Goal: Task Accomplishment & Management: Manage account settings

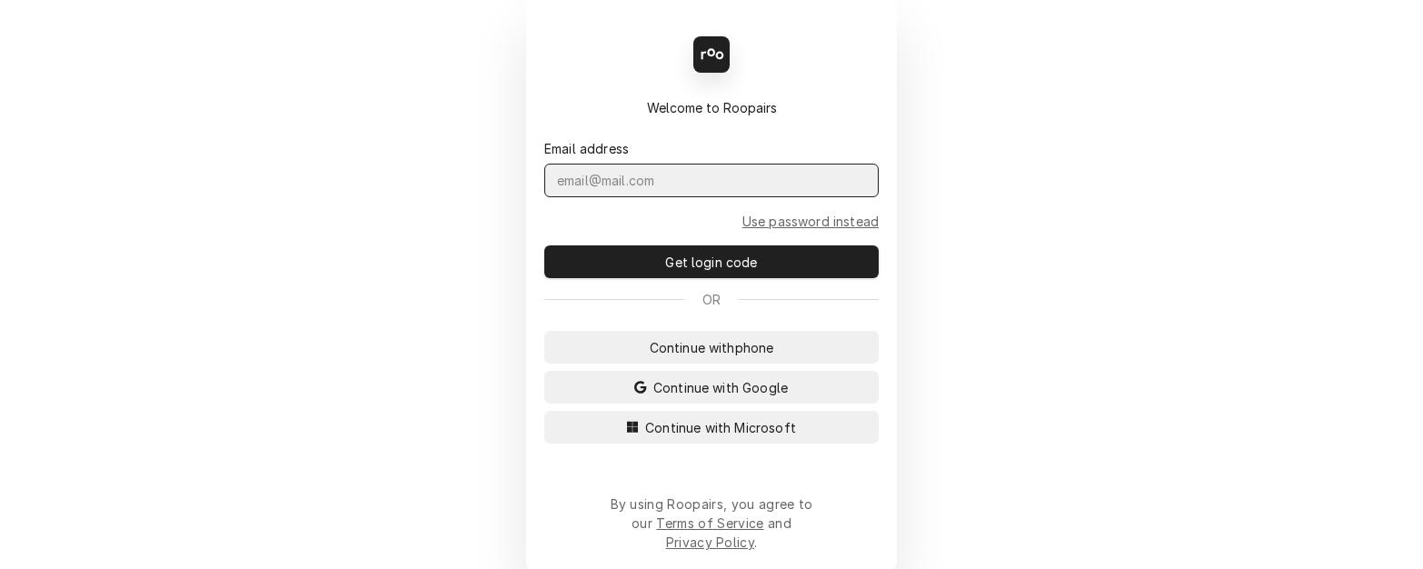
click at [642, 194] on input "Dynamic Content Wrapper" at bounding box center [711, 181] width 334 height 34
type input "kym.parson@csi1.com"
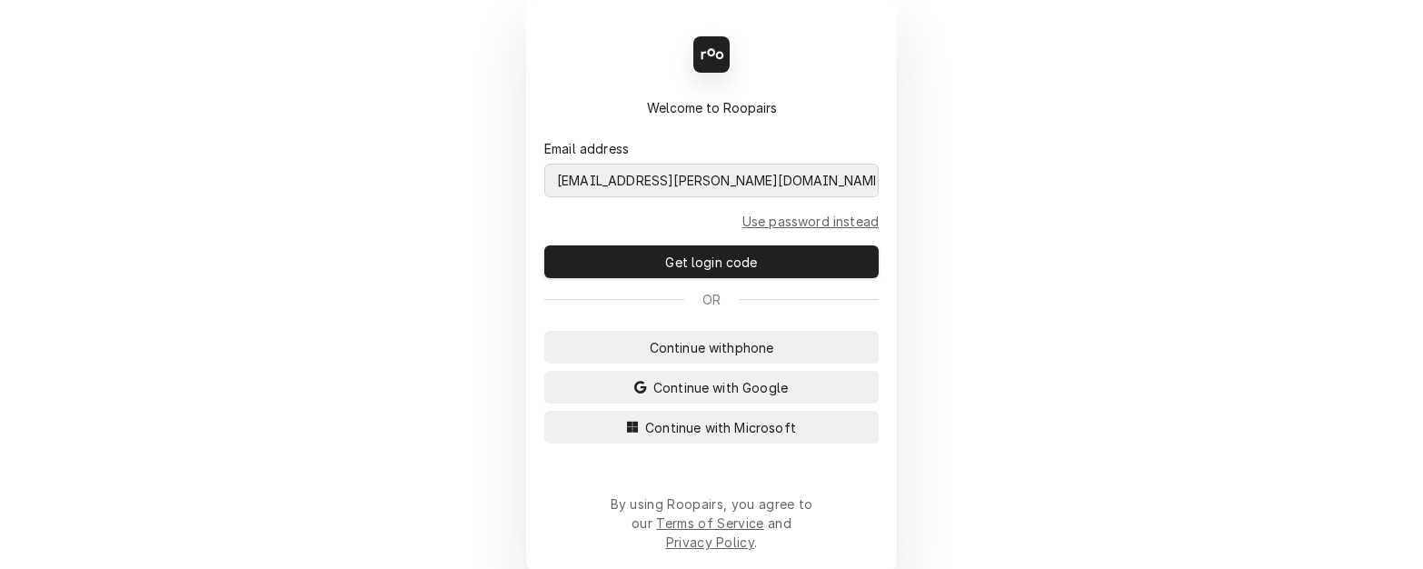
click at [544, 411] on button "Continue with Microsoft" at bounding box center [711, 427] width 334 height 33
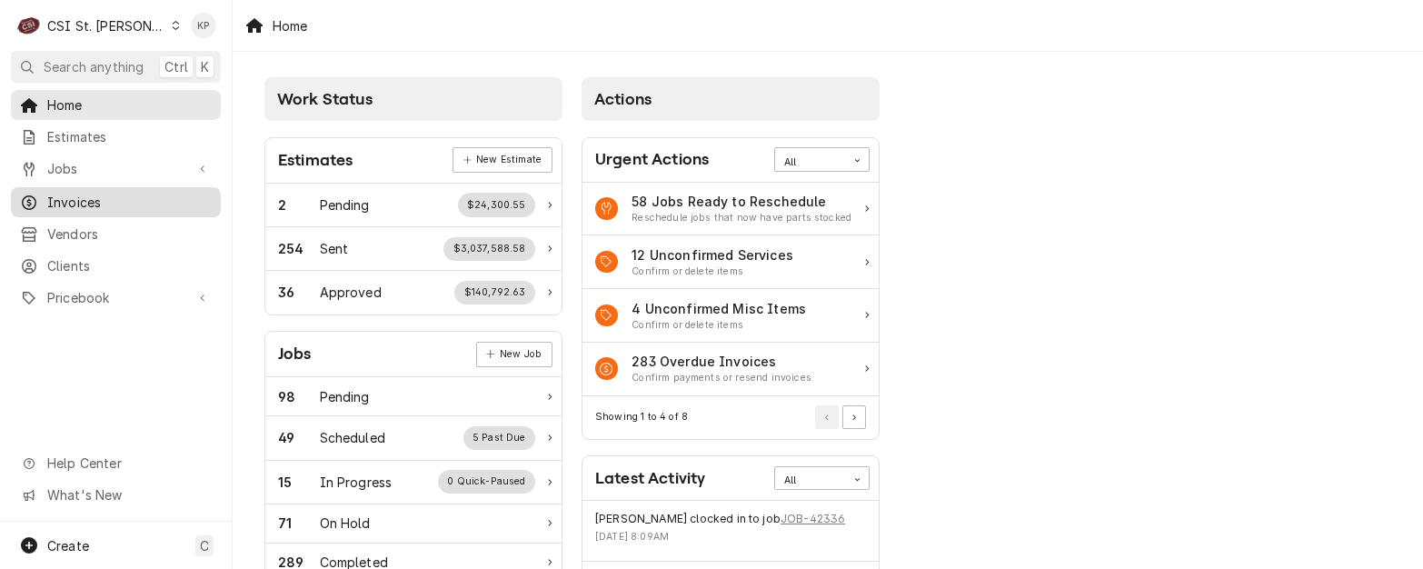
click at [81, 193] on span "Invoices" at bounding box center [129, 202] width 164 height 19
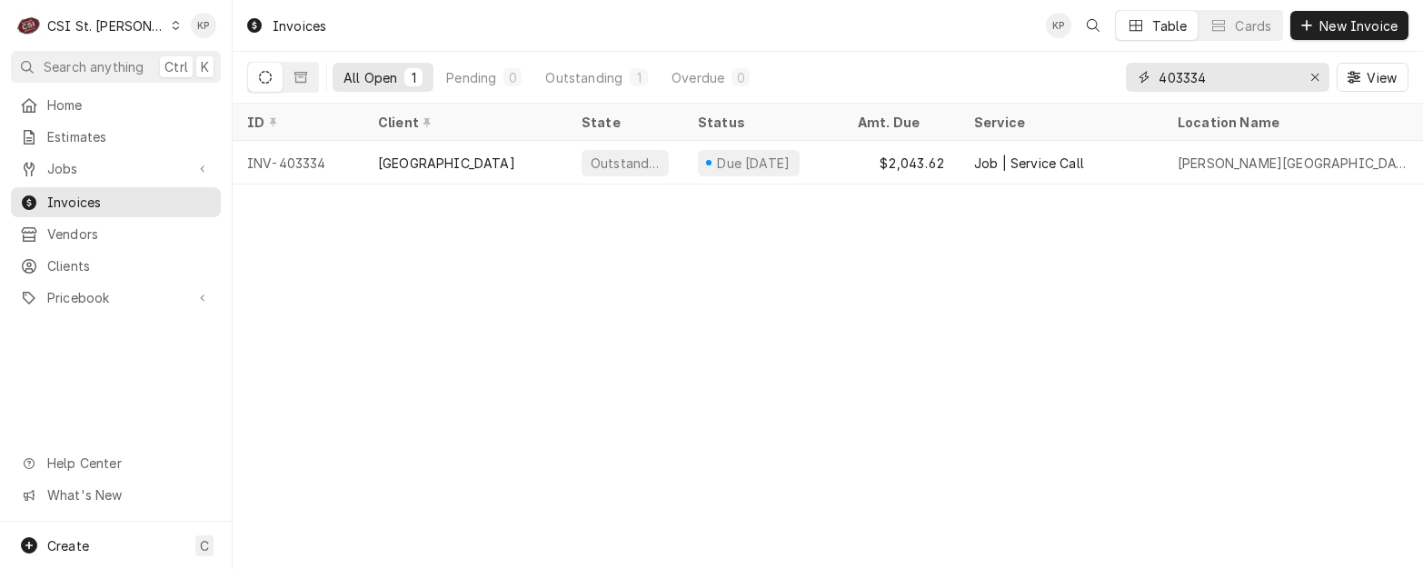
click at [1312, 75] on icon "Erase input" at bounding box center [1314, 77] width 7 height 7
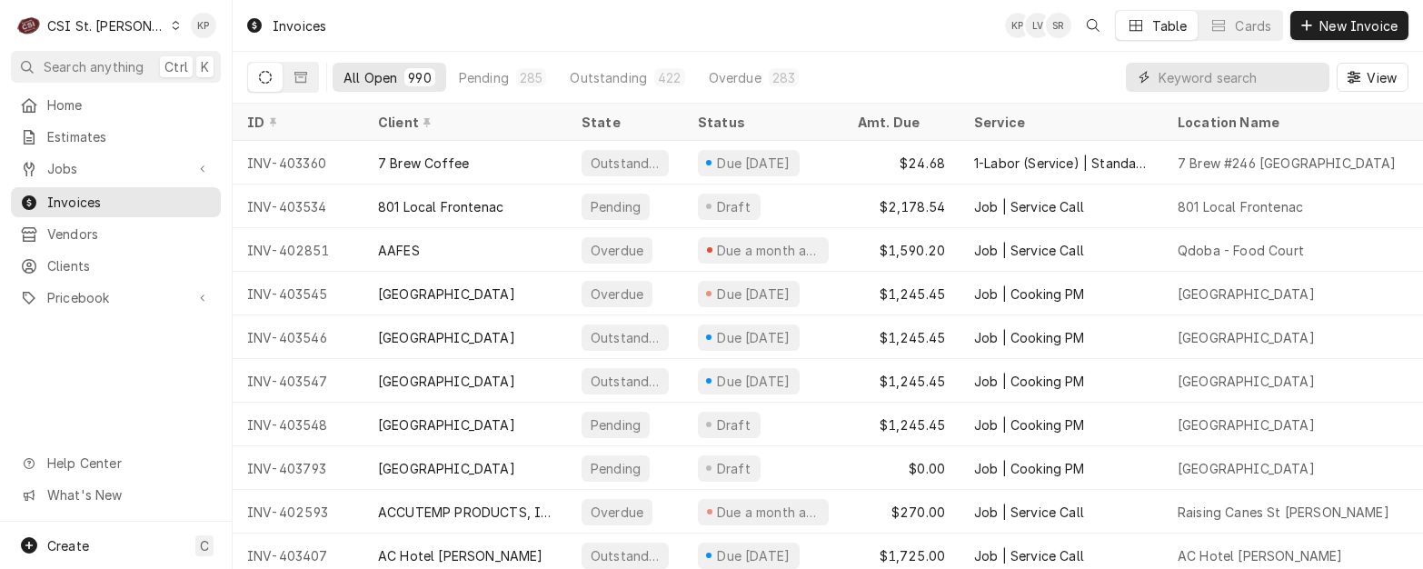
click at [1189, 78] on input "Dynamic Content Wrapper" at bounding box center [1239, 77] width 162 height 29
type input "403360"
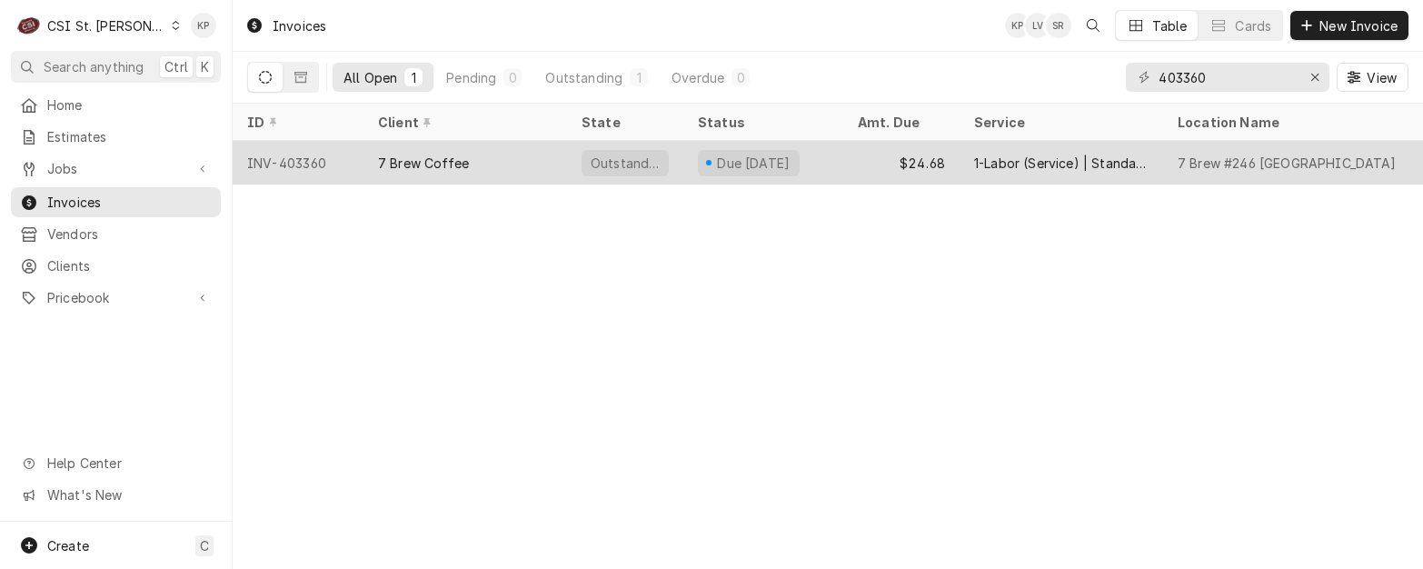
click at [283, 158] on div "INV-403360" at bounding box center [298, 163] width 131 height 44
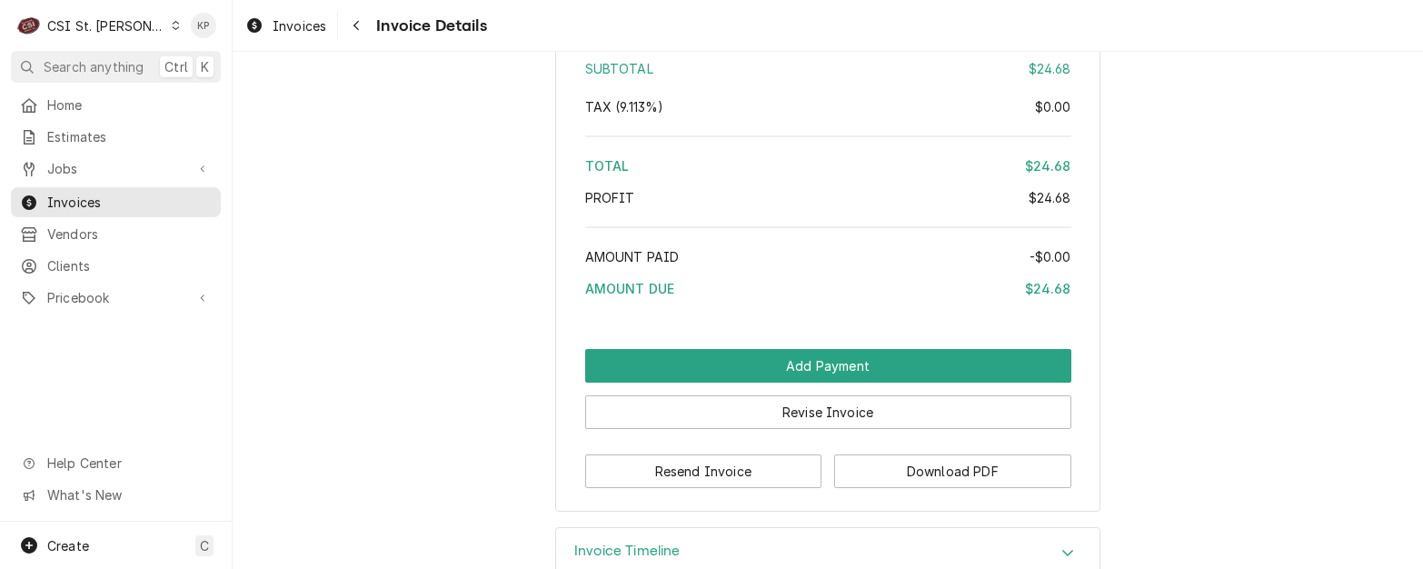
scroll to position [2714, 0]
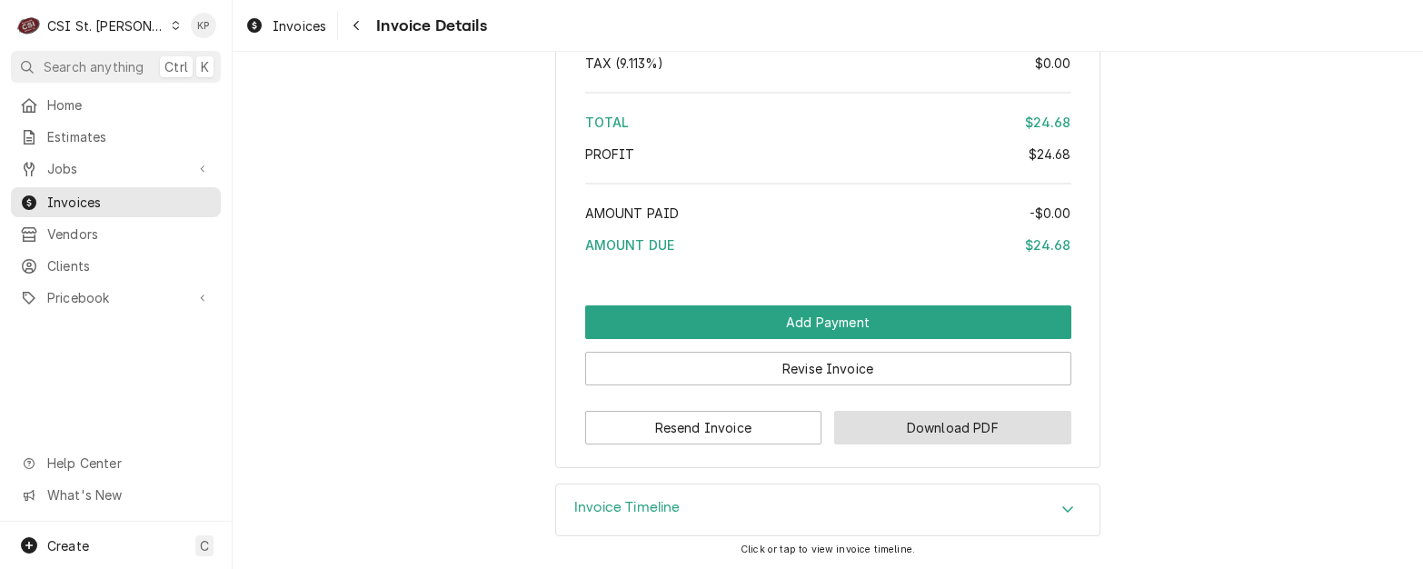
click at [874, 431] on button "Download PDF" at bounding box center [952, 428] width 237 height 34
click at [868, 440] on button "Download PDF" at bounding box center [952, 428] width 237 height 34
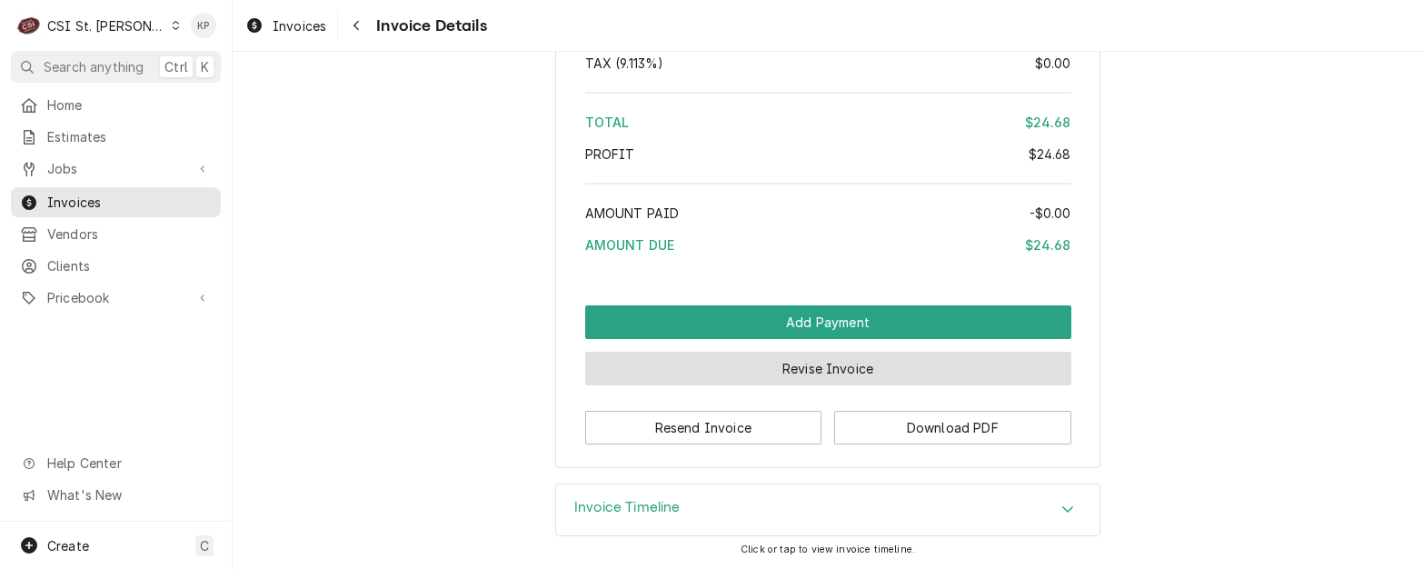
click at [848, 368] on button "Revise Invoice" at bounding box center [828, 369] width 486 height 34
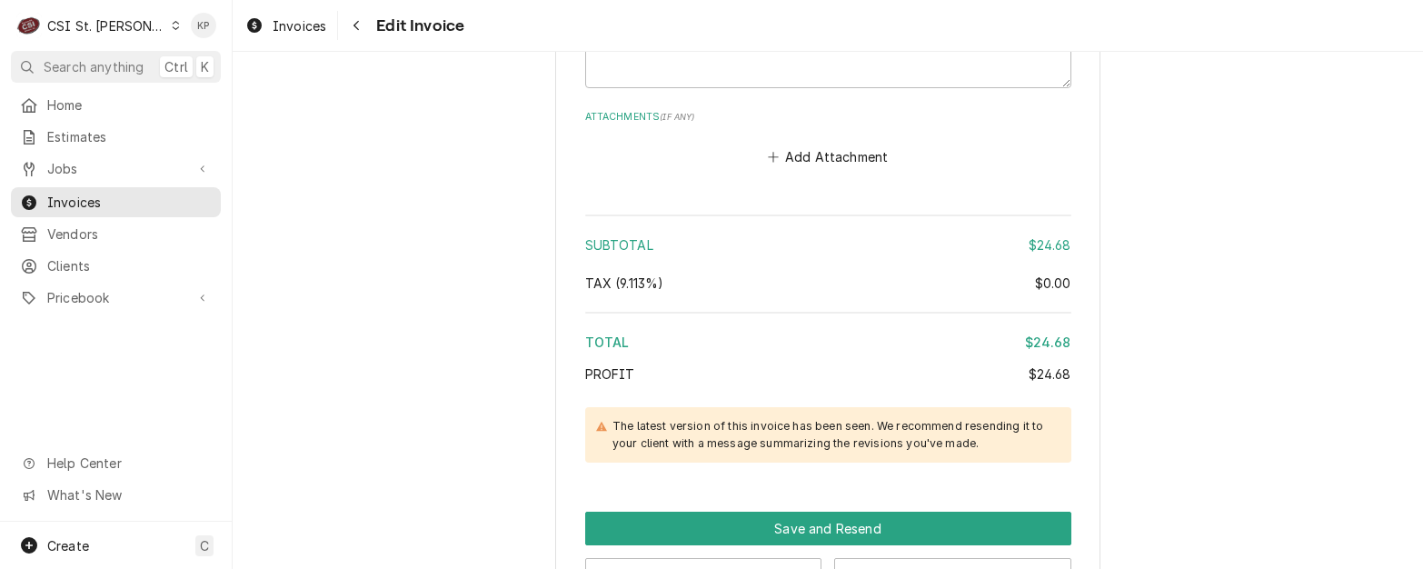
scroll to position [2606, 0]
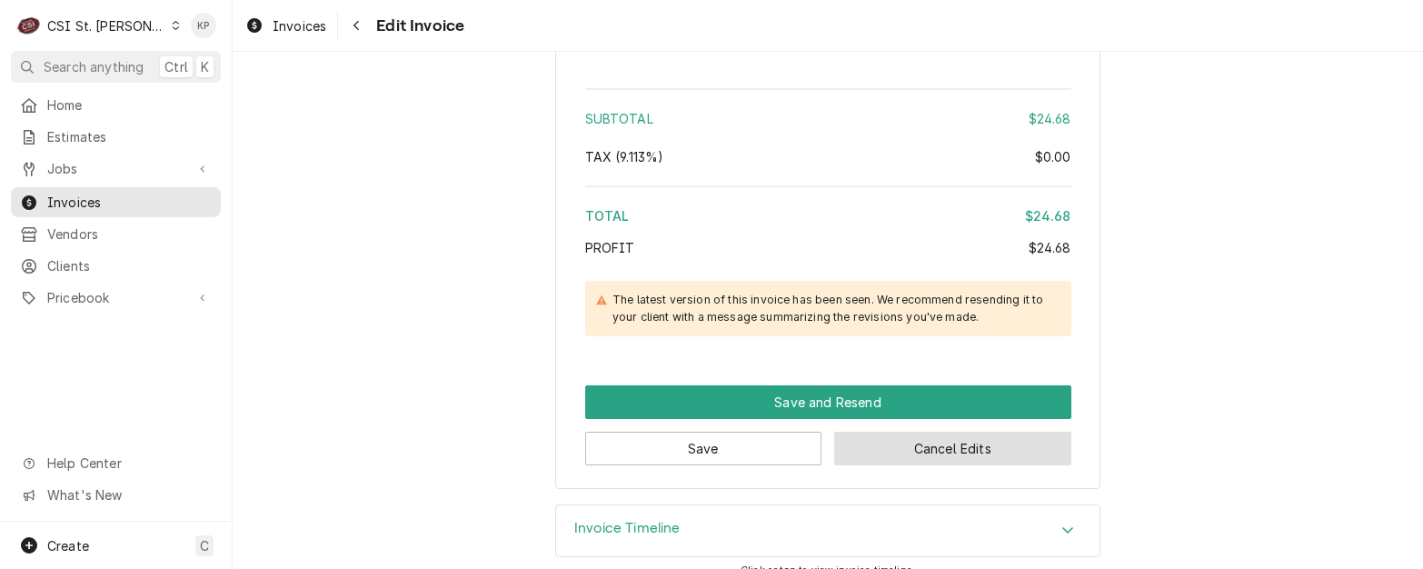
click at [914, 436] on button "Cancel Edits" at bounding box center [952, 448] width 237 height 34
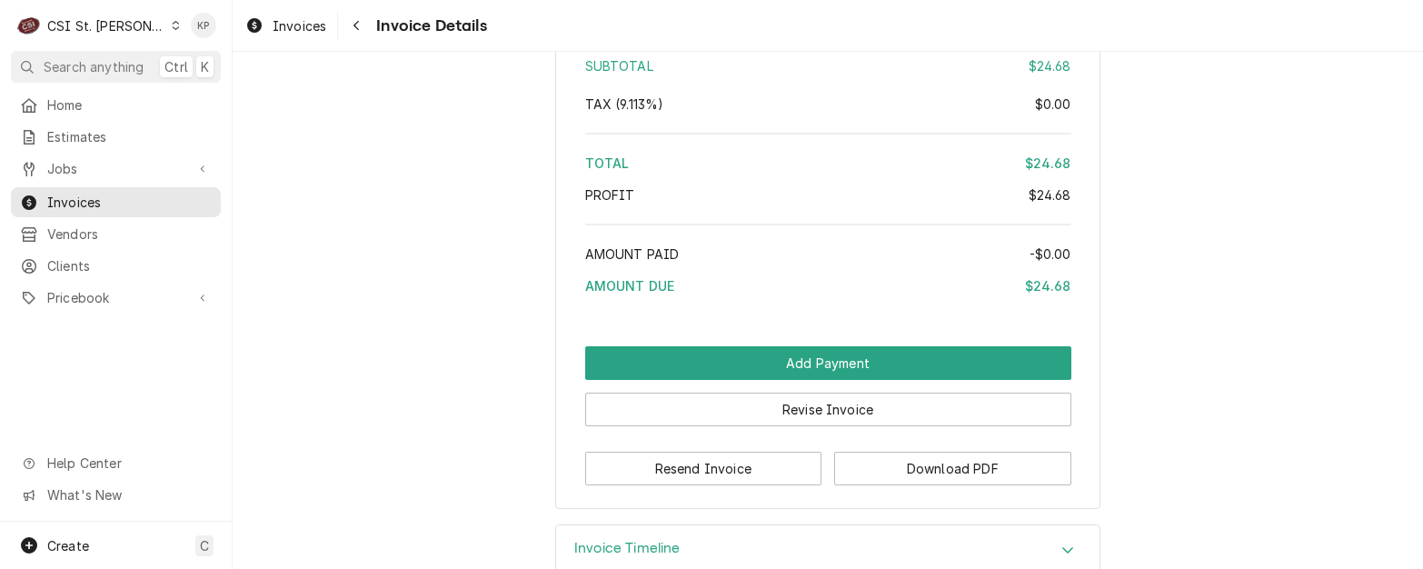
scroll to position [2634, 0]
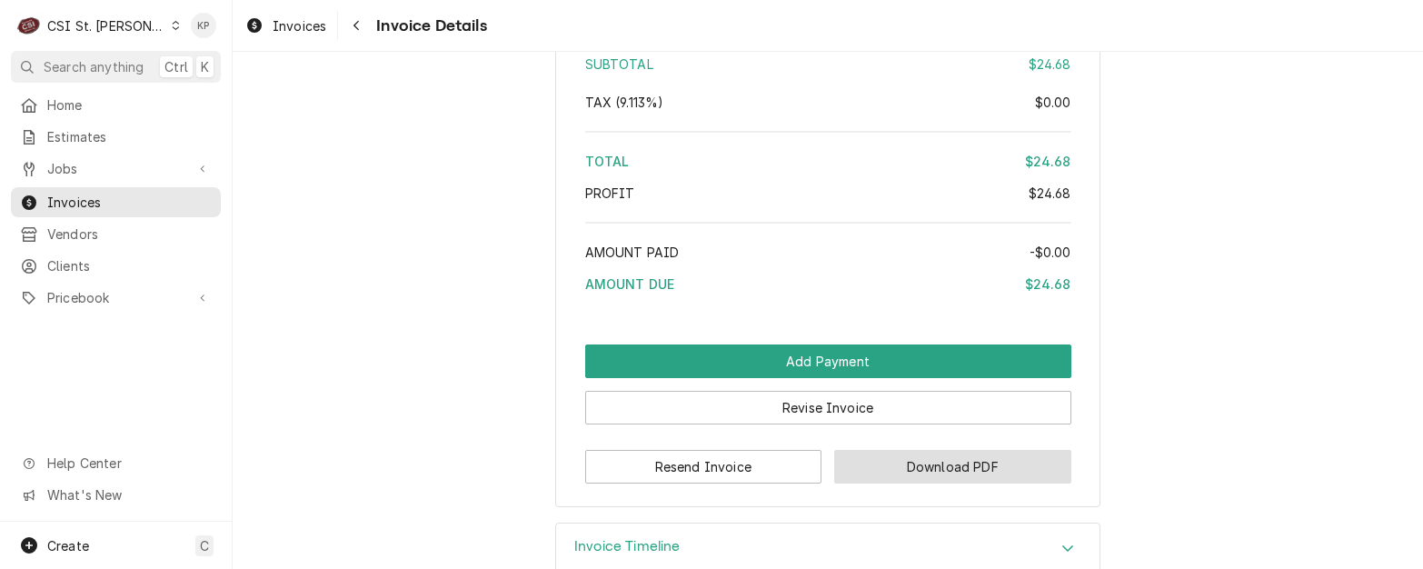
click at [848, 483] on button "Download PDF" at bounding box center [952, 467] width 237 height 34
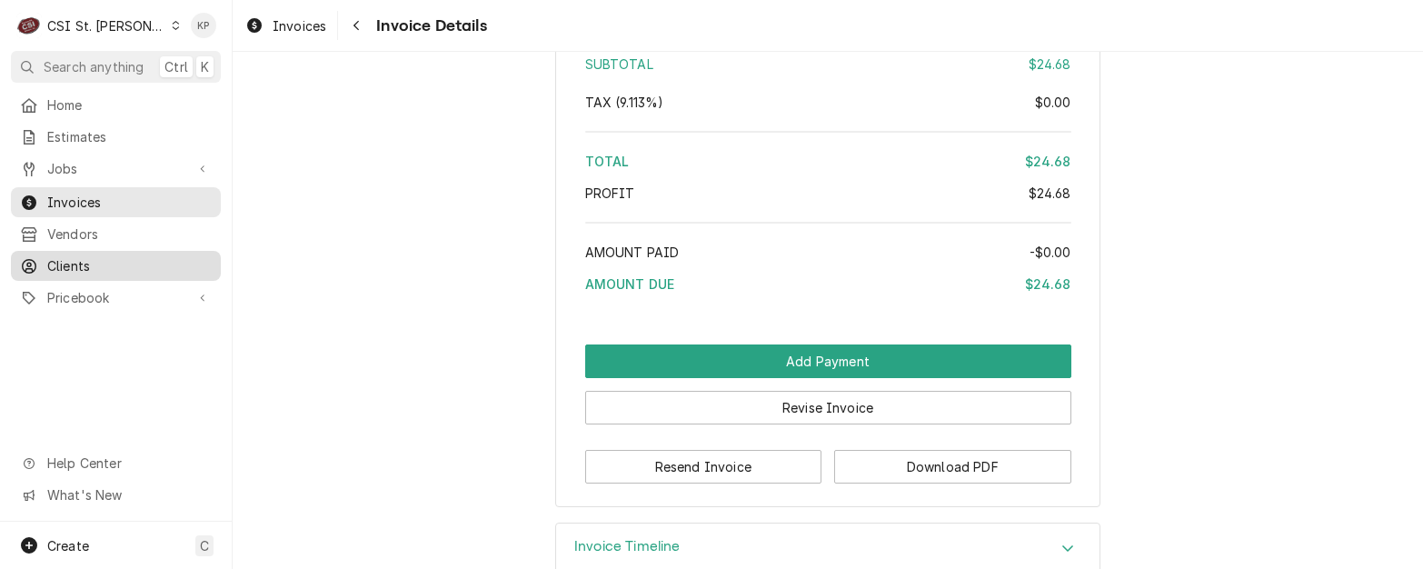
click at [77, 256] on span "Clients" at bounding box center [129, 265] width 164 height 19
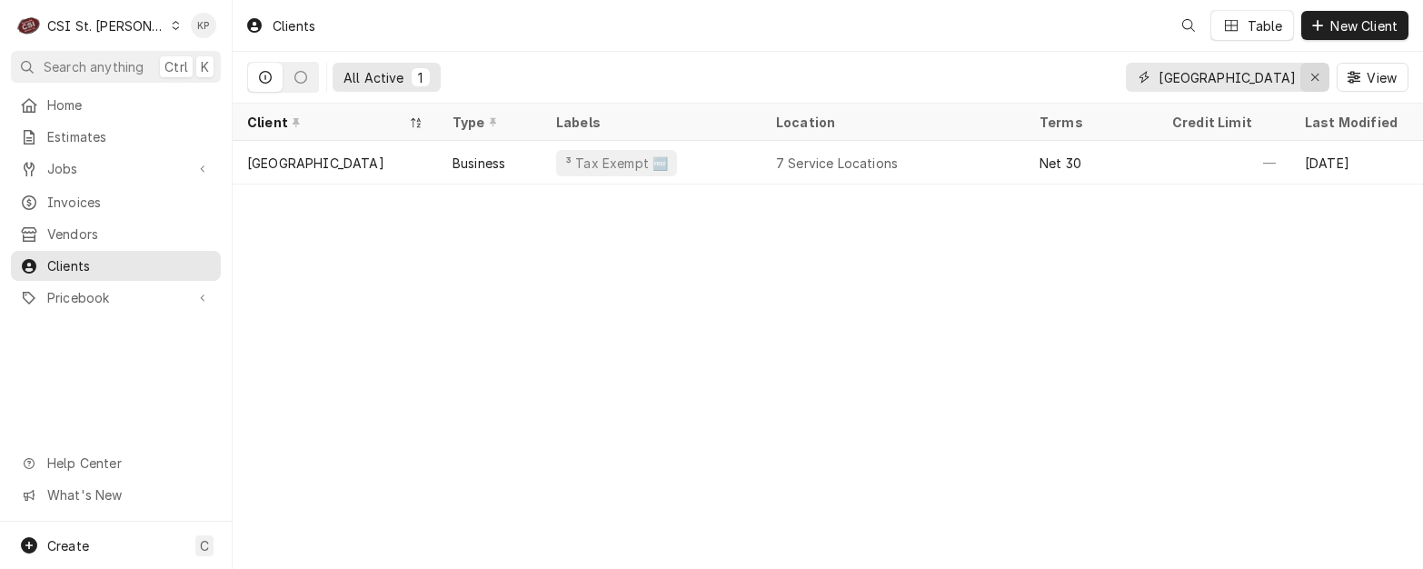
click at [1313, 77] on icon "Erase input" at bounding box center [1315, 77] width 10 height 13
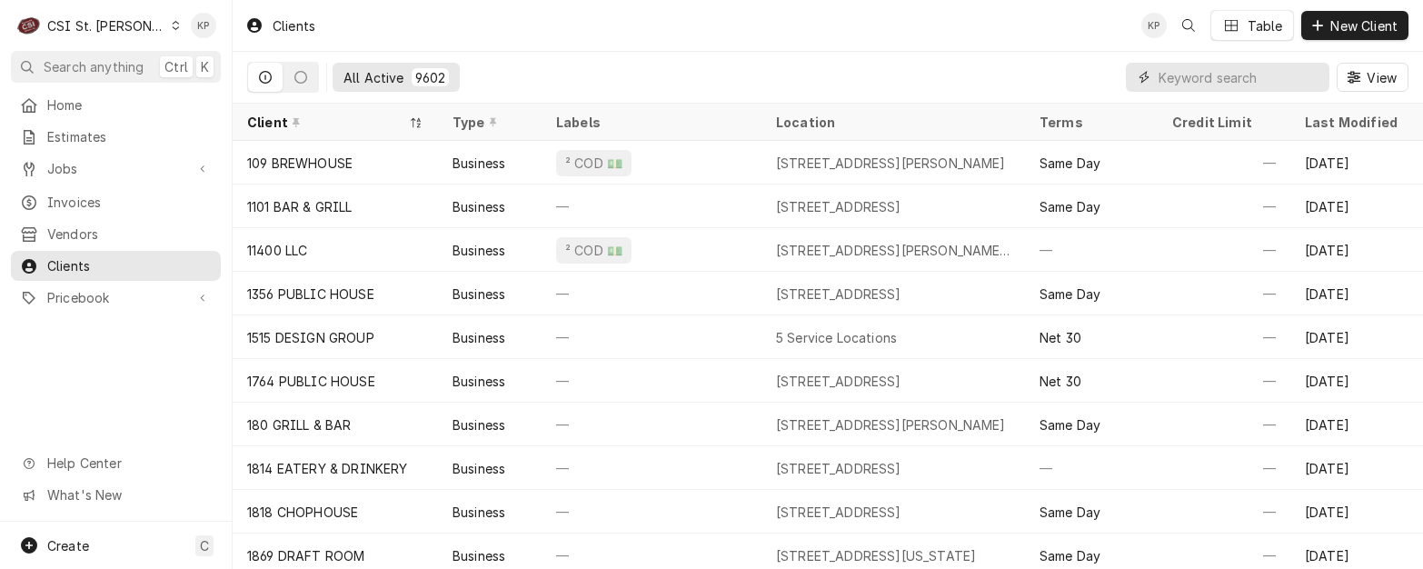
drag, startPoint x: 1215, startPoint y: 76, endPoint x: 1164, endPoint y: 74, distance: 51.9
click at [1164, 74] on input "Dynamic Content Wrapper" at bounding box center [1239, 77] width 162 height 29
drag, startPoint x: 1190, startPoint y: 83, endPoint x: 1156, endPoint y: 74, distance: 34.8
click at [1156, 74] on div "Dynamic Content Wrapper" at bounding box center [1227, 77] width 203 height 29
click at [1166, 79] on input "Dynamic Content Wrapper" at bounding box center [1239, 77] width 162 height 29
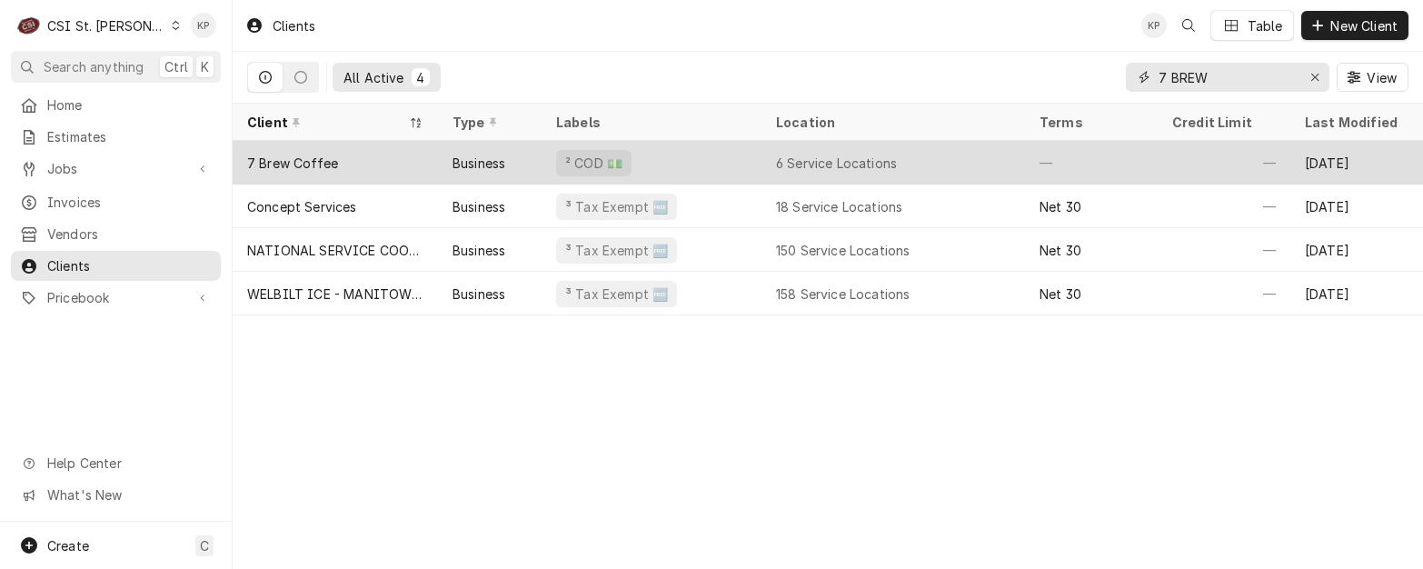
type input "7 BREW"
click at [275, 164] on div "7 Brew Coffee" at bounding box center [292, 163] width 91 height 19
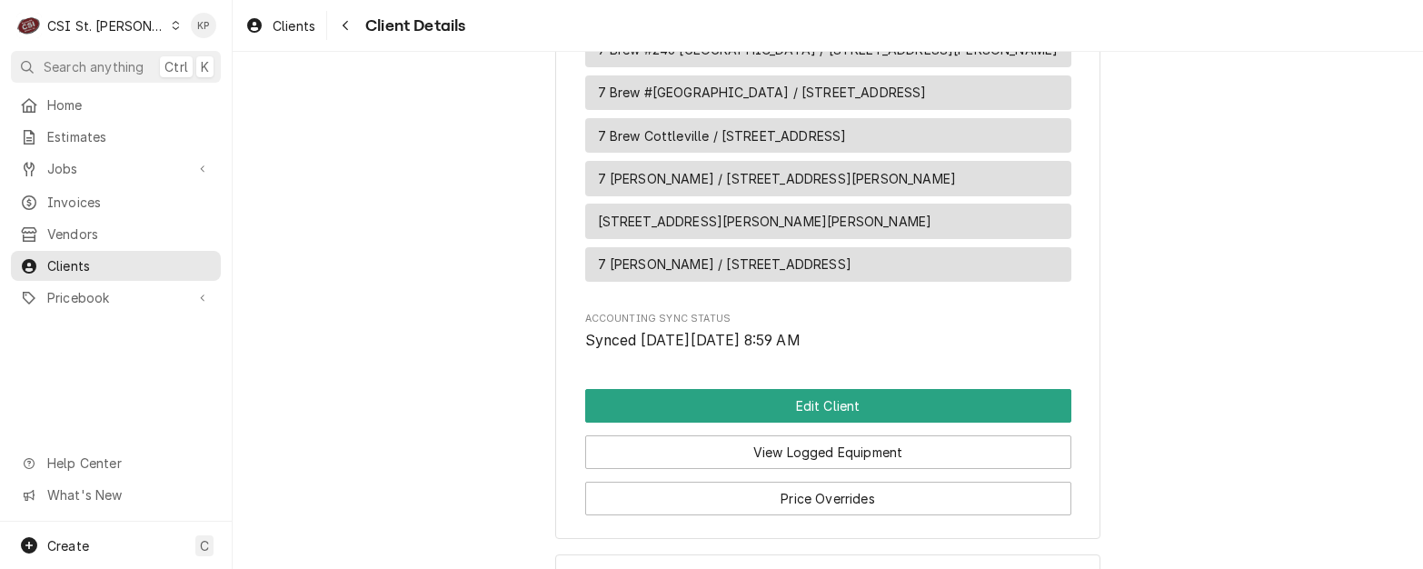
scroll to position [1389, 0]
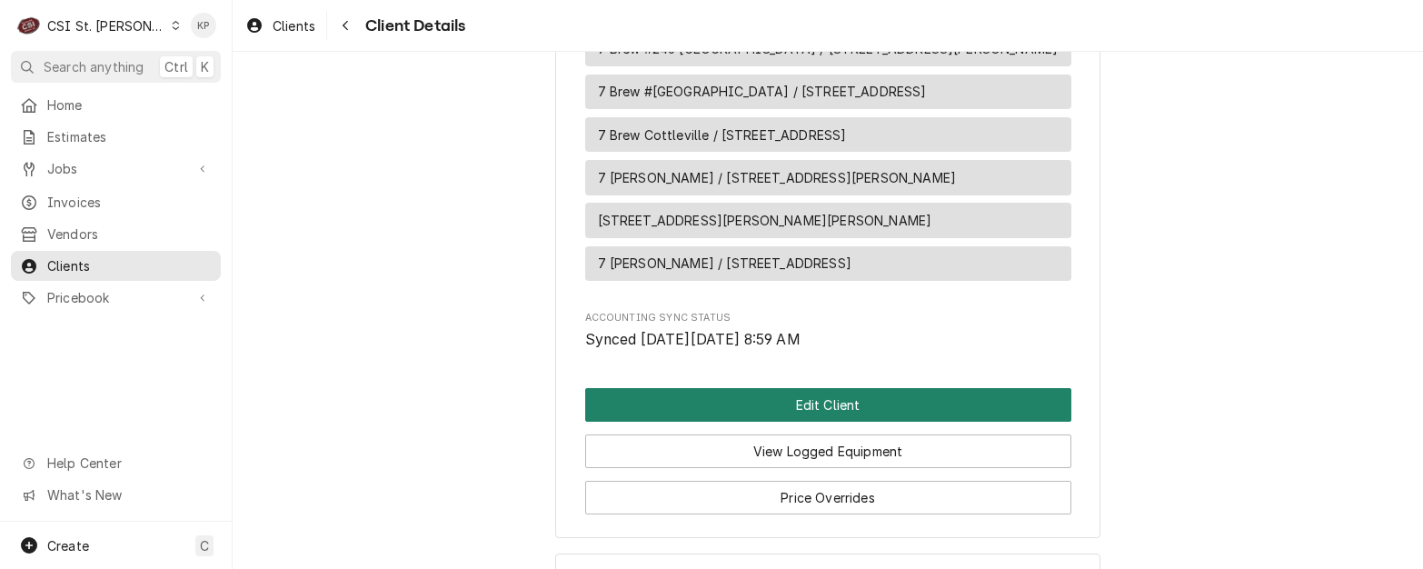
click at [786, 388] on button "Edit Client" at bounding box center [828, 405] width 486 height 34
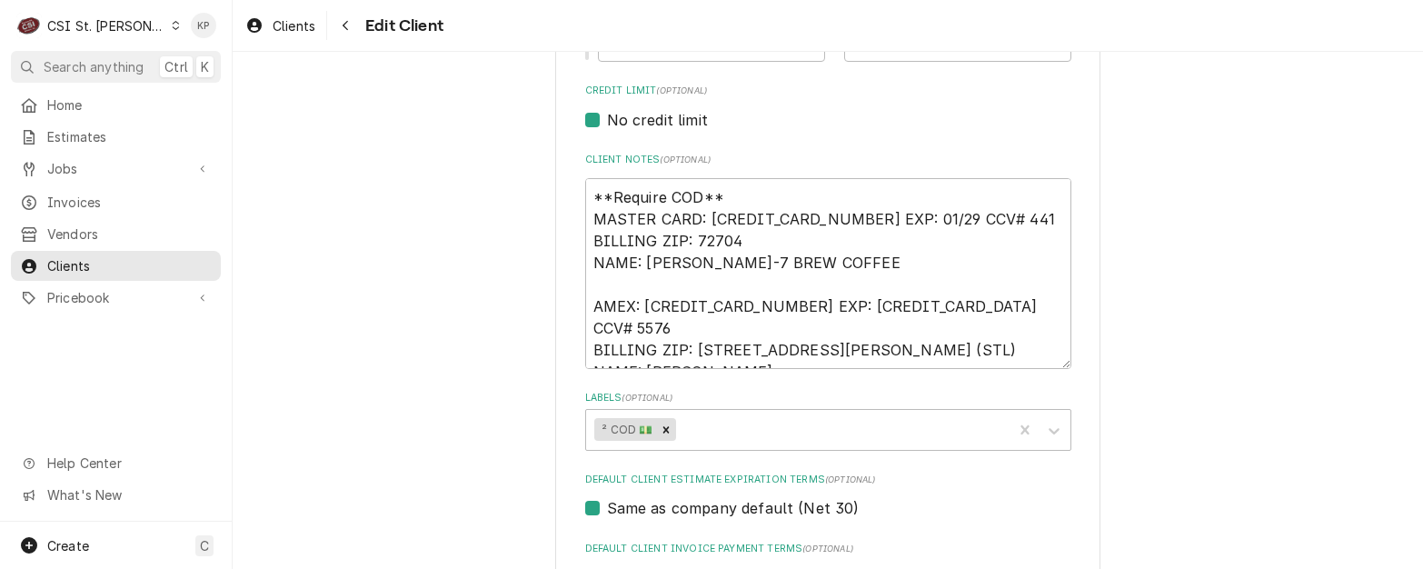
scroll to position [818, 0]
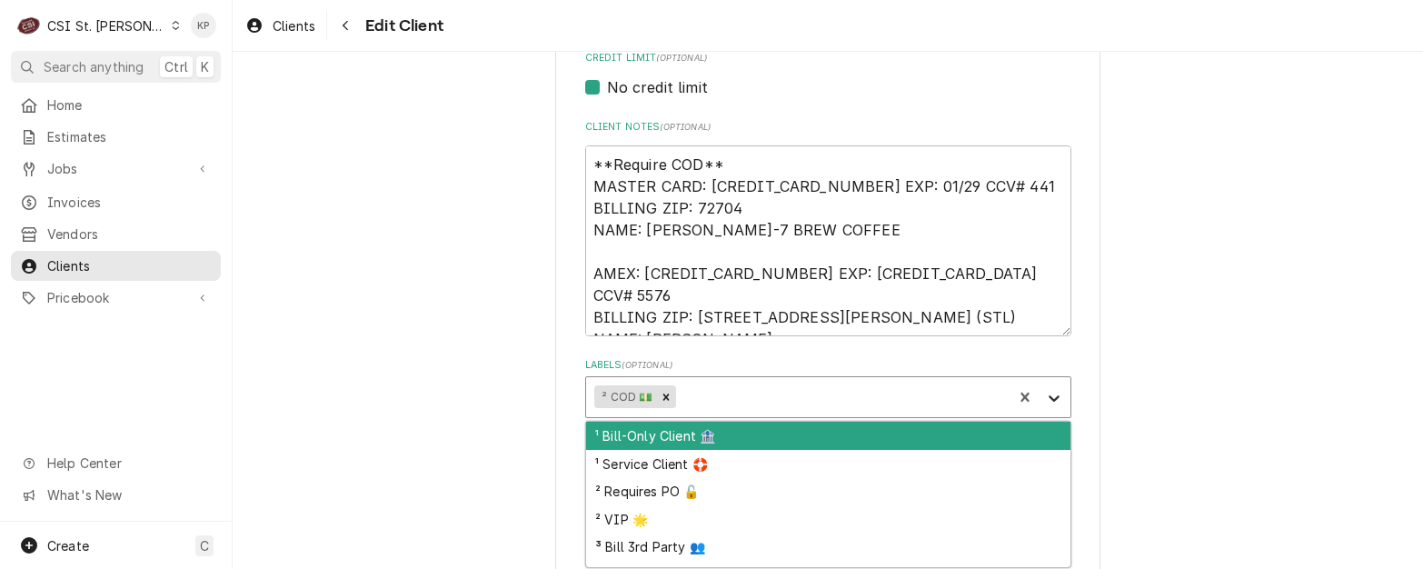
click at [1046, 393] on icon "Labels" at bounding box center [1054, 398] width 18 height 18
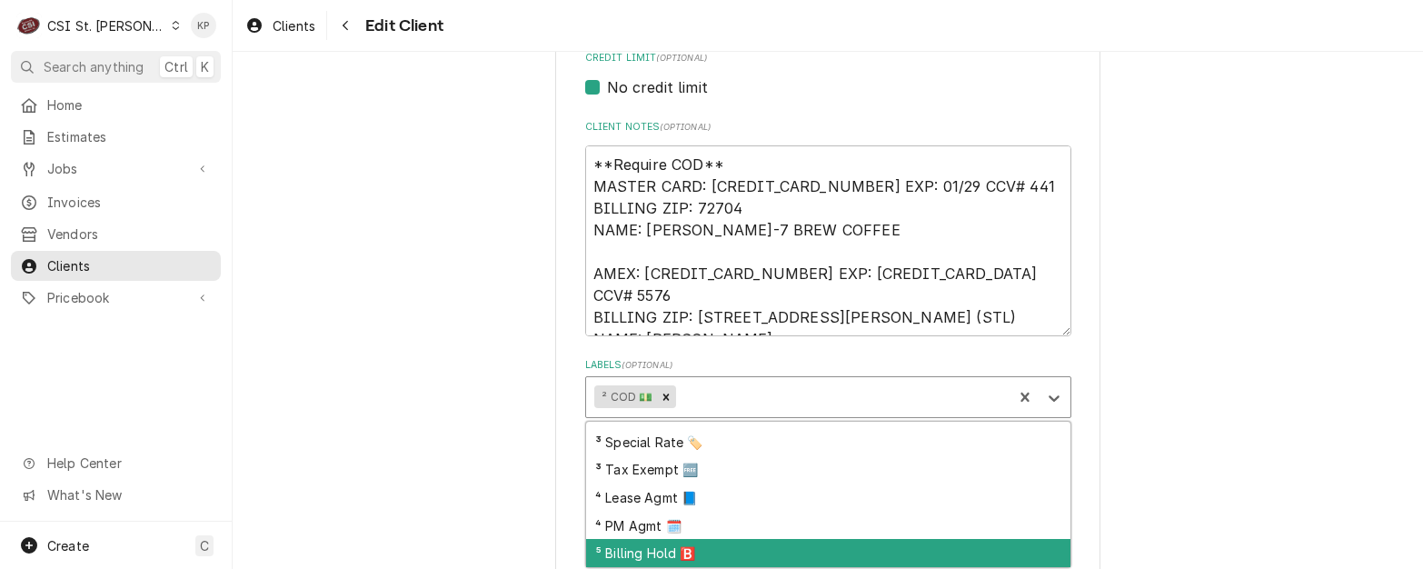
click at [680, 551] on div "⁵ Billing Hold 🅱️" at bounding box center [828, 553] width 484 height 28
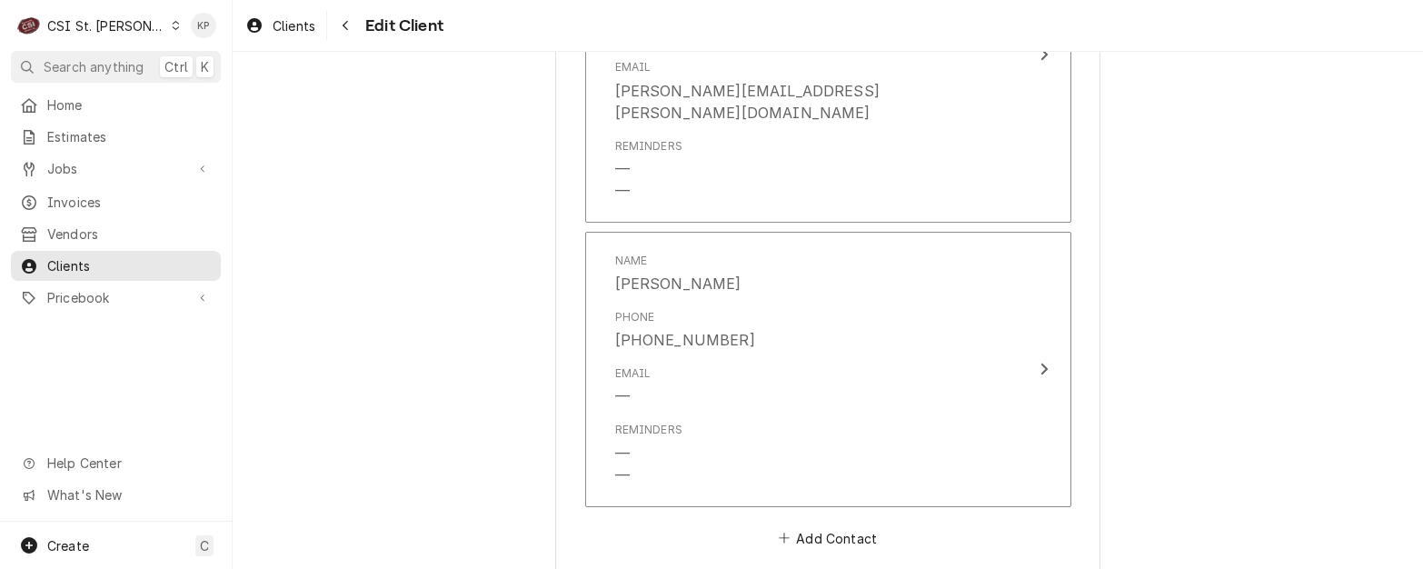
scroll to position [2344, 0]
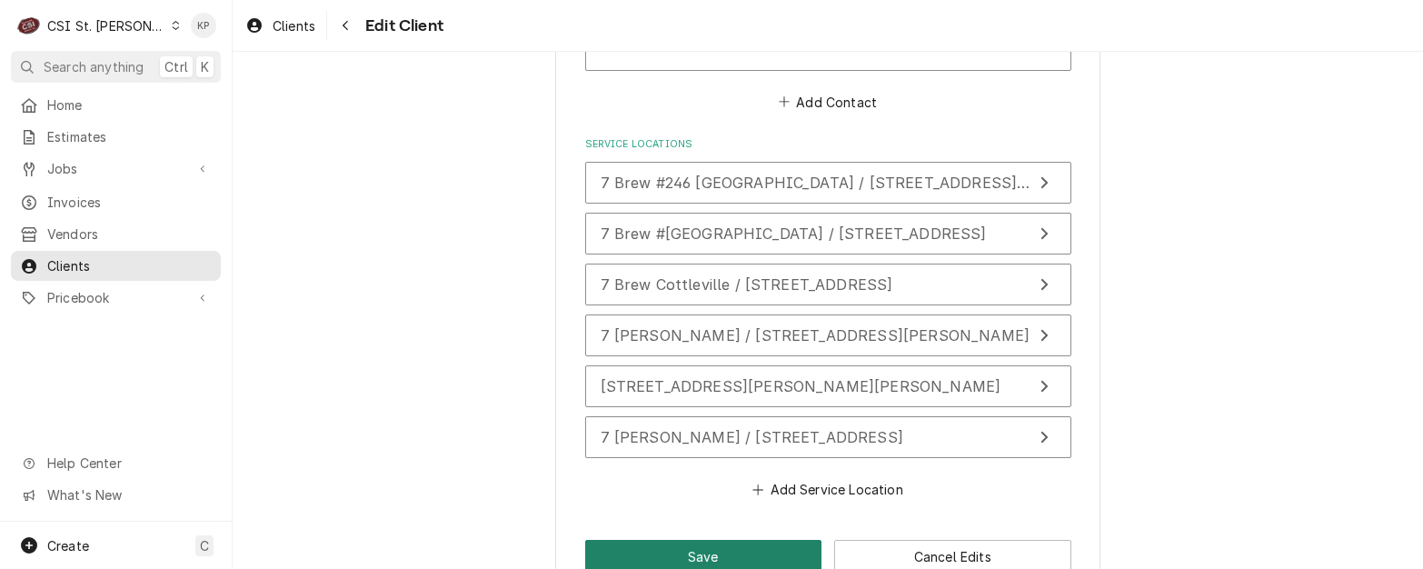
click at [746, 540] on button "Save" at bounding box center [703, 557] width 237 height 34
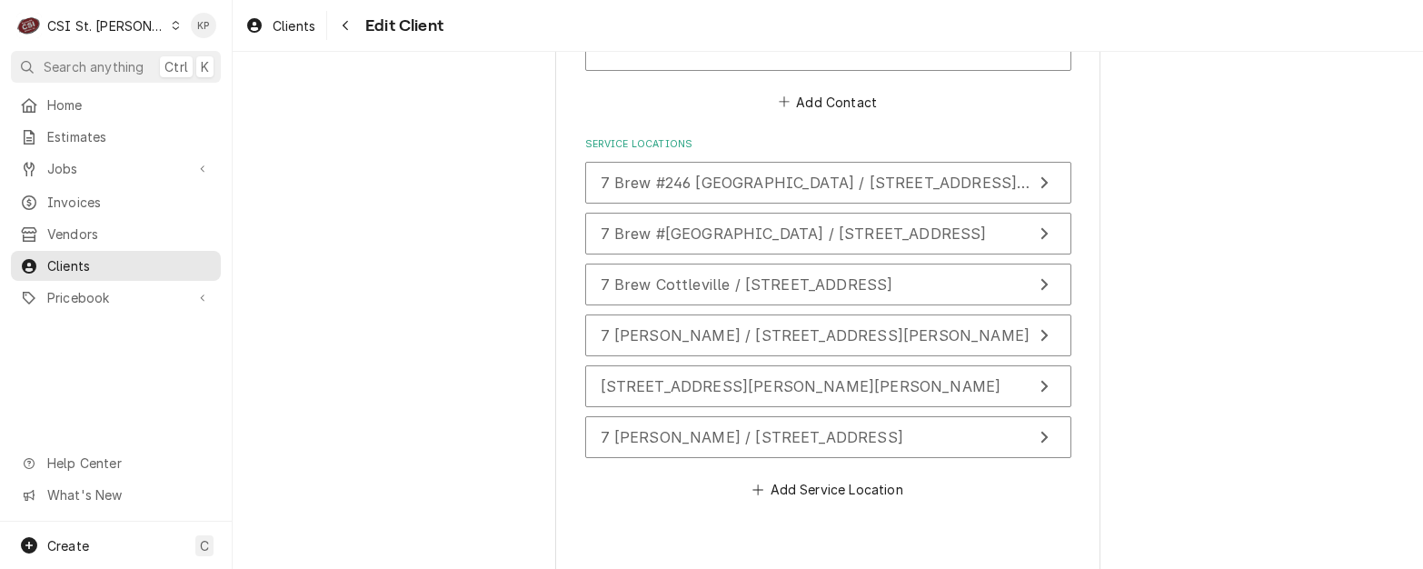
type textarea "x"
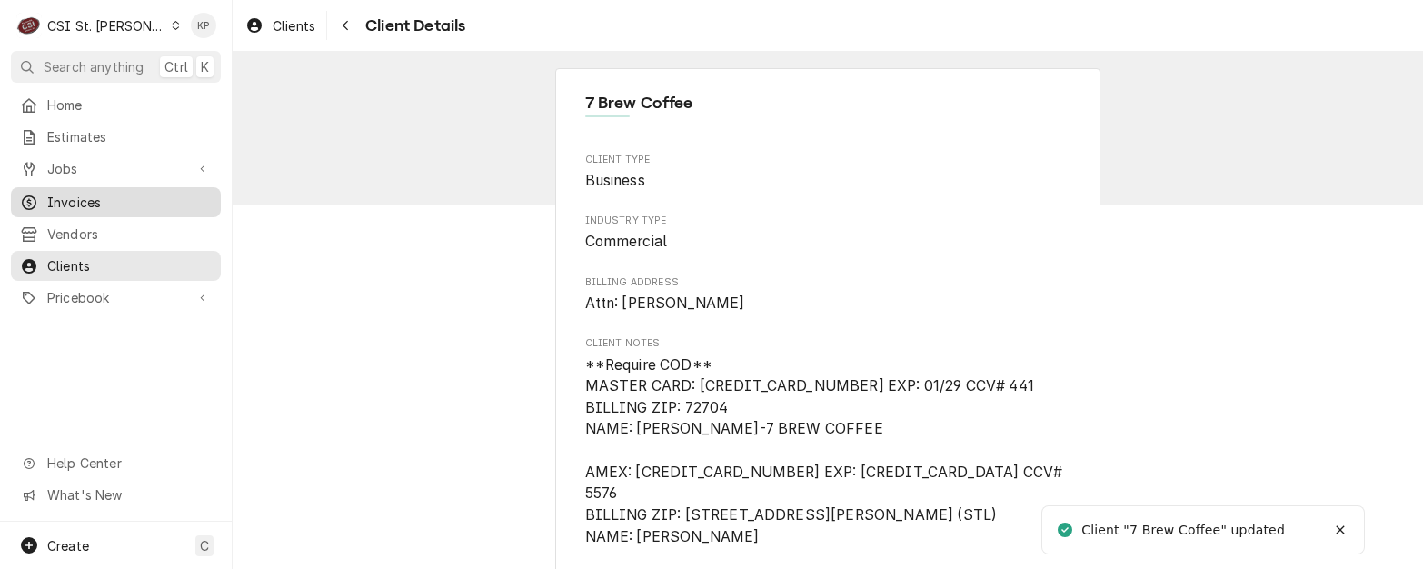
click at [94, 195] on span "Invoices" at bounding box center [129, 202] width 164 height 19
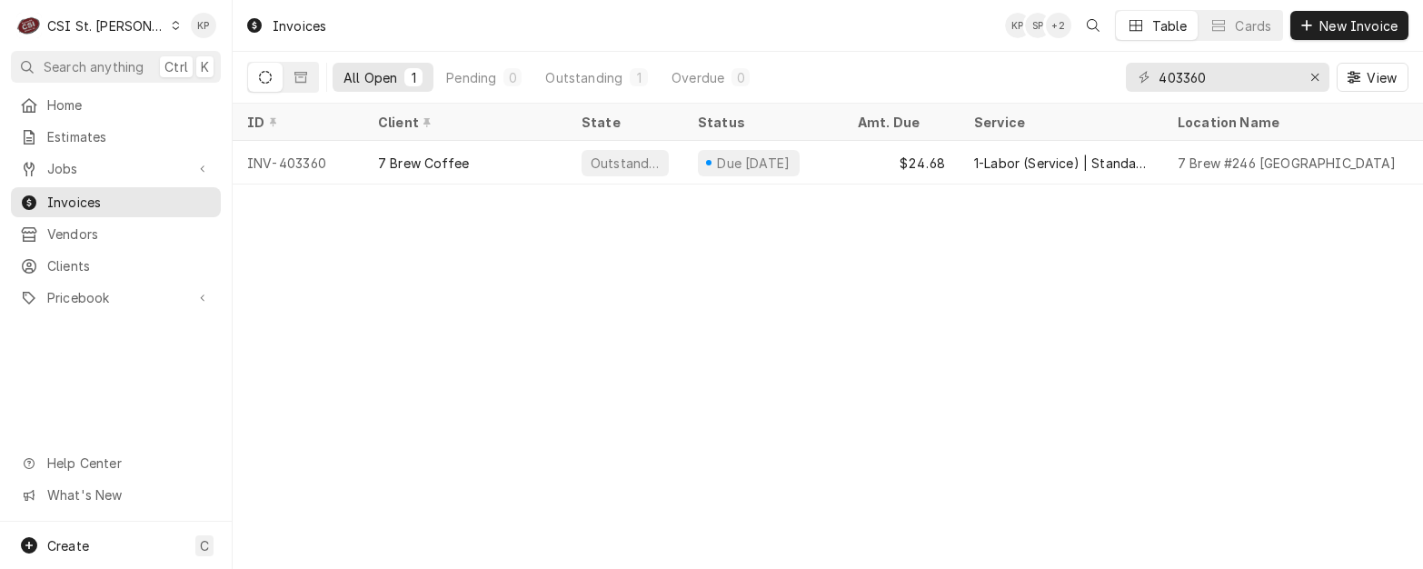
click at [140, 18] on div "C CSI St. [PERSON_NAME]" at bounding box center [98, 25] width 175 height 36
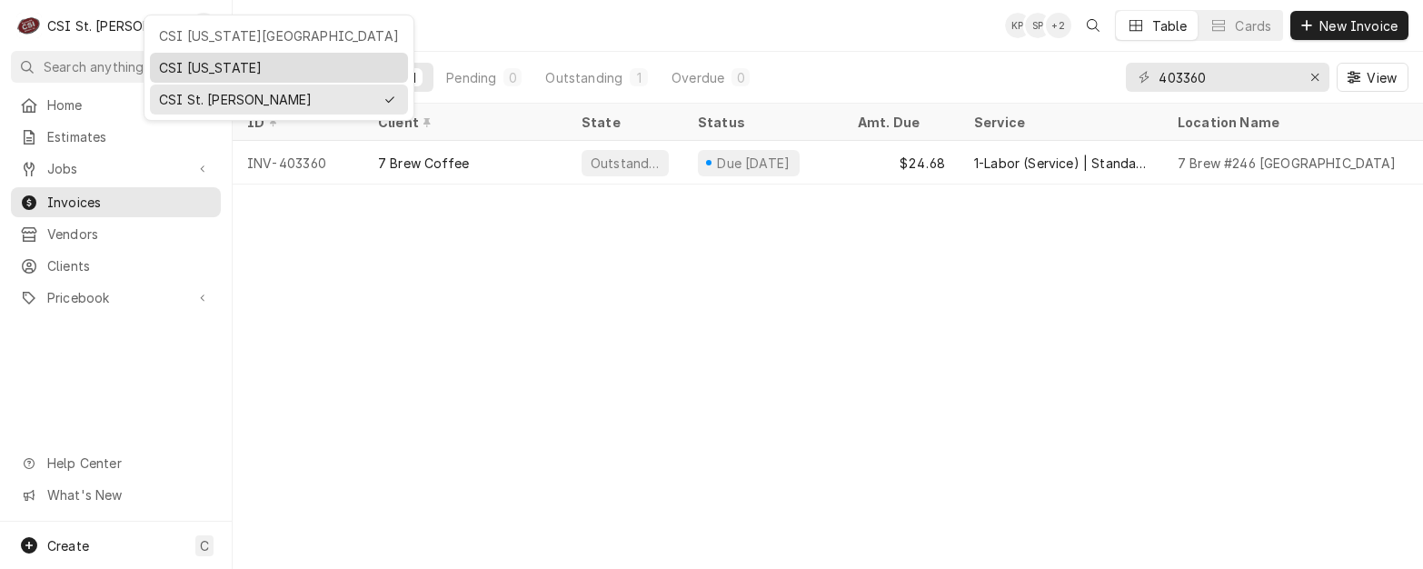
click at [166, 62] on div "CSI [US_STATE]" at bounding box center [279, 67] width 240 height 19
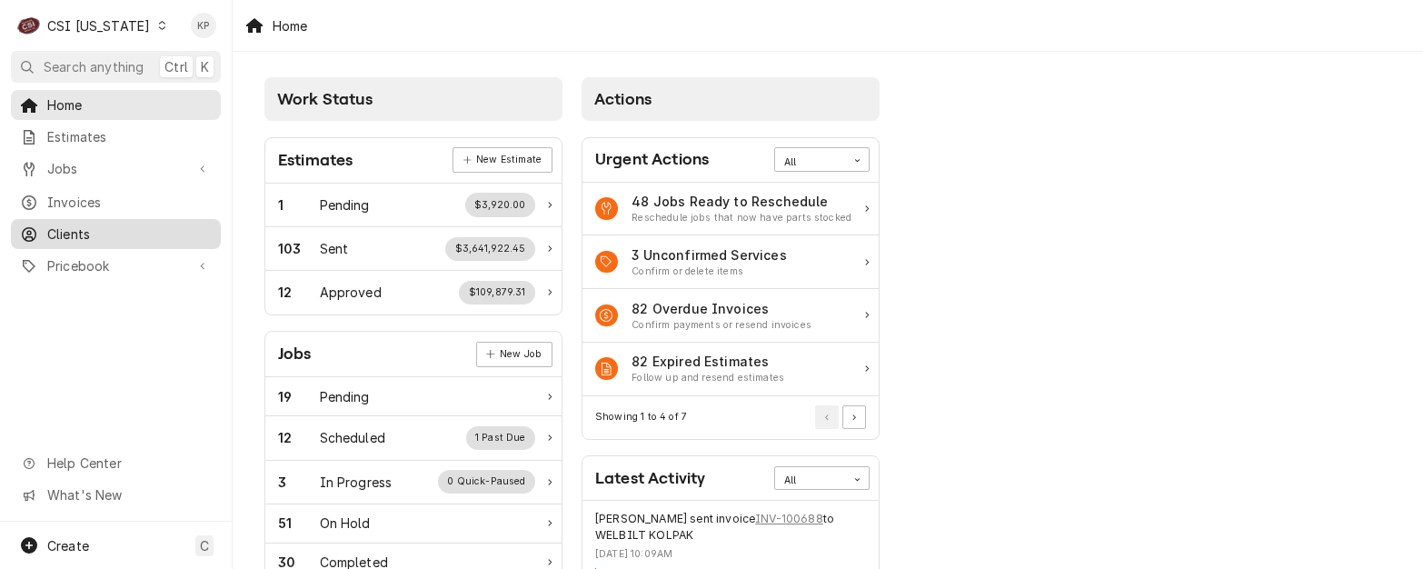
click at [49, 224] on span "Clients" at bounding box center [129, 233] width 164 height 19
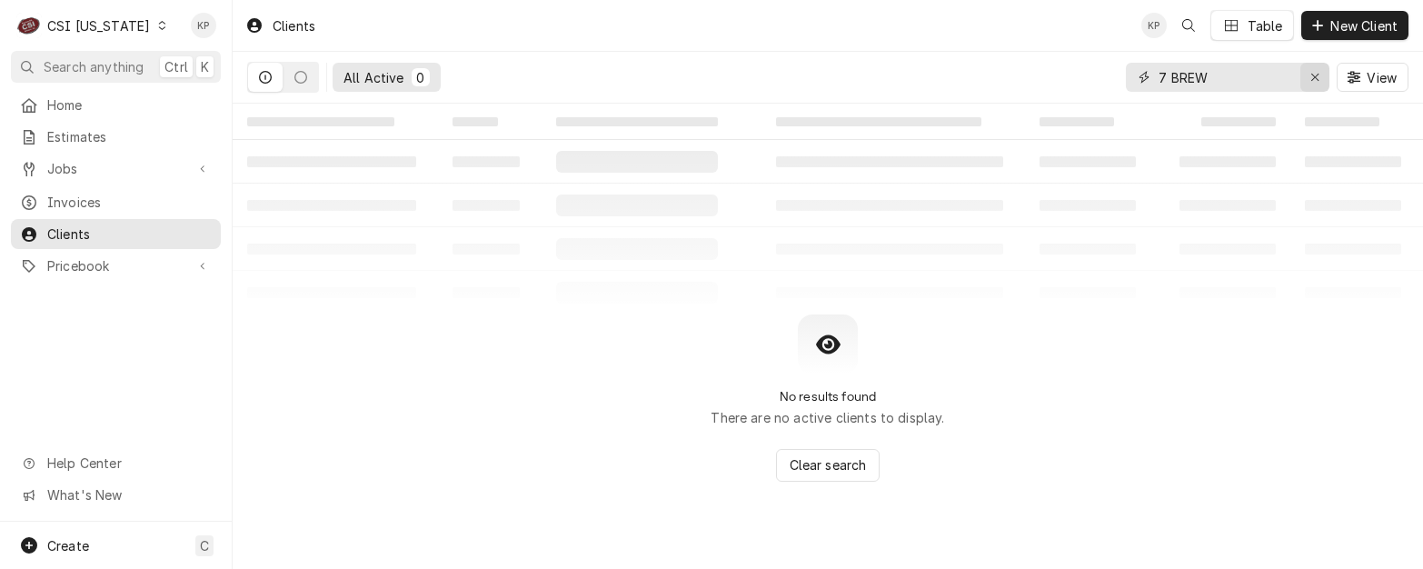
click at [1315, 76] on icon "Erase input" at bounding box center [1315, 77] width 10 height 13
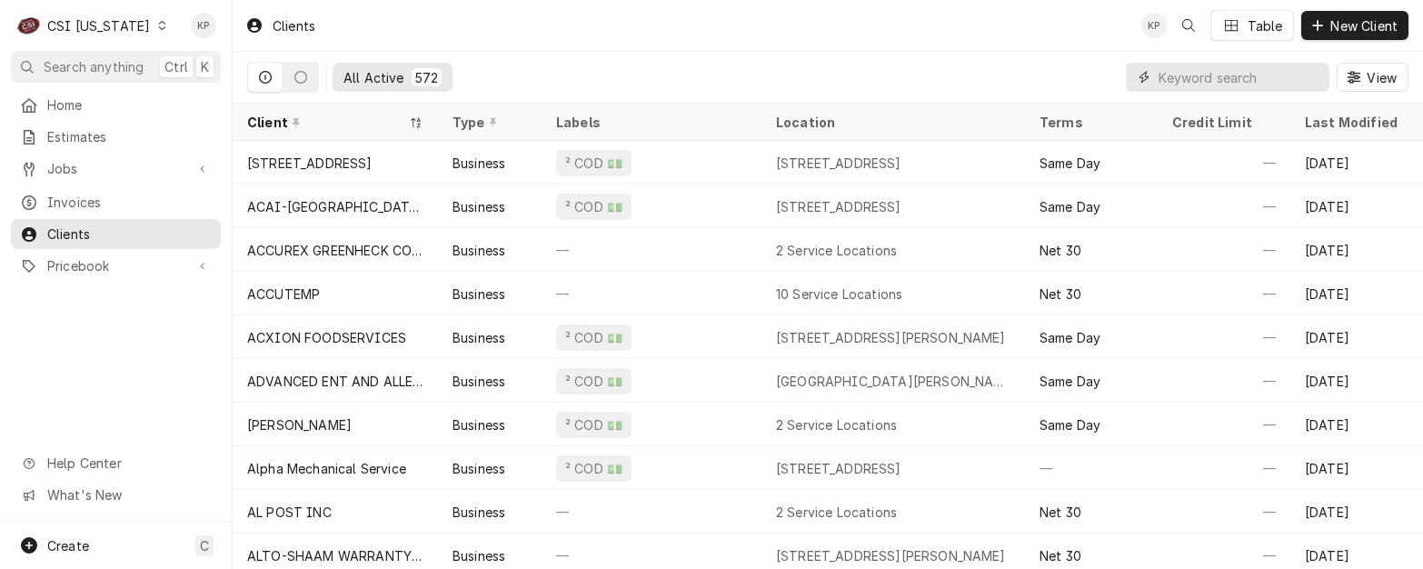
paste input "Advantage Solutions"
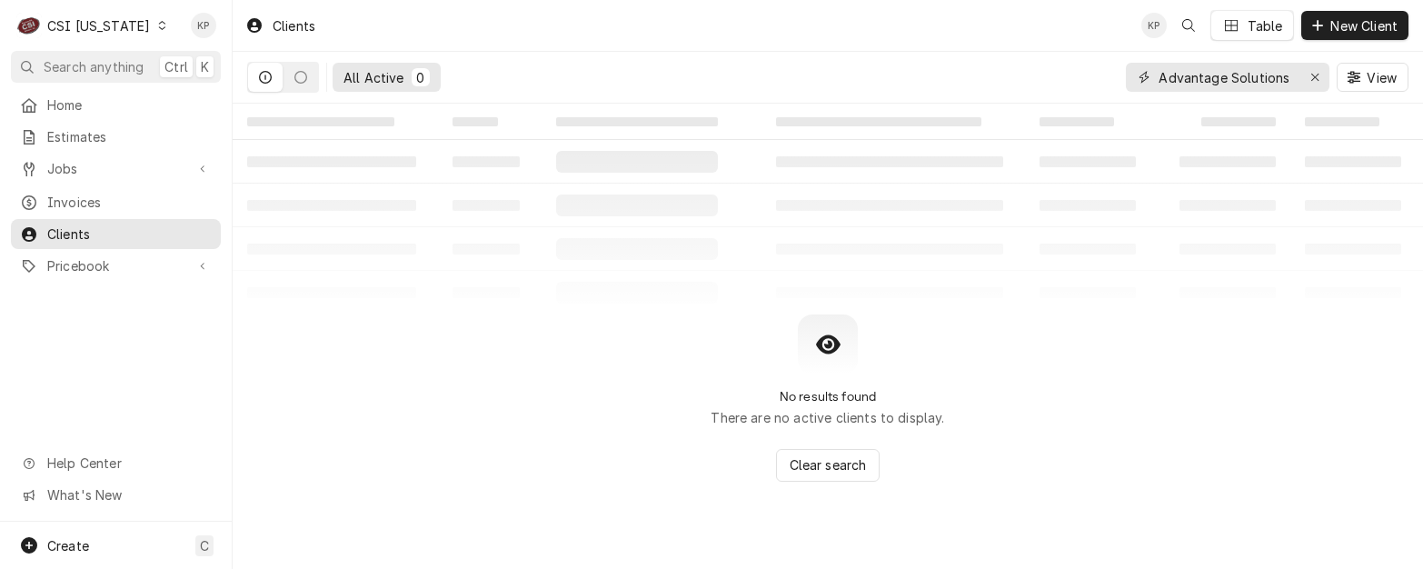
type input "Advantage Solutions"
click at [158, 27] on icon "Dynamic Content Wrapper" at bounding box center [162, 25] width 8 height 9
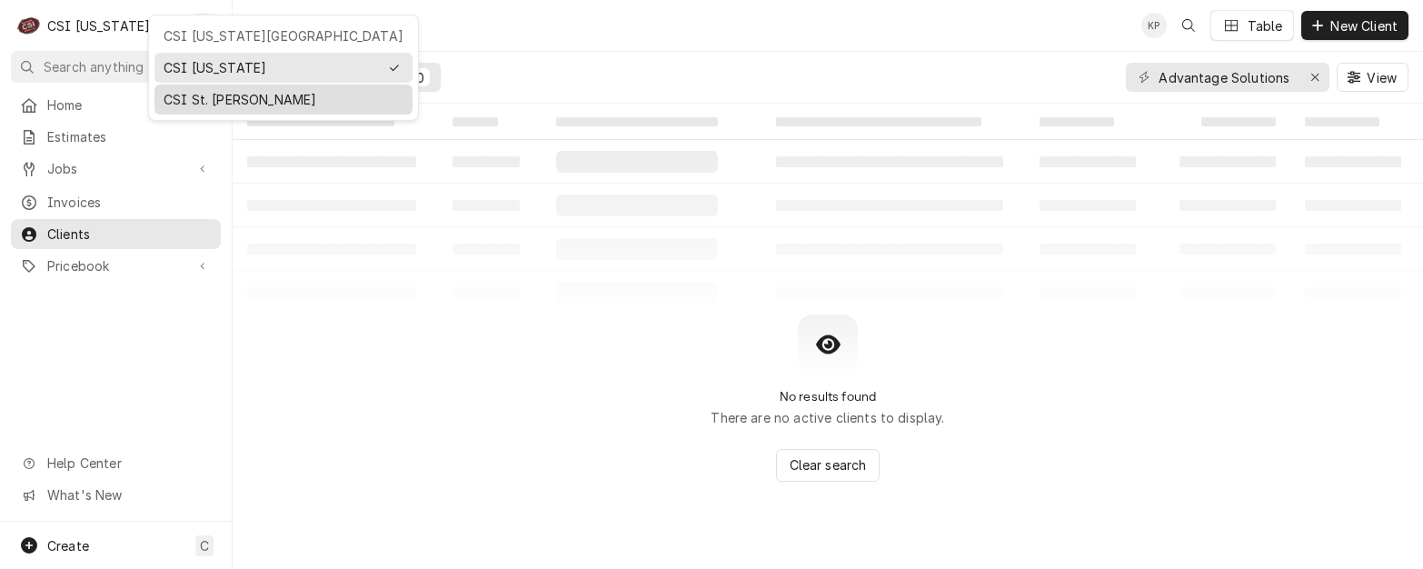
click at [169, 100] on div "CSI St. [PERSON_NAME]" at bounding box center [284, 99] width 240 height 19
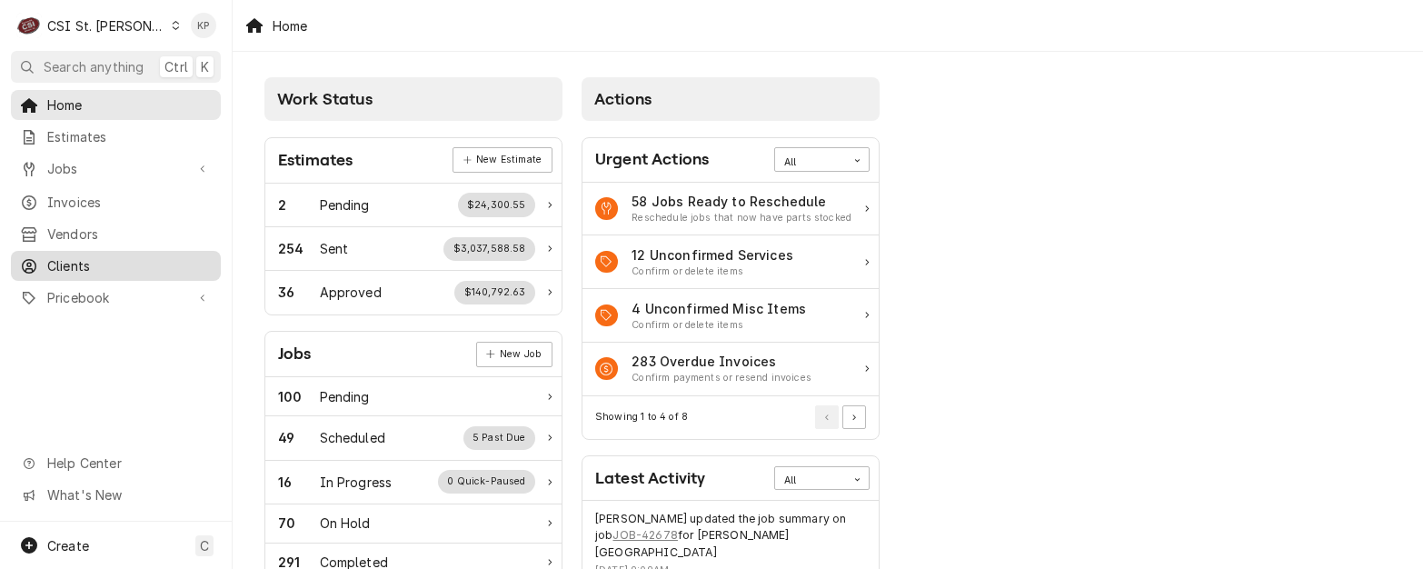
drag, startPoint x: 67, startPoint y: 262, endPoint x: 96, endPoint y: 251, distance: 31.0
click at [67, 262] on span "Clients" at bounding box center [129, 265] width 164 height 19
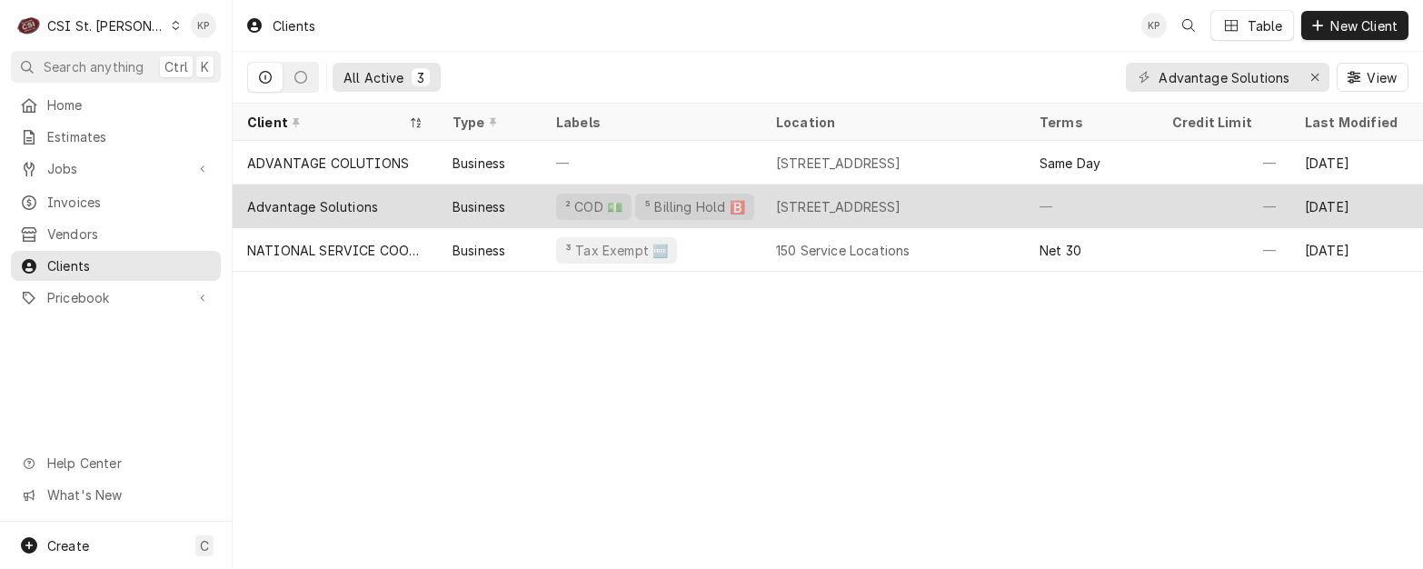
click at [336, 204] on div "Advantage Solutions" at bounding box center [312, 206] width 131 height 19
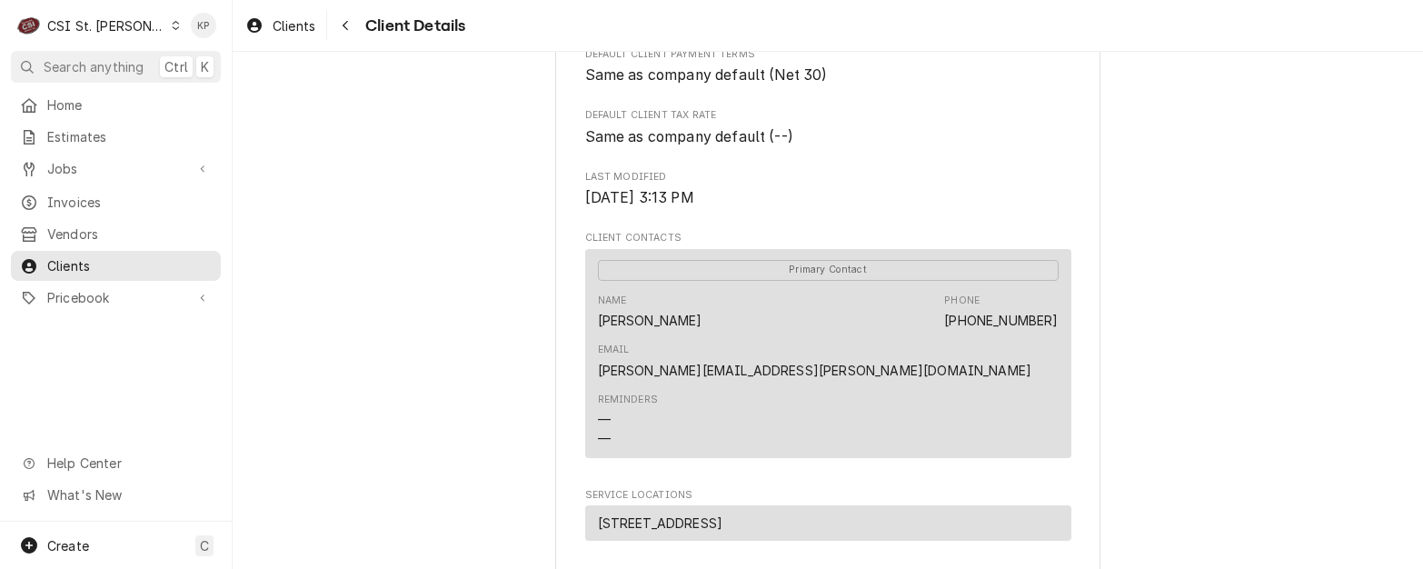
scroll to position [636, 0]
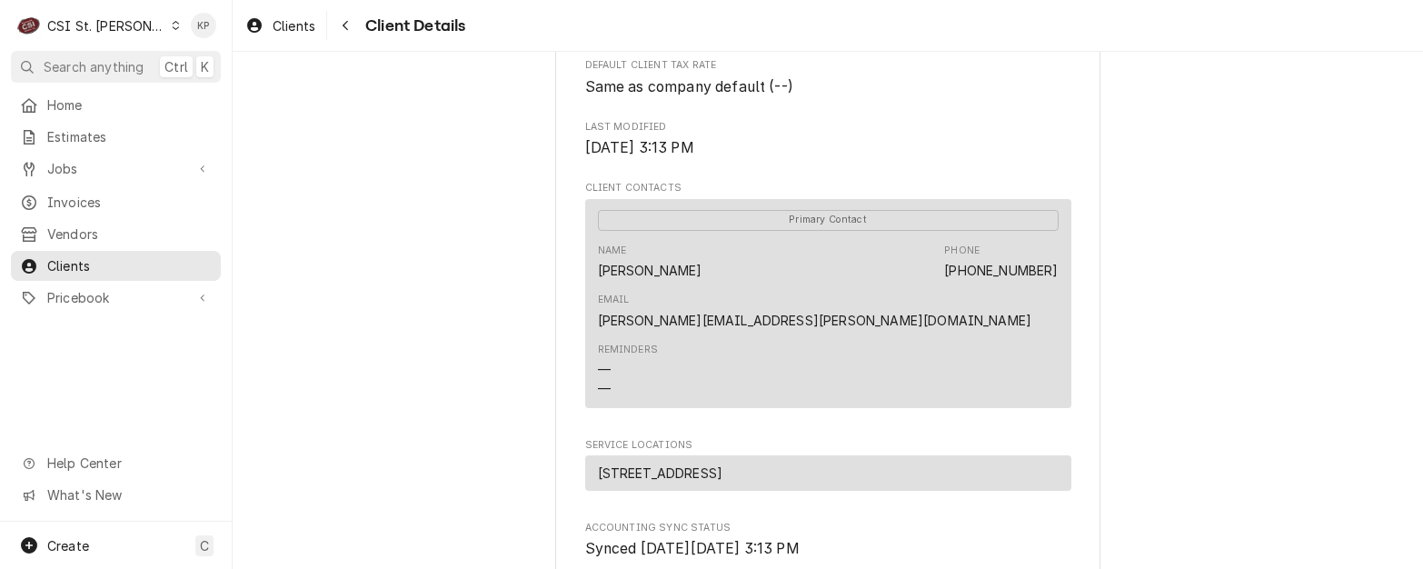
drag, startPoint x: 778, startPoint y: 284, endPoint x: 699, endPoint y: 290, distance: 78.3
click div "Name Khrista Duncan Phone (314) 616-0365 Email khrista.duncan@youradv.com"
drag, startPoint x: 699, startPoint y: 290, endPoint x: 716, endPoint y: 339, distance: 51.7
click div "Reminders — —"
drag, startPoint x: 694, startPoint y: 315, endPoint x: 590, endPoint y: 314, distance: 103.6
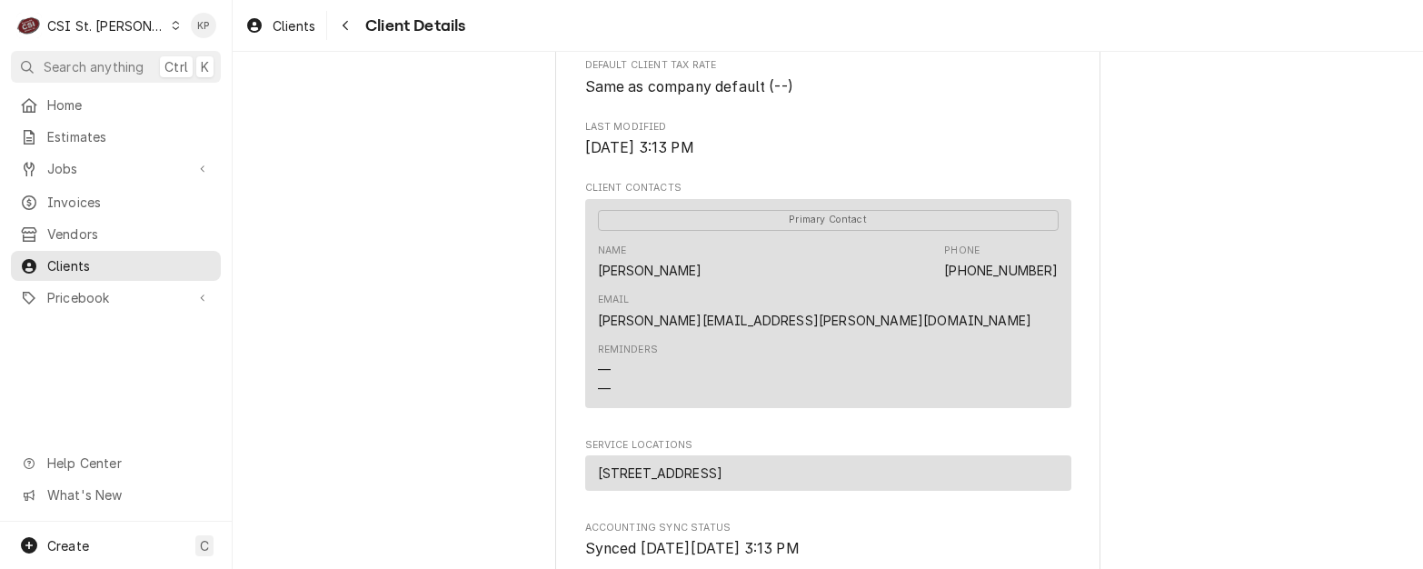
click div "Name Khrista Duncan Phone (314) 616-0365 Email khrista.duncan@youradv.com"
copy div "[PERSON_NAME]"
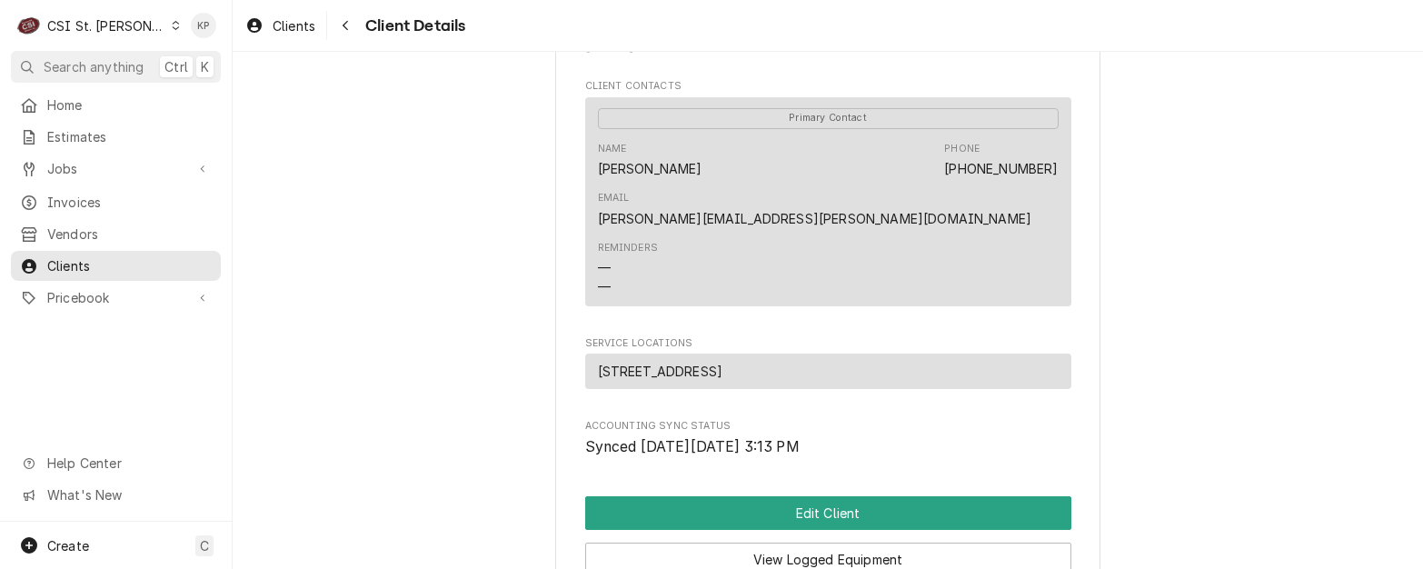
scroll to position [908, 0]
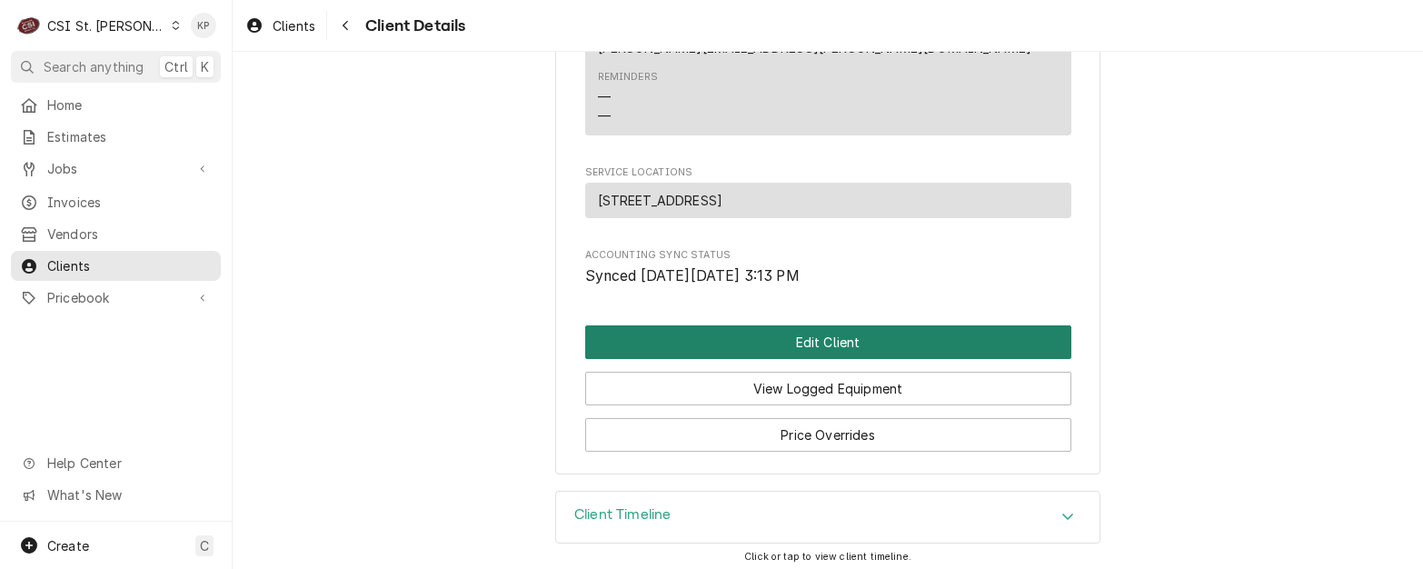
click button "Edit Client"
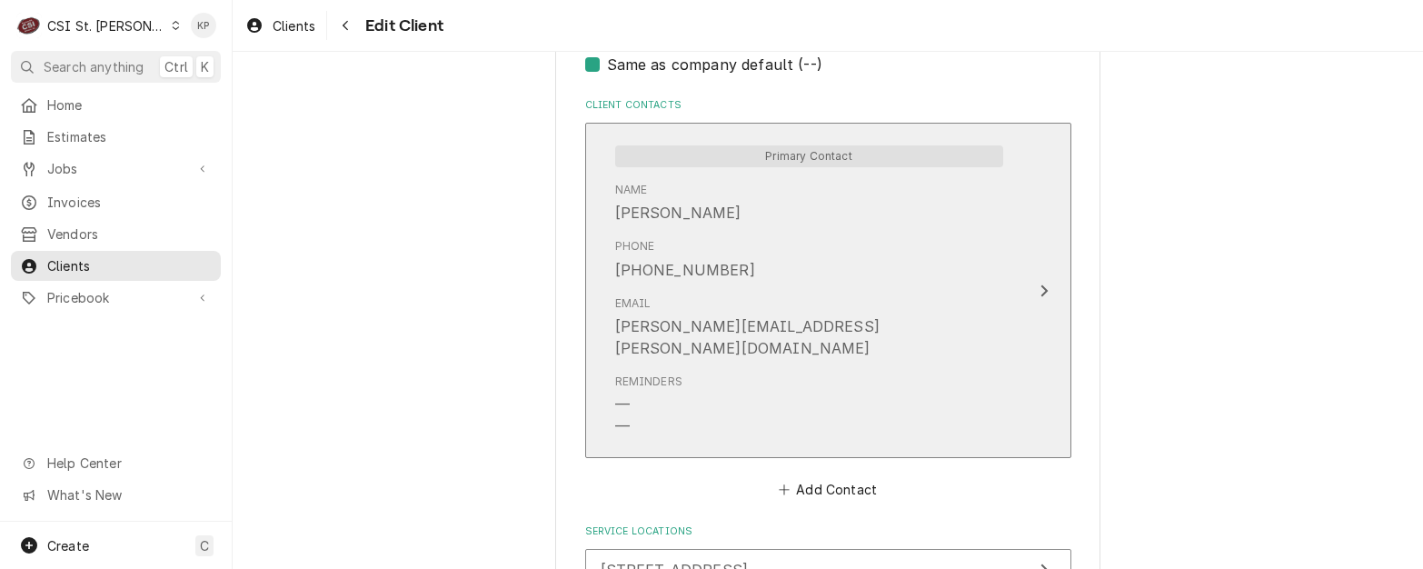
scroll to position [1500, 0]
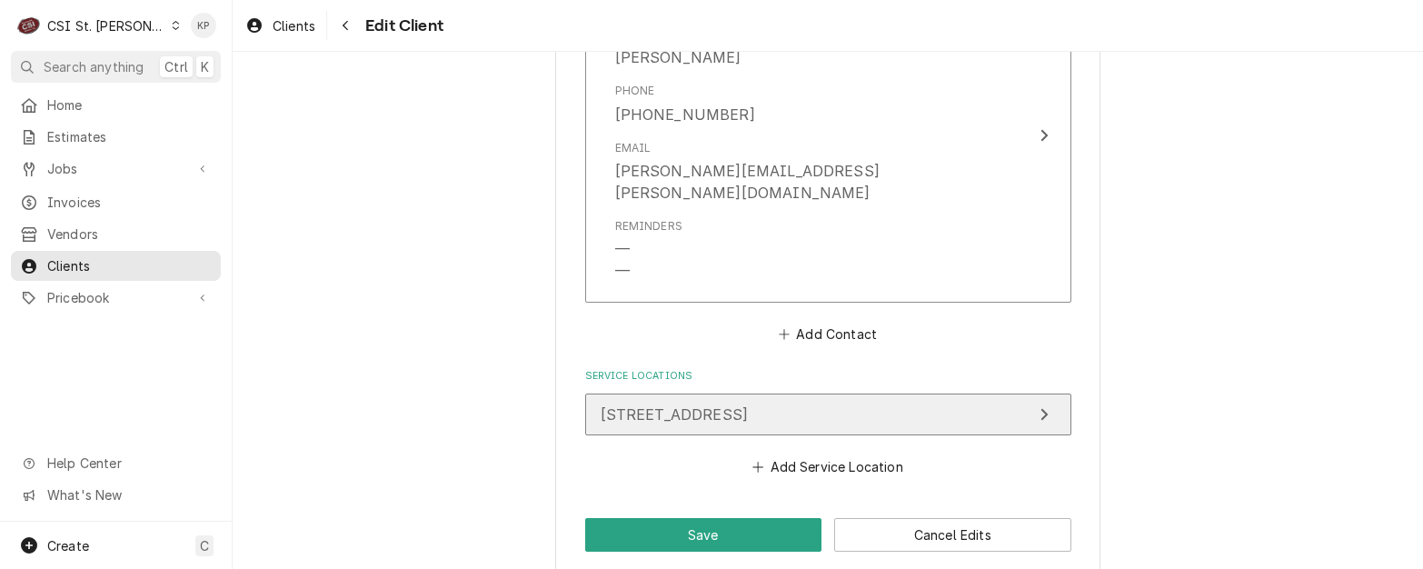
click at [749, 405] on span "[STREET_ADDRESS]" at bounding box center [674, 414] width 148 height 18
type textarea "x"
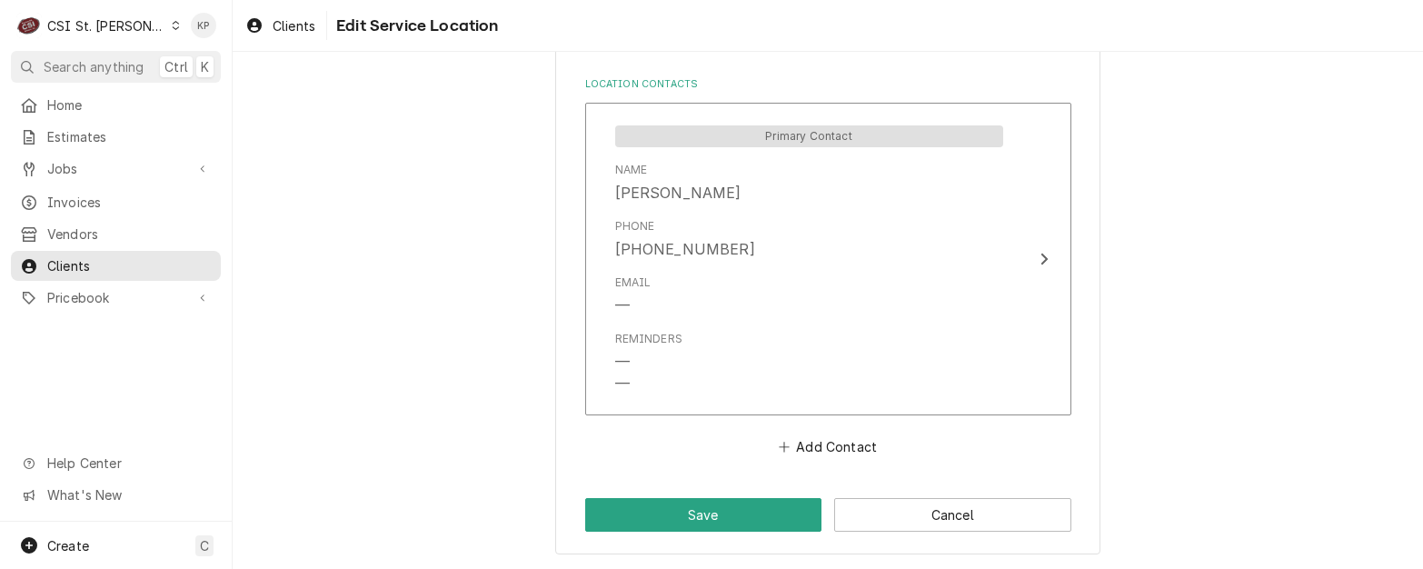
scroll to position [940, 0]
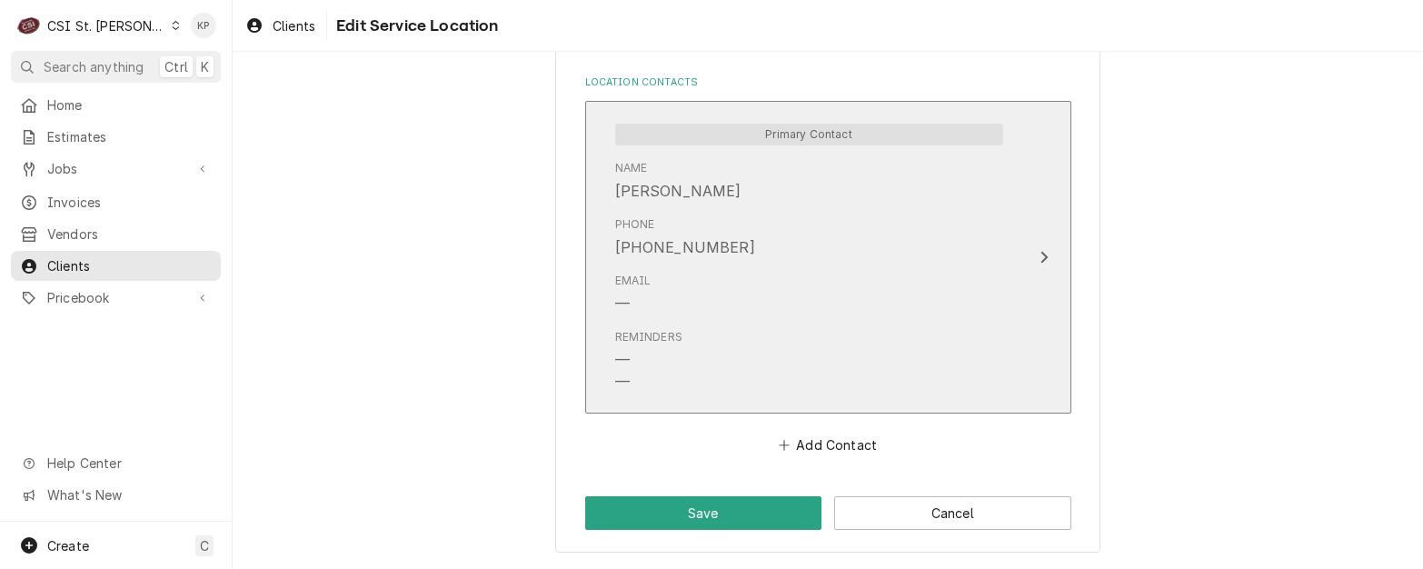
click at [715, 204] on div "Name Kate Buschmeyer" at bounding box center [809, 181] width 388 height 56
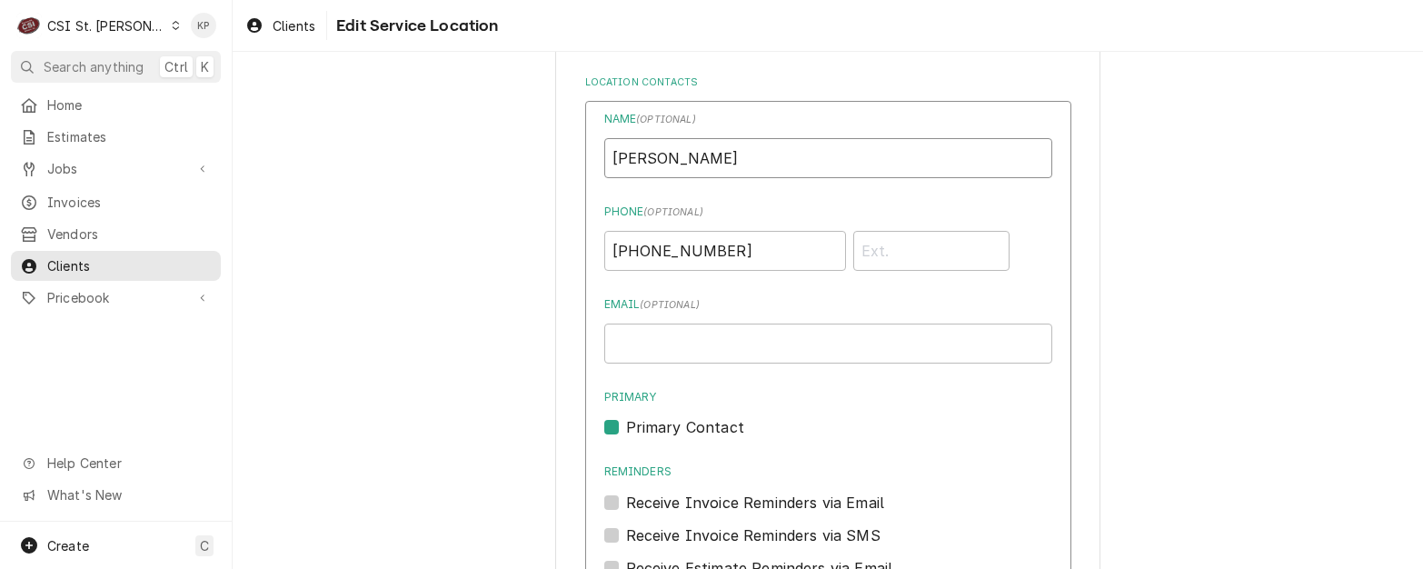
drag, startPoint x: 623, startPoint y: 154, endPoint x: 595, endPoint y: 154, distance: 28.2
click at [595, 154] on div "Name ( optional ) Kate Buschmeyer Phone ( optional ) (636) 448-8857 Email ( opt…" at bounding box center [828, 440] width 486 height 679
drag, startPoint x: 726, startPoint y: 252, endPoint x: 677, endPoint y: 245, distance: 49.5
click at [617, 249] on input "[PHONE_NUMBER]" at bounding box center [725, 251] width 242 height 40
drag, startPoint x: 677, startPoint y: 245, endPoint x: 755, endPoint y: 233, distance: 79.0
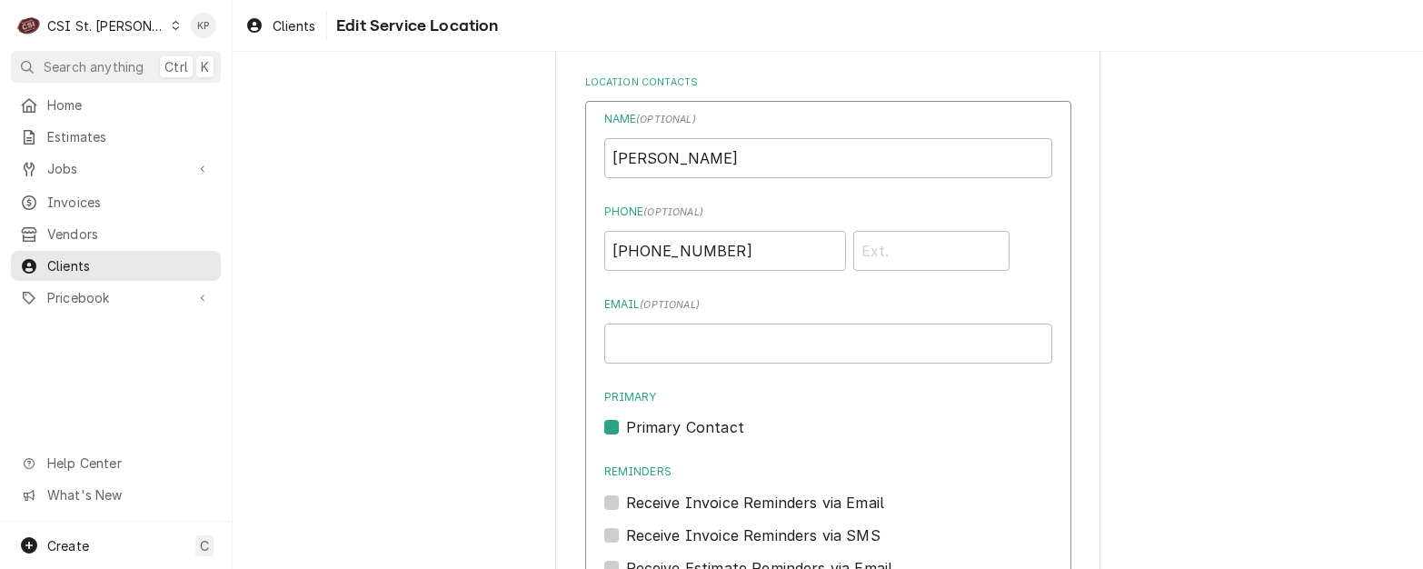
click at [765, 213] on label "Phone ( optional )" at bounding box center [828, 211] width 448 height 16
click at [765, 231] on input "[PHONE_NUMBER]" at bounding box center [725, 251] width 242 height 40
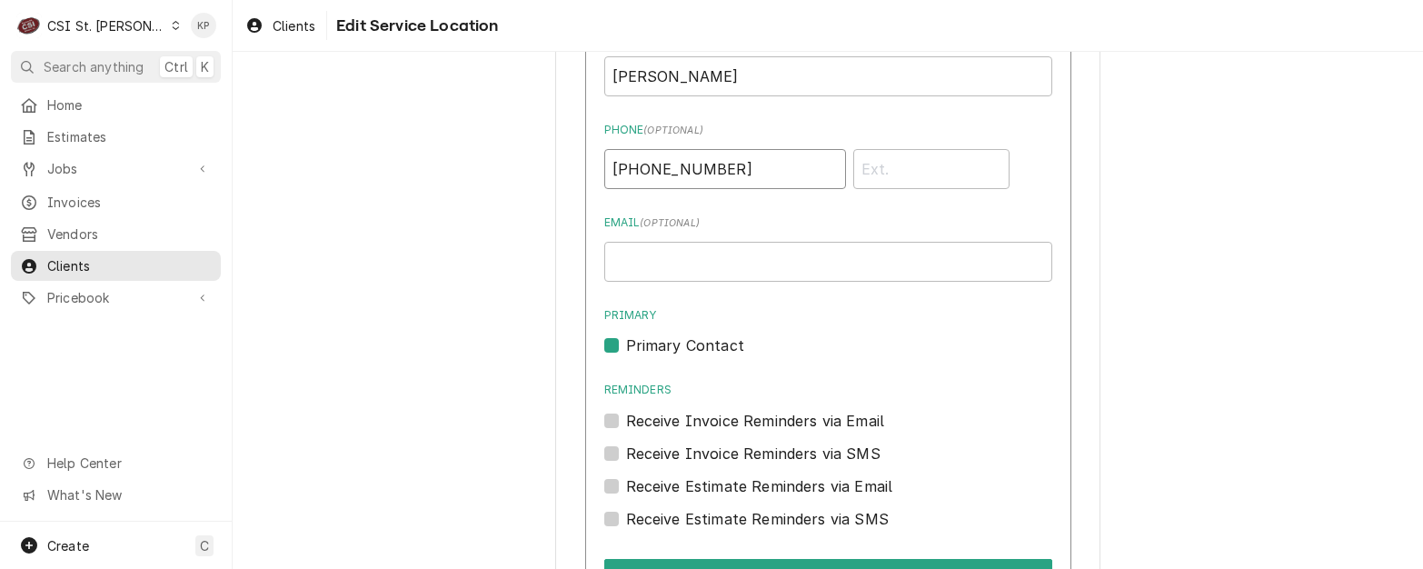
scroll to position [1304, 0]
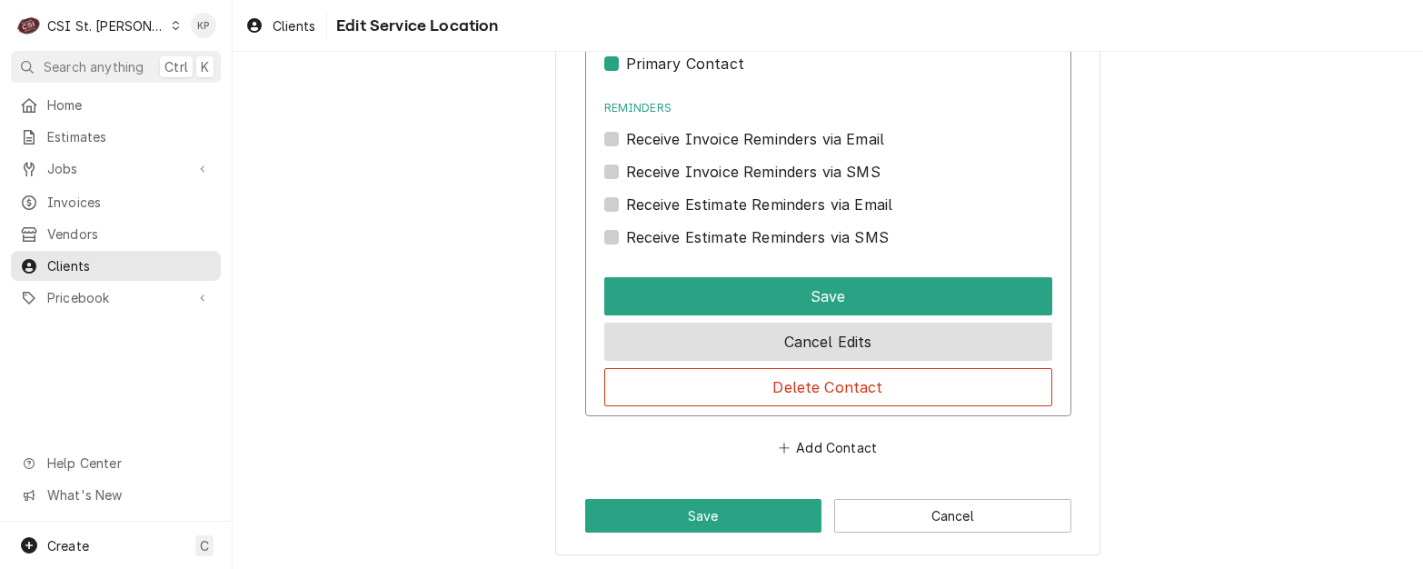
type input "(364) 488-8576"
click at [820, 343] on button "Cancel Edits" at bounding box center [828, 341] width 448 height 38
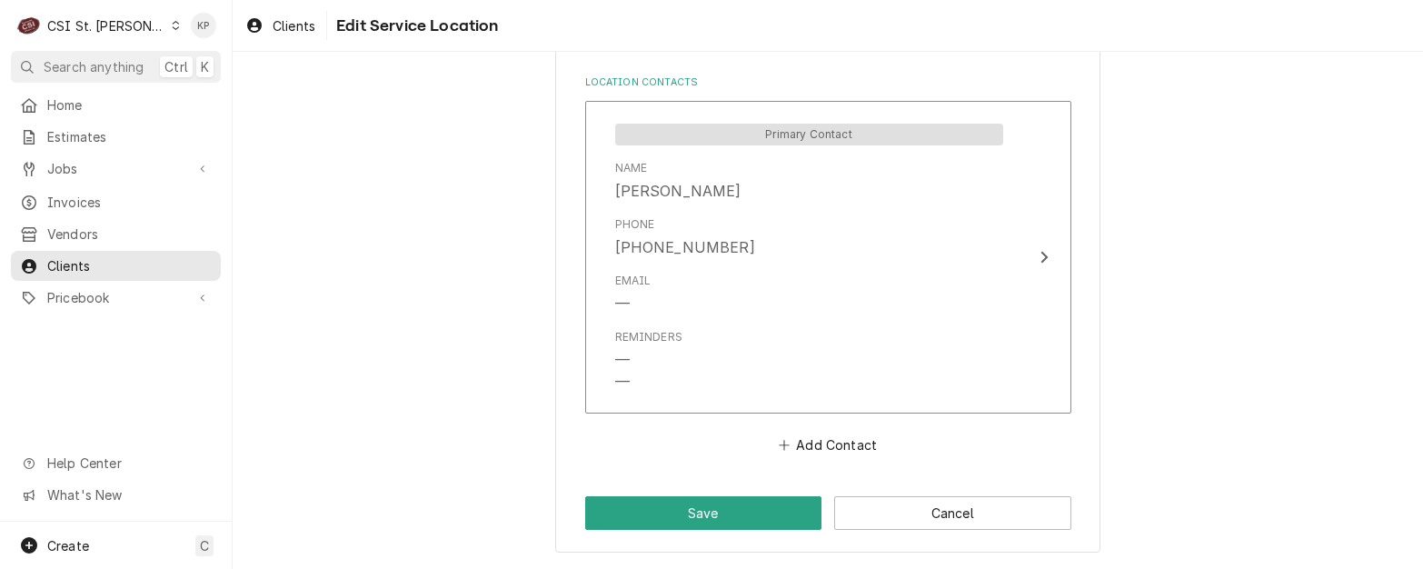
scroll to position [940, 0]
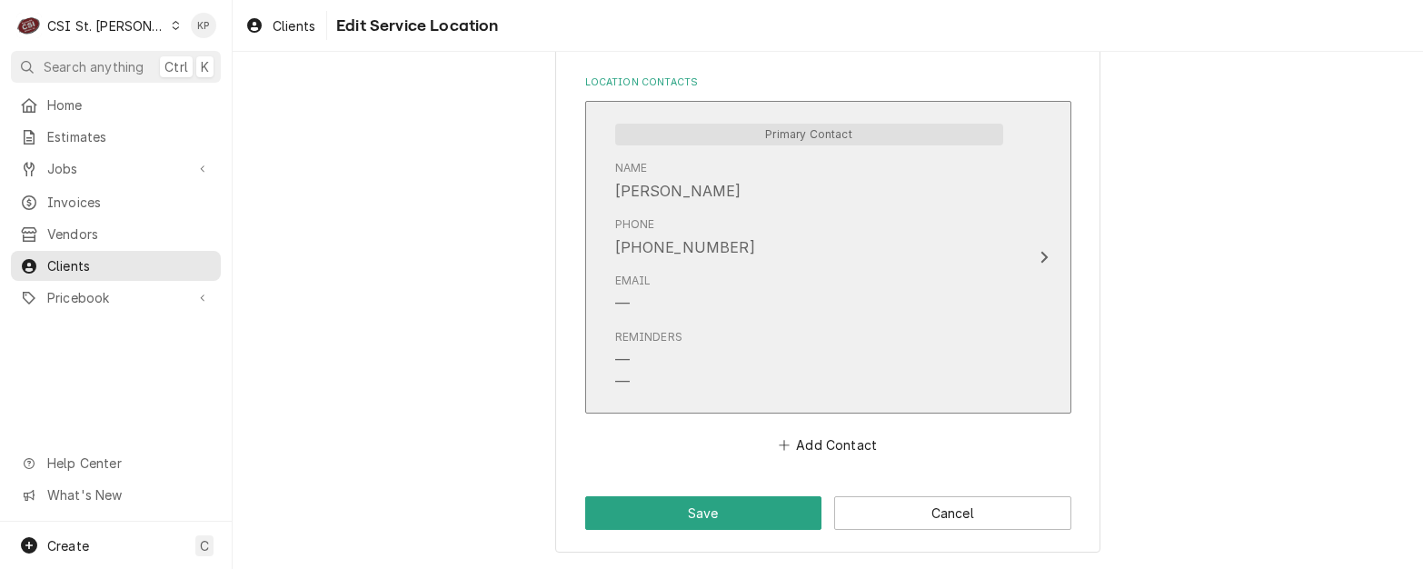
click at [738, 242] on div "Phone (636) 448-8857" at bounding box center [809, 237] width 388 height 56
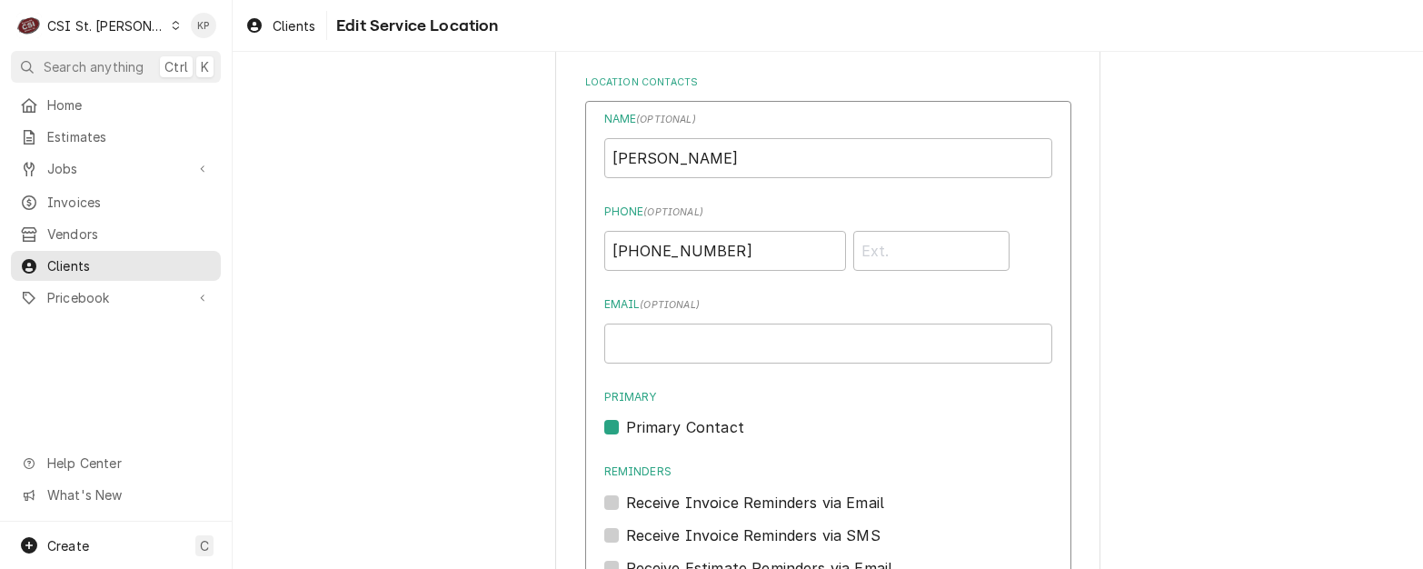
click at [604, 249] on input "(636) 448-8857" at bounding box center [725, 251] width 242 height 40
click at [739, 349] on input "Email ( optional )" at bounding box center [828, 343] width 448 height 40
click at [772, 412] on div "Primary Primary Contact" at bounding box center [828, 413] width 448 height 49
drag, startPoint x: 627, startPoint y: 353, endPoint x: 640, endPoint y: 349, distance: 14.4
click at [627, 353] on input "Email ( optional )" at bounding box center [828, 343] width 448 height 40
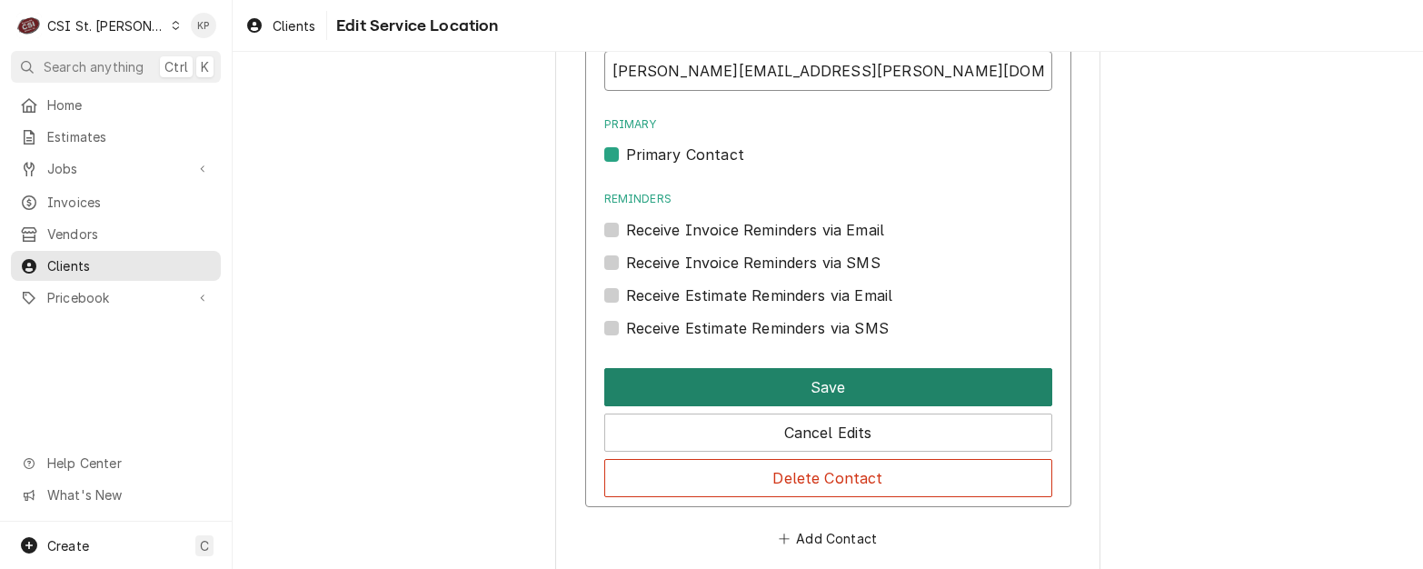
type input "kate.buschmeyer@youradv.com"
click at [734, 389] on button "Save" at bounding box center [828, 387] width 448 height 38
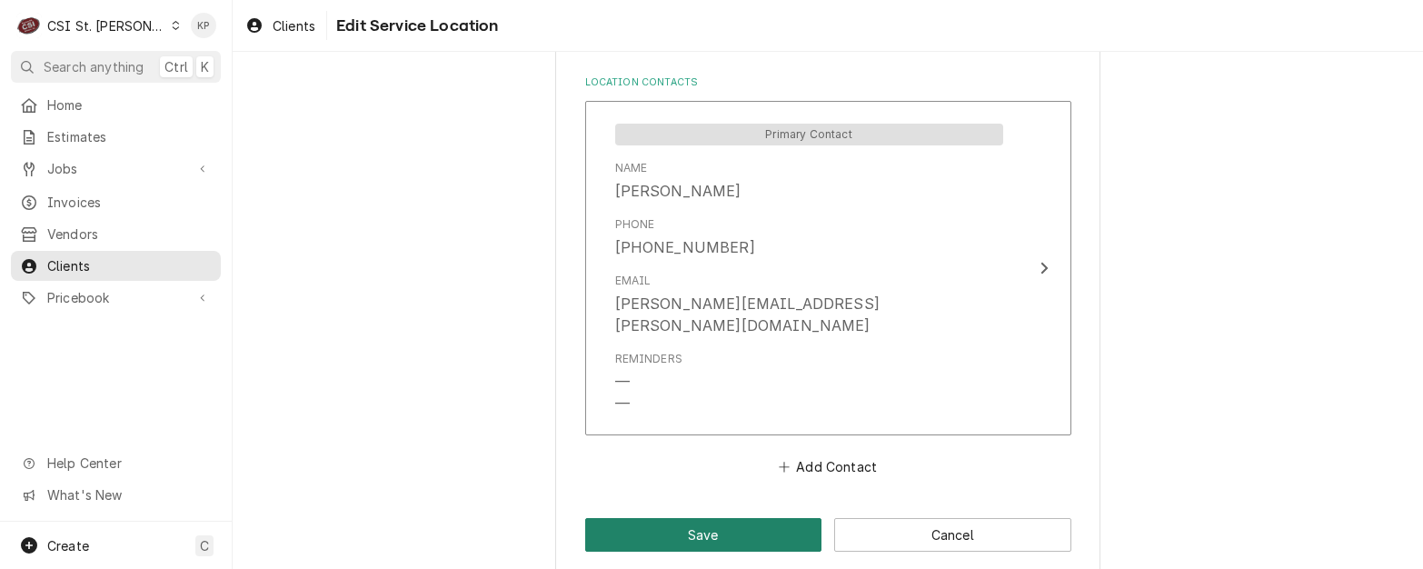
click at [749, 518] on button "Save" at bounding box center [703, 535] width 237 height 34
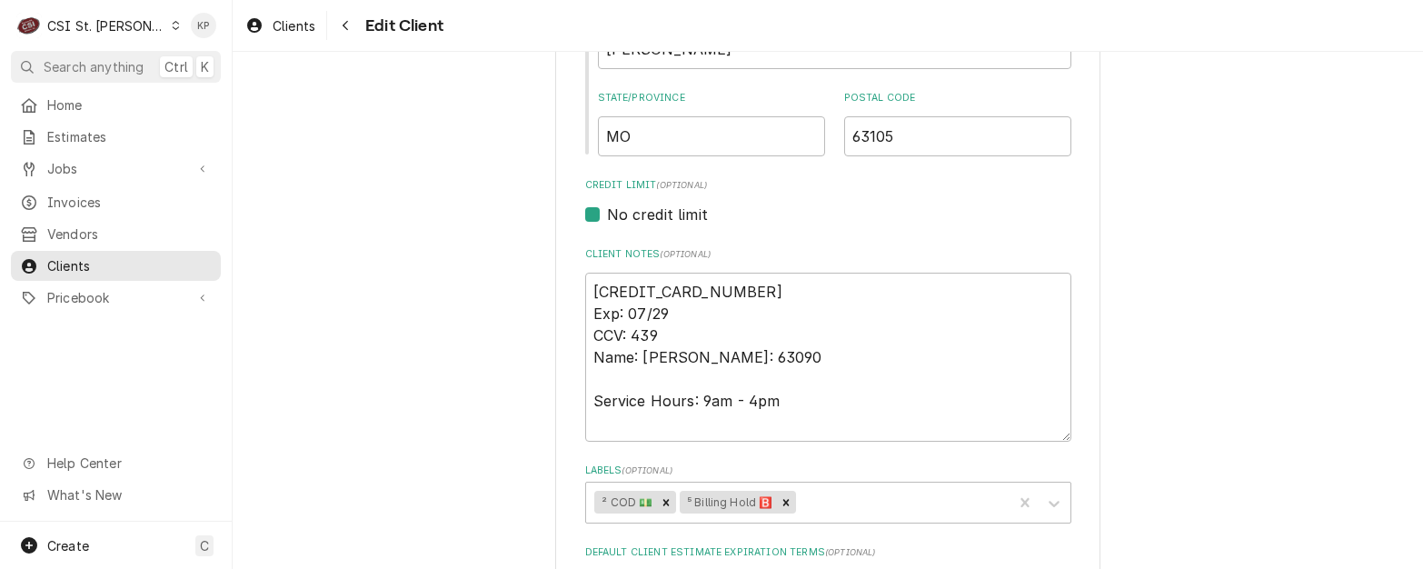
scroll to position [660, 0]
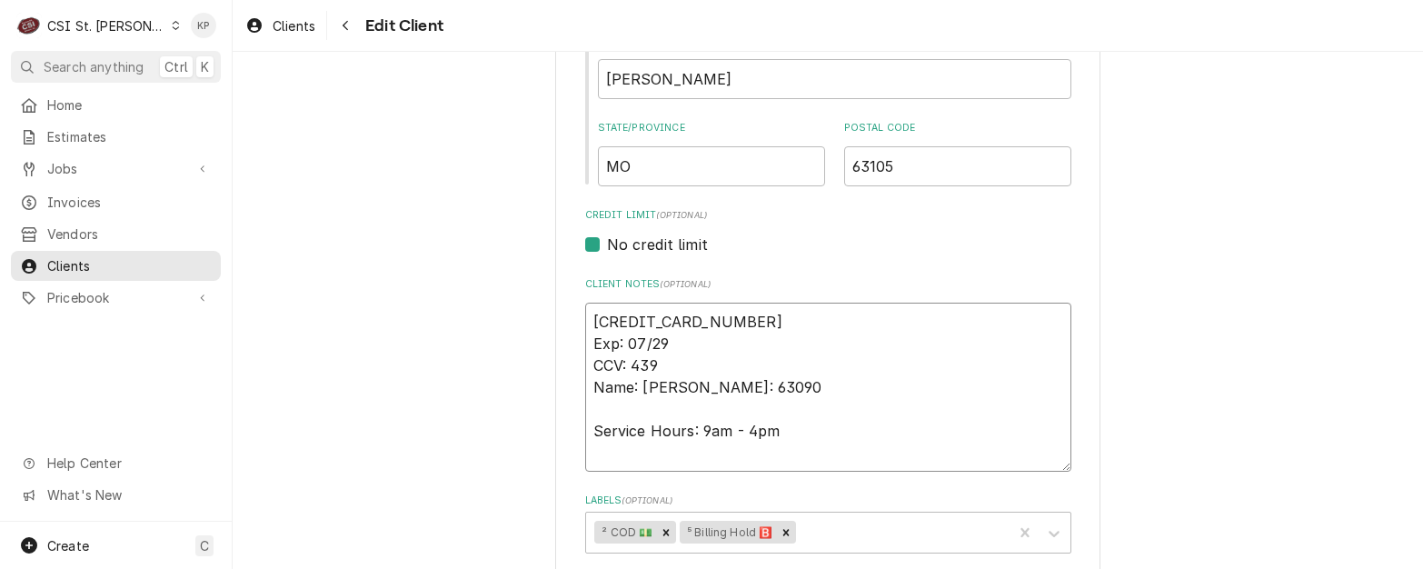
drag, startPoint x: 587, startPoint y: 322, endPoint x: 749, endPoint y: 322, distance: 162.6
click at [749, 322] on textarea "4474-4869-8220-9876 Exp: 07/29 CCV: 439 Name: Khrista Duncan Zip: 63090 Service…" at bounding box center [828, 386] width 486 height 169
type textarea "x"
type textarea "4 Exp: 07/29 CCV: 439 Name: Khrista Duncan Zip: 63090 Service Hours: 9am - 4pm"
type textarea "x"
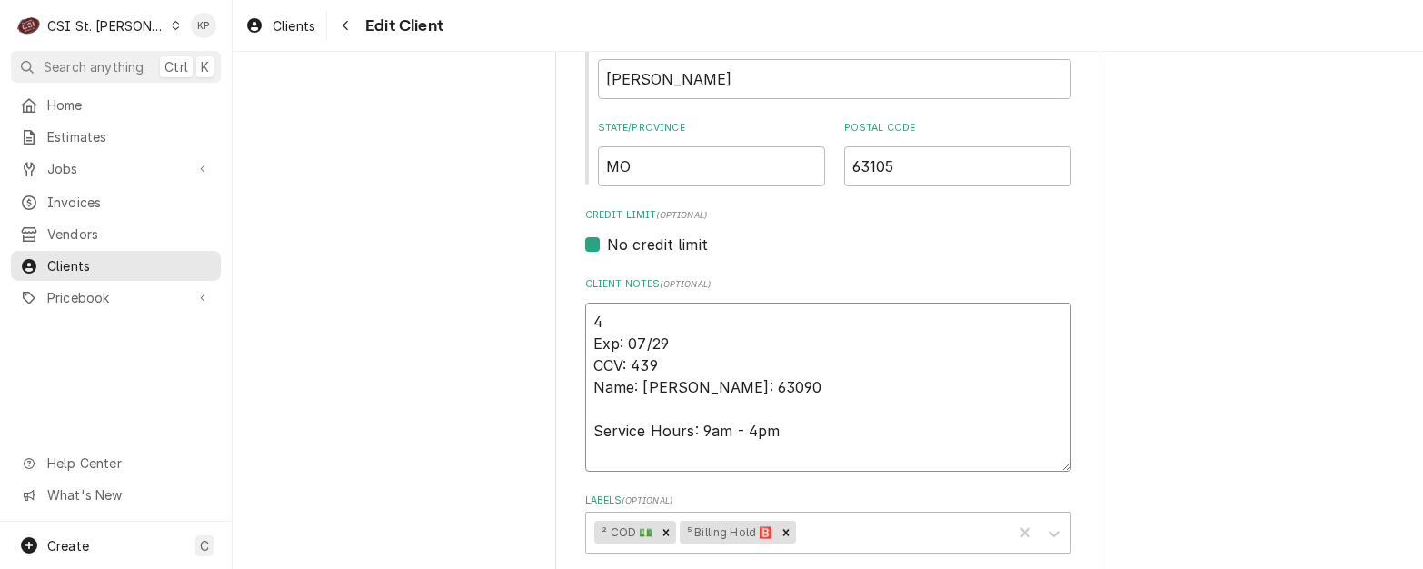
type textarea "44 Exp: 07/29 CCV: 439 Name: Khrista Duncan Zip: 63090 Service Hours: 9am - 4pm"
type textarea "x"
type textarea "447 Exp: 07/29 CCV: 439 Name: Khrista Duncan Zip: 63090 Service Hours: 9am - 4pm"
type textarea "x"
type textarea "4474 Exp: 07/29 CCV: 439 Name: Khrista Duncan Zip: 63090 Service Hours: 9am - 4…"
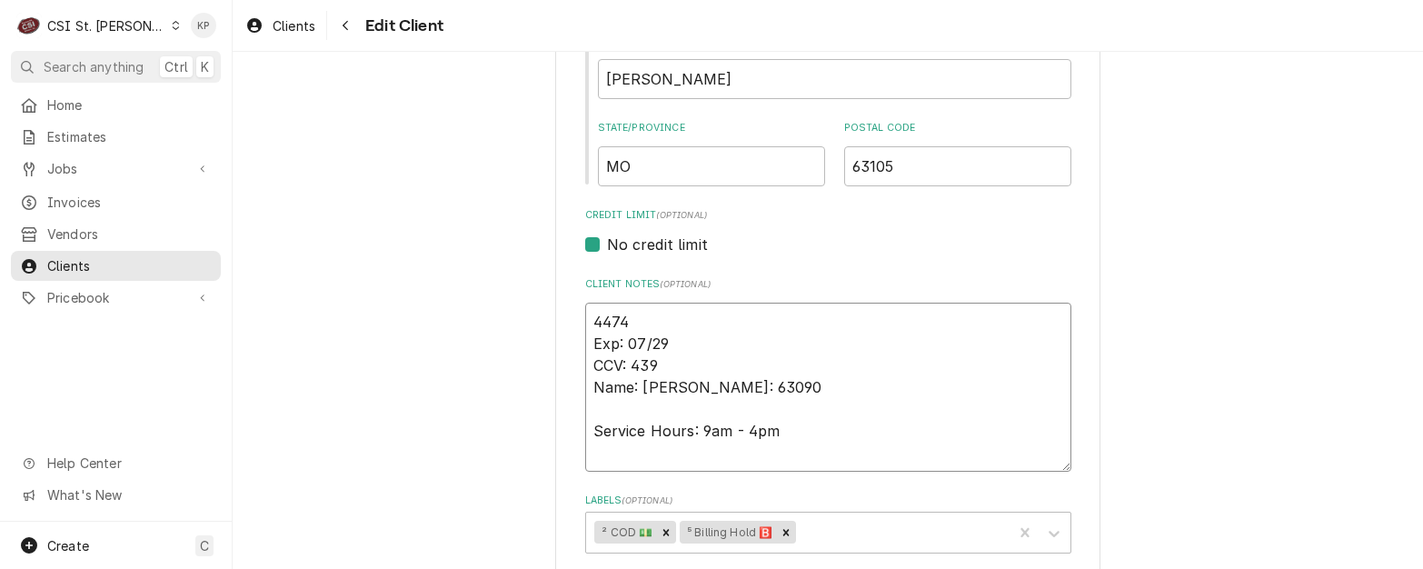
type textarea "x"
type textarea "44744 Exp: 07/29 CCV: 439 Name: Khrista Duncan Zip: 63090 Service Hours: 9am - …"
type textarea "x"
type textarea "447448 Exp: 07/29 CCV: 439 Name: Khrista Duncan Zip: 63090 Service Hours: 9am -…"
type textarea "x"
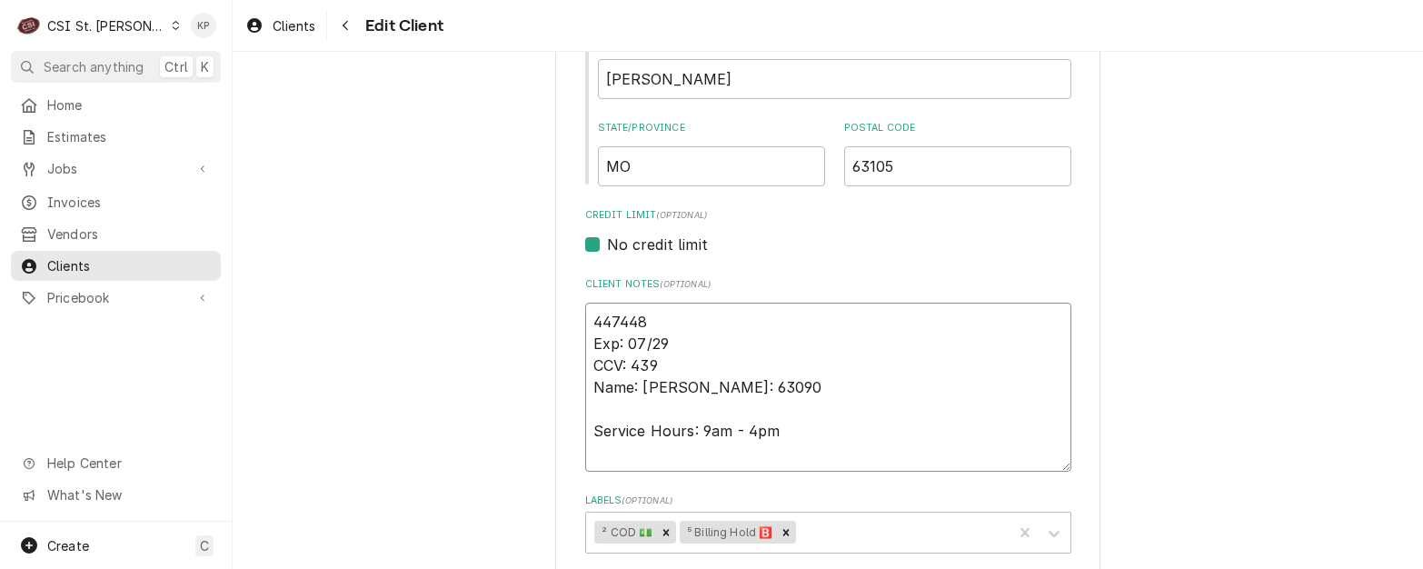
type textarea "4474480 Exp: 07/29 CCV: 439 Name: Khrista Duncan Zip: 63090 Service Hours: 9am …"
type textarea "x"
type textarea "44744800 Exp: 07/29 CCV: 439 Name: Khrista Duncan Zip: 63090 Service Hours: 9am…"
type textarea "x"
type textarea "447448000 Exp: 07/29 CCV: 439 Name: Khrista Duncan Zip: 63090 Service Hours: 9a…"
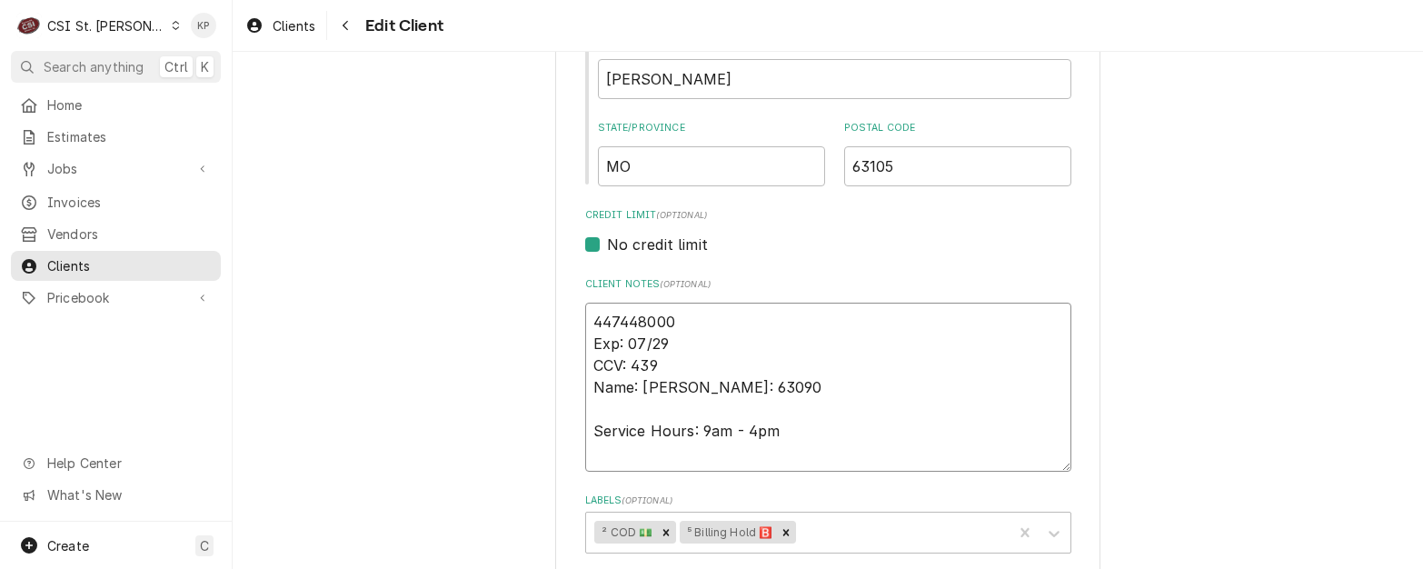
type textarea "x"
type textarea "4474480000 Exp: 07/29 CCV: 439 Name: Khrista Duncan Zip: 63090 Service Hours: 9…"
type textarea "x"
type textarea "44744800007 Exp: 07/29 CCV: 439 Name: Khrista Duncan Zip: 63090 Service Hours: …"
type textarea "x"
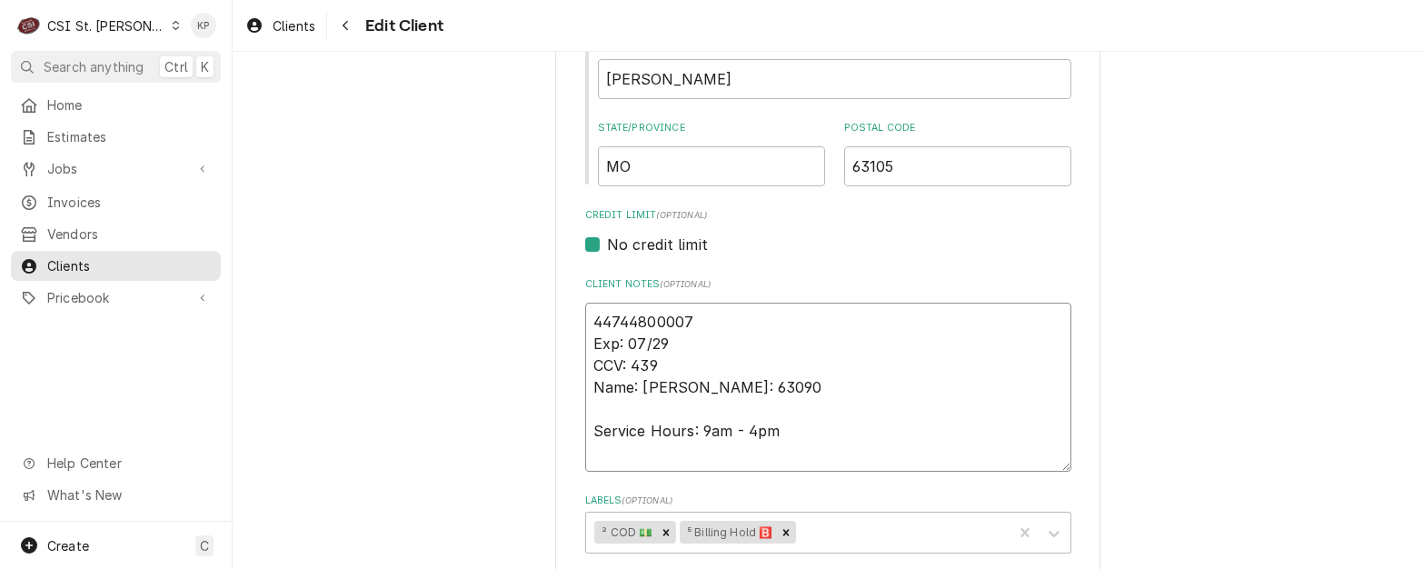
type textarea "447448000073 Exp: 07/29 CCV: 439 Name: Khrista Duncan Zip: 63090 Service Hours:…"
type textarea "x"
type textarea "4474480000739 Exp: 07/29 CCV: 439 Name: Khrista Duncan Zip: 63090 Service Hours…"
type textarea "x"
type textarea "44744800007397 Exp: 07/29 CCV: 439 Name: Khrista Duncan Zip: 63090 Service Hour…"
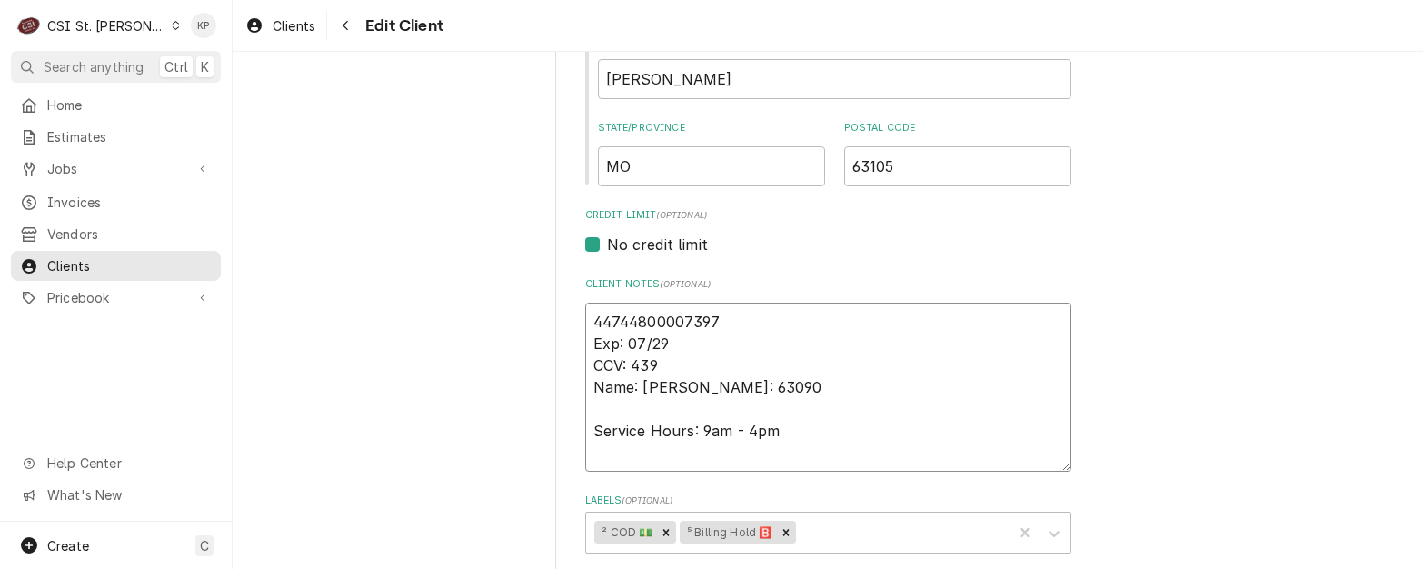
type textarea "x"
type textarea "447448000073971 Exp: 07/29 CCV: 439 Name: Khrista Duncan Zip: 63090 Service Hou…"
type textarea "x"
type textarea "4474480000739717 Exp: 07/29 CCV: 439 Name: Khrista Duncan Zip: 63090 Service Ho…"
click at [729, 323] on textarea "4474480000739717 Exp: 07/29 CCV: 439 Name: Khrista Duncan Zip: 63090 Service Ho…" at bounding box center [828, 386] width 486 height 169
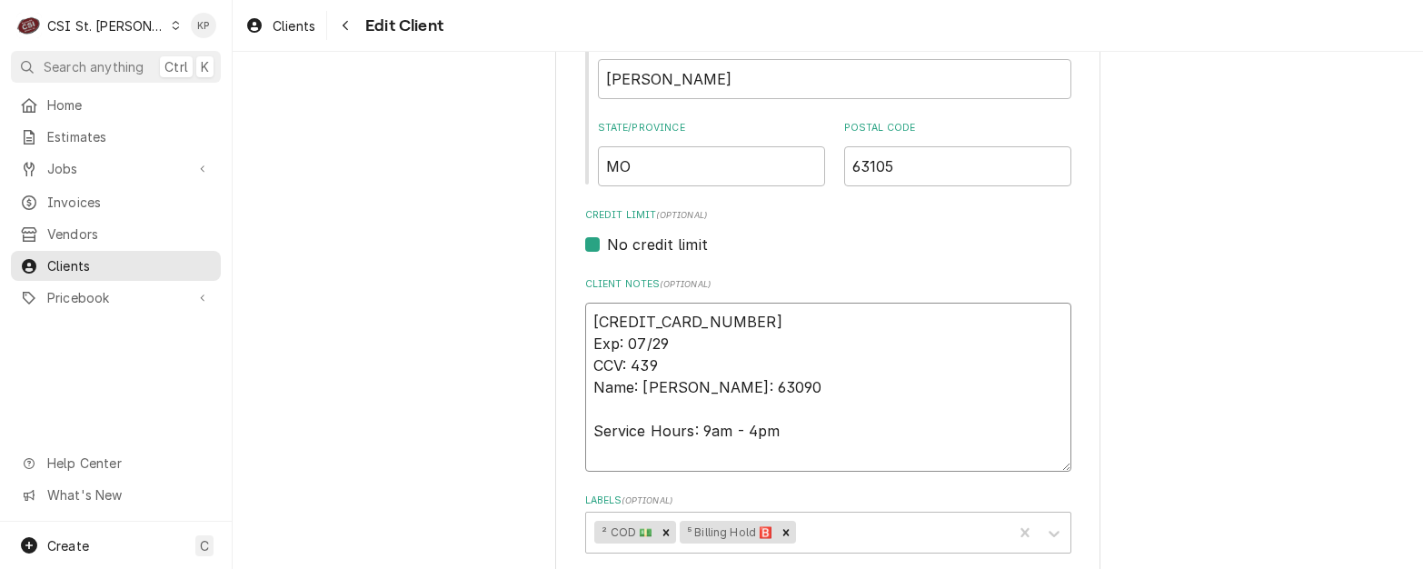
type textarea "x"
type textarea "4474480000739717 Exp: 07/29 CCV: 439 Name: Khrista Duncan Zip: 63090 Service Ho…"
type textarea "x"
type textarea "4474480000739717 Exp: 07/29 CCV: 439 Name: Khrista Duncan Zip: 63090 Service Ho…"
type textarea "x"
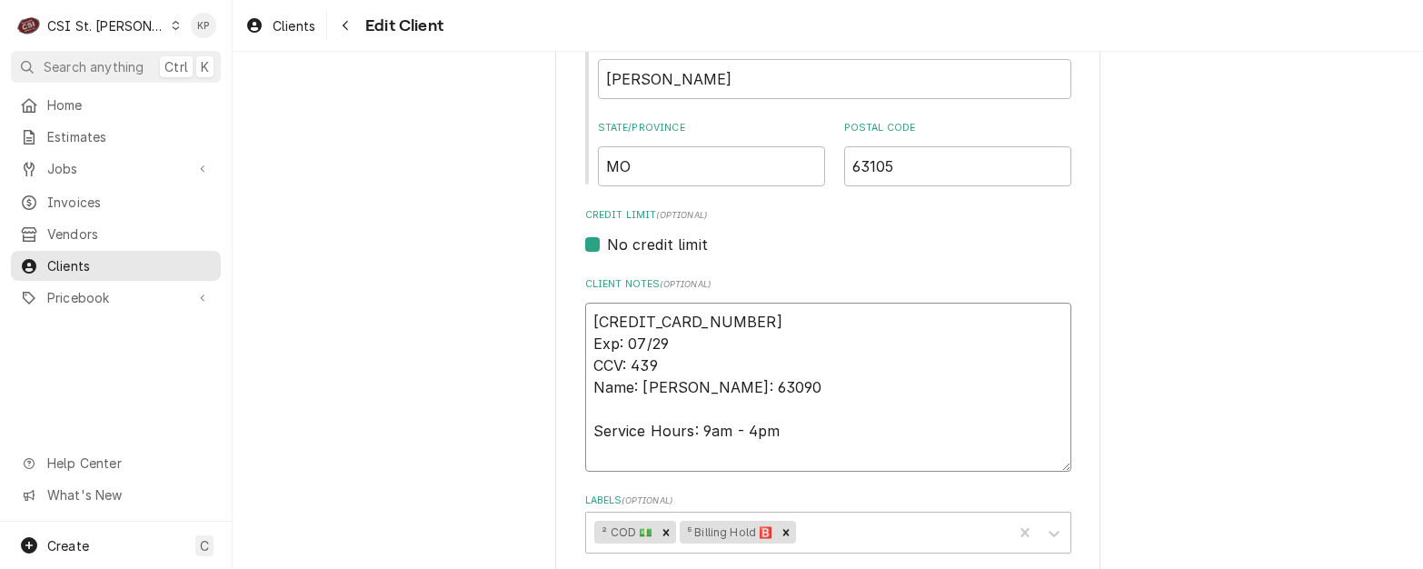
type textarea "4474480000739717 Exp: 07/29 CCV: 439 Name: Khrista Duncan Zip: 63090 Service Ho…"
drag, startPoint x: 620, startPoint y: 342, endPoint x: 663, endPoint y: 345, distance: 42.8
click at [663, 345] on textarea "4474480000739717 Exp: 07/29 CCV: 439 Name: Khrista Duncan Zip: 63090 Service Ho…" at bounding box center [828, 386] width 486 height 169
type textarea "x"
type textarea "4474480000739717 Exp: 8 CCV: 439 Name: Khrista Duncan Zip: 63090 Service Hours:…"
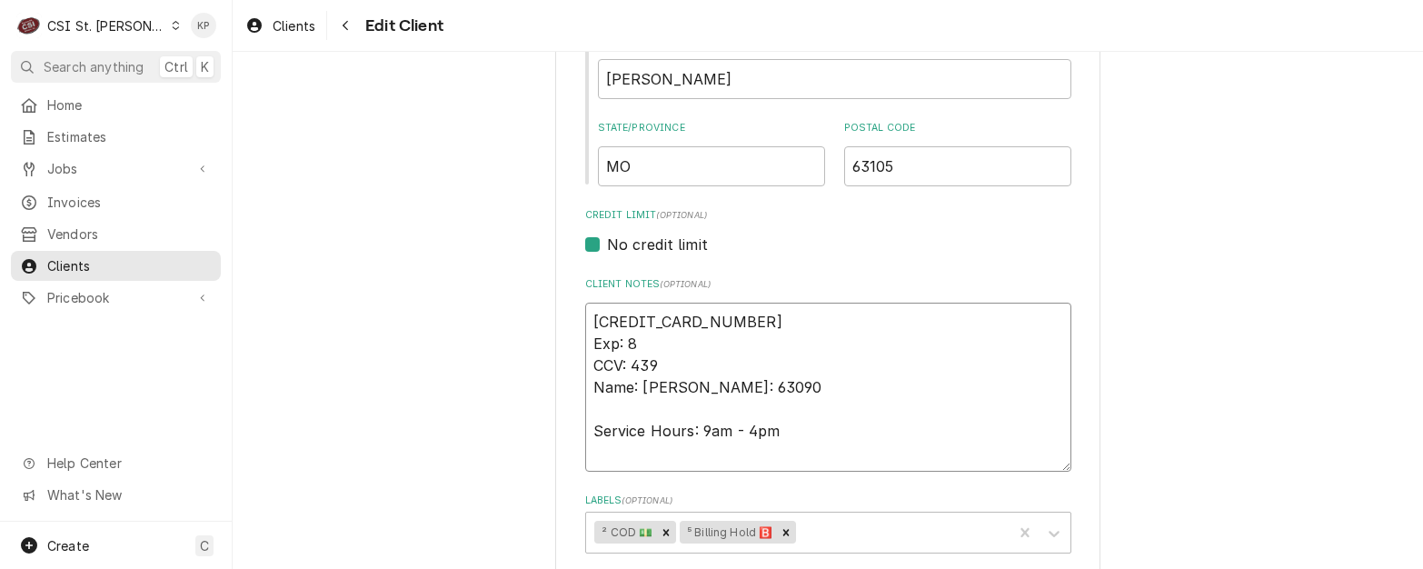
type textarea "x"
type textarea "4474480000739717 Exp: 8/ CCV: 439 Name: Khrista Duncan Zip: 63090 Service Hours…"
type textarea "x"
type textarea "4474480000739717 Exp: 8/2 CCV: 439 Name: Khrista Duncan Zip: 63090 Service Hour…"
type textarea "x"
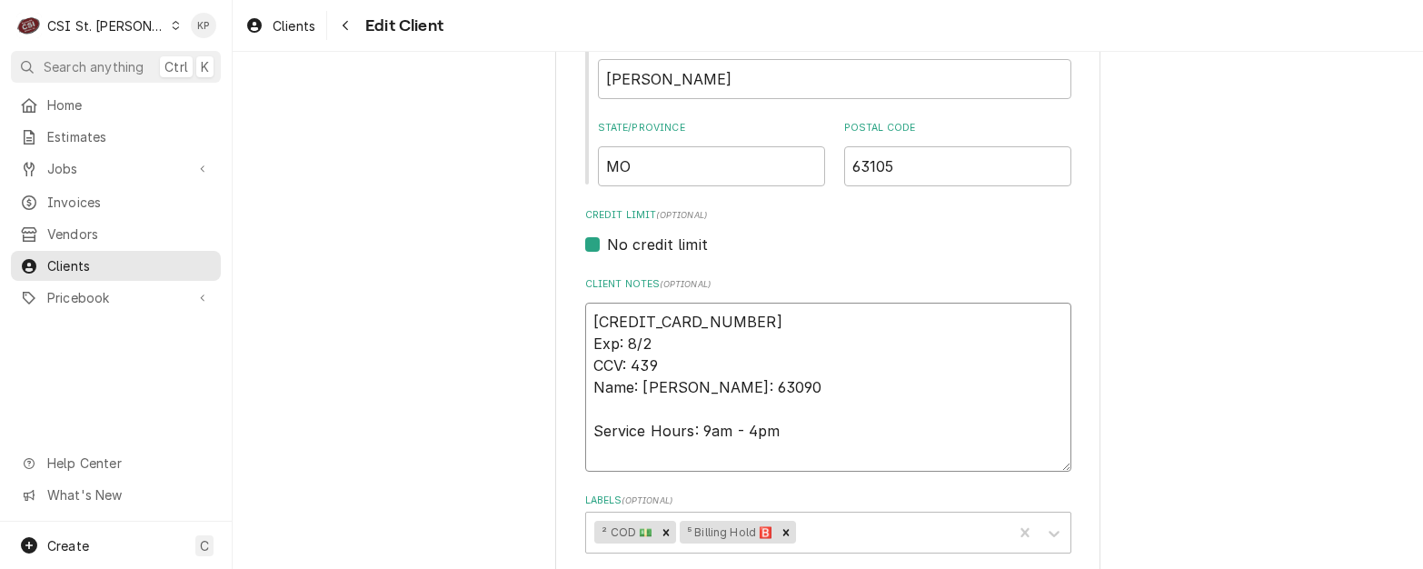
type textarea "4474480000739717 Exp: 8/29 CCV: 439 Name: Khrista Duncan Zip: 63090 Service Hou…"
drag, startPoint x: 630, startPoint y: 365, endPoint x: 655, endPoint y: 365, distance: 25.4
click at [655, 365] on textarea "4474480000739717 Exp: 8/29 CCV: 439 Name: Khrista Duncan Zip: 63090 Service Hou…" at bounding box center [828, 386] width 486 height 169
type textarea "x"
type textarea "4474480000739717 Exp: 8/29 CCV: 9 Name: Khrista Duncan Zip: 63090 Service Hours…"
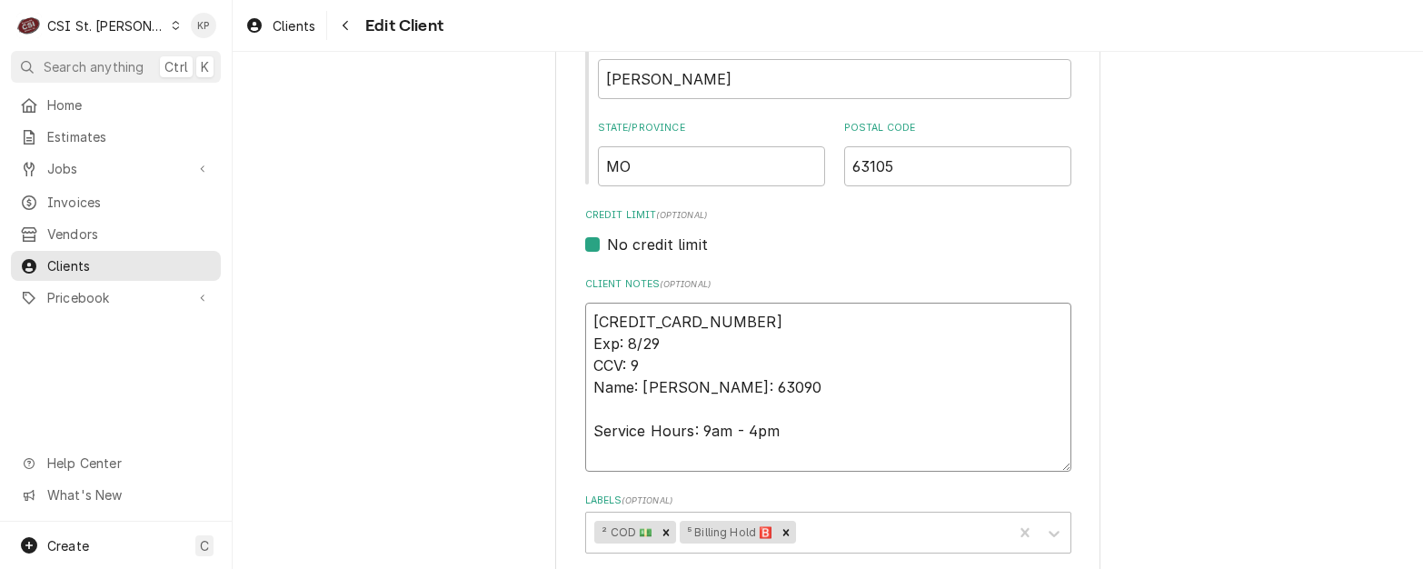
type textarea "x"
type textarea "4474480000739717 Exp: 8/29 CCV: 91 Name: Khrista Duncan Zip: 63090 Service Hour…"
type textarea "x"
type textarea "4474480000739717 Exp: 8/29 CCV: 913 Name: Khrista Duncan Zip: 63090 Service Hou…"
drag, startPoint x: 638, startPoint y: 386, endPoint x: 747, endPoint y: 390, distance: 109.1
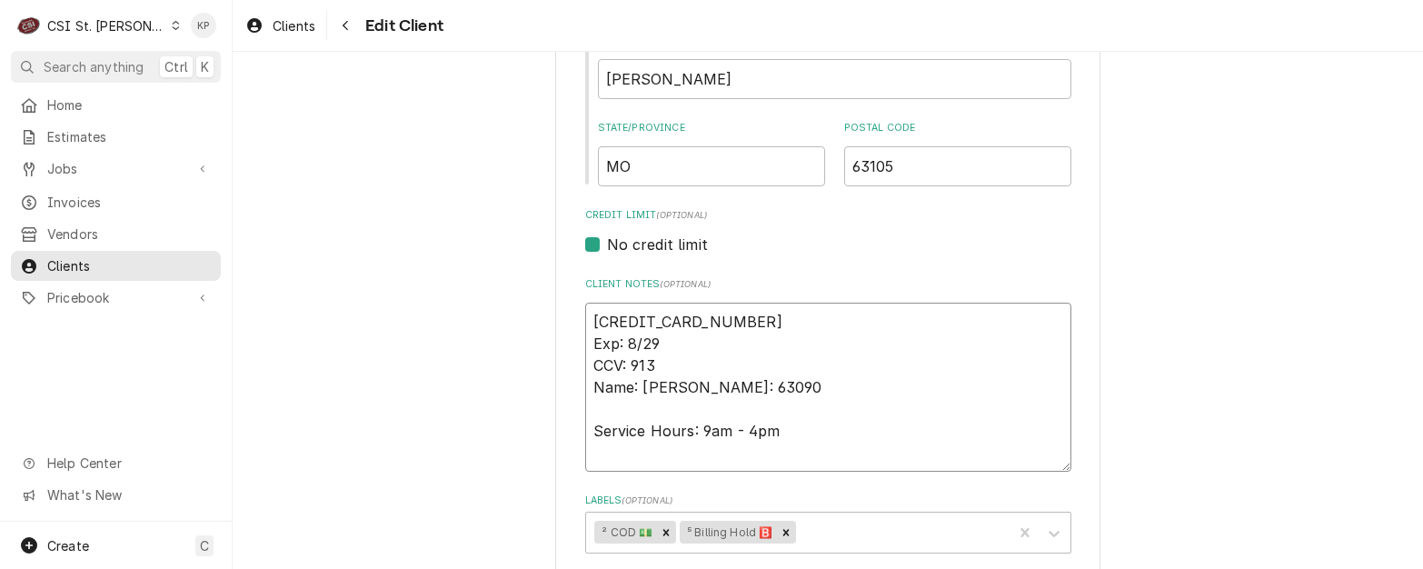
click at [747, 390] on textarea "4474480000739717 Exp: 8/29 CCV: 913 Name: Khrista Duncan Zip: 63090 Service Hou…" at bounding box center [828, 386] width 486 height 169
type textarea "x"
type textarea "4474480000739717 Exp: 8/29 CCV: 913 Name: K Zip: 63090 Service Hours: 9am - 4pm"
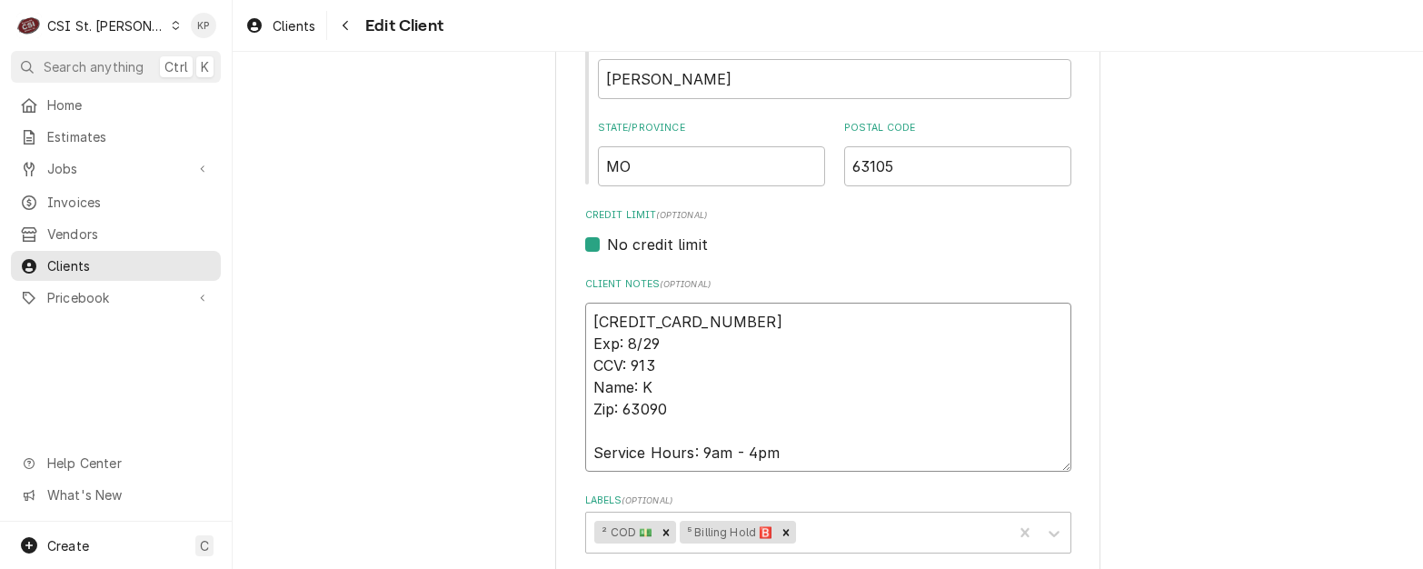
type textarea "x"
type textarea "4474480000739717 Exp: 8/29 CCV: 913 Name: Ka Zip: 63090 Service Hours: 9am - 4pm"
type textarea "x"
type textarea "4474480000739717 Exp: 8/29 CCV: 913 Name: Kat Zip: 63090 Service Hours: 9am - 4…"
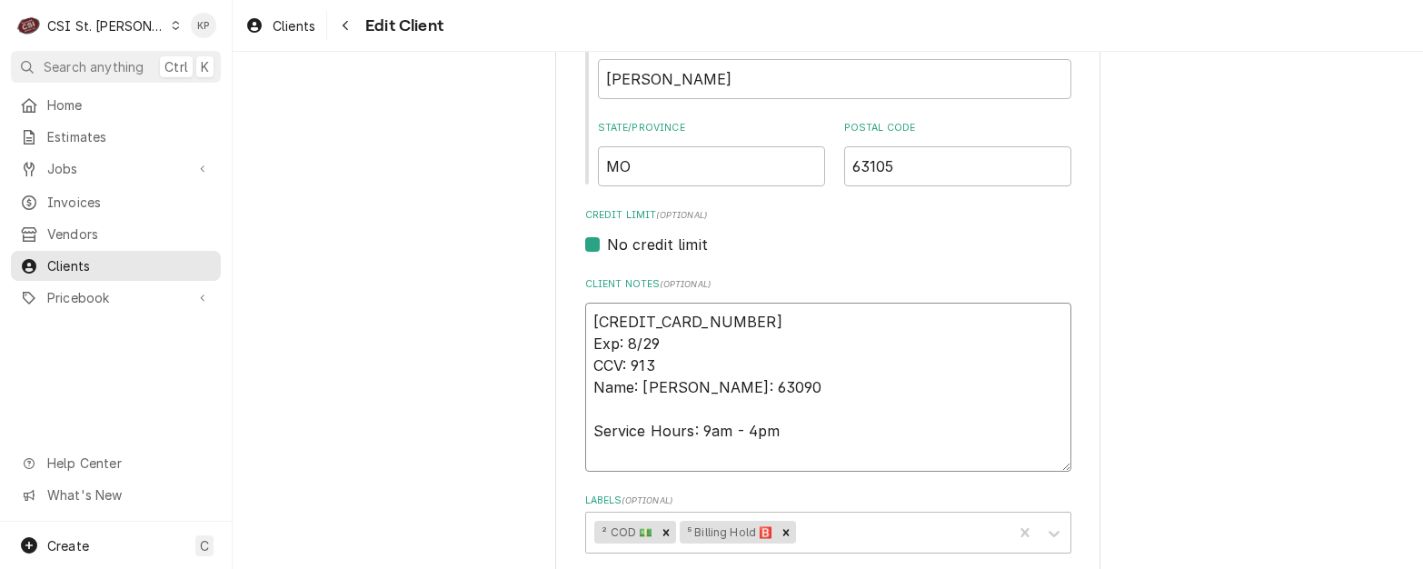
type textarea "x"
type textarea "4474480000739717 Exp: 8/29 CCV: 913 Name: Kath Zip: 63090 Service Hours: 9am - …"
type textarea "x"
type textarea "4474480000739717 Exp: 8/29 CCV: 913 Name: Katha Zip: 63090 Service Hours: 9am -…"
type textarea "x"
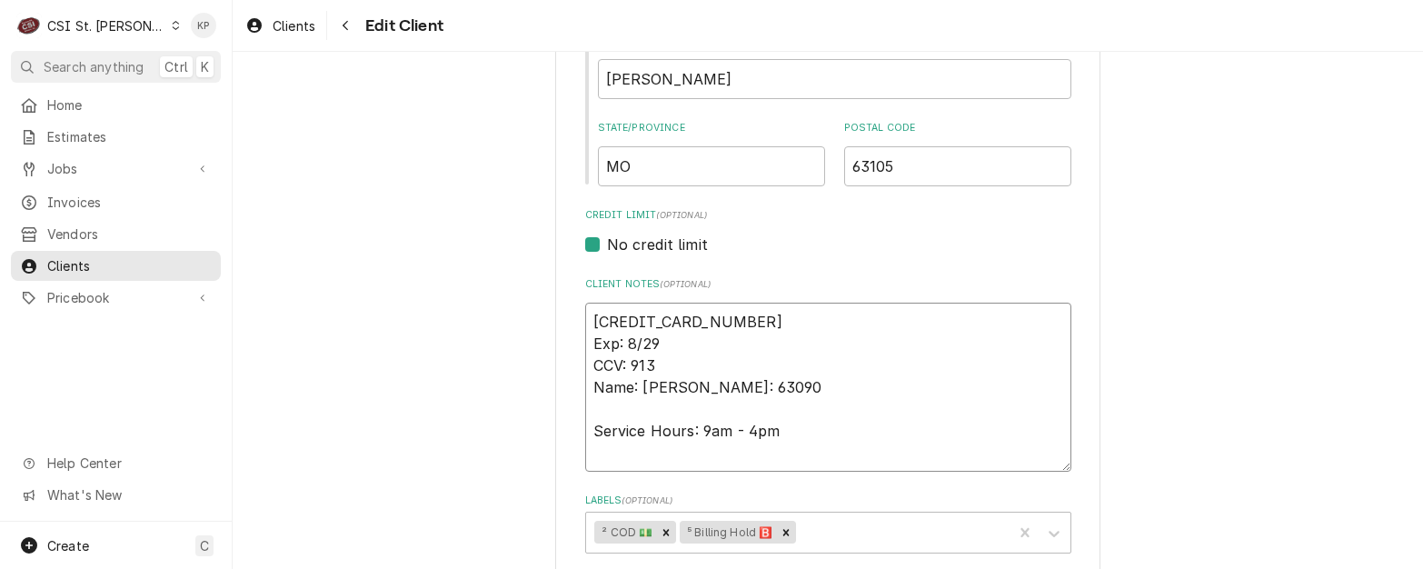
type textarea "4474480000739717 Exp: 8/29 CCV: 913 Name: Kathar Zip: 63090 Service Hours: 9am …"
type textarea "x"
type textarea "4474480000739717 Exp: 8/29 CCV: 913 Name: Katharu Zip: 63090 Service Hours: 9am…"
type textarea "x"
type textarea "4474480000739717 Exp: 8/29 CCV: 913 Name: Katharun Zip: 63090 Service Hours: 9a…"
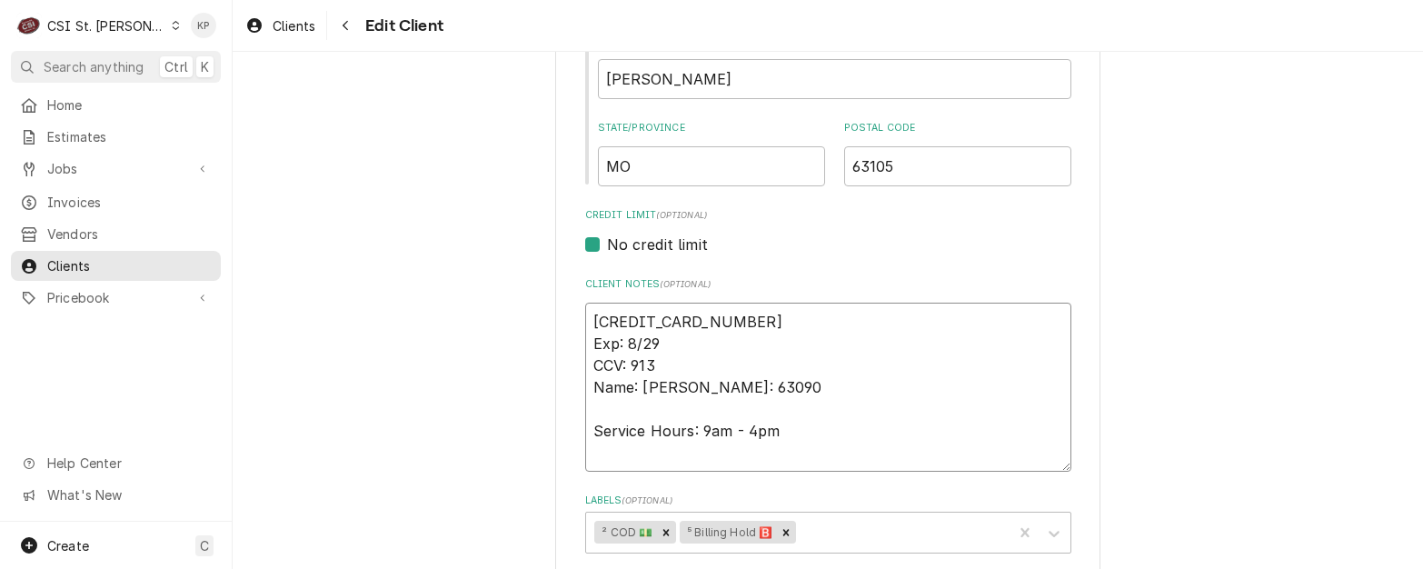
type textarea "x"
type textarea "4474480000739717 Exp: 8/29 CCV: 913 Name: Katharune Zip: 63090 Service Hours: 9…"
type textarea "x"
type textarea "4474480000739717 Exp: 8/29 CCV: 913 Name: Katharun Zip: 63090 Service Hours: 9a…"
type textarea "x"
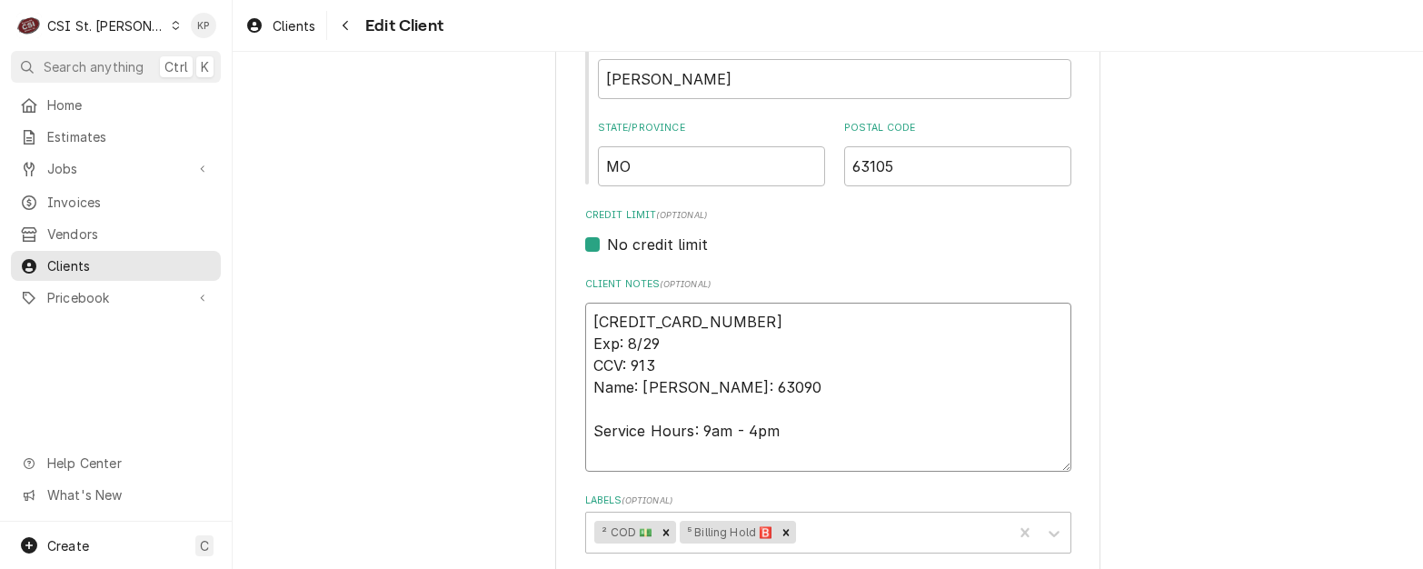
type textarea "4474480000739717 Exp: 8/29 CCV: 913 Name: Katharu Zip: 63090 Service Hours: 9am…"
type textarea "x"
type textarea "4474480000739717 Exp: 8/29 CCV: 913 Name: Kathar Zip: 63090 Service Hours: 9am …"
type textarea "x"
type textarea "4474480000739717 Exp: 8/29 CCV: 913 Name: Kathari Zip: 63090 Service Hours: 9am…"
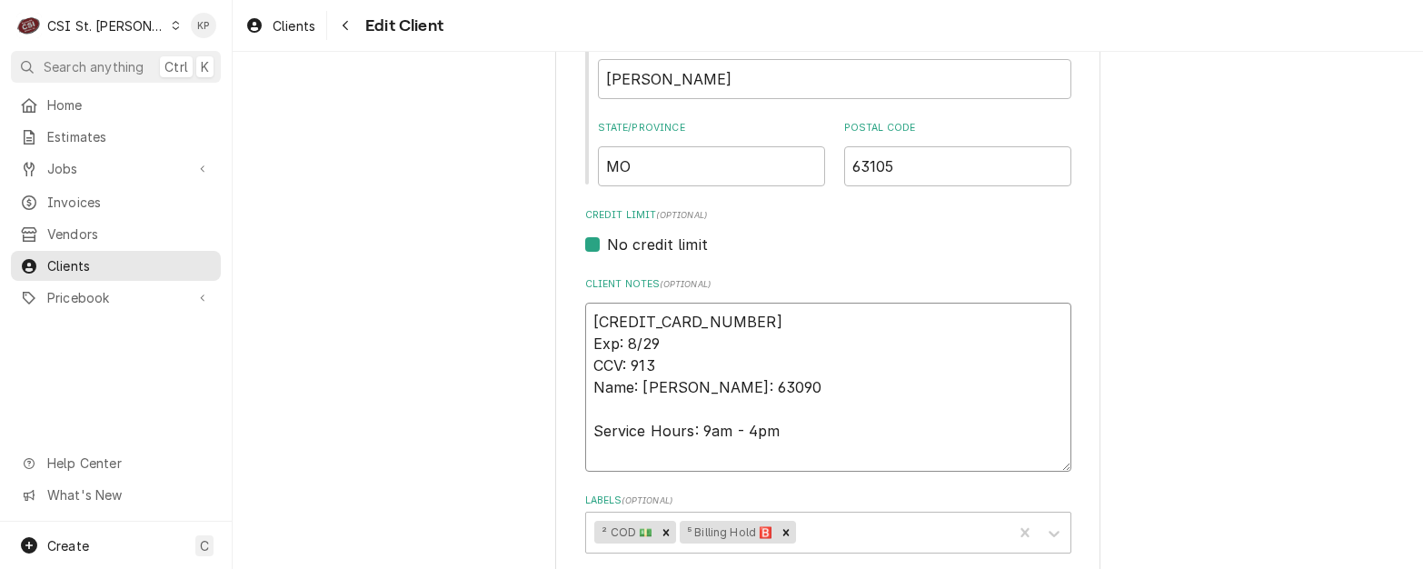
type textarea "x"
type textarea "4474480000739717 Exp: 8/29 CCV: 913 Name: Katharin Zip: 63090 Service Hours: 9a…"
type textarea "x"
type textarea "4474480000739717 Exp: 8/29 CCV: 913 Name: Katharine Zip: 63090 Service Hours: 9…"
type textarea "x"
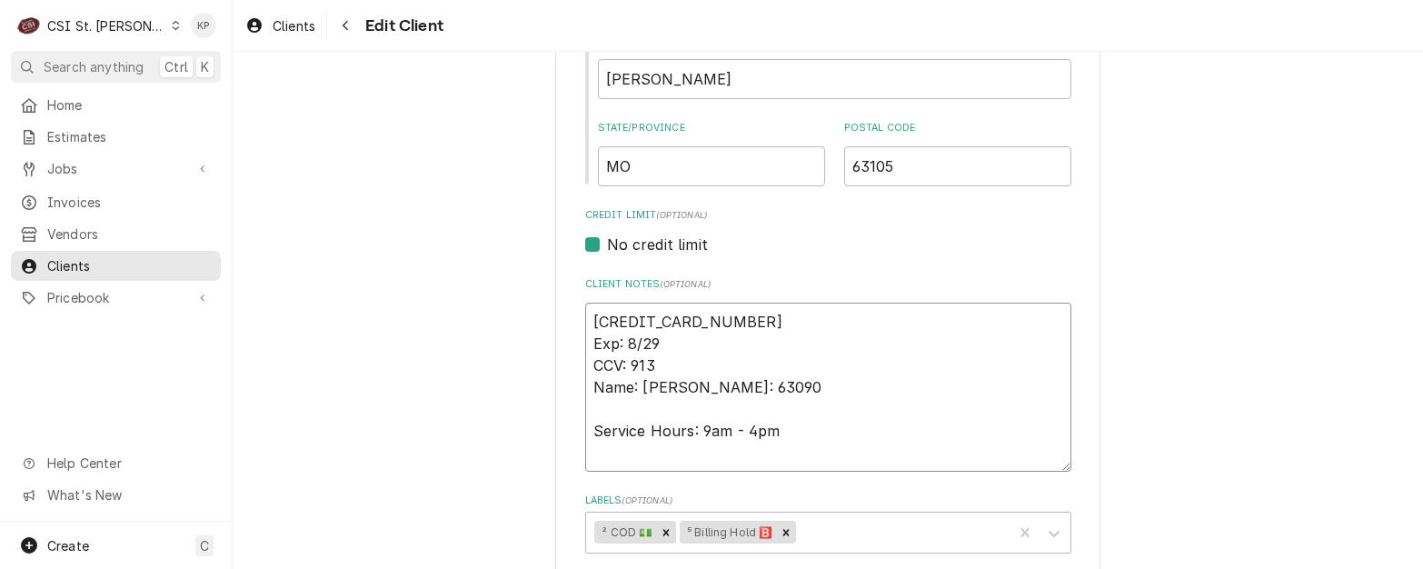
type textarea "4474480000739717 Exp: 8/29 CCV: 913 Name: Katharine Zip: 63090 Service Hours: 9…"
type textarea "x"
type textarea "4474480000739717 Exp: 8/29 CCV: 913 Name: Katharine b Zip: 63090 Service Hours:…"
type textarea "x"
type textarea "4474480000739717 Exp: 8/29 CCV: 913 Name: Katharine bu Zip: 63090 Service Hours…"
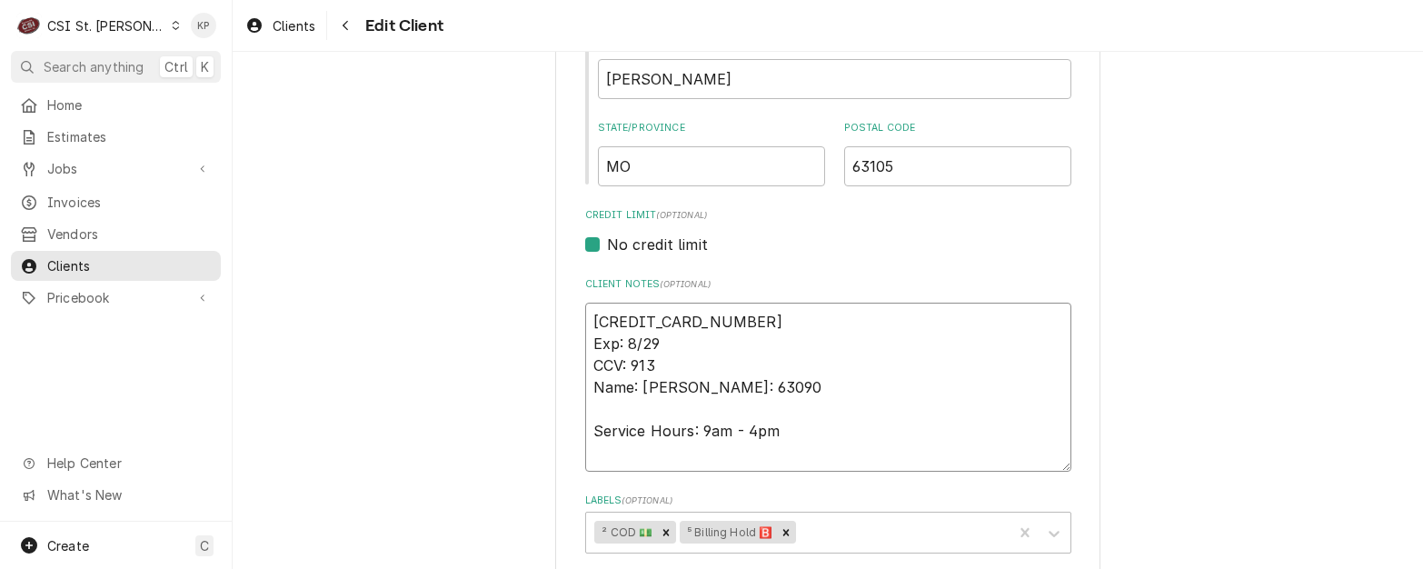
type textarea "x"
type textarea "4474480000739717 Exp: 8/29 CCV: 913 Name: Katharine buc Zip: 63090 Service Hour…"
type textarea "x"
type textarea "4474480000739717 Exp: 8/29 CCV: 913 Name: Katharine buch Zip: 63090 Service Hou…"
type textarea "x"
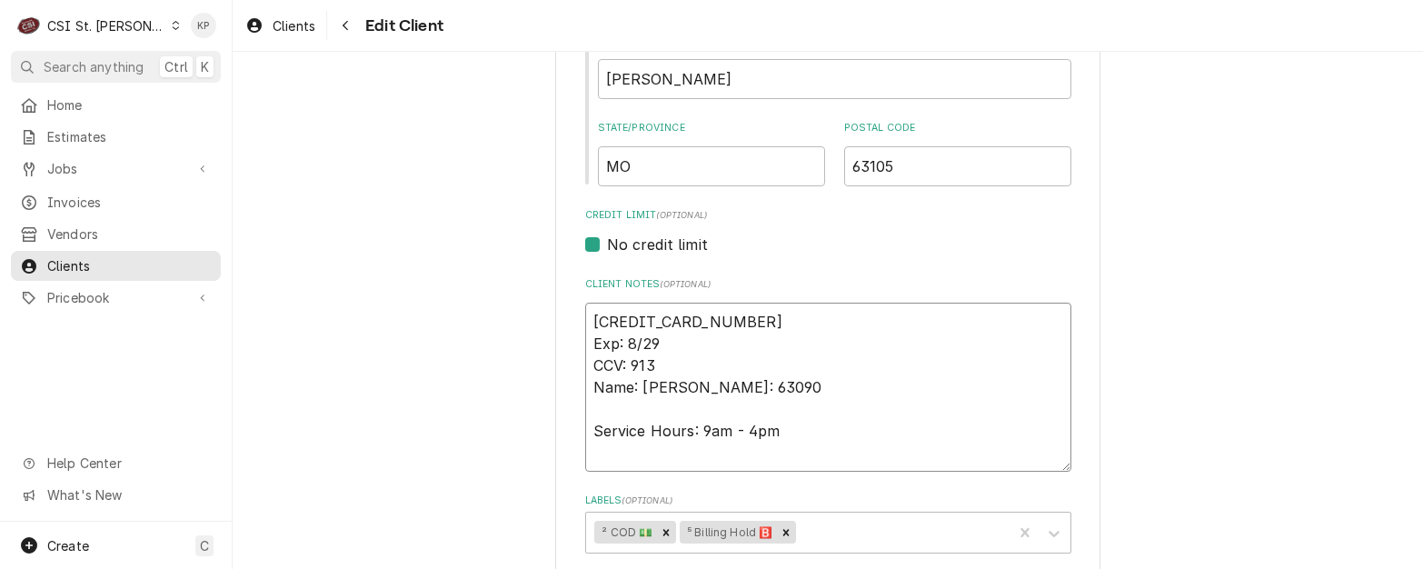
type textarea "4474480000739717 Exp: 8/29 CCV: 913 Name: Katharine buchm Zip: 63090 Service Ho…"
type textarea "x"
type textarea "4474480000739717 Exp: 8/29 CCV: 913 Name: Katharine buchme Zip: 63090 Service H…"
type textarea "x"
type textarea "4474480000739717 Exp: 8/29 CCV: 913 Name: Katharine buchmey Zip: 63090 Service …"
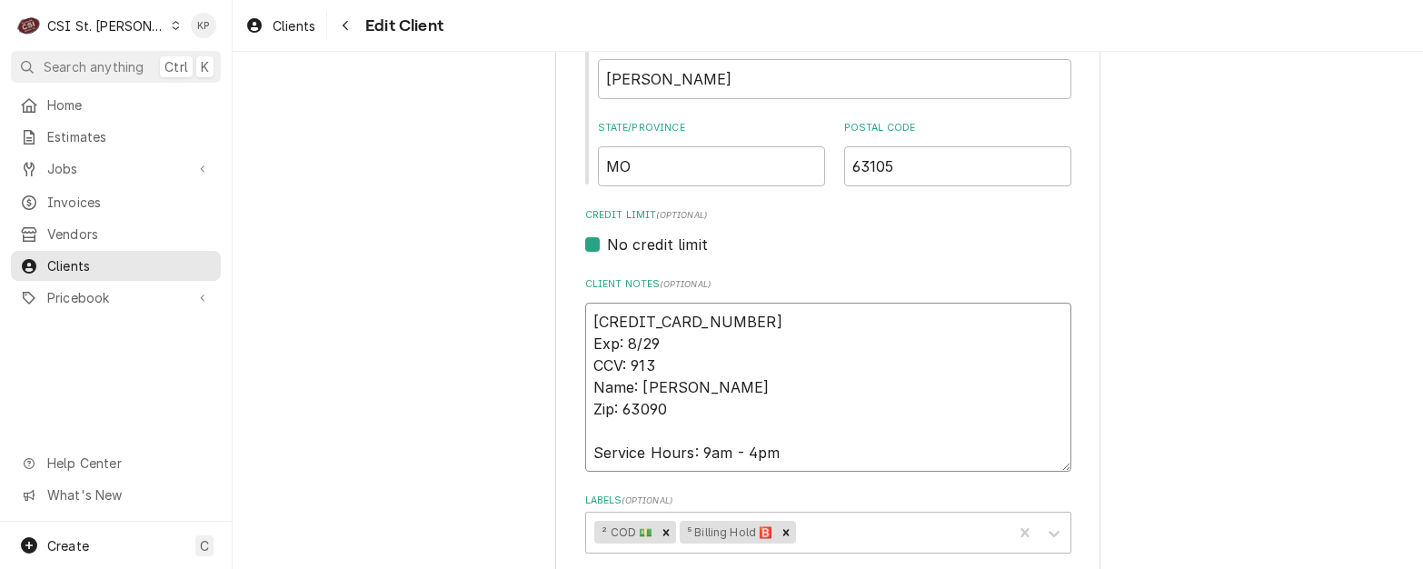
type textarea "x"
type textarea "4474480000739717 Exp: 8/29 CCV: 913 Name: Katharine buchmeye Zip: 63090 Service…"
type textarea "x"
type textarea "4474480000739717 Exp: 8/29 CCV: 913 Name: Katharine buchmeyer Zip: 63090 Servic…"
type textarea "x"
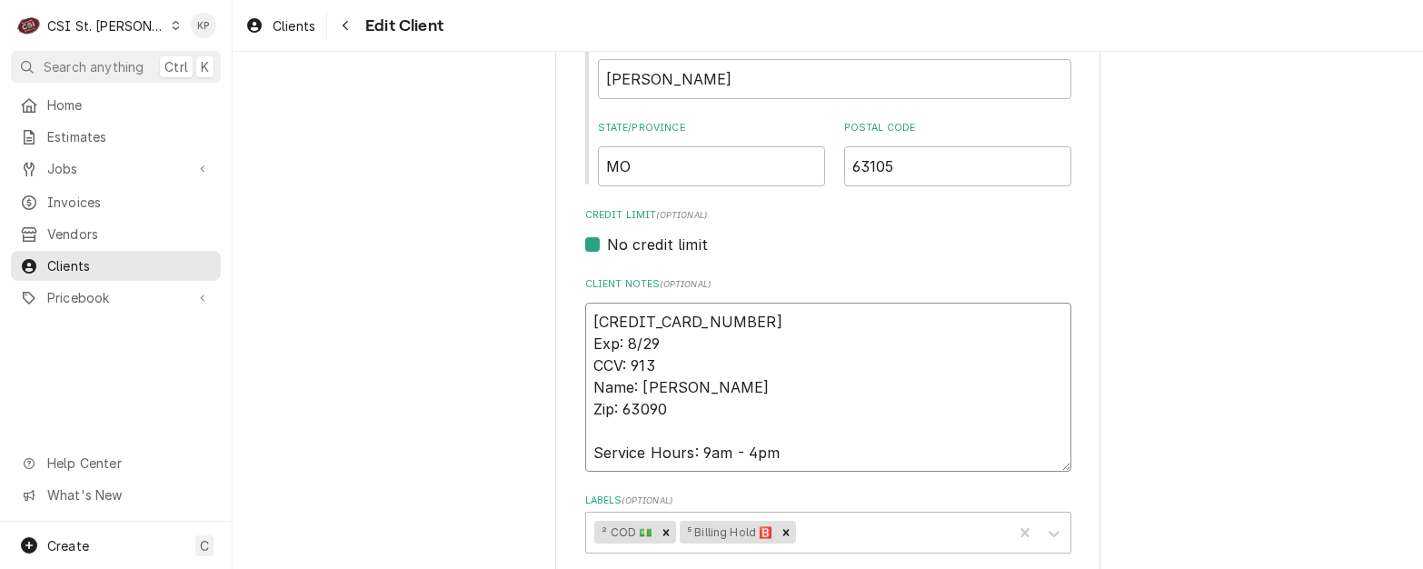
type textarea "4474480000739717 Exp: 8/29 CCV: 913 Name: Katharine bbuchmeyer Zip: 63090 Servi…"
type textarea "x"
type textarea "4474480000739717 Exp: 8/29 CCV: 913 Name: Katharine buchmeyer Zip: 63090 Servic…"
type textarea "x"
type textarea "4474480000739717 Exp: 8/29 CCV: 913 Name: Katharine uchmeyer Zip: 63090 Service…"
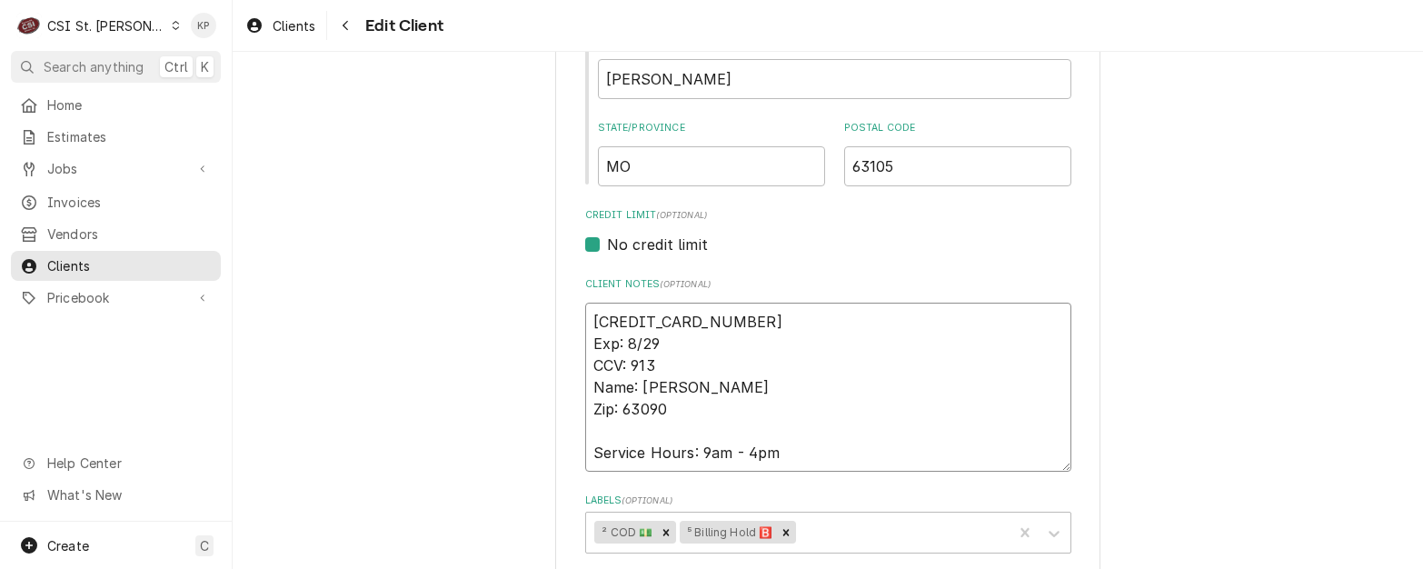
type textarea "x"
type textarea "4474480000739717 Exp: 8/29 CCV: 913 Name: Katharine Buchmeyer Zip: 63090 Servic…"
type textarea "x"
type textarea "4474480000739717 Exp: 8/29 CCV: 913 Name: Katharine Buschmeyer Zip: 63090 Servi…"
click at [821, 391] on textarea "4474480000739717 Exp: 8/29 CCV: 913 Name: Katharine Buschmeyer Zip: 63090 Servi…" at bounding box center [828, 386] width 486 height 169
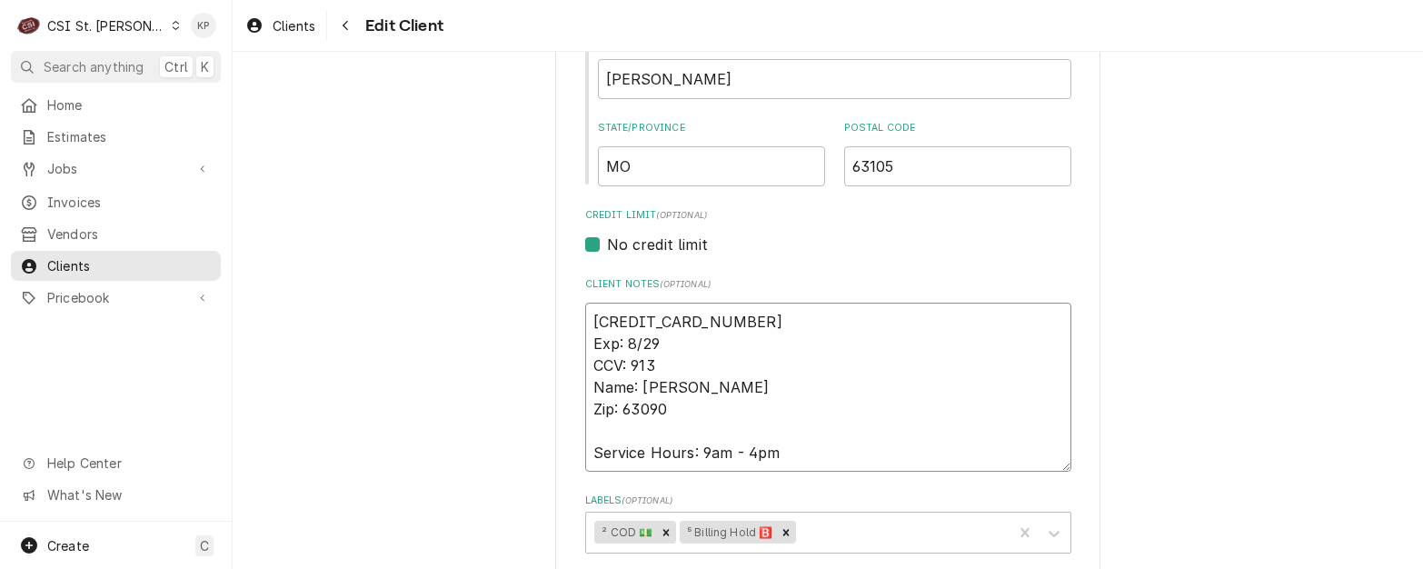
type textarea "x"
type textarea "4474480000739717 Exp: 8/29 CCV: 913 Name: Katharine Buchmeyer Zip: 63090 Servic…"
click at [845, 390] on textarea "4474480000739717 Exp: 8/29 CCV: 913 Name: Katharine Buchmeyer Zip: 63090 Servic…" at bounding box center [828, 386] width 486 height 169
drag, startPoint x: 620, startPoint y: 409, endPoint x: 661, endPoint y: 411, distance: 41.8
click at [661, 411] on textarea "4474480000739717 Exp: 8/29 CCV: 913 Name: Katharine Buchmeyer Zip: 63090 Servic…" at bounding box center [828, 386] width 486 height 169
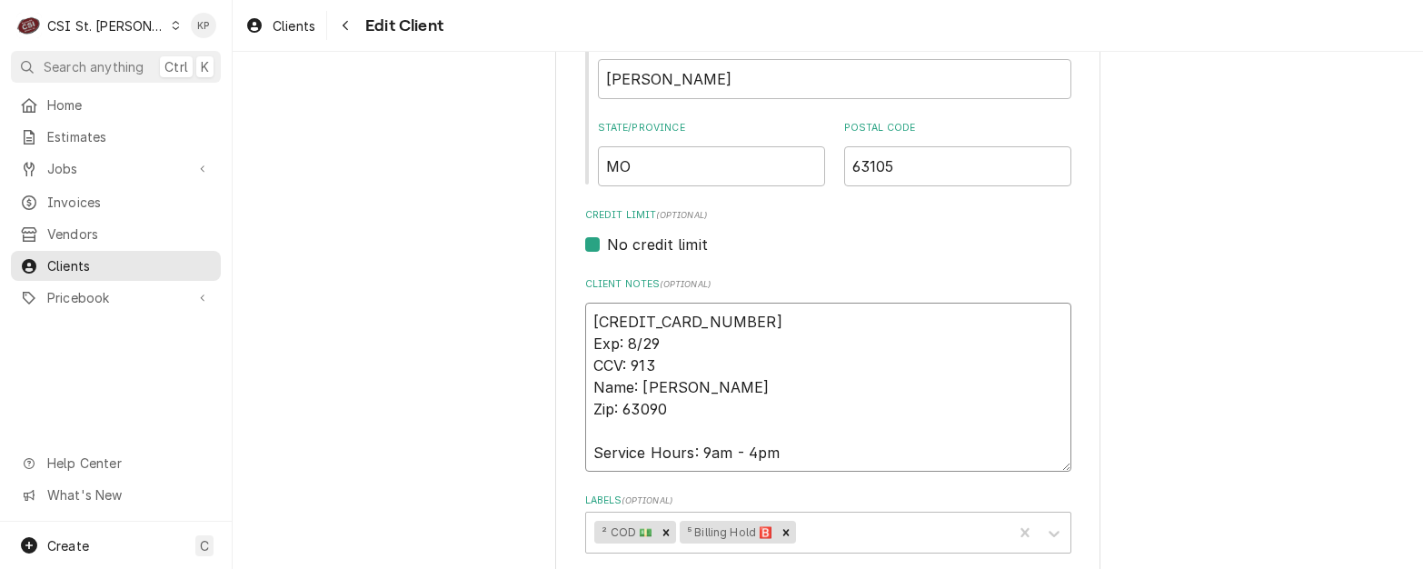
type textarea "x"
type textarea "4474480000739717 Exp: 8/29 CCV: 913 Name: Katharine Buchmeyer Zip: 6 Service Ho…"
type textarea "x"
type textarea "4474480000739717 Exp: 8/29 CCV: 913 Name: Katharine Buchmeyer Zip: 63 Service H…"
type textarea "x"
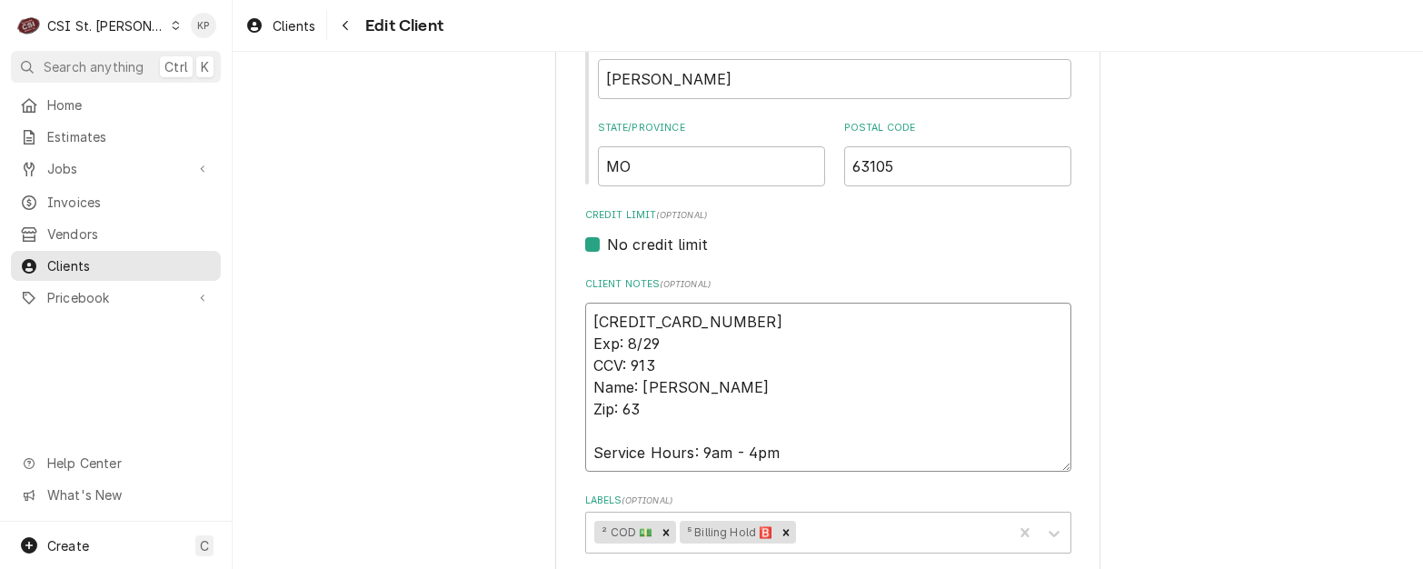
type textarea "4474480000739717 Exp: 8/29 CCV: 913 Name: Katharine Buchmeyer Zip: 631 Service …"
type textarea "x"
type textarea "4474480000739717 Exp: 8/29 CCV: 913 Name: Katharine Buchmeyer Zip: 6312 Service…"
type textarea "x"
click at [661, 412] on textarea "4474480000739717 Exp: 8/29 CCV: 913 Name: Katharine Buchmeyer Zip: 63123 Servic…" at bounding box center [828, 386] width 486 height 169
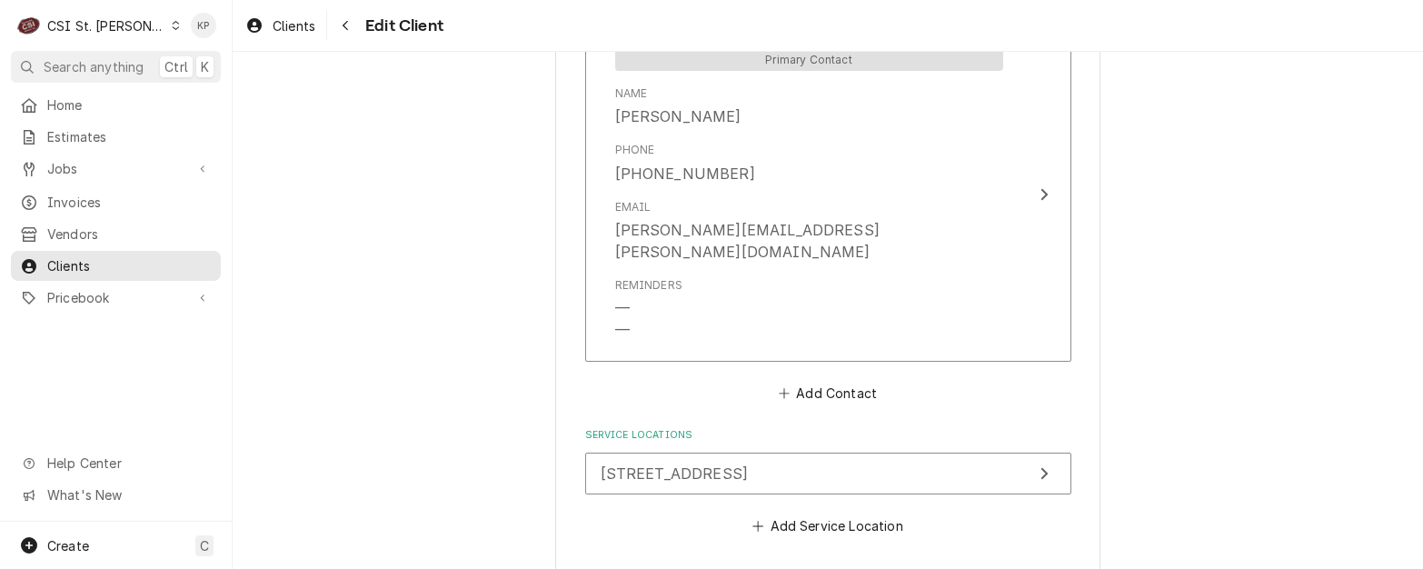
scroll to position [1500, 0]
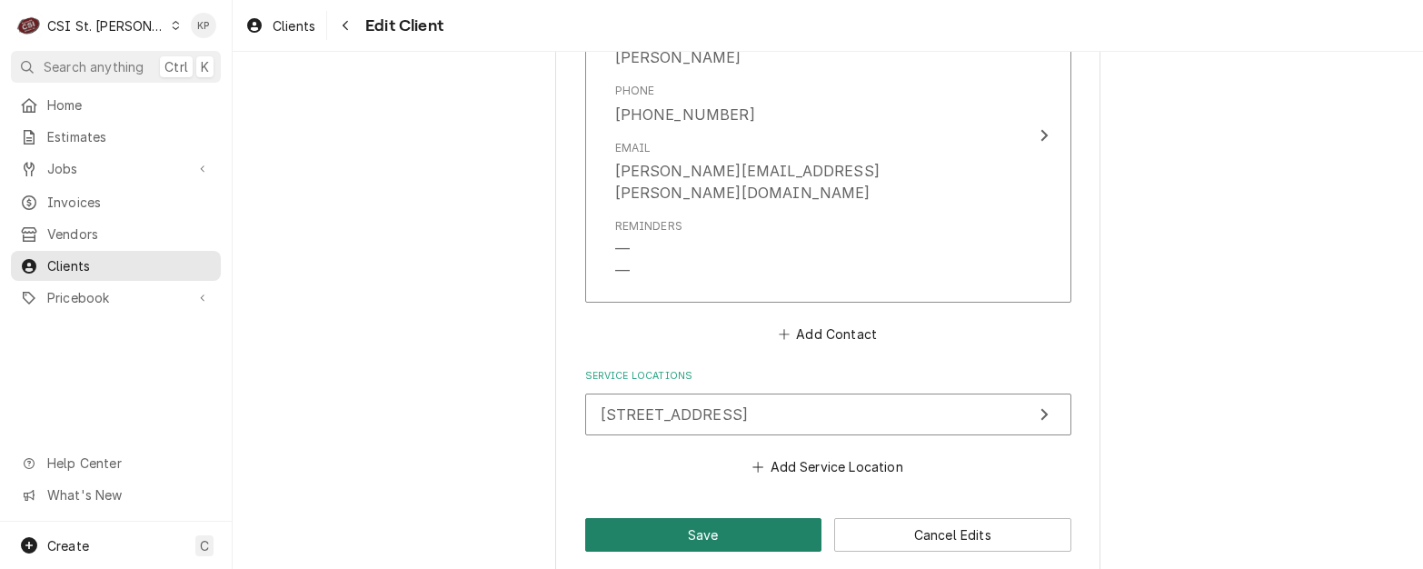
type textarea "4474480000739717 Exp: 8/29 CCV: 913 Name: Katharine Buchmeyer Zip: 63123 Servic…"
click at [696, 518] on button "Save" at bounding box center [703, 535] width 237 height 34
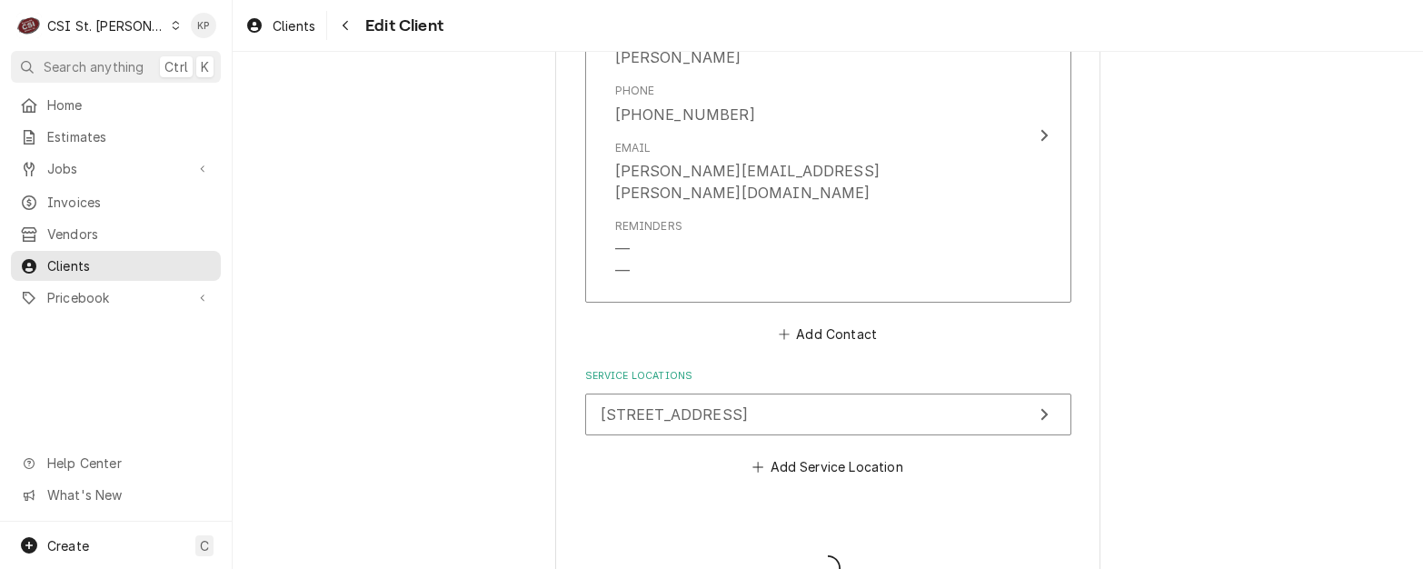
type textarea "x"
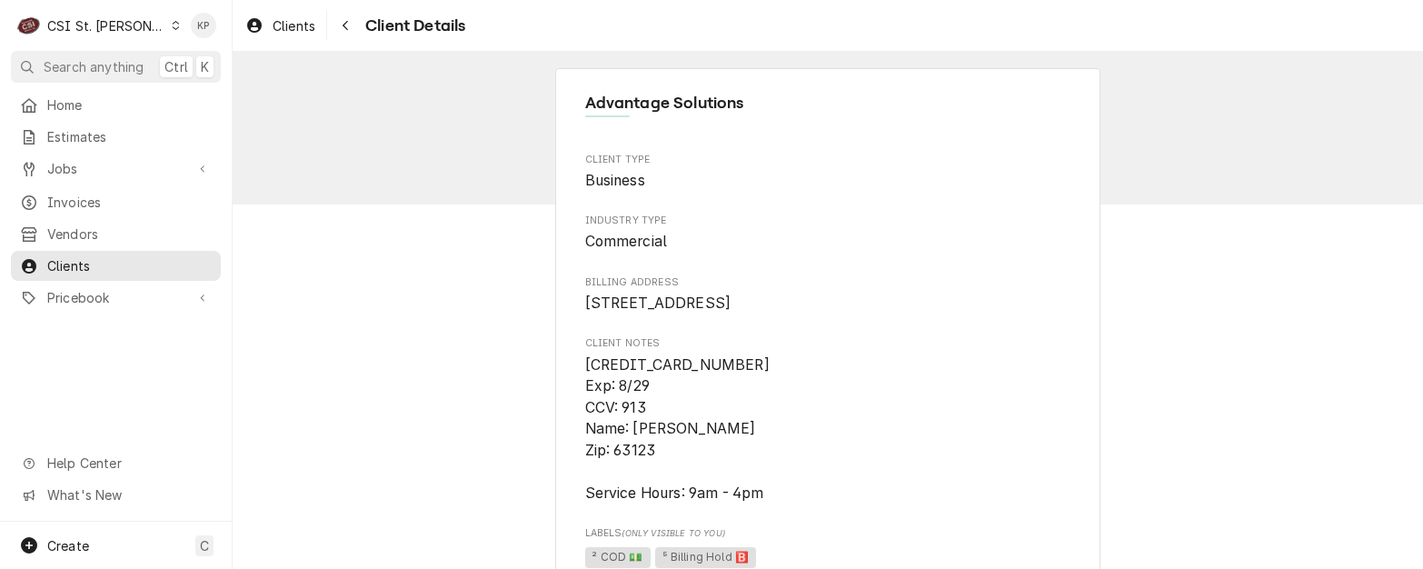
drag, startPoint x: 820, startPoint y: 410, endPoint x: 750, endPoint y: 467, distance: 90.4
click at [821, 410] on span "[CREDIT_CARD_NUMBER] Exp: 8/29 CCV: 913 Name: [PERSON_NAME] Zip: 63123 Service …" at bounding box center [828, 429] width 486 height 150
drag, startPoint x: 627, startPoint y: 451, endPoint x: 775, endPoint y: 445, distance: 148.2
click at [775, 445] on span "[CREDIT_CARD_NUMBER] Exp: 8/29 CCV: 913 Name: [PERSON_NAME] Zip: 63123 Service …" at bounding box center [828, 429] width 486 height 150
drag, startPoint x: 775, startPoint y: 445, endPoint x: 765, endPoint y: 453, distance: 12.9
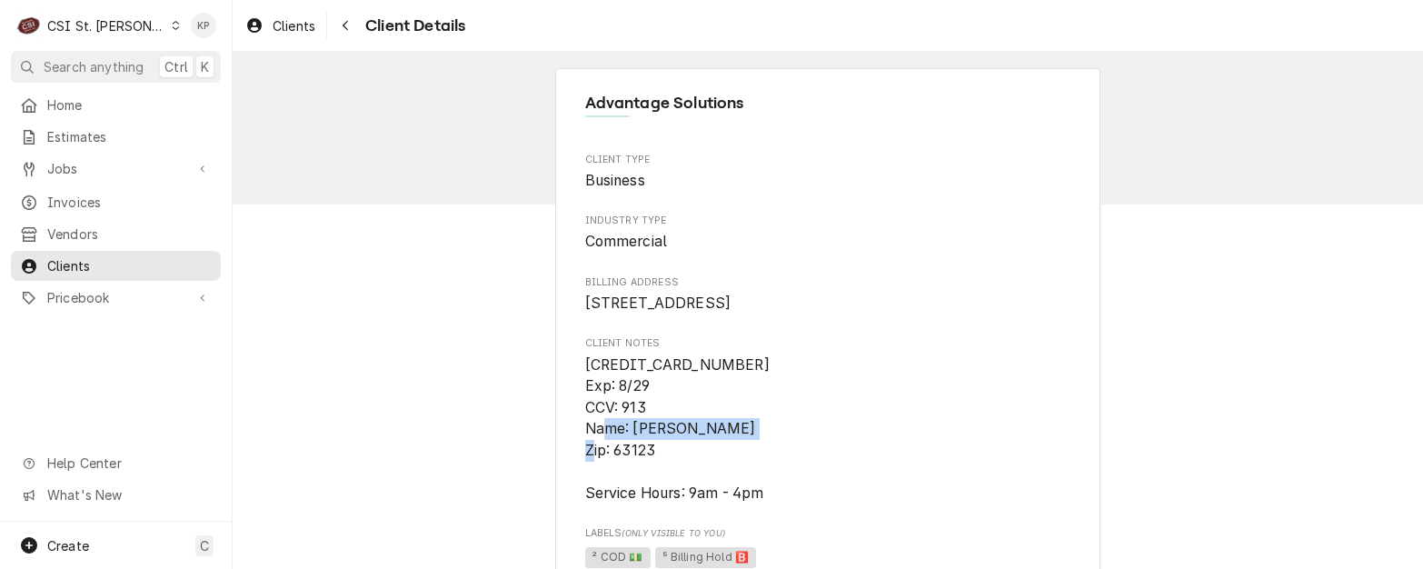
copy span "Katharine Buchmeyer"
click at [951, 288] on span "Billing Address" at bounding box center [828, 282] width 486 height 15
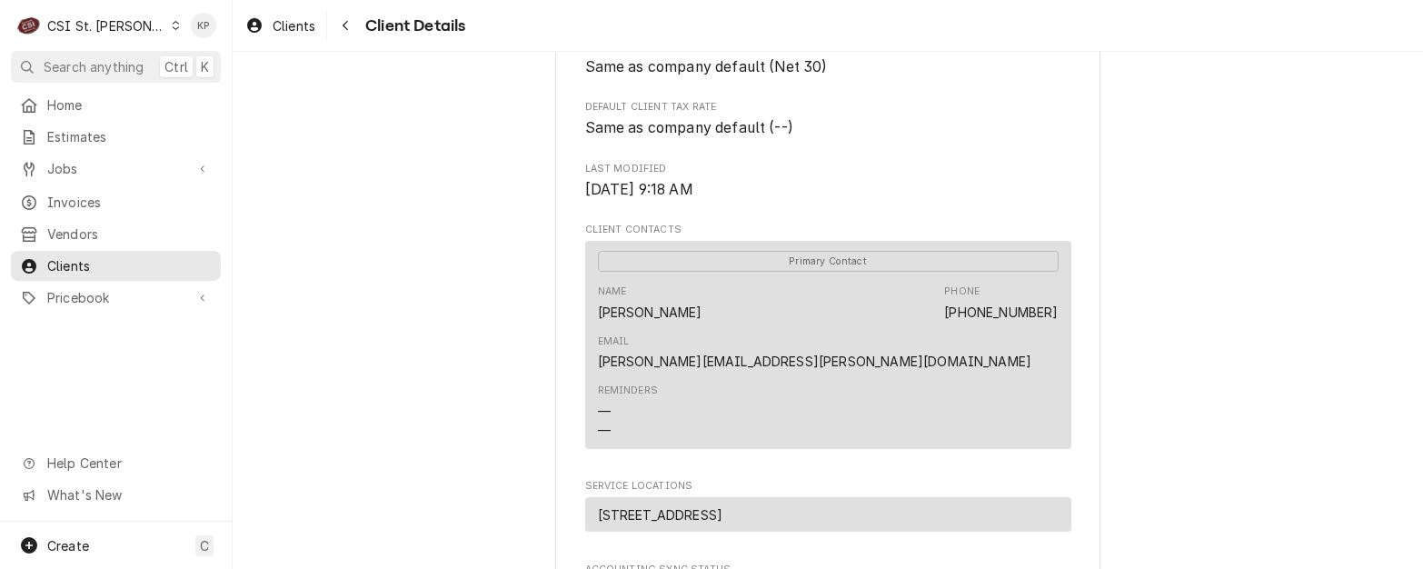
scroll to position [636, 0]
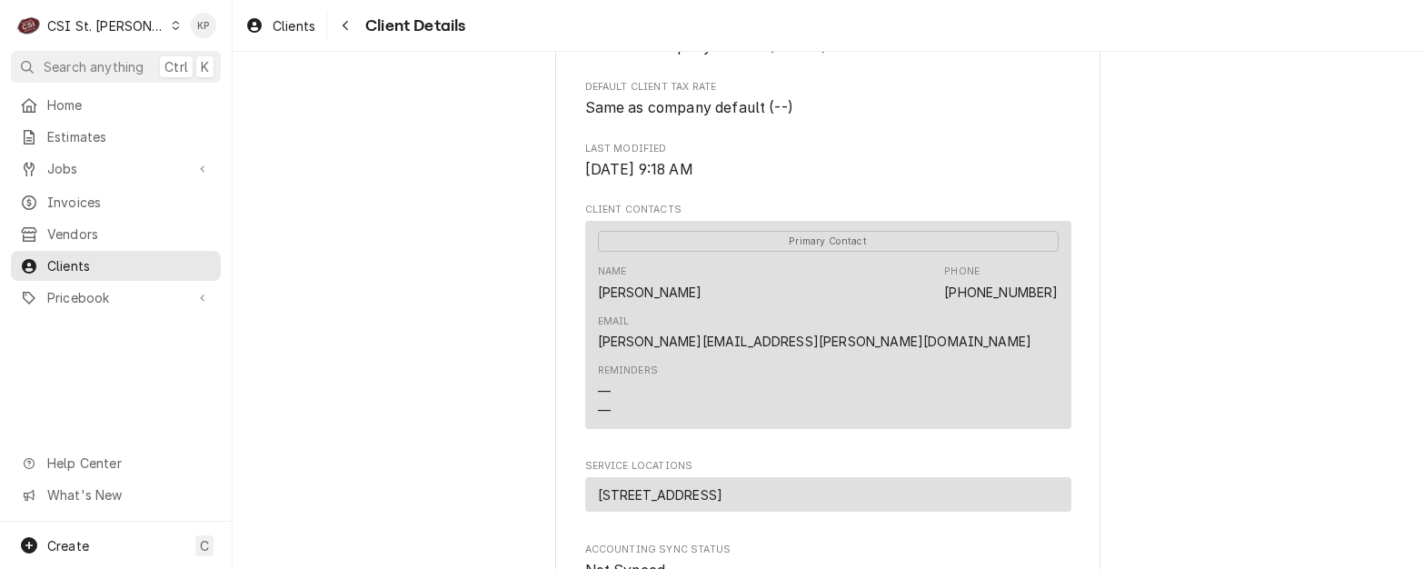
click at [783, 357] on div "Reminders — —" at bounding box center [828, 391] width 461 height 68
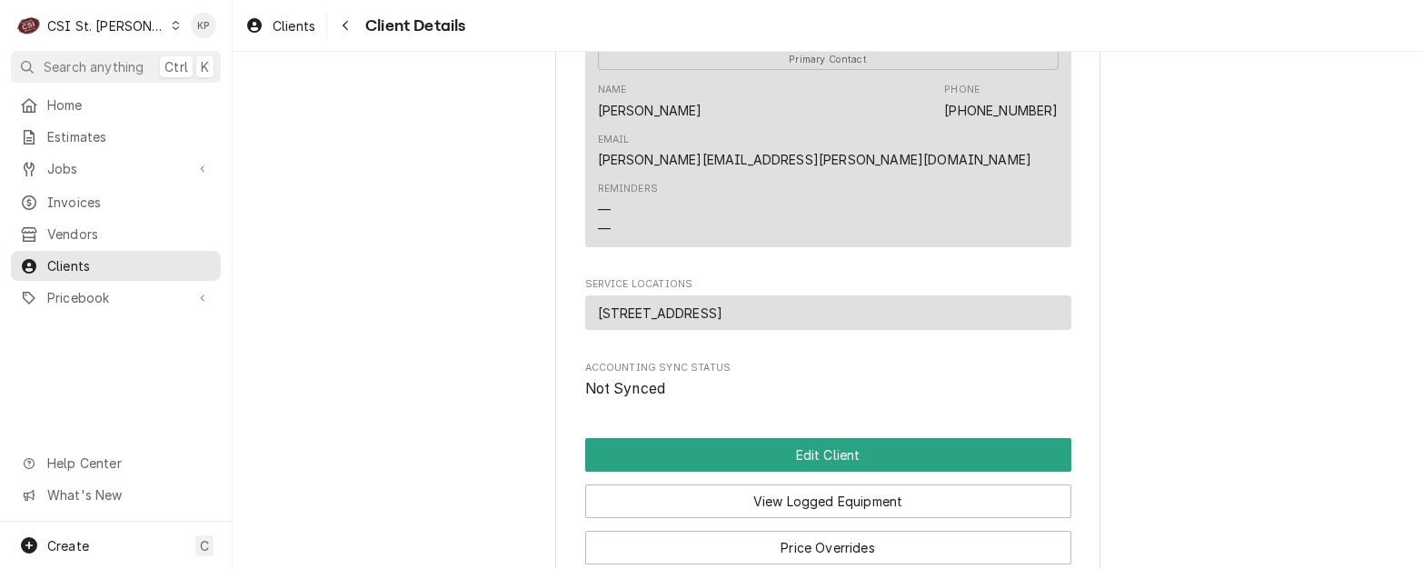
scroll to position [908, 0]
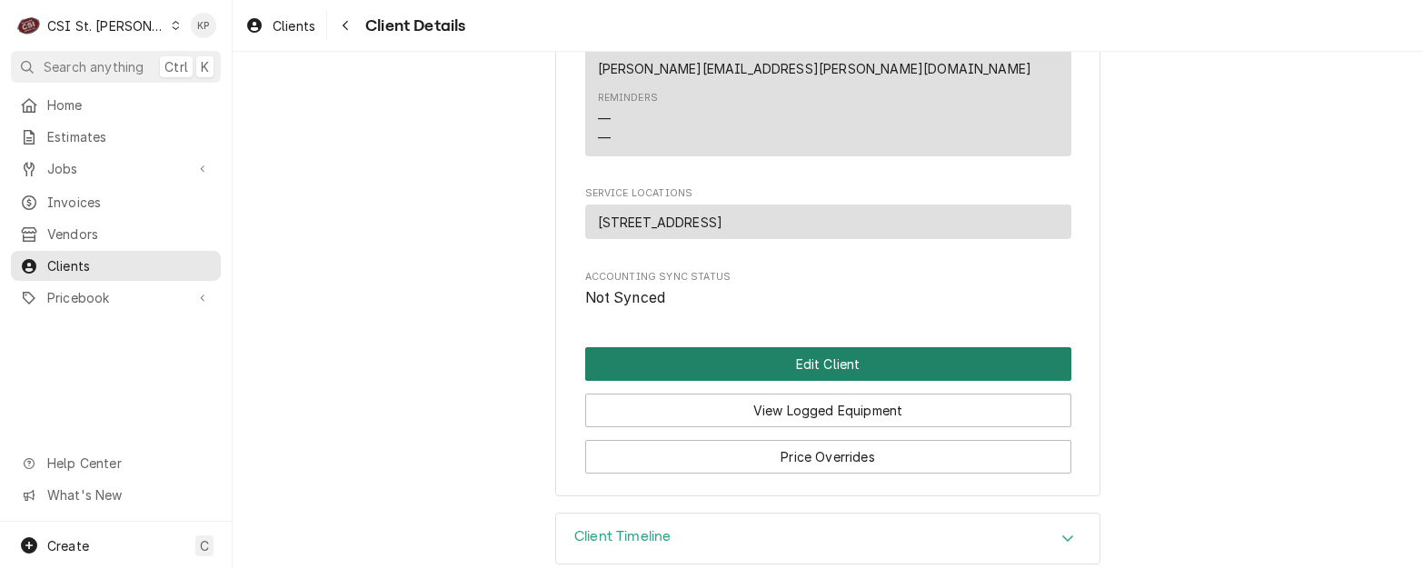
click at [770, 347] on button "Edit Client" at bounding box center [828, 364] width 486 height 34
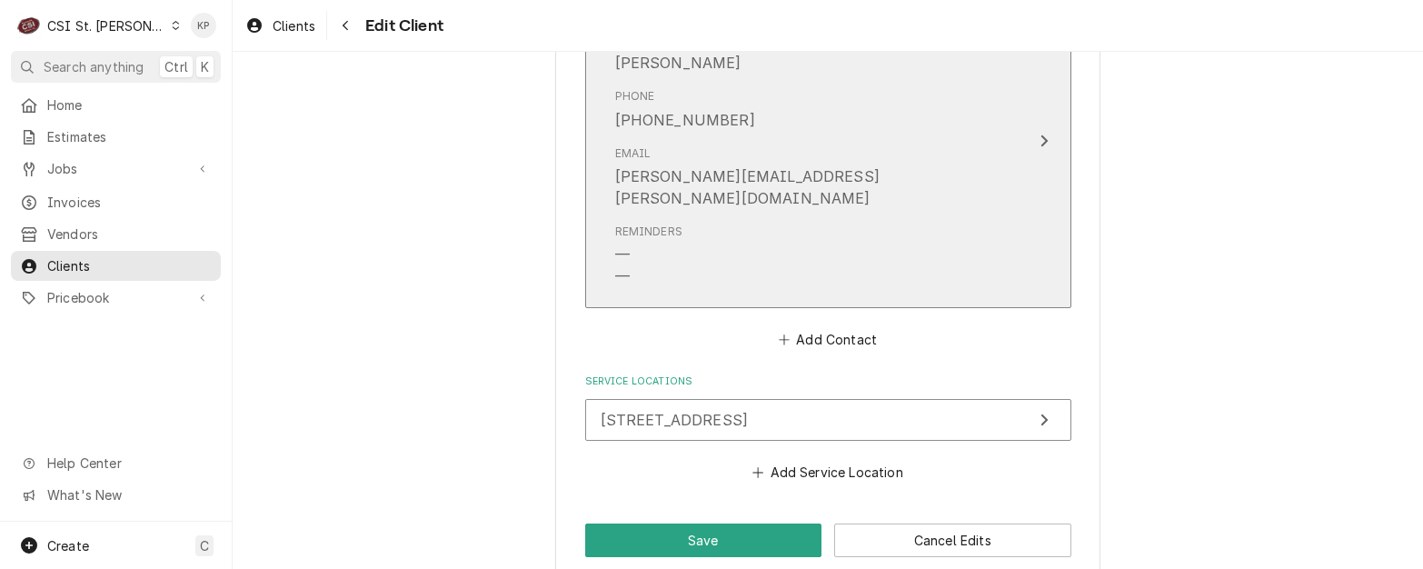
scroll to position [1500, 0]
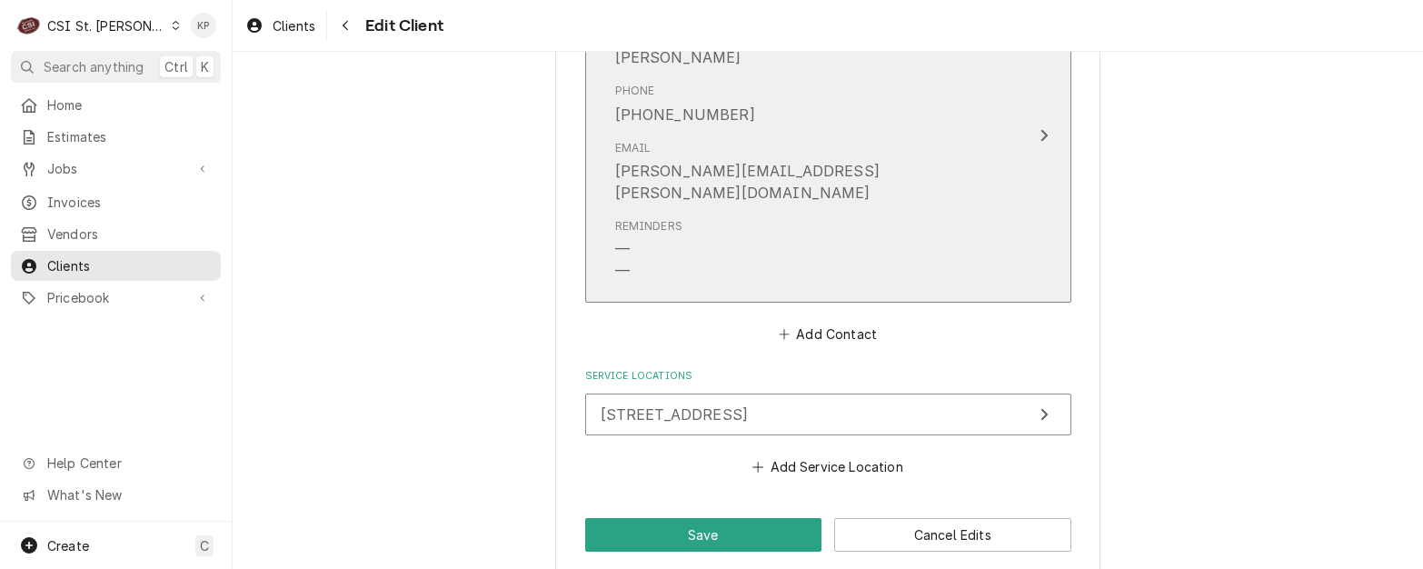
click at [1040, 129] on icon "Update Contact" at bounding box center [1043, 135] width 7 height 12
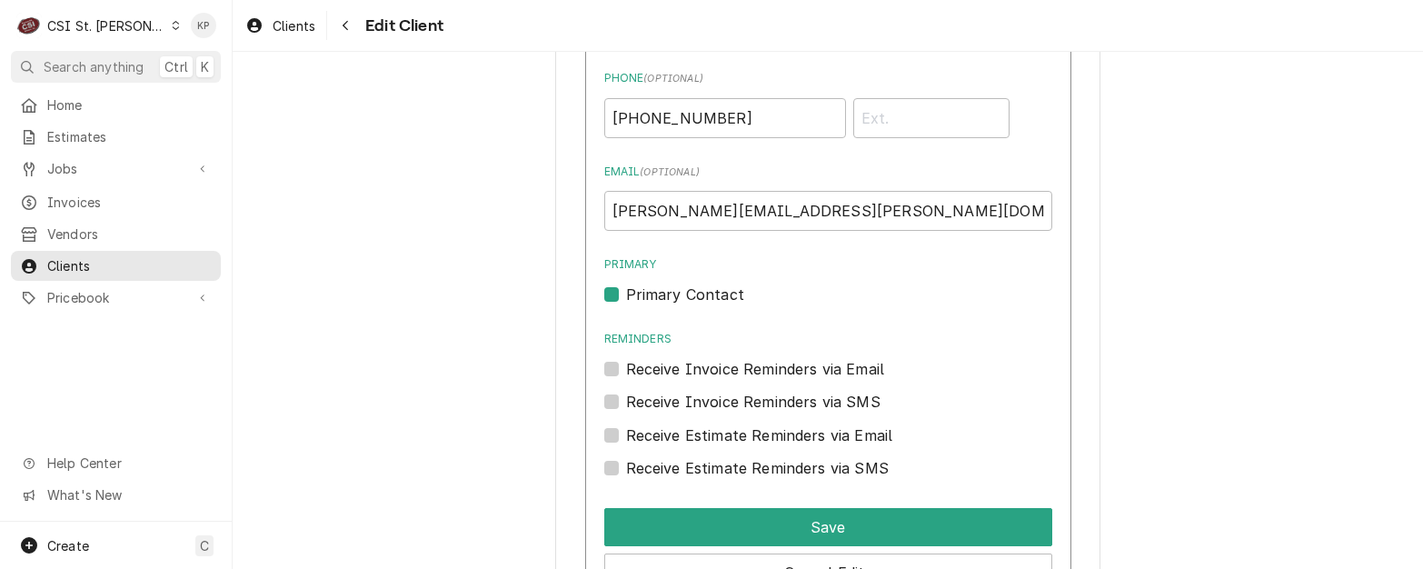
scroll to position [1681, 0]
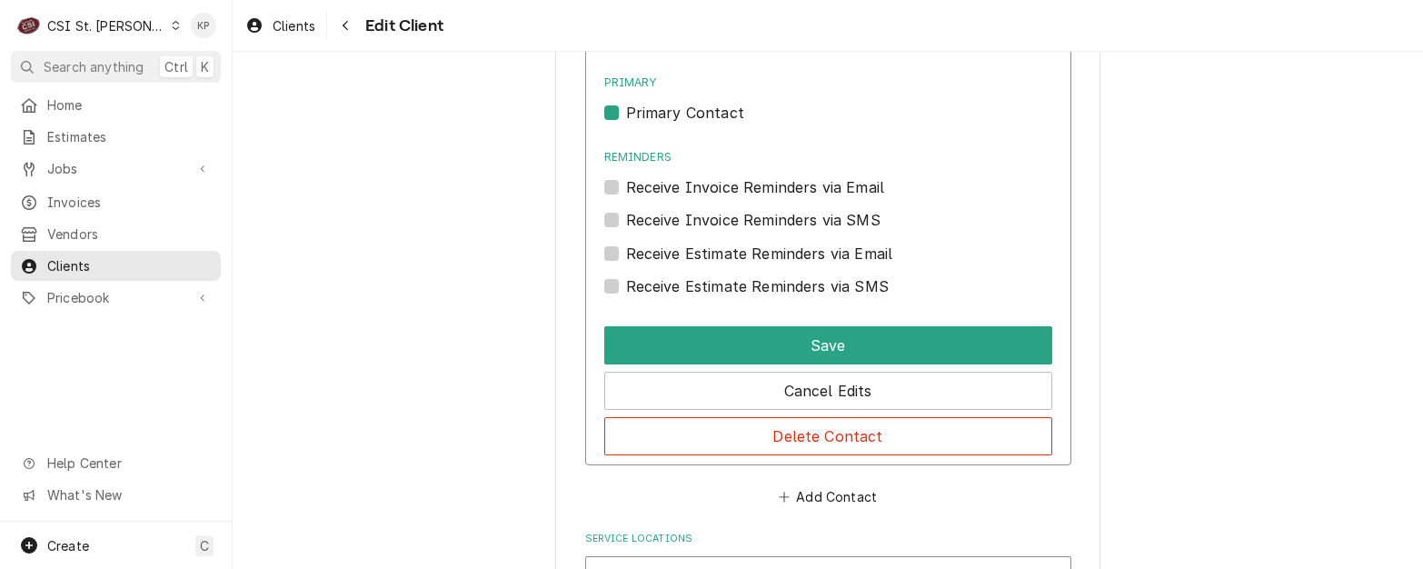
click at [626, 109] on label "Primary Contact" at bounding box center [685, 113] width 118 height 22
click at [626, 109] on input "Primary" at bounding box center [850, 122] width 448 height 40
checkbox input "false"
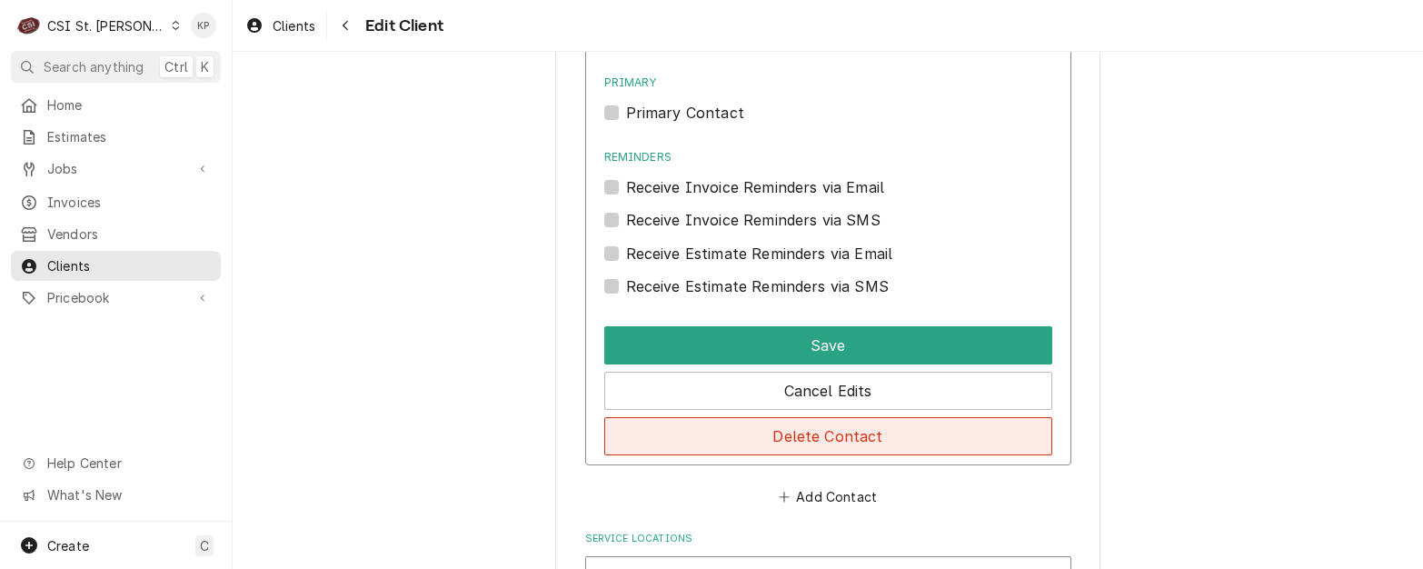
click at [757, 436] on button "Delete Contact" at bounding box center [828, 436] width 448 height 38
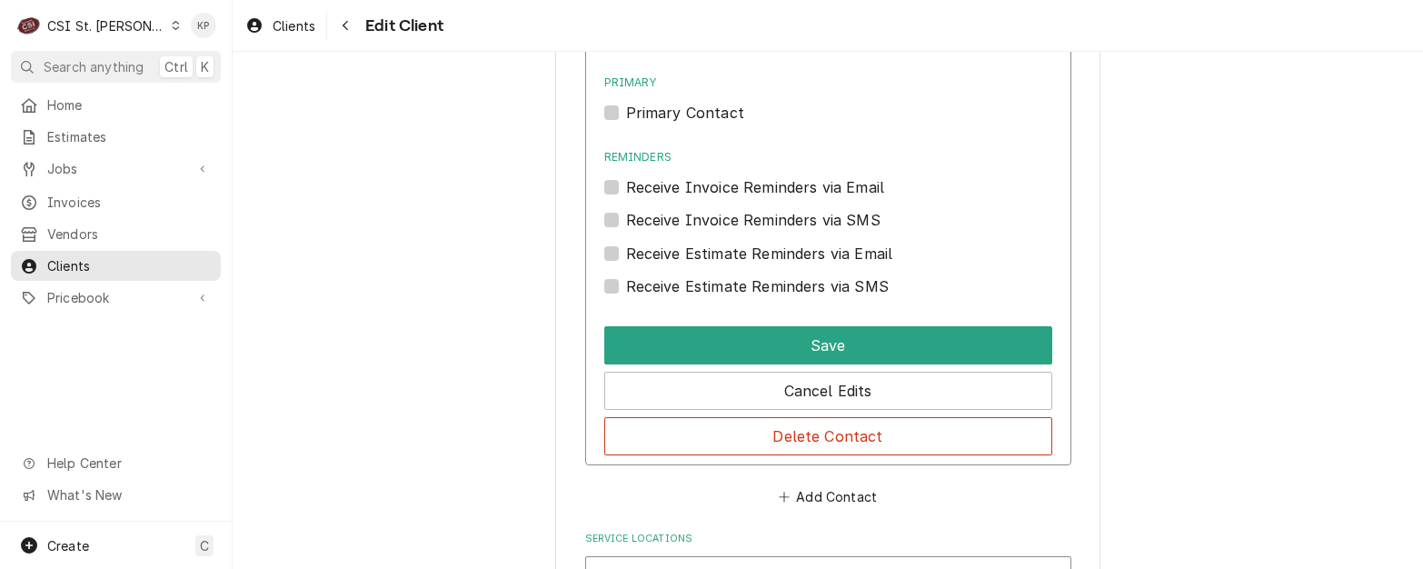
scroll to position [1177, 0]
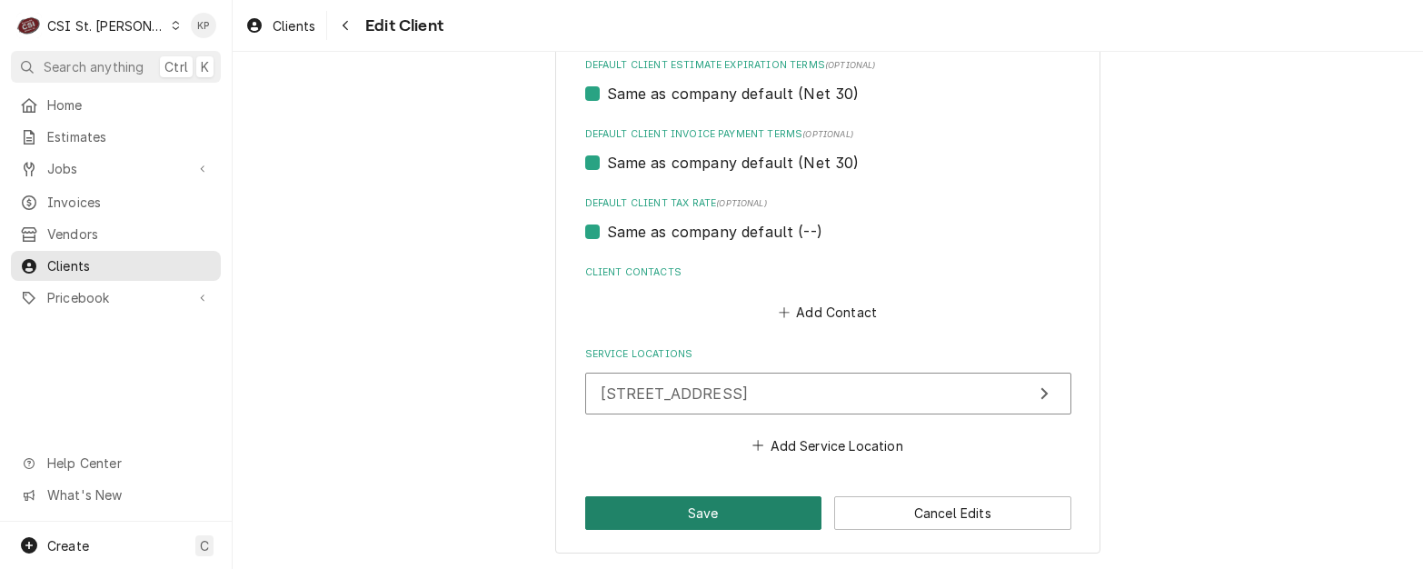
click at [752, 505] on button "Save" at bounding box center [703, 513] width 237 height 34
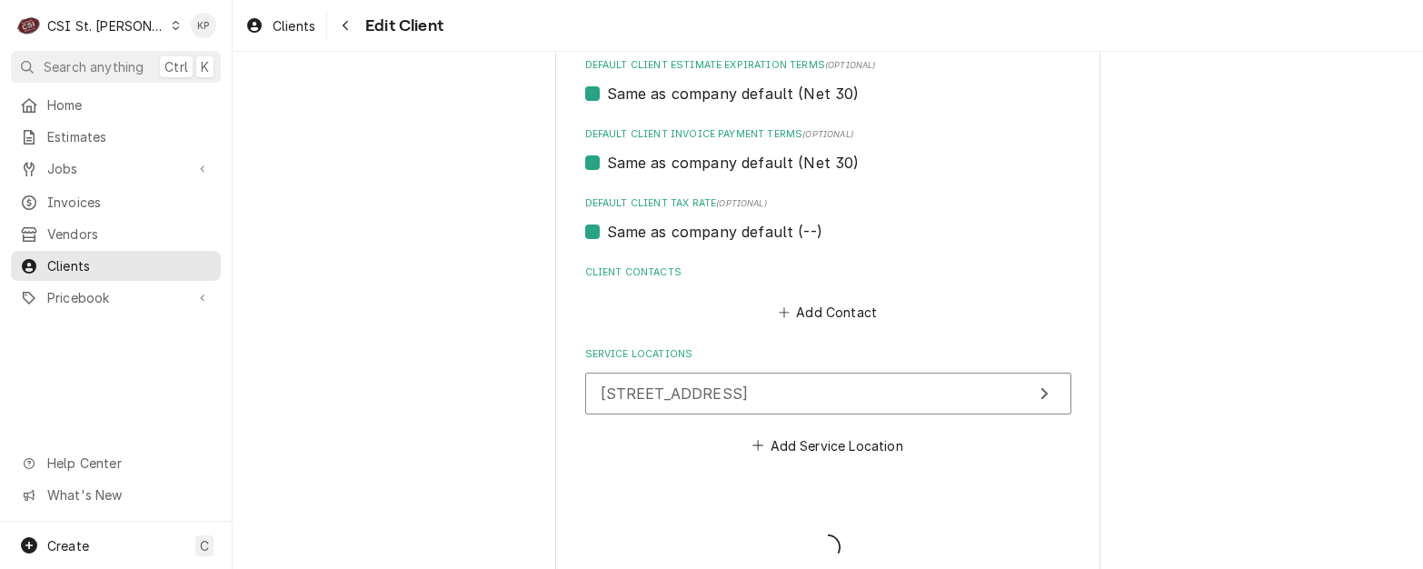
type textarea "x"
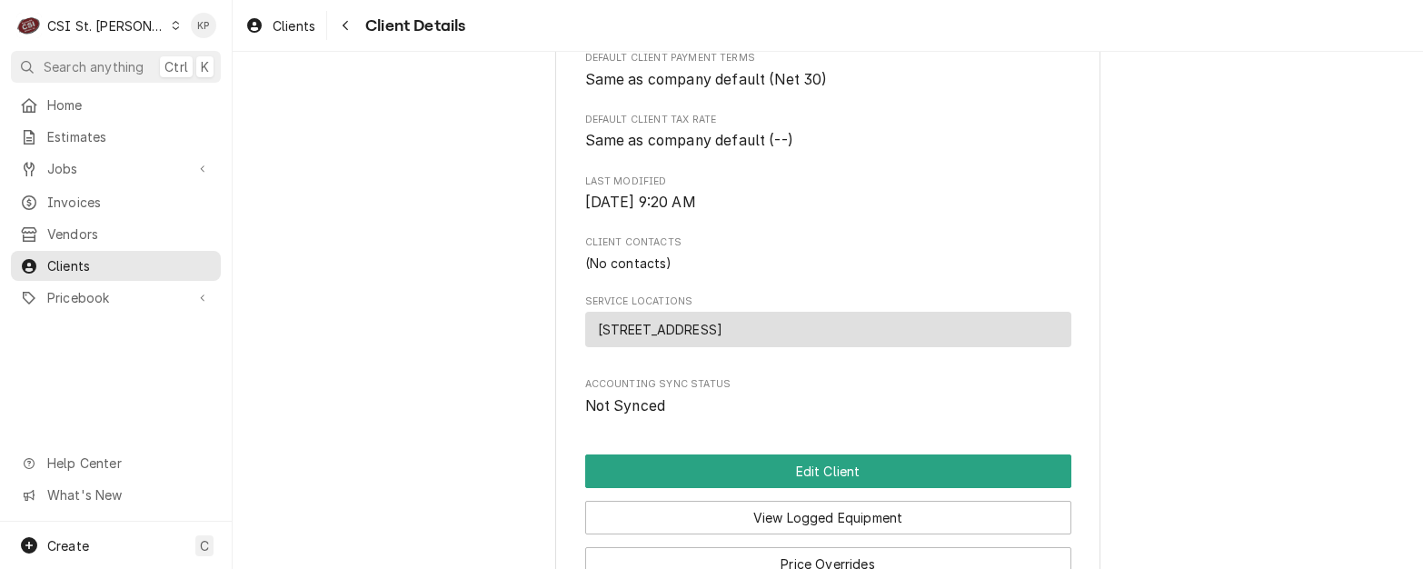
scroll to position [636, 0]
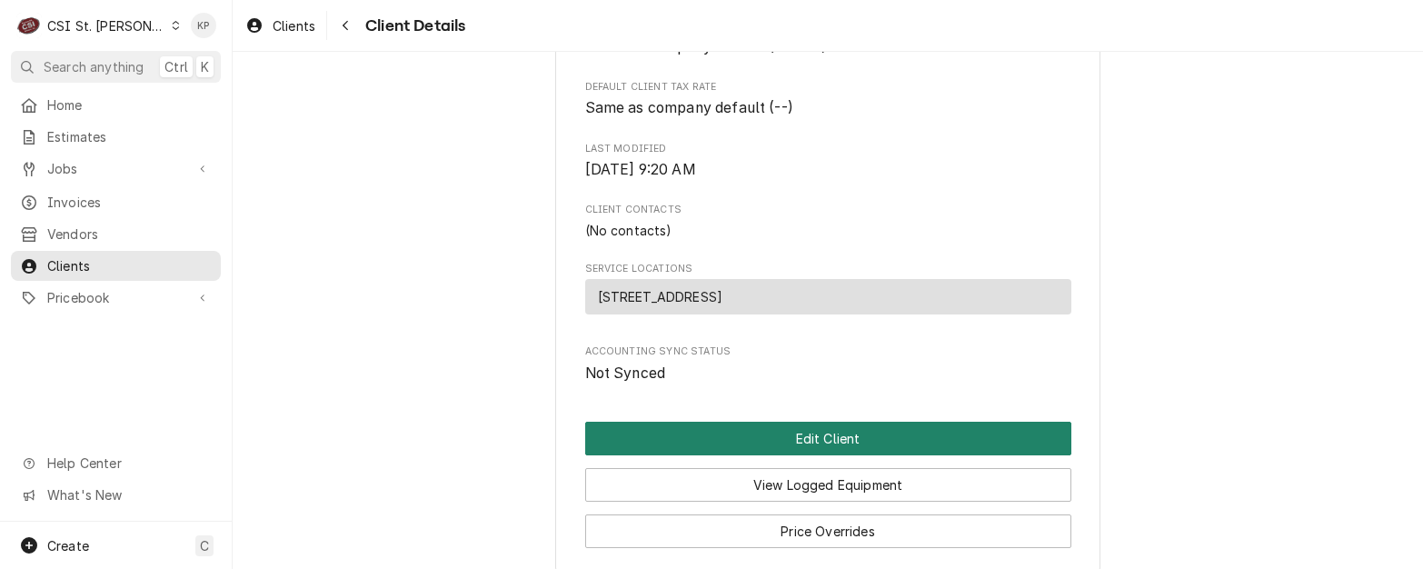
click at [786, 451] on button "Edit Client" at bounding box center [828, 438] width 486 height 34
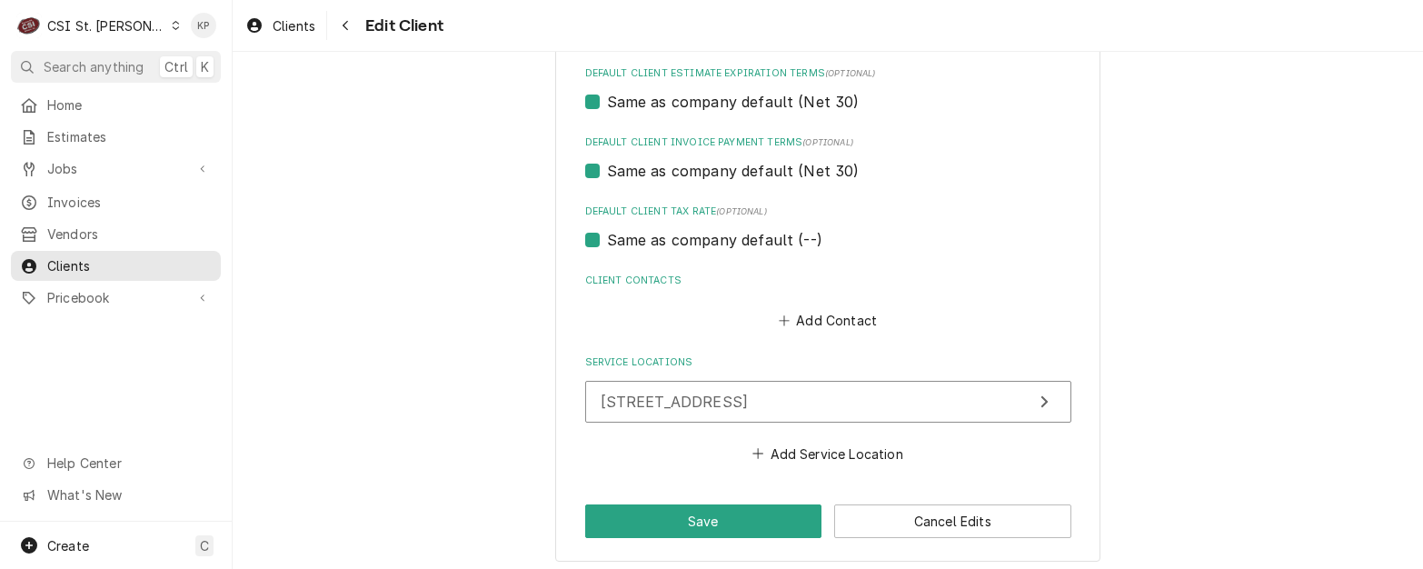
scroll to position [1177, 0]
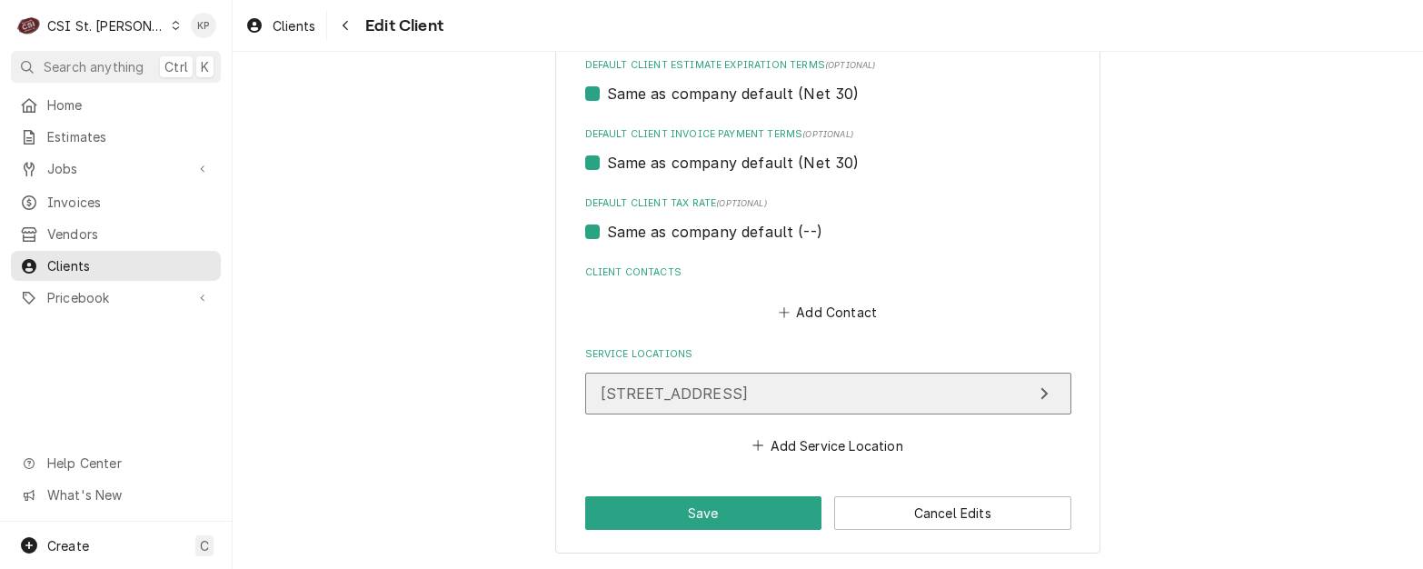
click at [749, 401] on span "[STREET_ADDRESS]" at bounding box center [674, 393] width 148 height 18
type textarea "x"
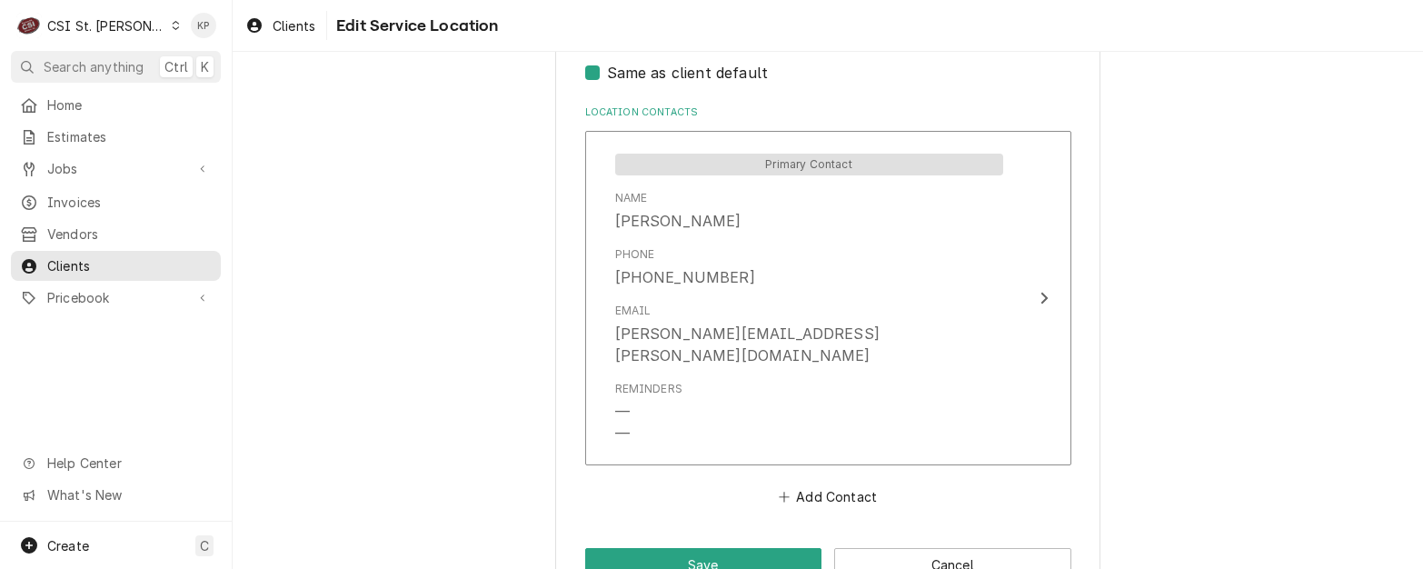
scroll to position [940, 0]
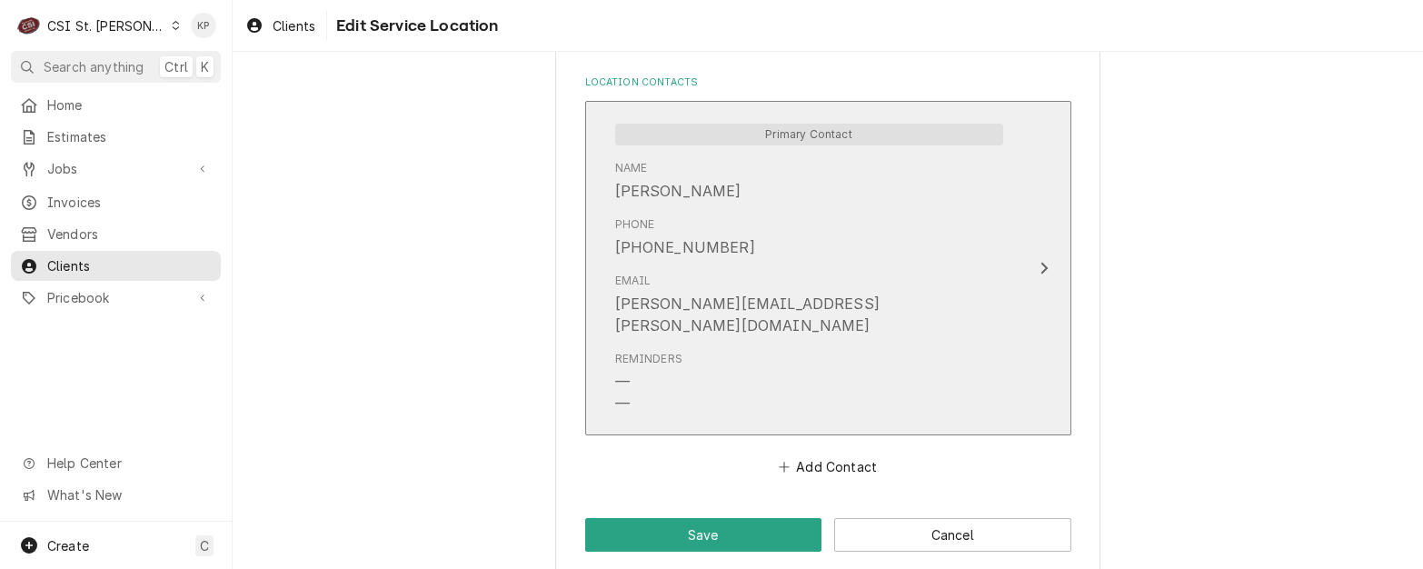
click at [1039, 261] on icon "Update Contact" at bounding box center [1043, 268] width 9 height 15
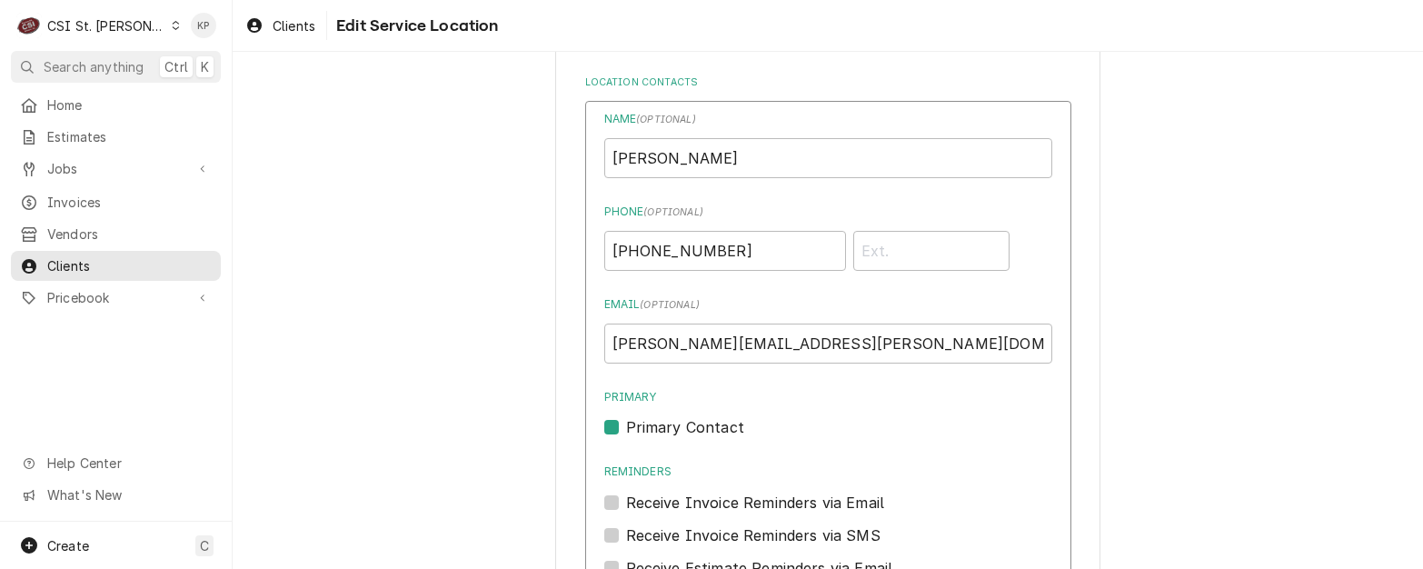
click at [626, 425] on label "Primary Contact" at bounding box center [685, 427] width 118 height 22
click at [626, 425] on input "Primary" at bounding box center [850, 436] width 448 height 40
click at [626, 425] on label "Primary Contact" at bounding box center [685, 427] width 118 height 22
click at [626, 425] on input "Primary" at bounding box center [850, 436] width 448 height 40
checkbox input "true"
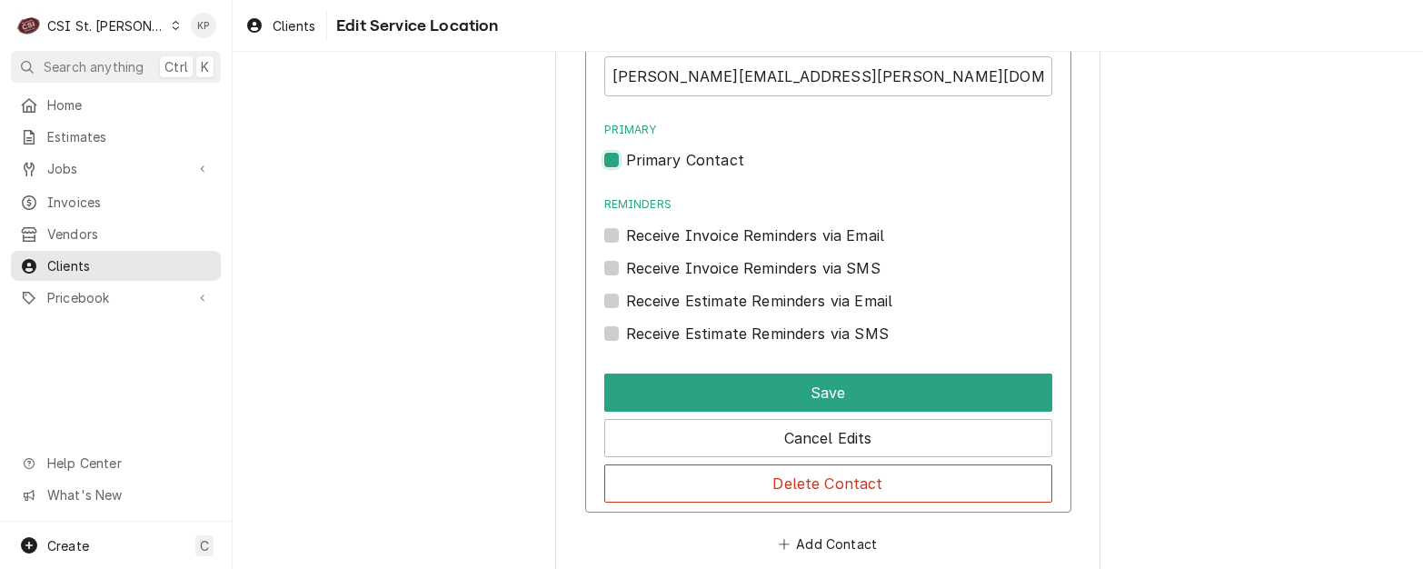
scroll to position [1213, 0]
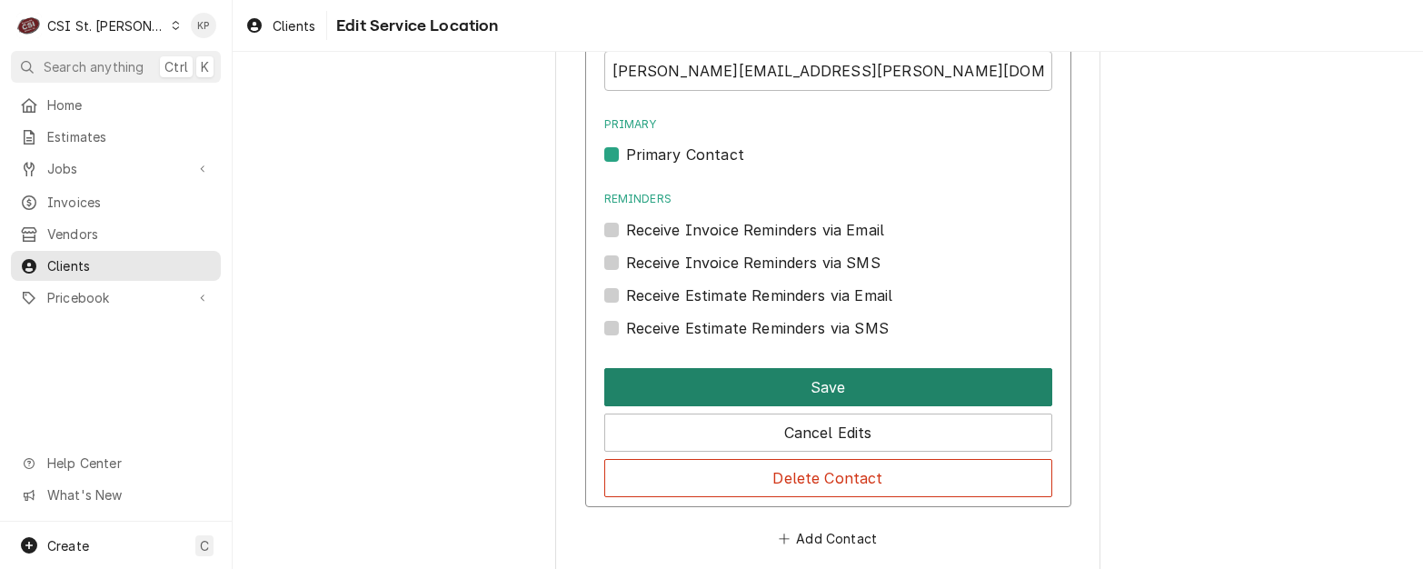
click at [711, 385] on button "Save" at bounding box center [828, 387] width 448 height 38
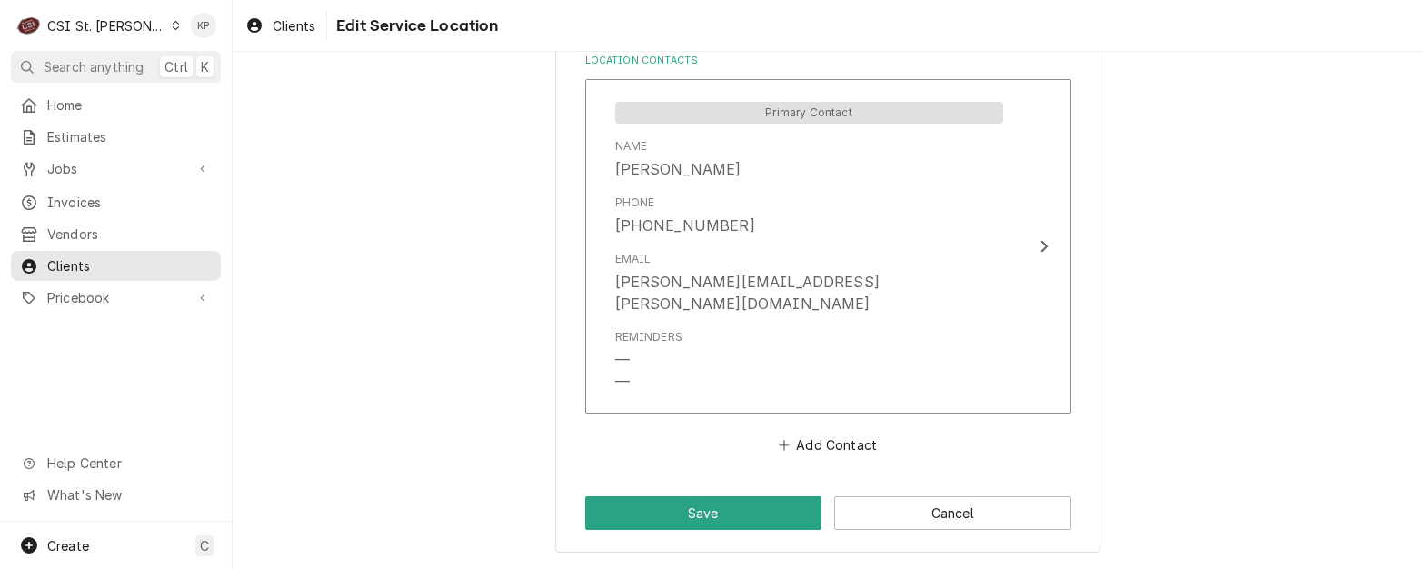
scroll to position [940, 0]
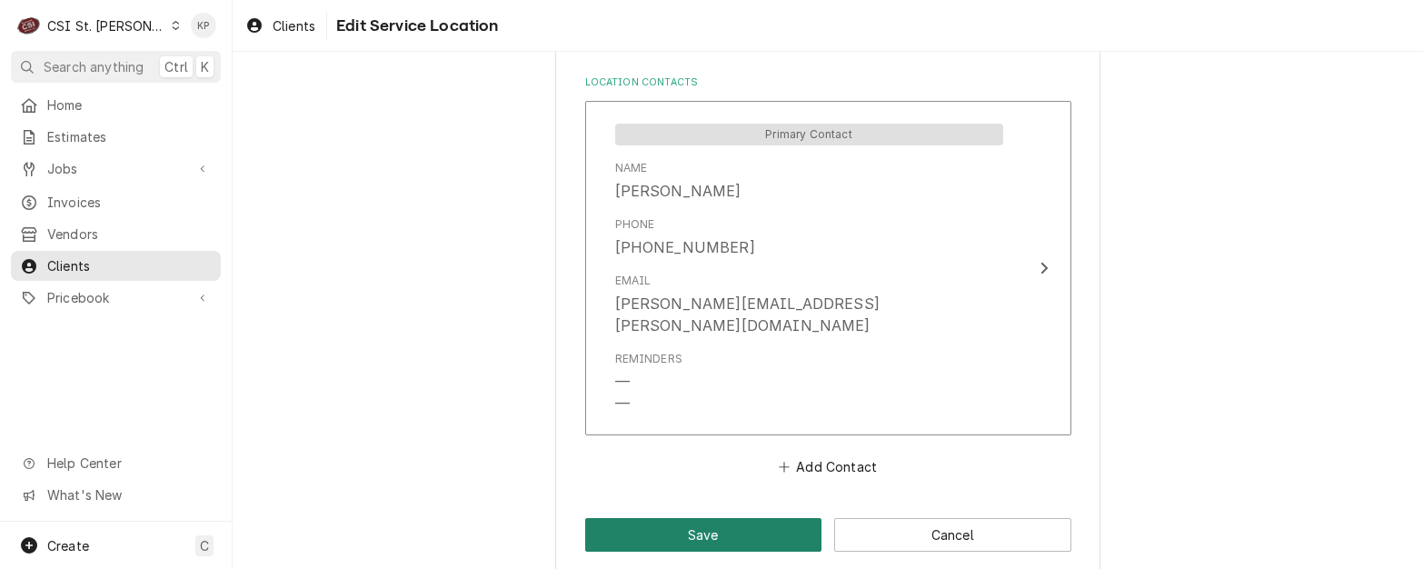
click at [700, 518] on button "Save" at bounding box center [703, 535] width 237 height 34
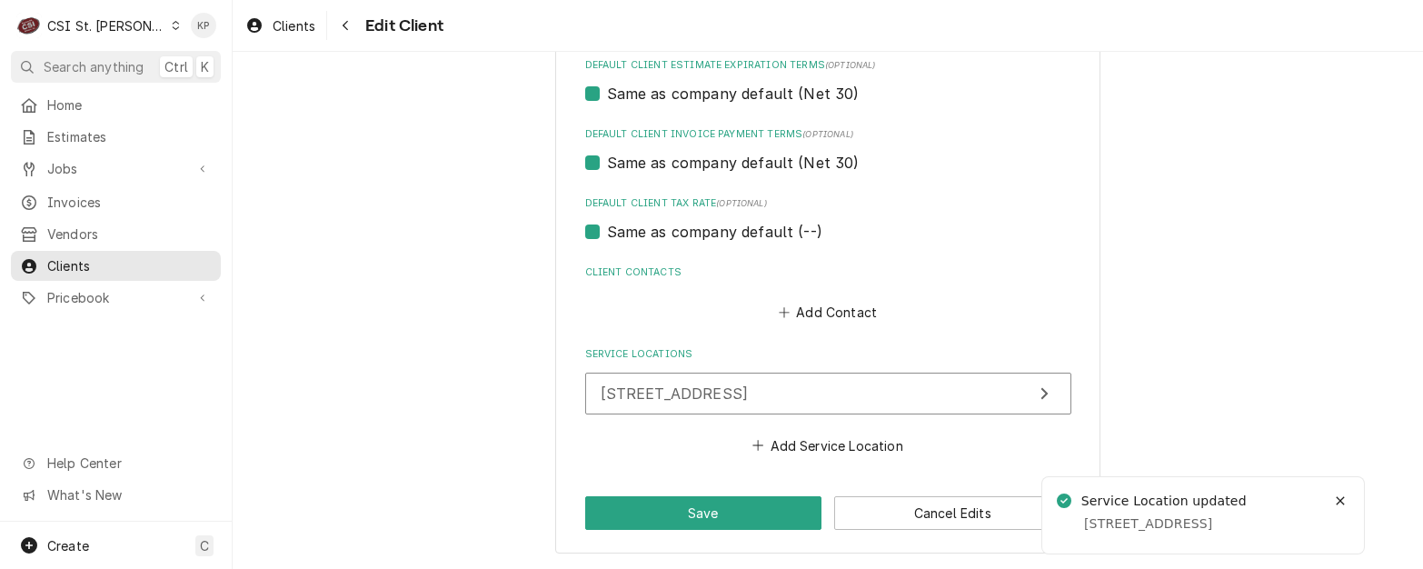
scroll to position [1177, 0]
click at [699, 509] on button "Save" at bounding box center [703, 513] width 237 height 34
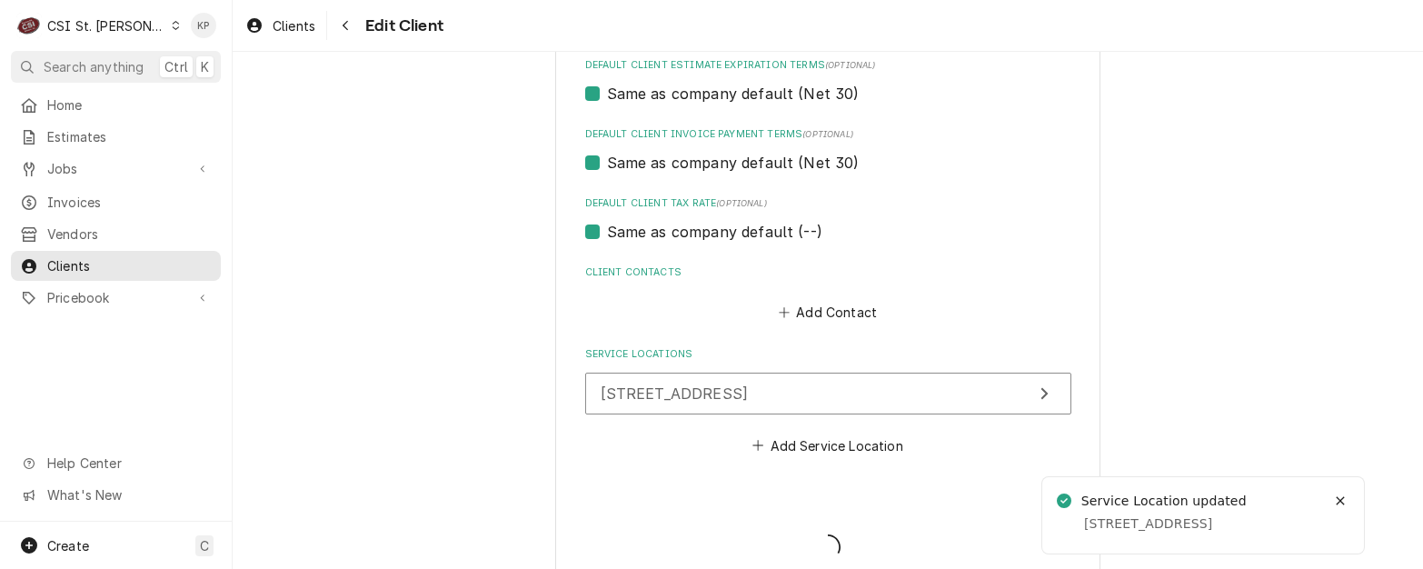
type textarea "x"
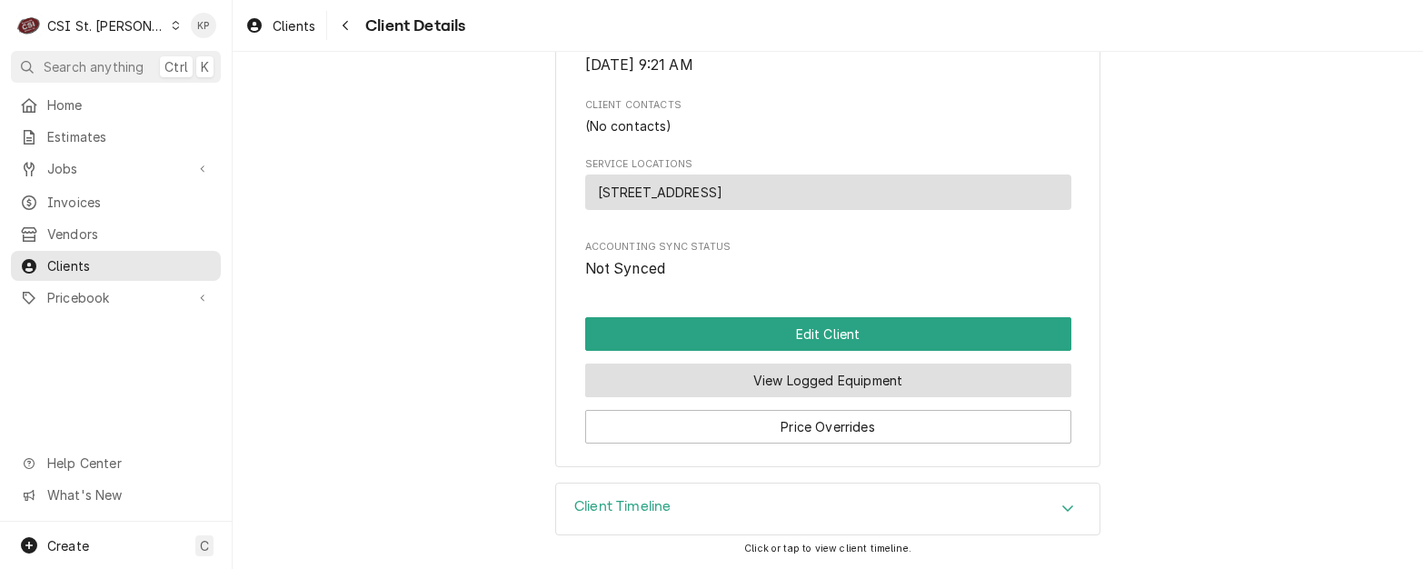
scroll to position [761, 0]
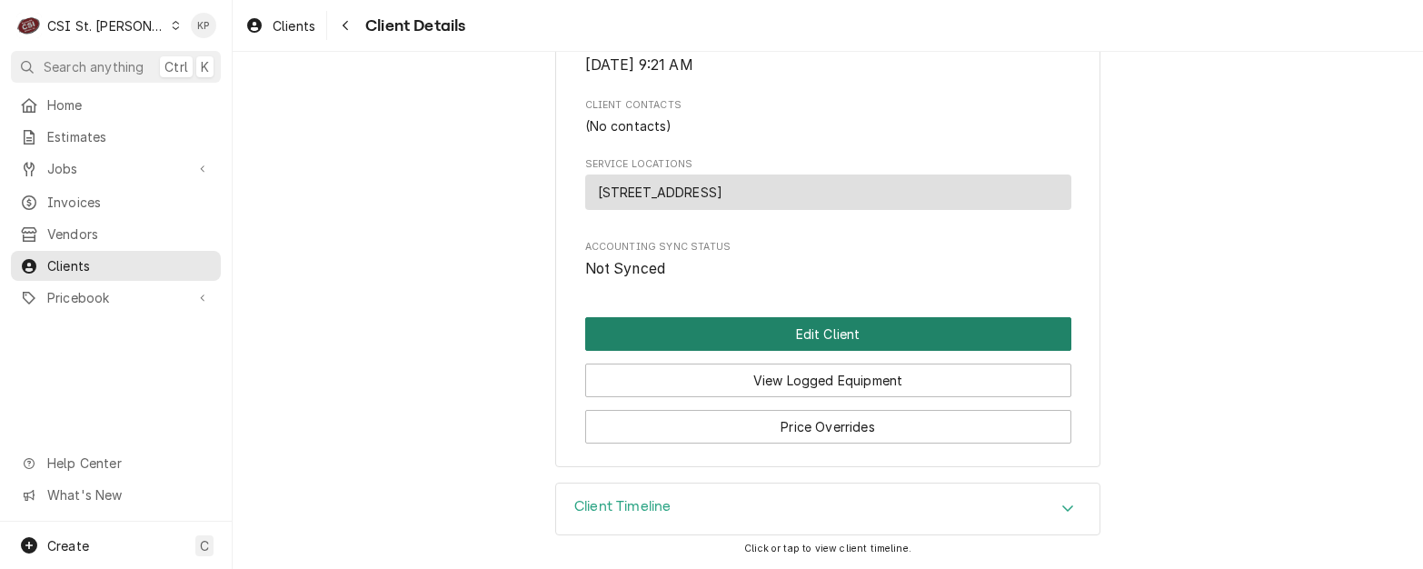
click at [847, 336] on button "Edit Client" at bounding box center [828, 334] width 486 height 34
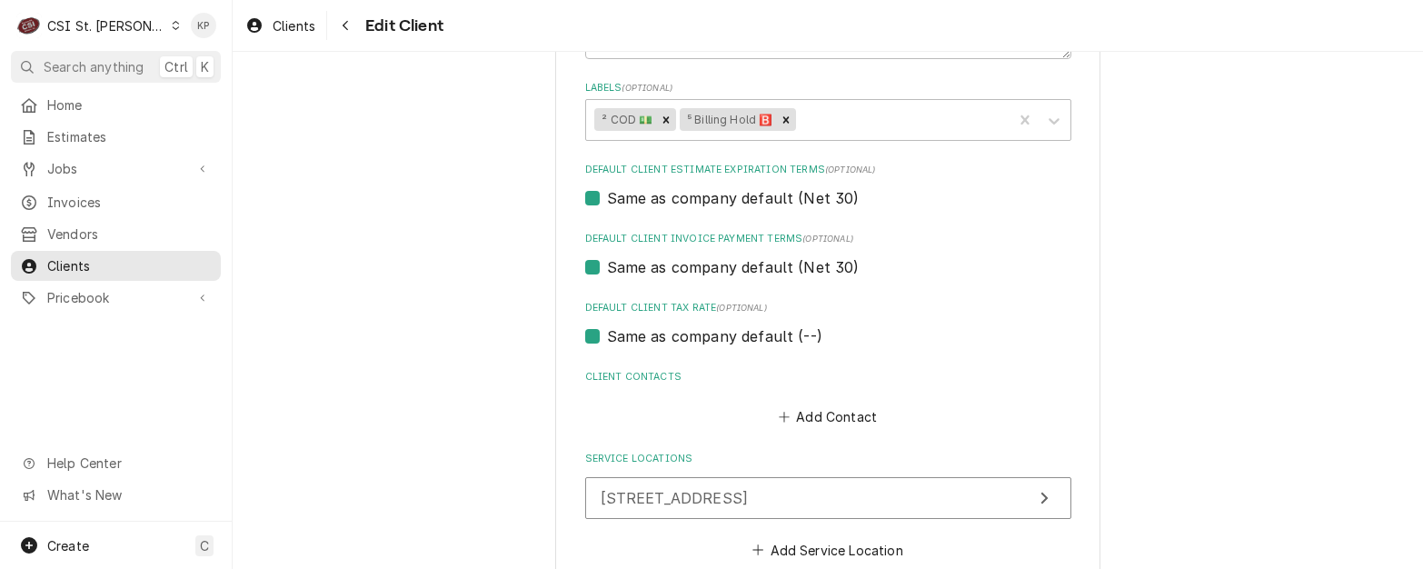
scroll to position [1090, 0]
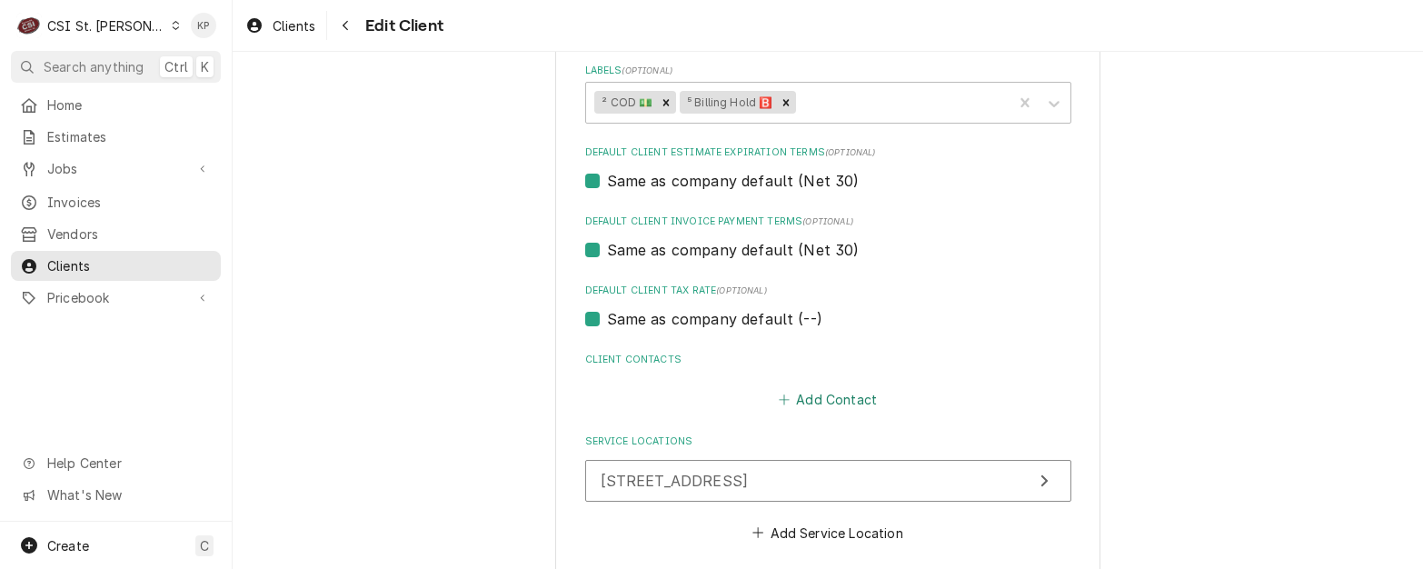
click at [781, 402] on icon "Client Contacts" at bounding box center [783, 399] width 11 height 13
type textarea "x"
click at [636, 438] on input "Business Name" at bounding box center [828, 434] width 448 height 40
paste input "Kate Buchmeyer-OFC MGR"
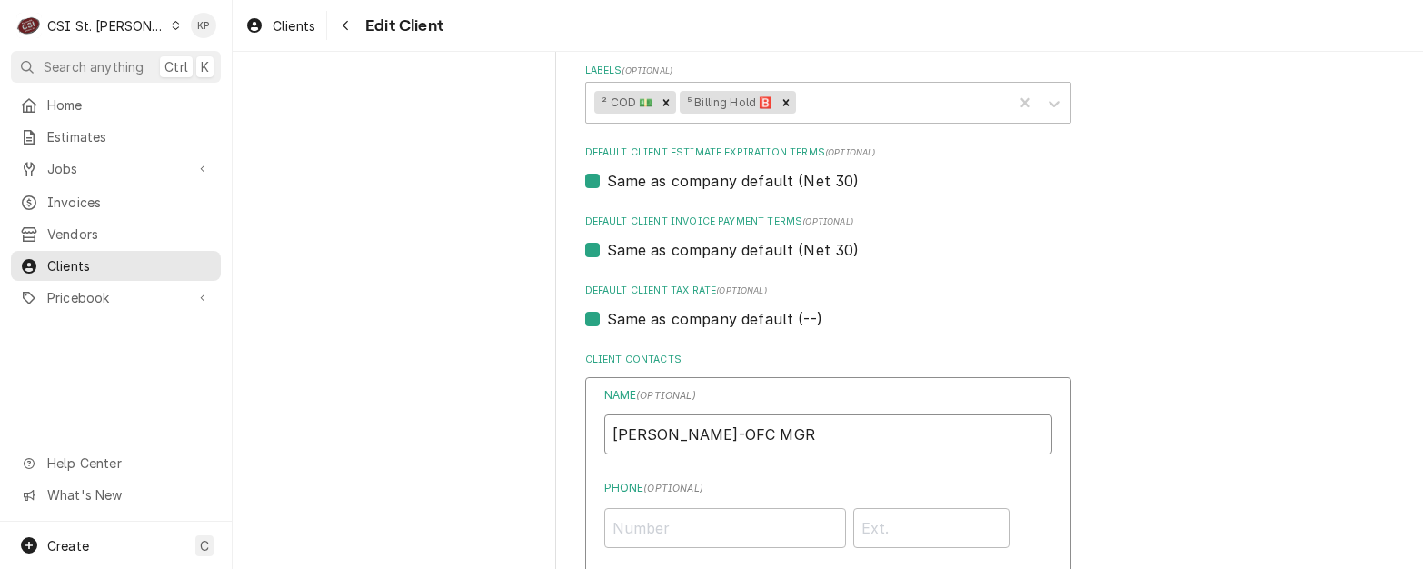
drag, startPoint x: 720, startPoint y: 432, endPoint x: 839, endPoint y: 432, distance: 119.0
click at [839, 432] on input "Kate Buchmeyer-OFC MGR" at bounding box center [828, 434] width 448 height 40
type input "[PERSON_NAME]"
click at [670, 525] on input "Phone ( optional )" at bounding box center [725, 528] width 242 height 40
click at [678, 529] on input "Phone ( optional )" at bounding box center [725, 528] width 242 height 40
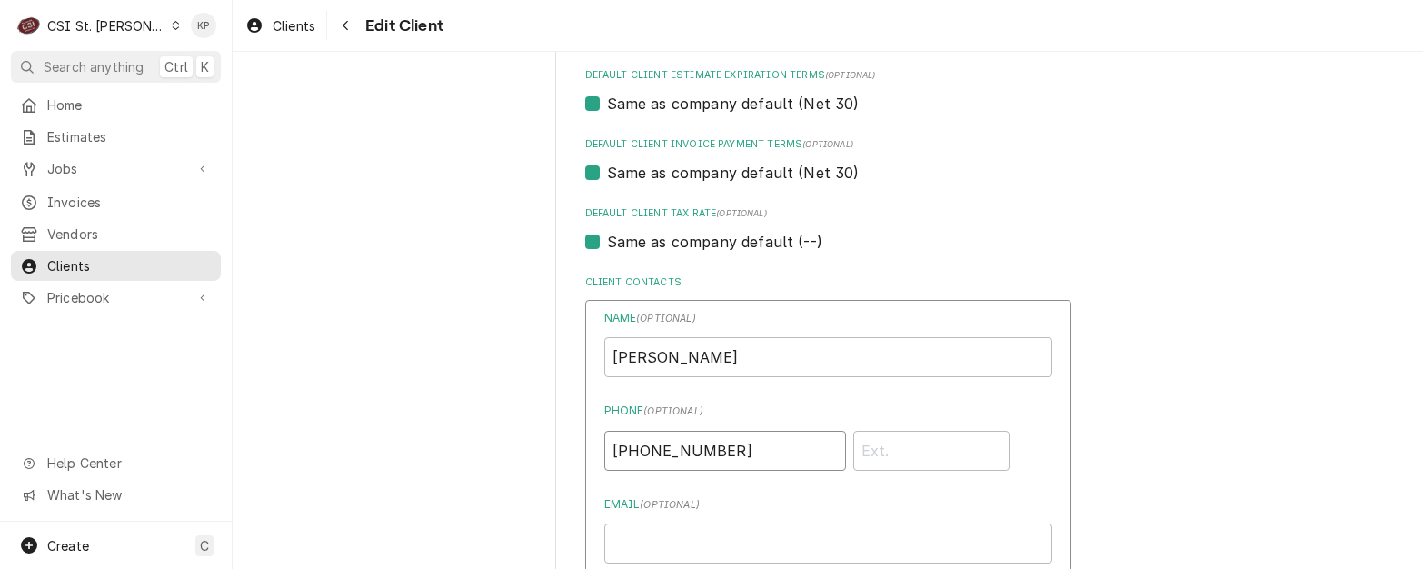
scroll to position [1272, 0]
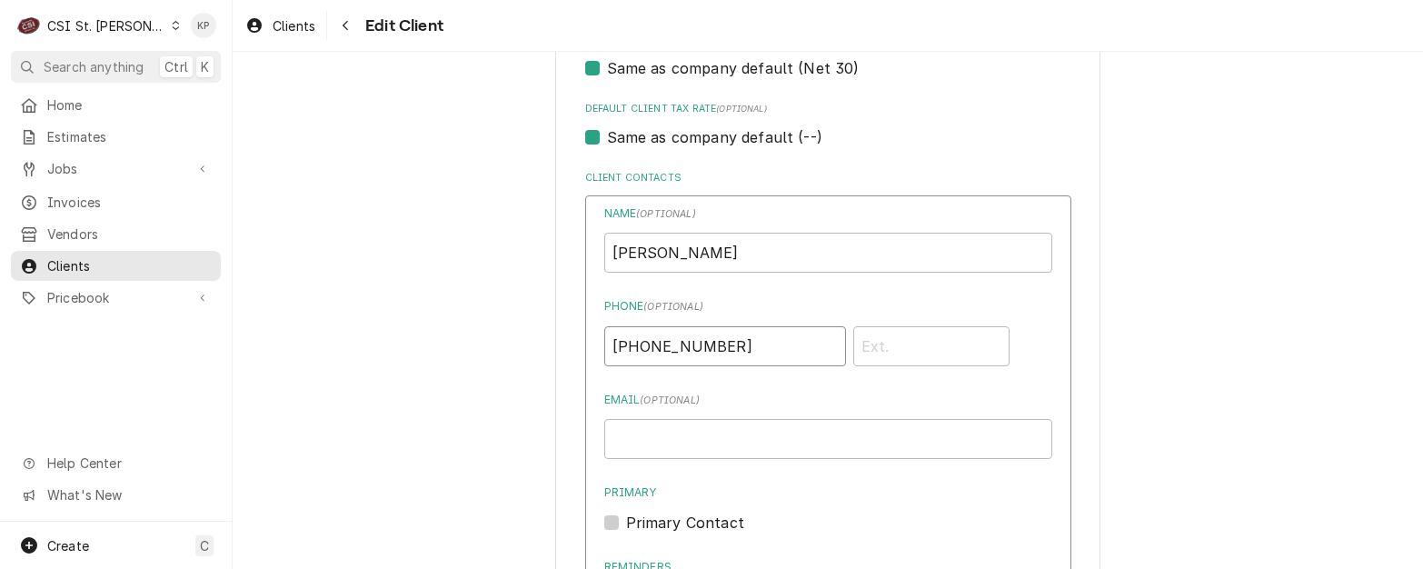
type input "[PHONE_NUMBER]"
click at [649, 445] on input "Email ( optional )" at bounding box center [828, 439] width 448 height 40
click at [802, 526] on div "Primary Contact" at bounding box center [828, 522] width 448 height 22
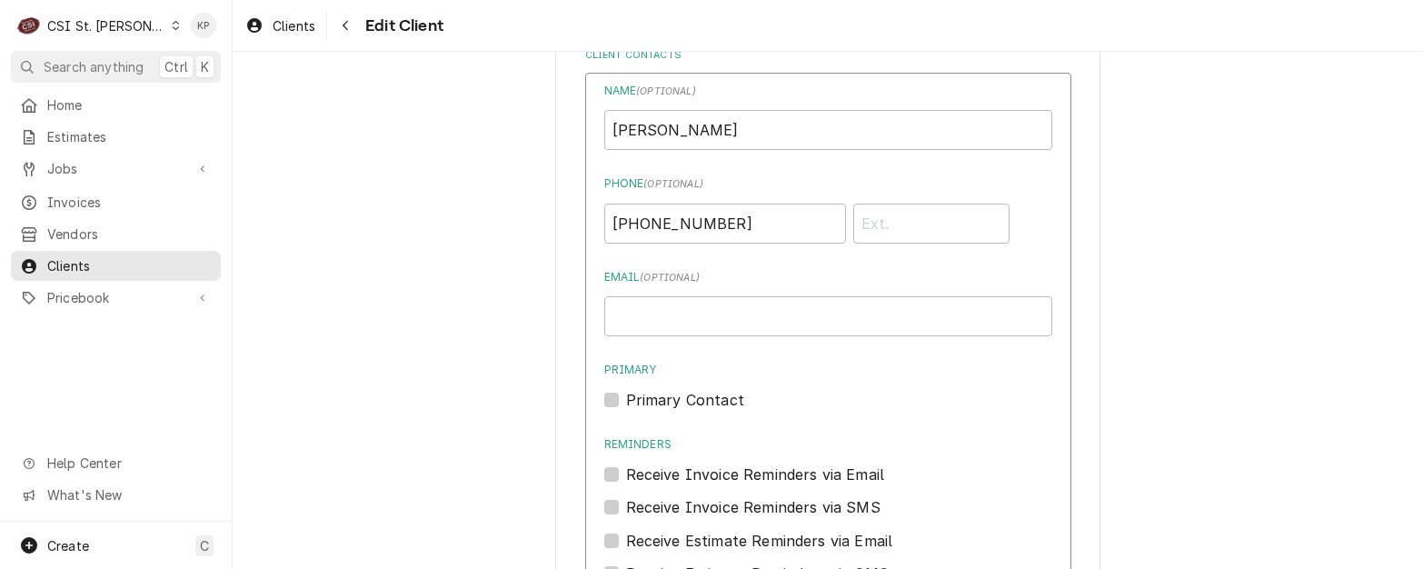
scroll to position [1363, 0]
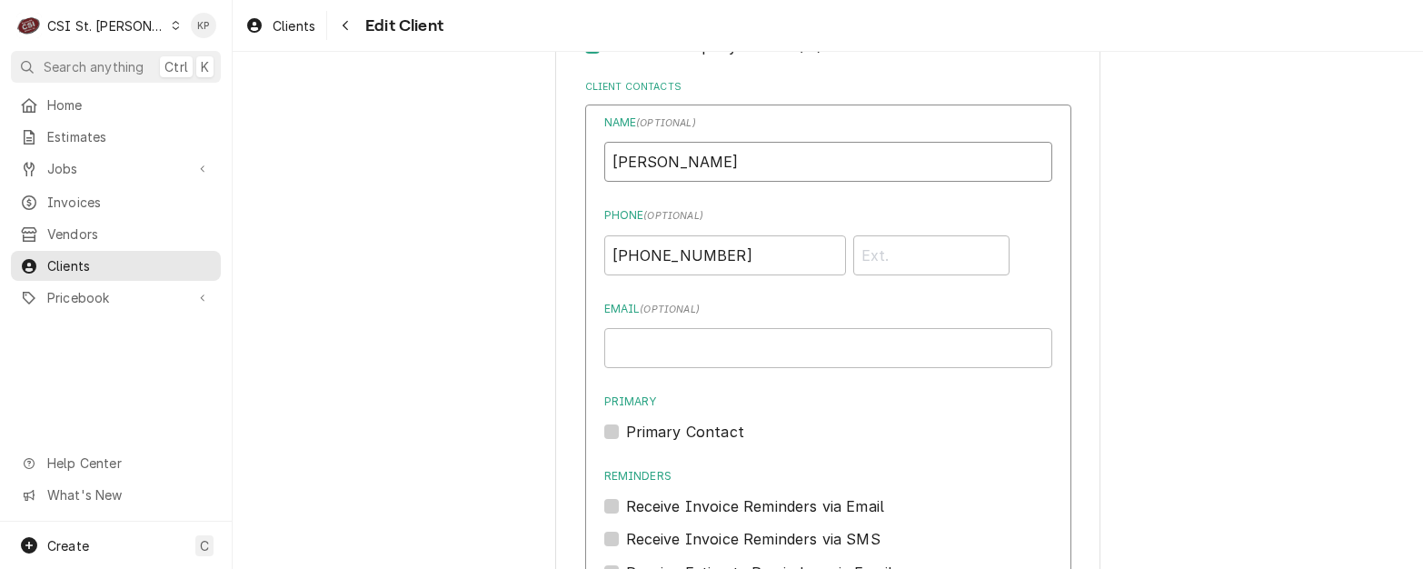
drag, startPoint x: 724, startPoint y: 160, endPoint x: 601, endPoint y: 156, distance: 122.7
click at [604, 156] on input "[PERSON_NAME]" at bounding box center [828, 162] width 448 height 40
click at [605, 350] on input "Email ( optional )" at bounding box center [828, 348] width 448 height 40
paste input "[PERSON_NAME]"
click at [635, 351] on input "[PERSON_NAME]" at bounding box center [828, 348] width 448 height 40
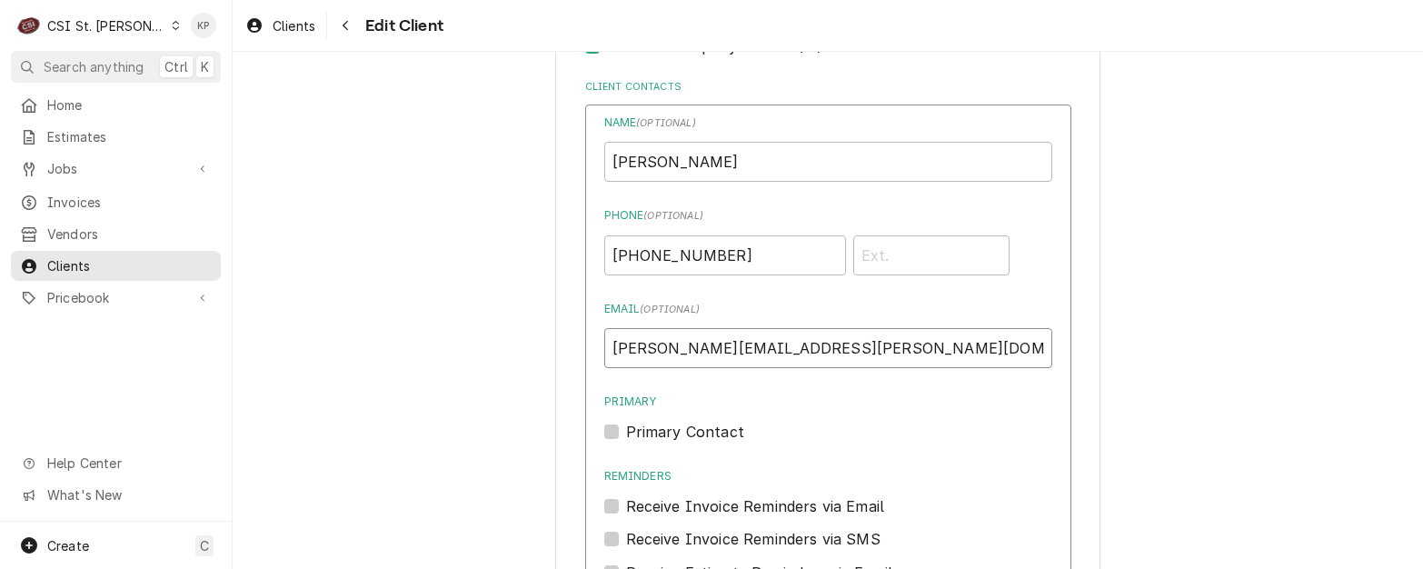
click at [789, 350] on input "Kate.Buchmeyer@youradc.com" at bounding box center [828, 348] width 448 height 40
type input "[PERSON_NAME][EMAIL_ADDRESS][PERSON_NAME][DOMAIN_NAME]"
click at [808, 412] on div "Primary Primary Contact" at bounding box center [828, 417] width 448 height 49
click at [626, 425] on label "Primary Contact" at bounding box center [685, 432] width 118 height 22
click at [626, 425] on input "Primary" at bounding box center [850, 441] width 448 height 40
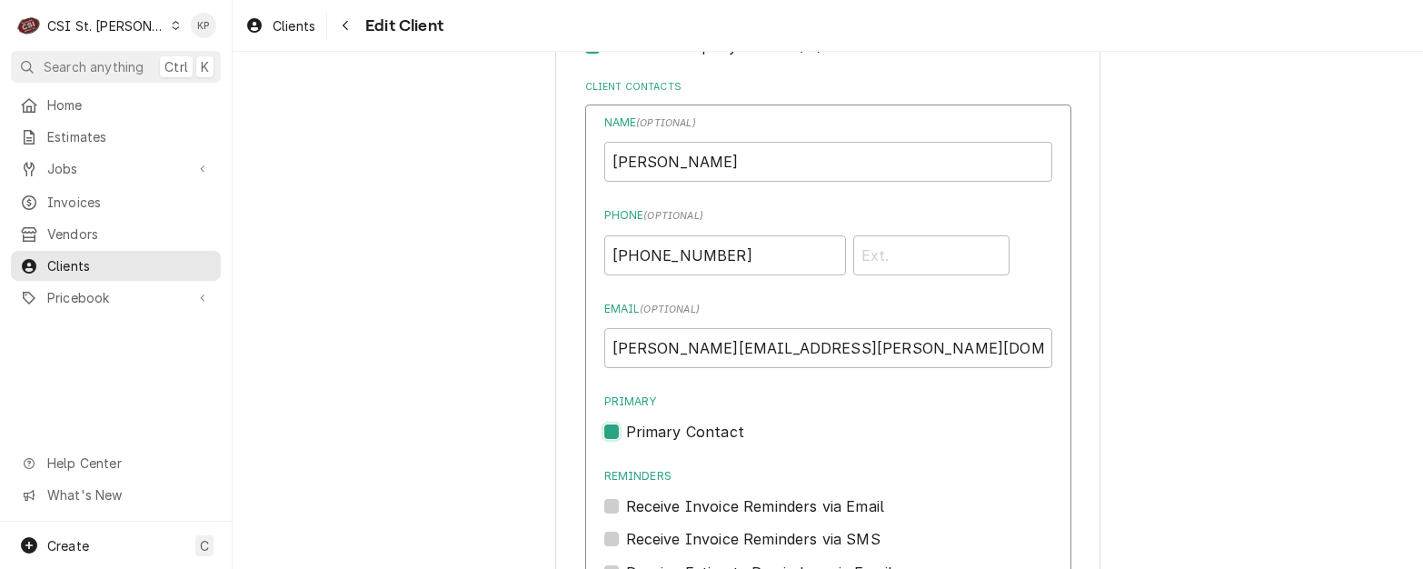
checkbox input "true"
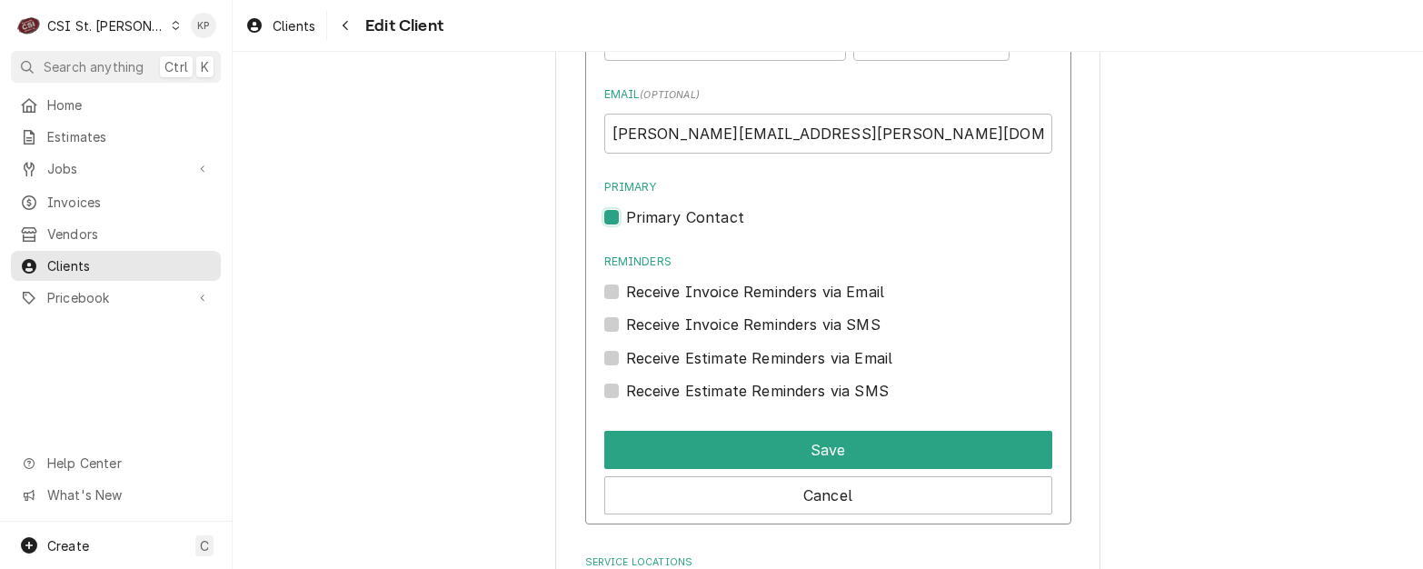
scroll to position [1635, 0]
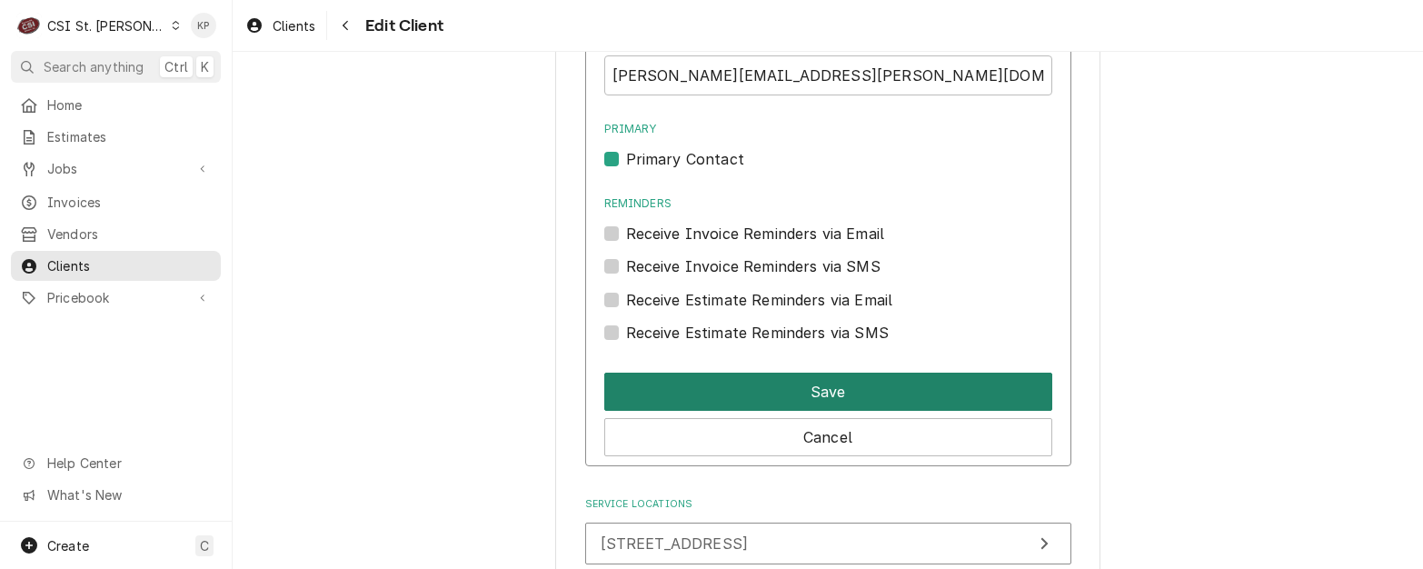
click at [796, 390] on button "Save" at bounding box center [828, 391] width 448 height 38
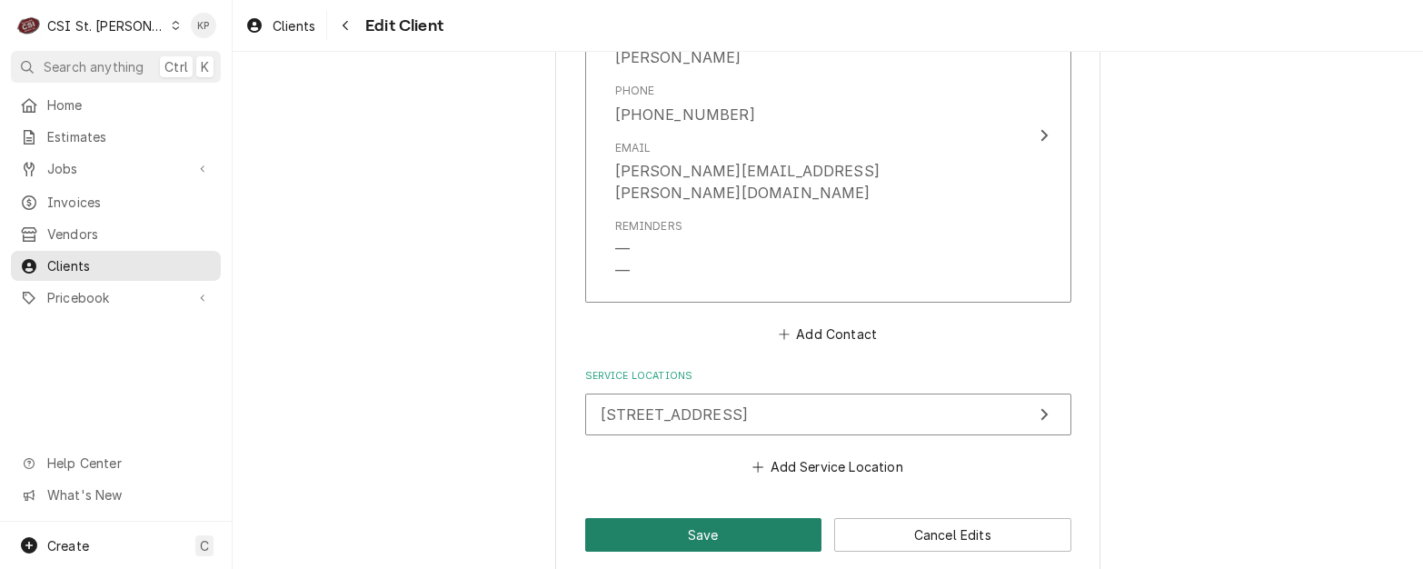
click at [746, 518] on button "Save" at bounding box center [703, 535] width 237 height 34
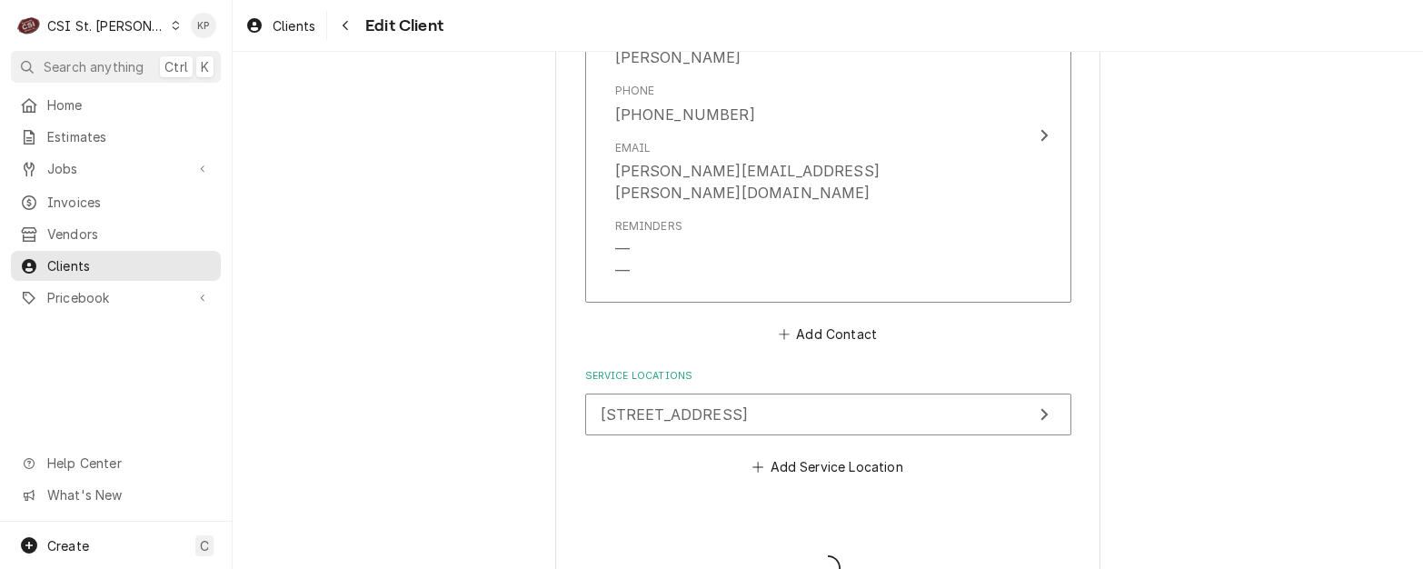
type textarea "x"
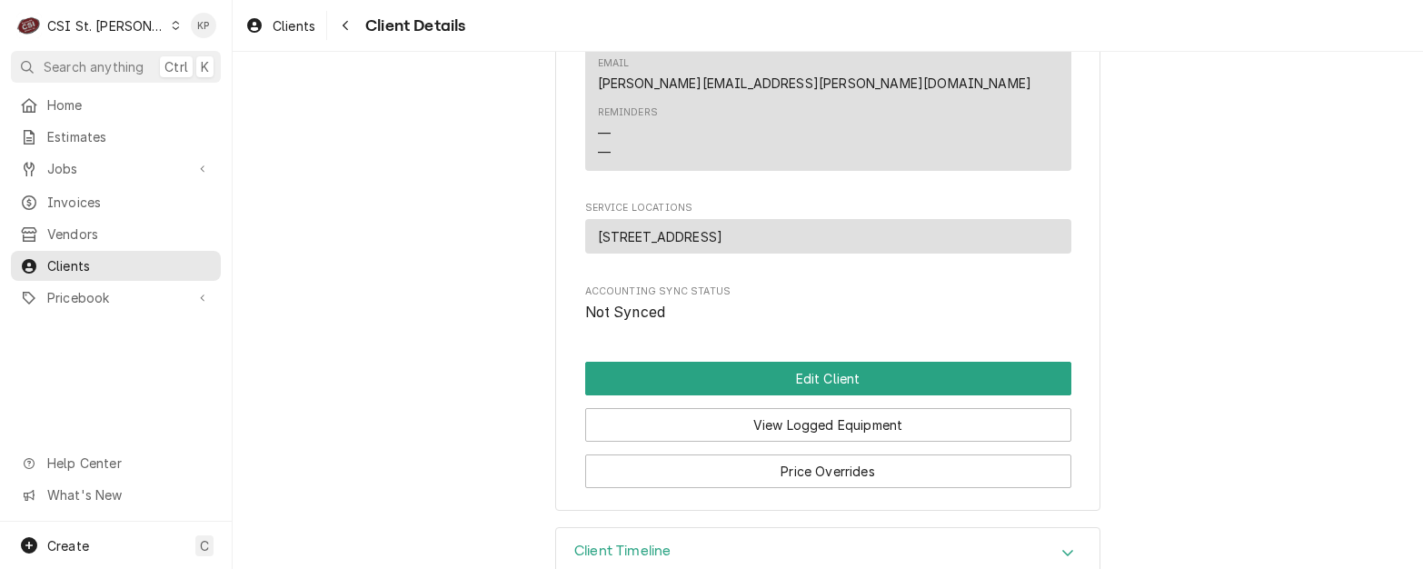
scroll to position [908, 0]
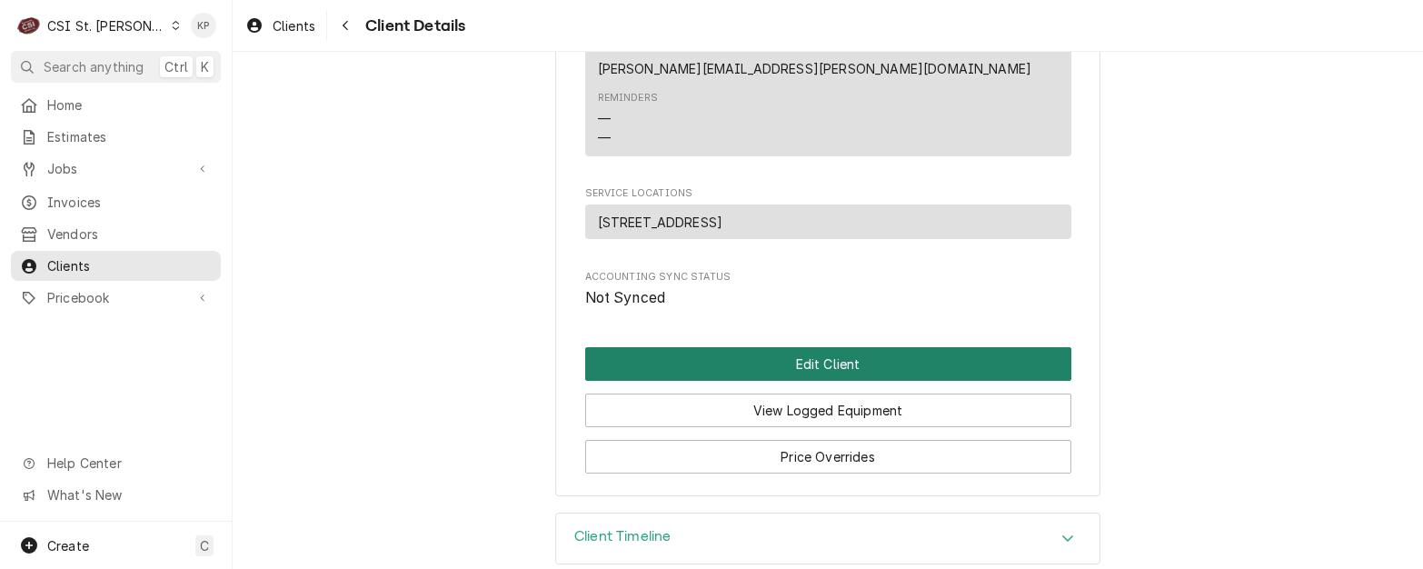
click at [799, 347] on button "Edit Client" at bounding box center [828, 364] width 486 height 34
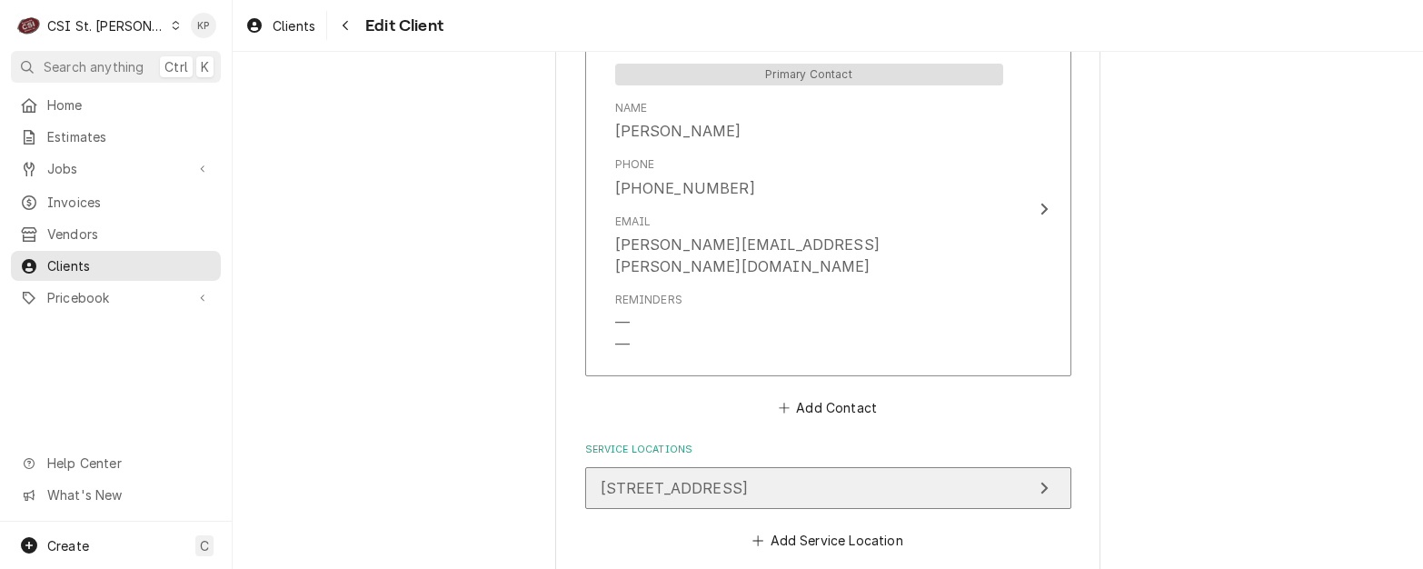
scroll to position [1453, 0]
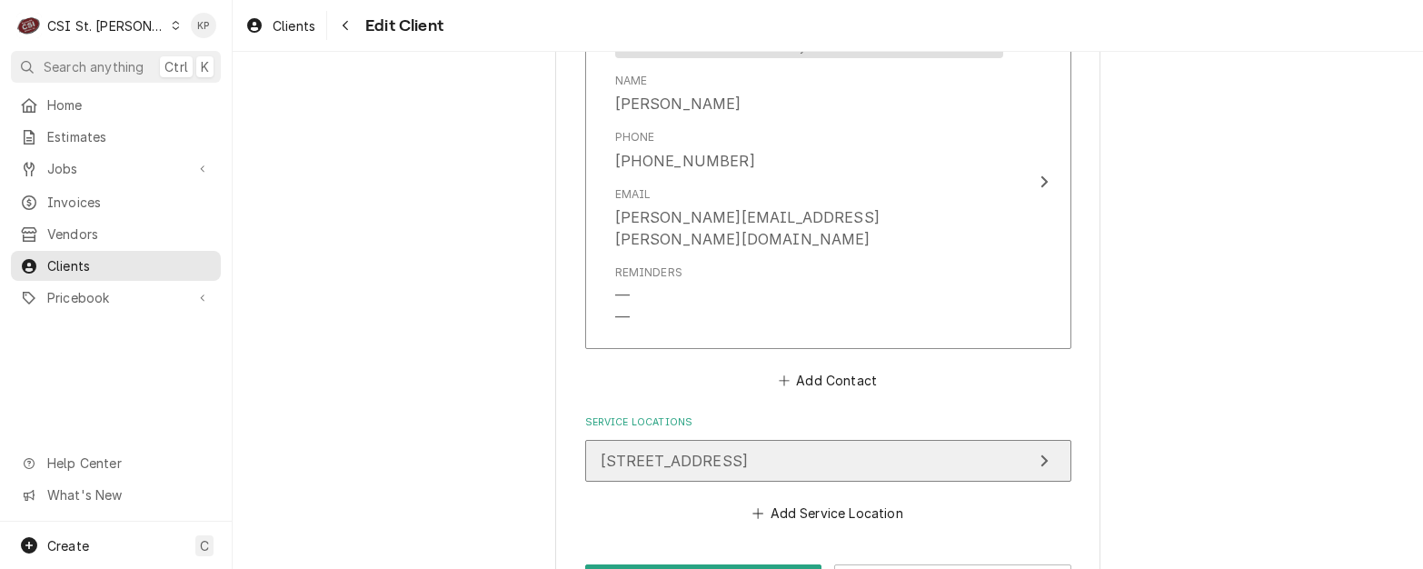
click at [749, 451] on span "[STREET_ADDRESS]" at bounding box center [674, 460] width 148 height 18
type textarea "x"
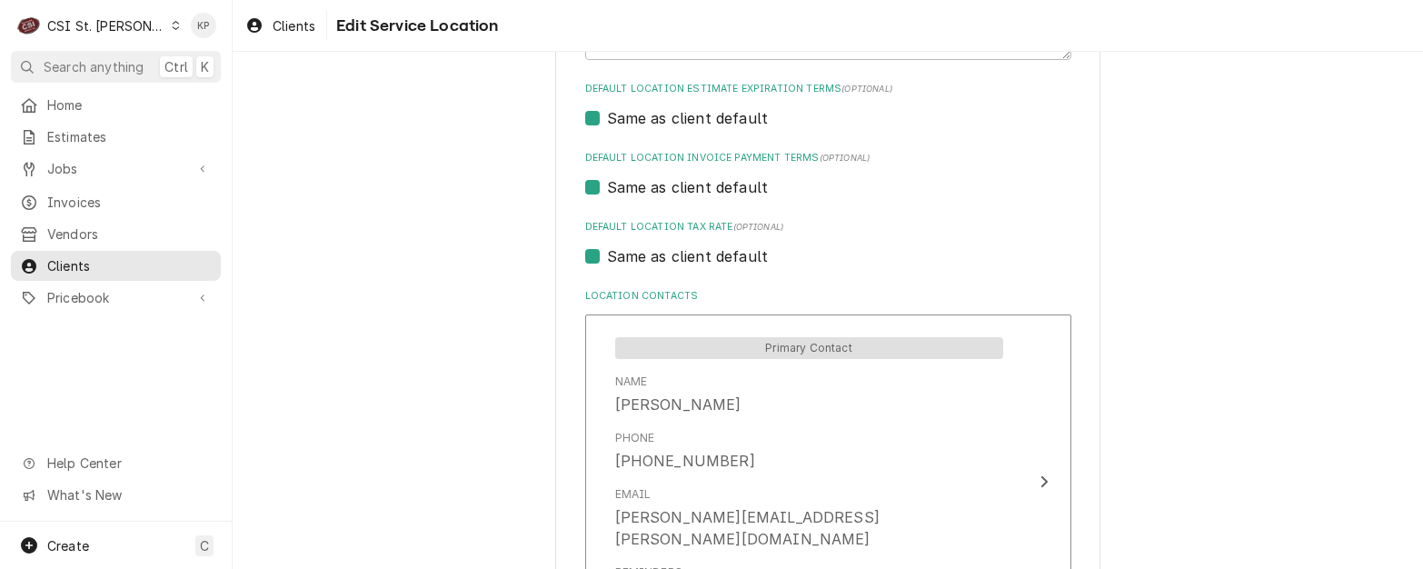
scroll to position [908, 0]
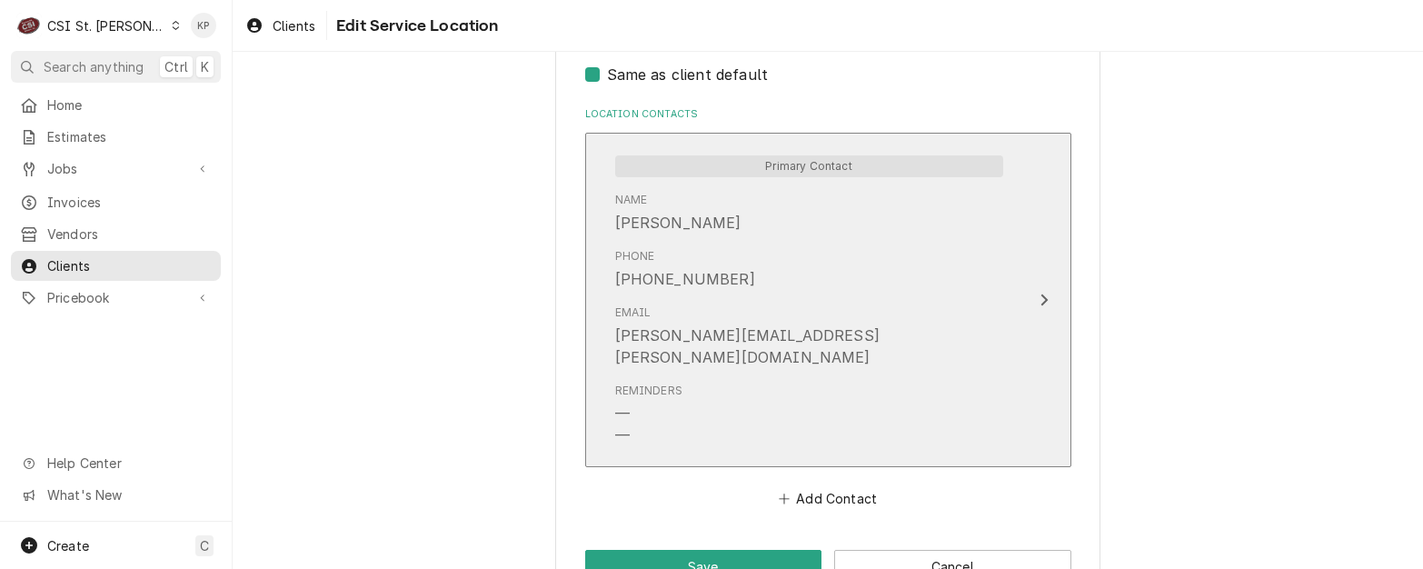
click at [660, 340] on div "kate.buschmeyer@youradv.com" at bounding box center [809, 346] width 388 height 44
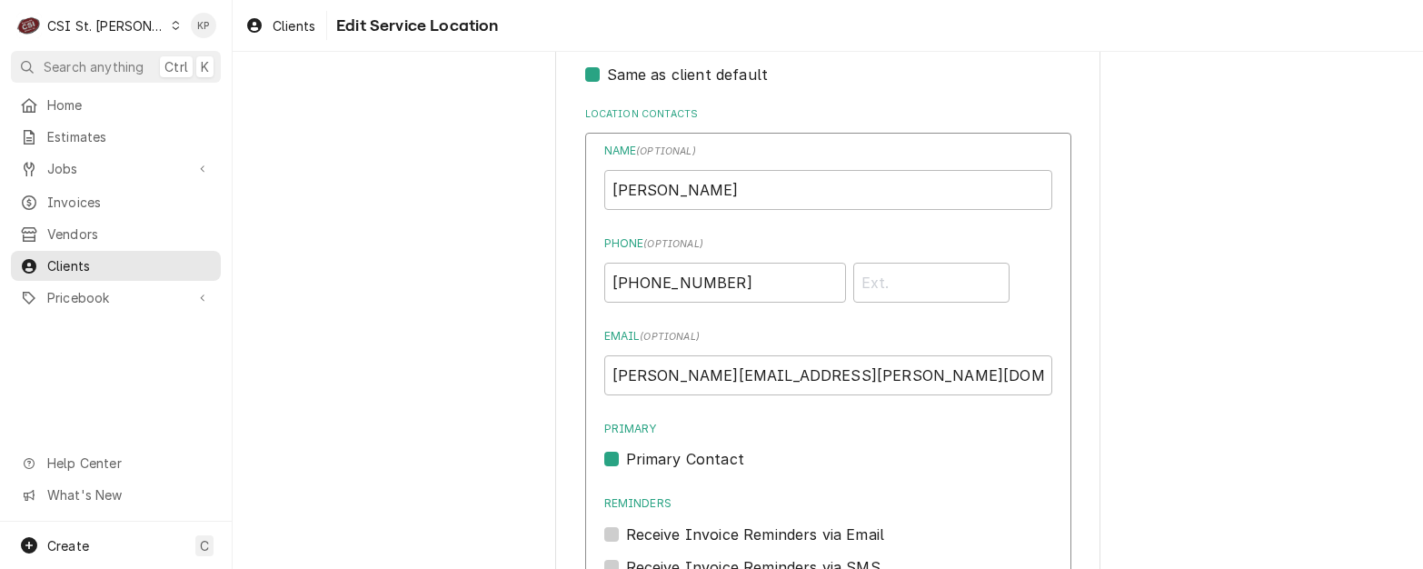
click at [660, 340] on span "( optional )" at bounding box center [670, 337] width 60 height 12
click at [660, 355] on input "kate.buschmeyer@youradv.com" at bounding box center [828, 375] width 448 height 40
drag, startPoint x: 657, startPoint y: 382, endPoint x: 666, endPoint y: 373, distance: 12.8
click at [666, 373] on input "kate.buschmeyer@youradv.com" at bounding box center [828, 375] width 448 height 40
click at [849, 381] on input "kate.bushmeyer@youradv.com" at bounding box center [828, 375] width 448 height 40
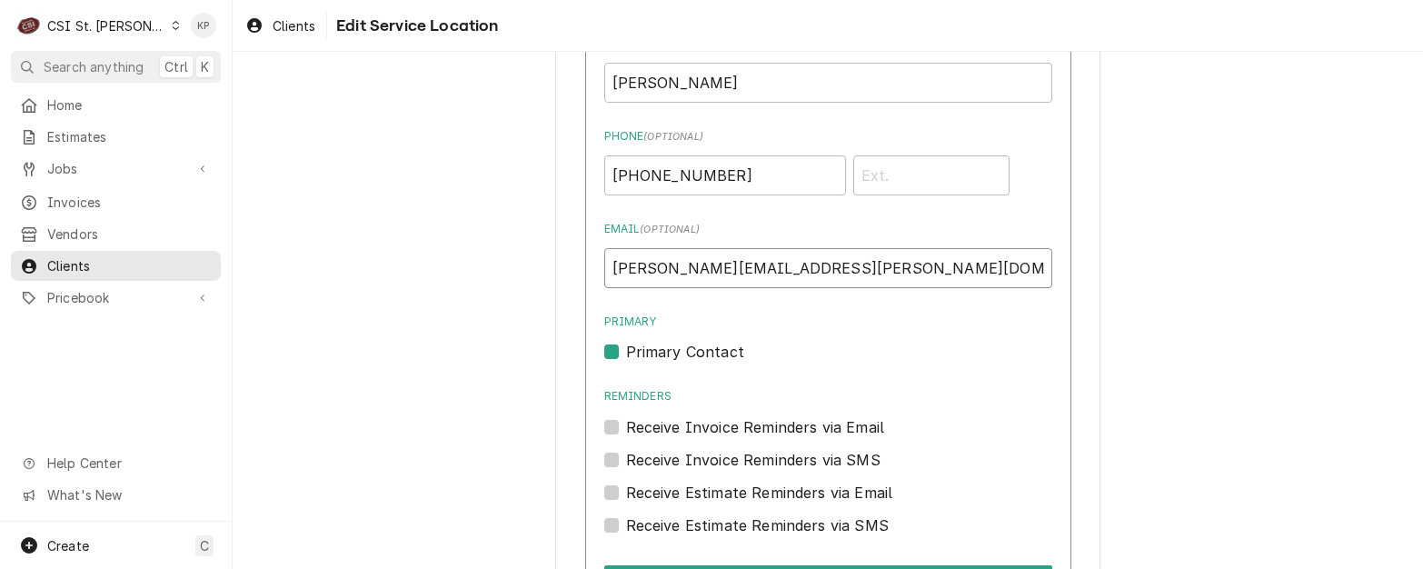
scroll to position [1181, 0]
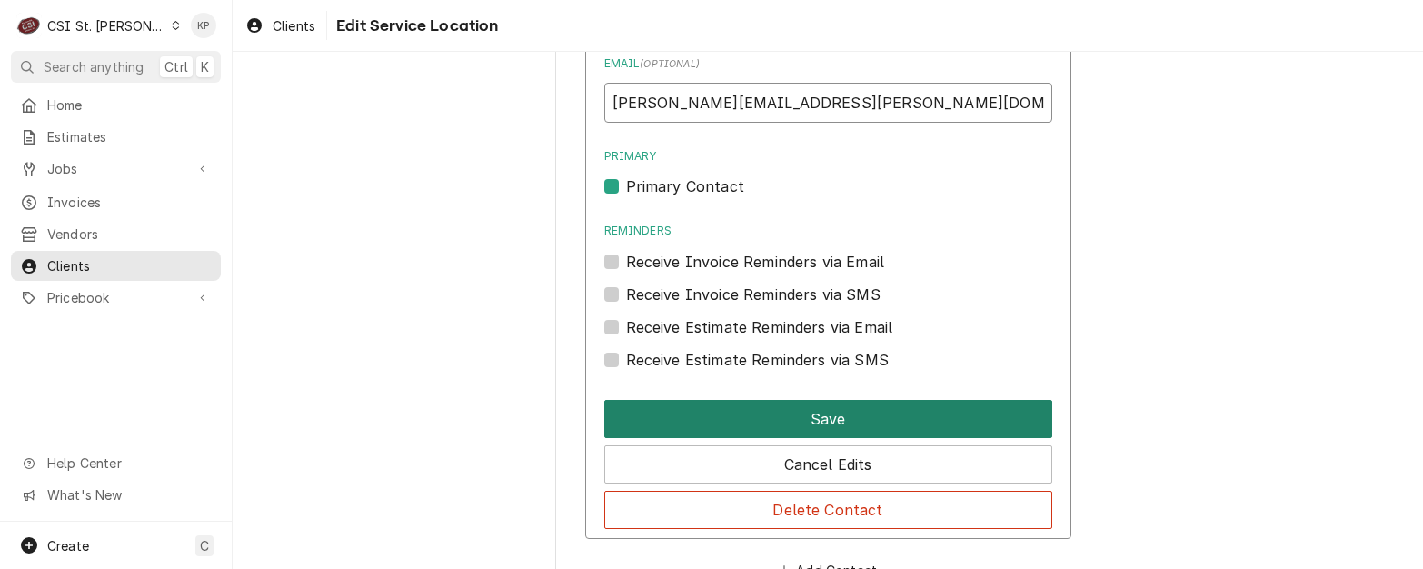
type input "kate.bushmeyer@youradv.com"
click at [803, 430] on button "Save" at bounding box center [828, 419] width 448 height 38
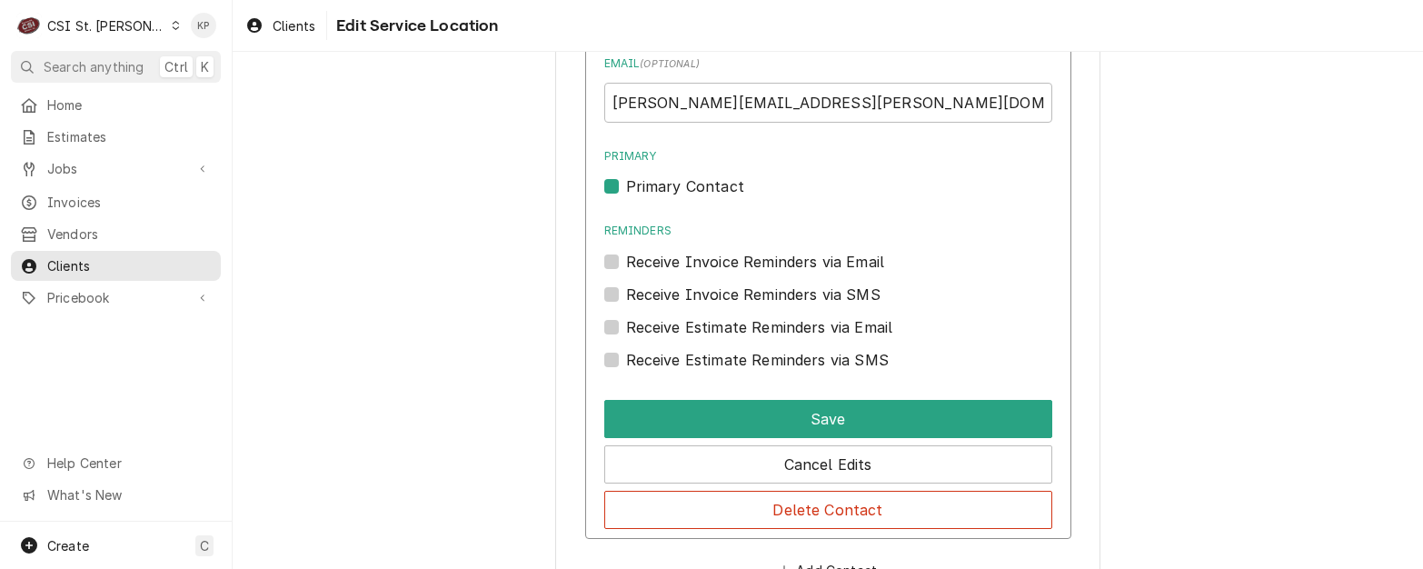
scroll to position [940, 0]
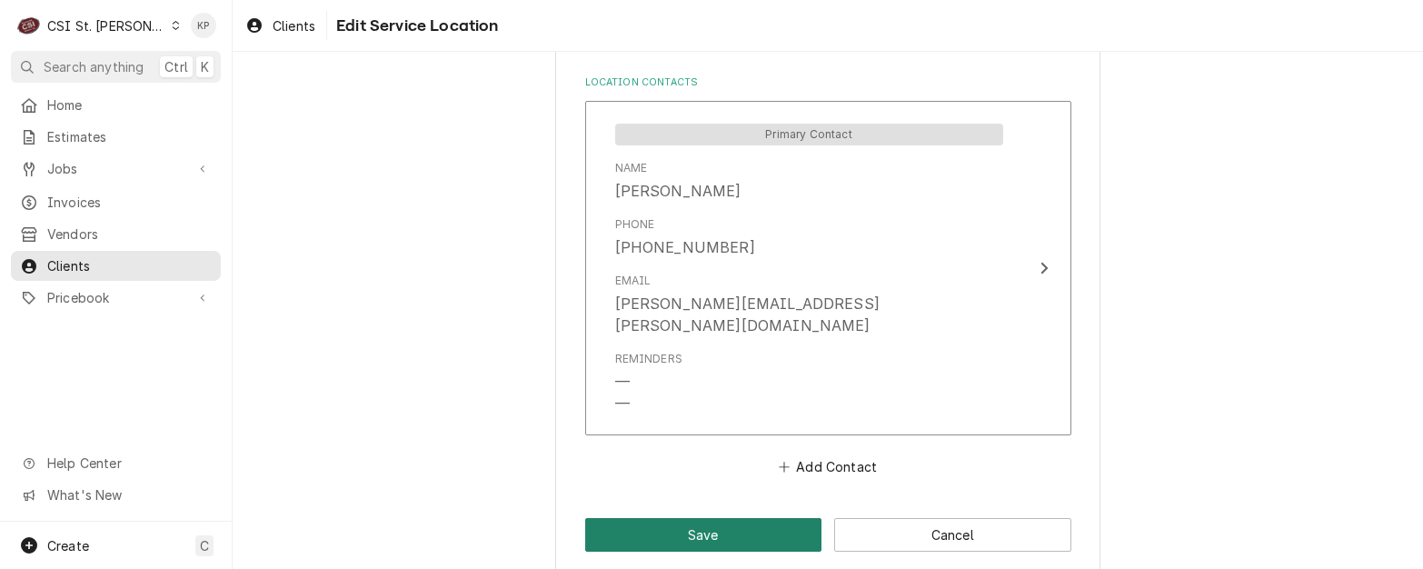
click at [738, 518] on button "Save" at bounding box center [703, 535] width 237 height 34
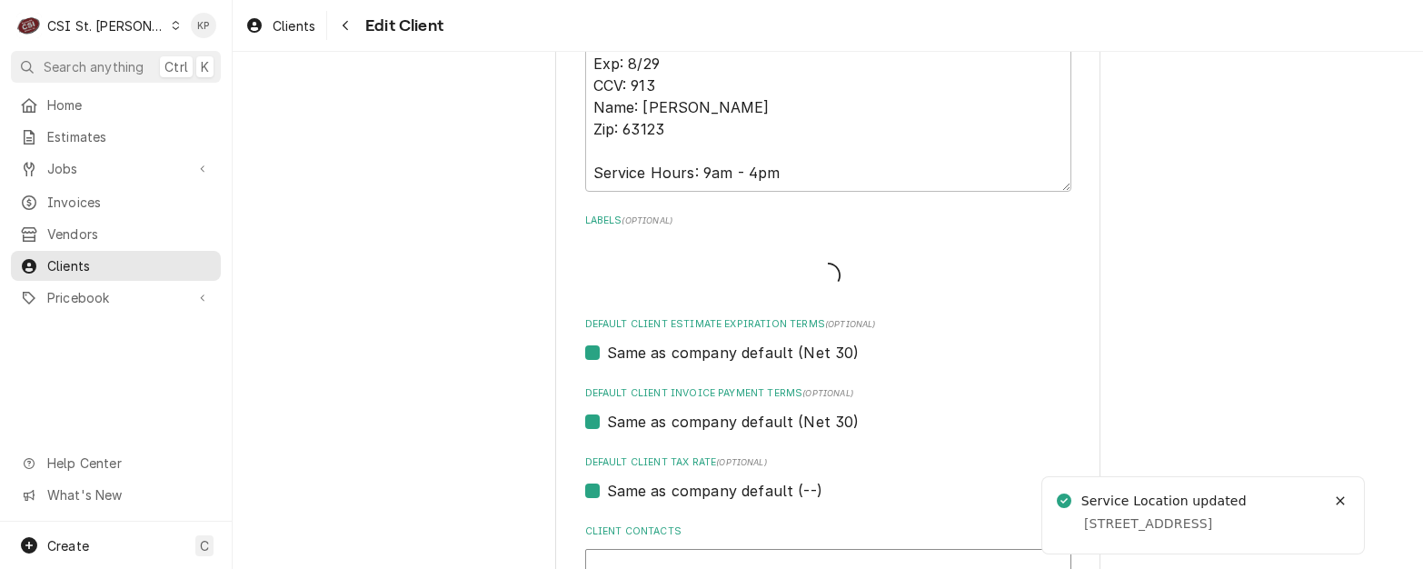
type textarea "x"
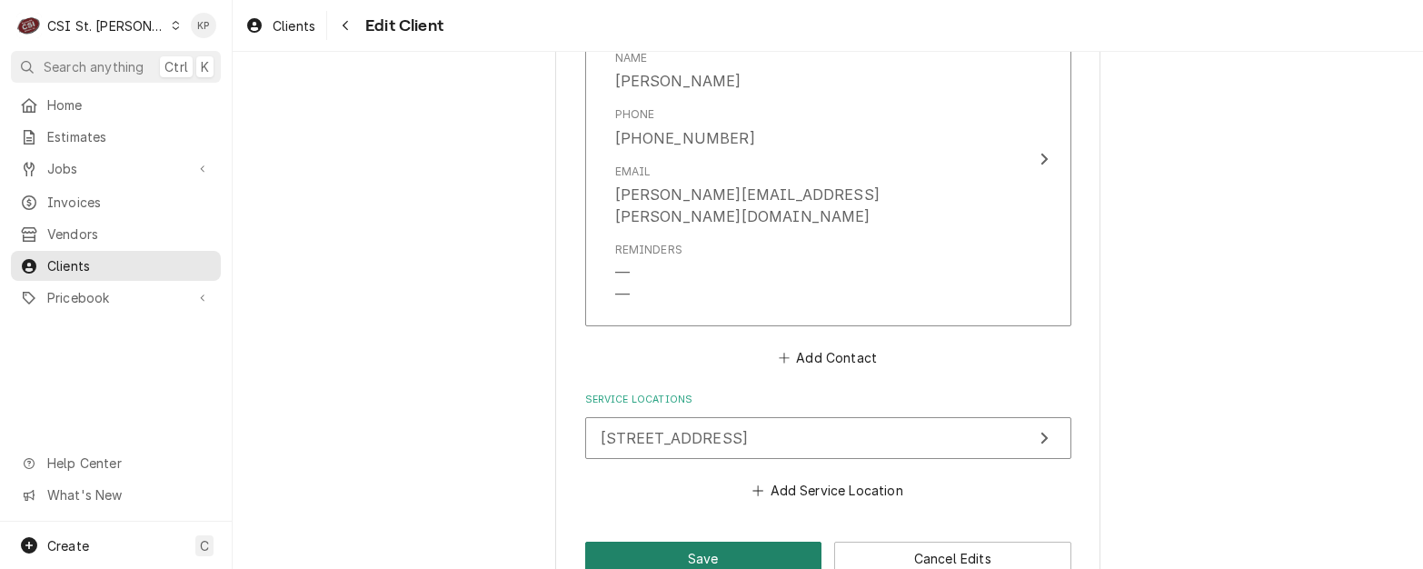
scroll to position [1500, 0]
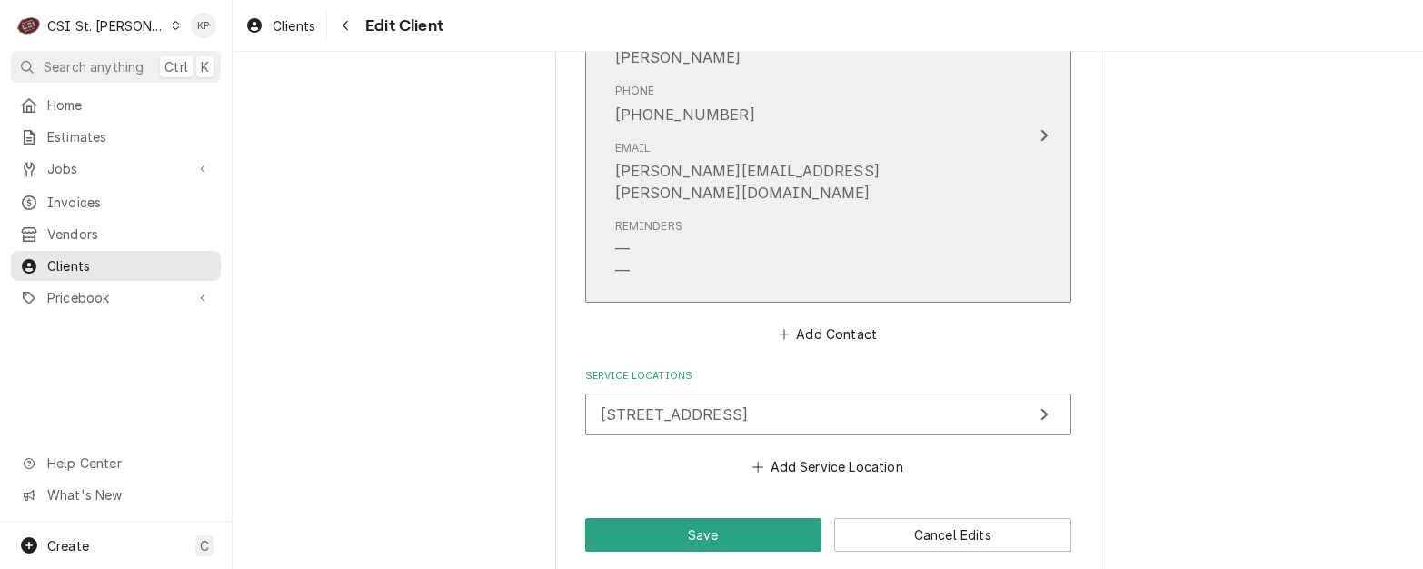
click at [1046, 124] on div "Update Contact" at bounding box center [1044, 135] width 24 height 22
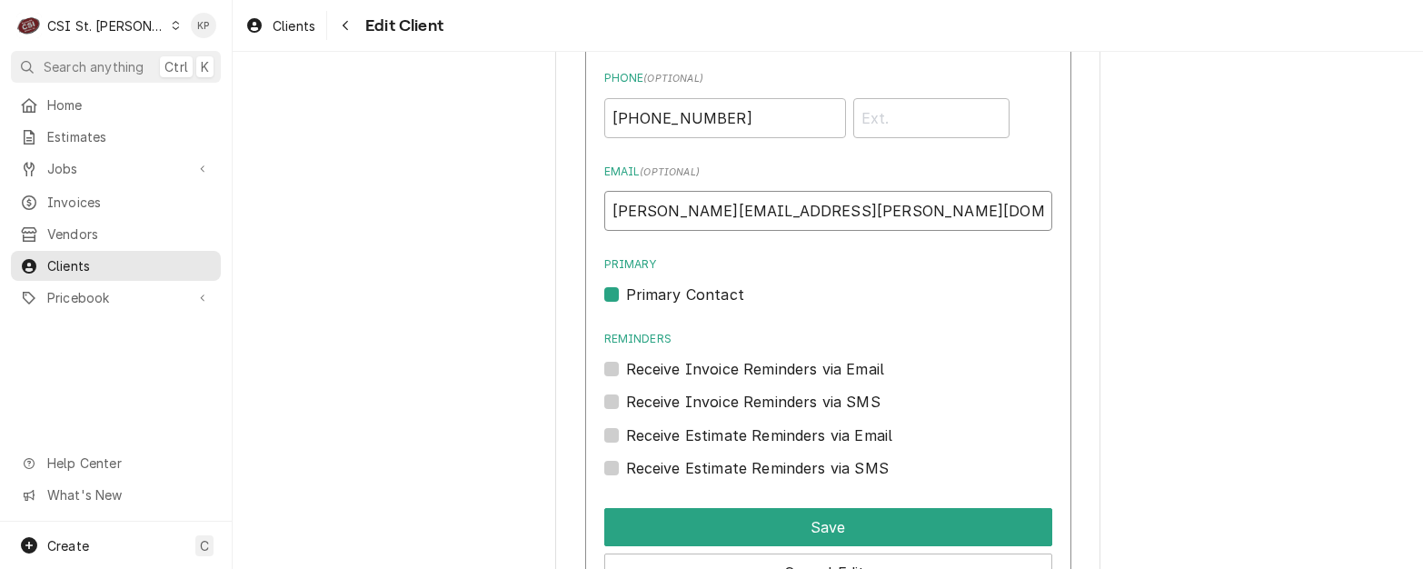
click at [664, 213] on input "Kate.Buchmeyer@youradv.com" at bounding box center [828, 211] width 448 height 40
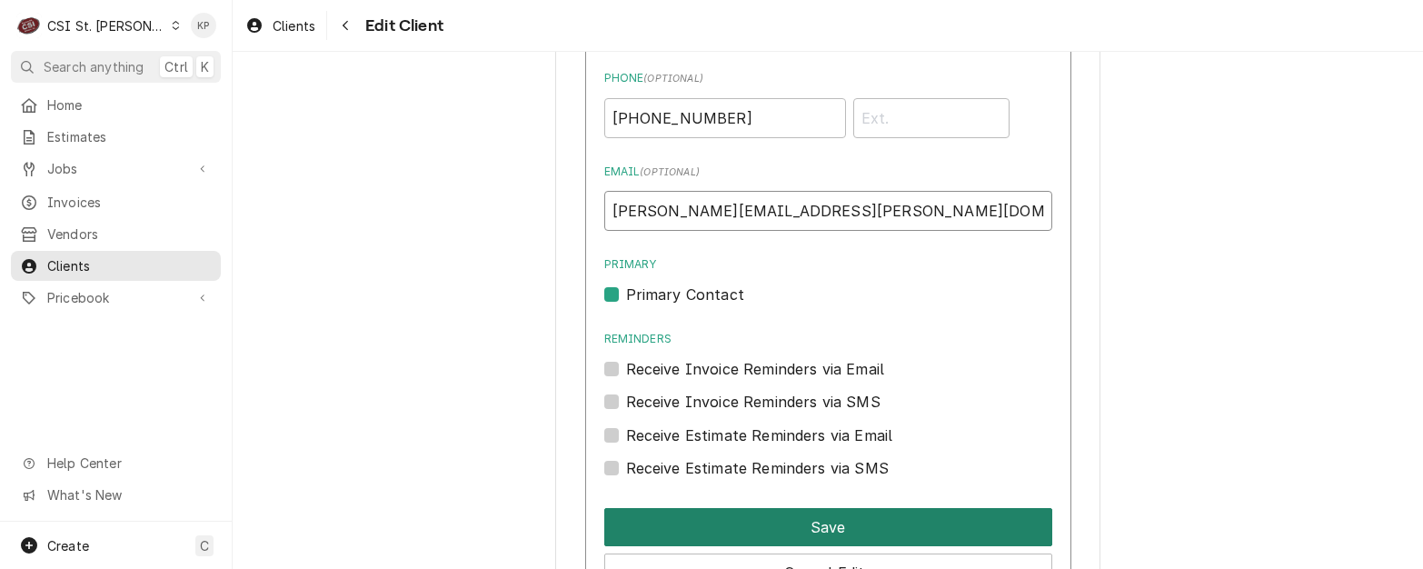
type input "[PERSON_NAME][EMAIL_ADDRESS][PERSON_NAME][DOMAIN_NAME]"
click at [793, 529] on button "Save" at bounding box center [828, 527] width 448 height 38
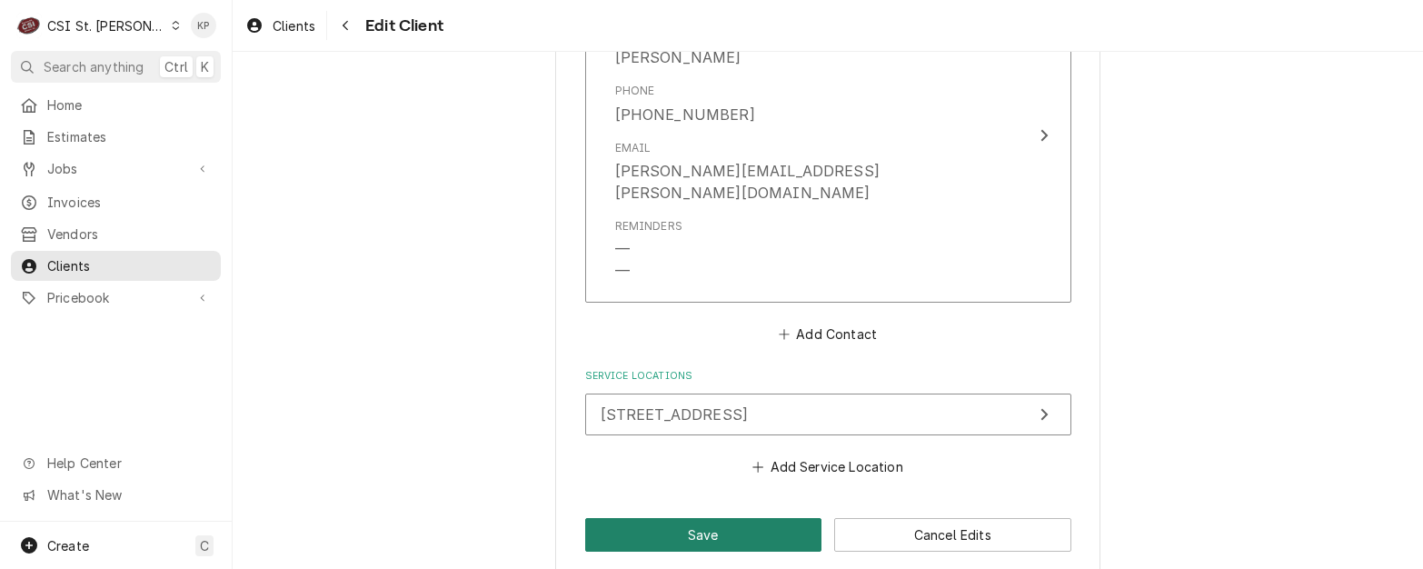
click at [782, 518] on button "Save" at bounding box center [703, 535] width 237 height 34
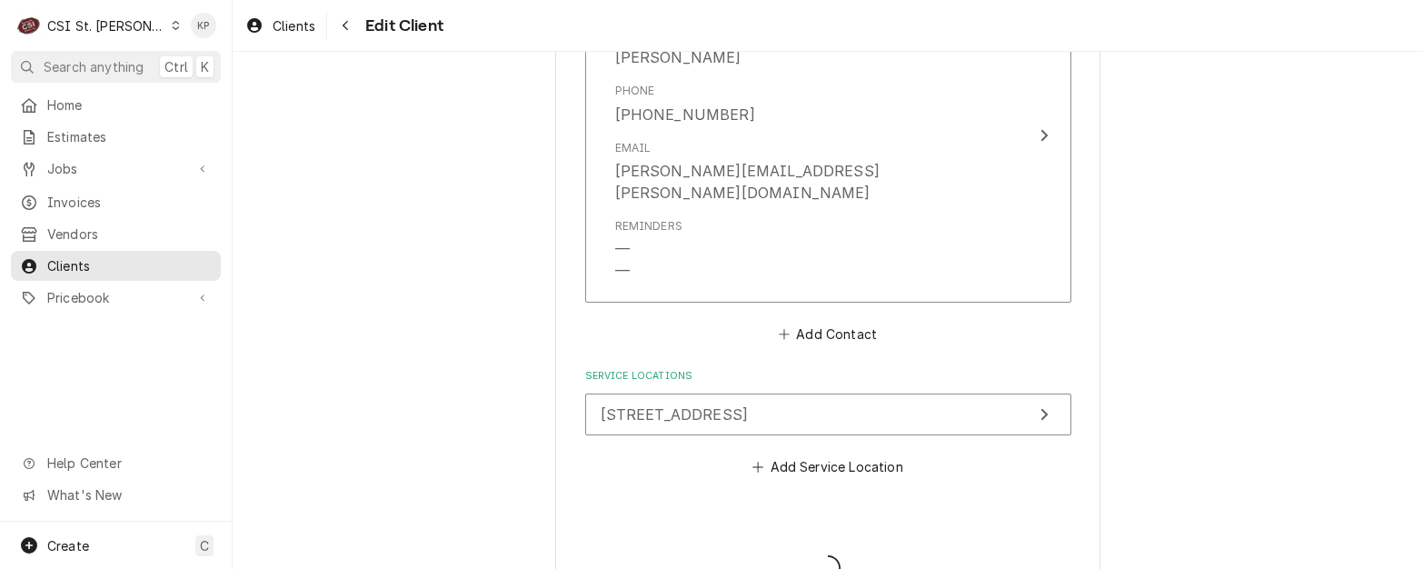
type textarea "x"
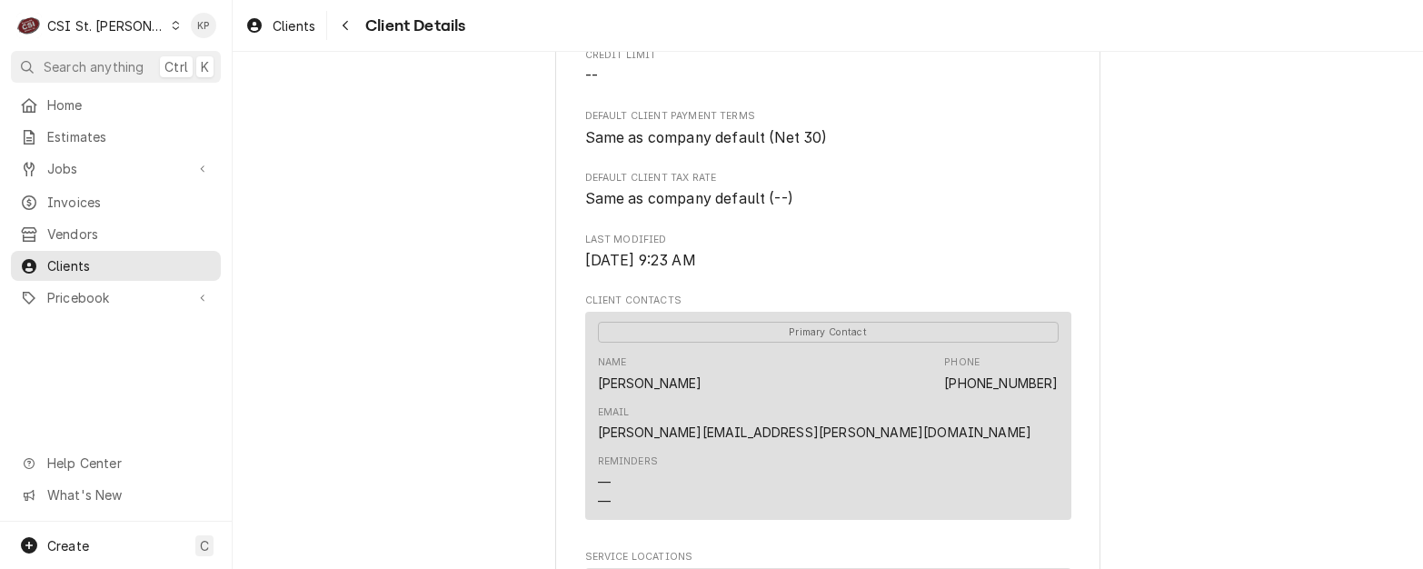
scroll to position [818, 0]
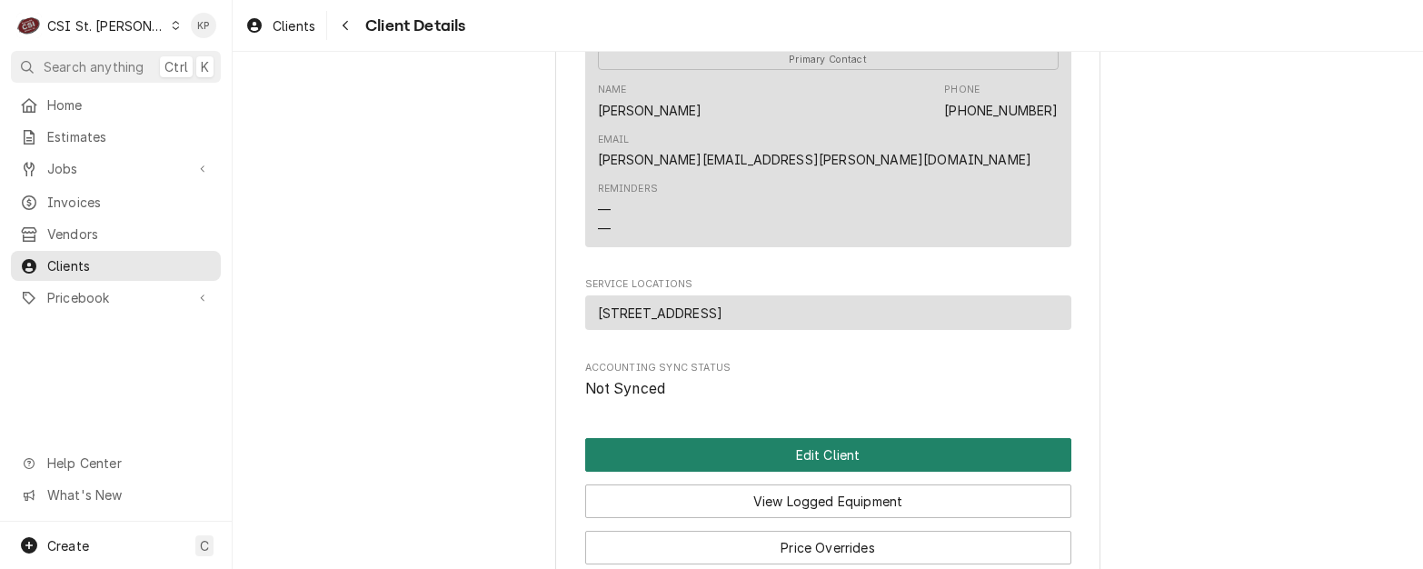
click at [723, 438] on button "Edit Client" at bounding box center [828, 455] width 486 height 34
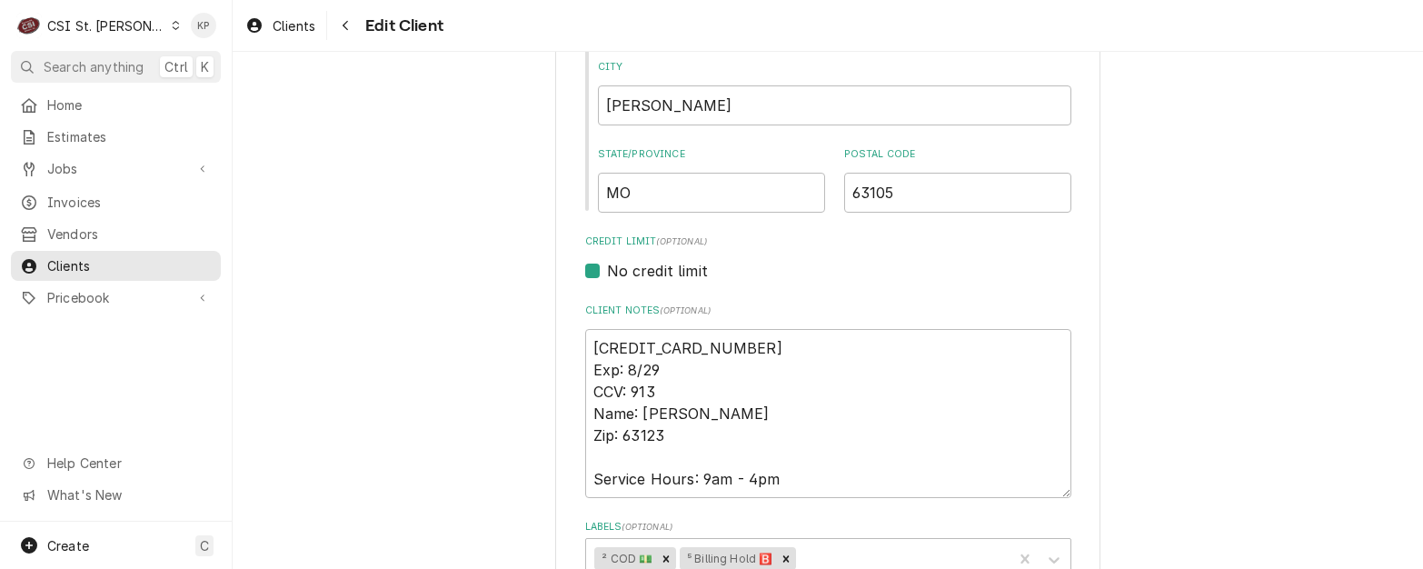
scroll to position [636, 0]
click at [729, 412] on textarea "4474480000739717 Exp: 8/29 CCV: 913 Name: Katharine Buchmeyer Zip: 63123 Servic…" at bounding box center [828, 411] width 486 height 169
type textarea "x"
type textarea "4474480000739717 Exp: 8/29 CCV: 913 Name: Katharine Buhmeyer Zip: 63123 Service…"
type textarea "x"
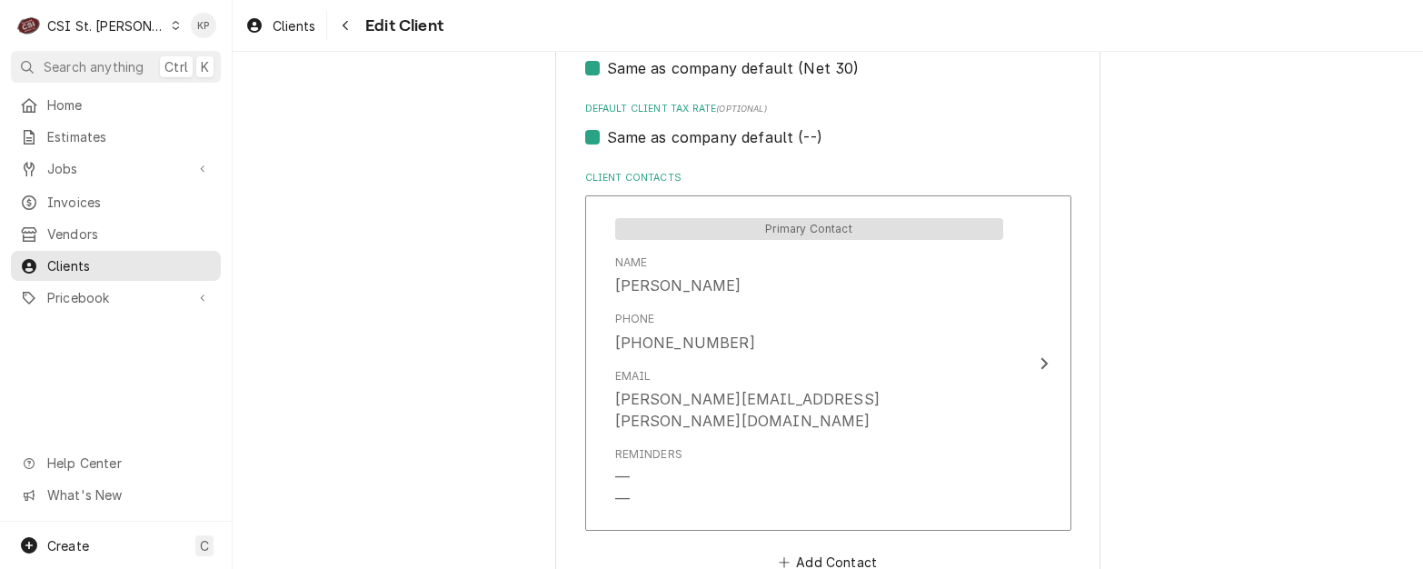
scroll to position [1500, 0]
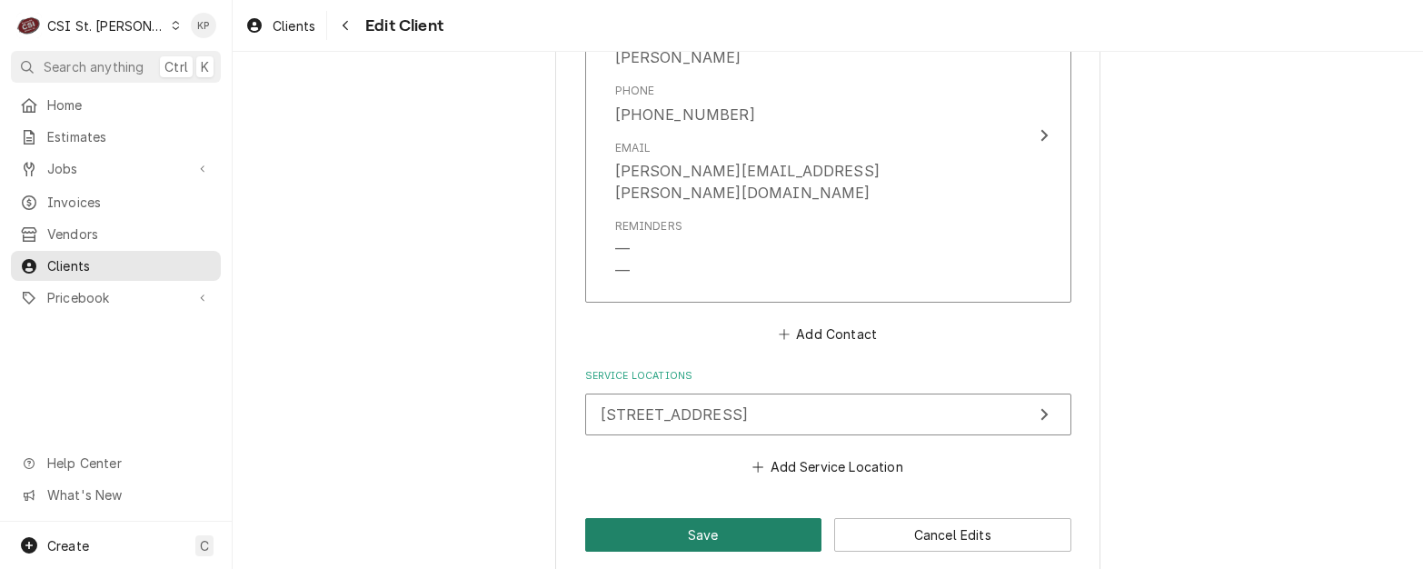
type textarea "4474480000739717 Exp: 8/29 CCV: 913 Name: Katharine Bushmeyer Zip: 63123 Servic…"
click at [724, 518] on button "Save" at bounding box center [703, 535] width 237 height 34
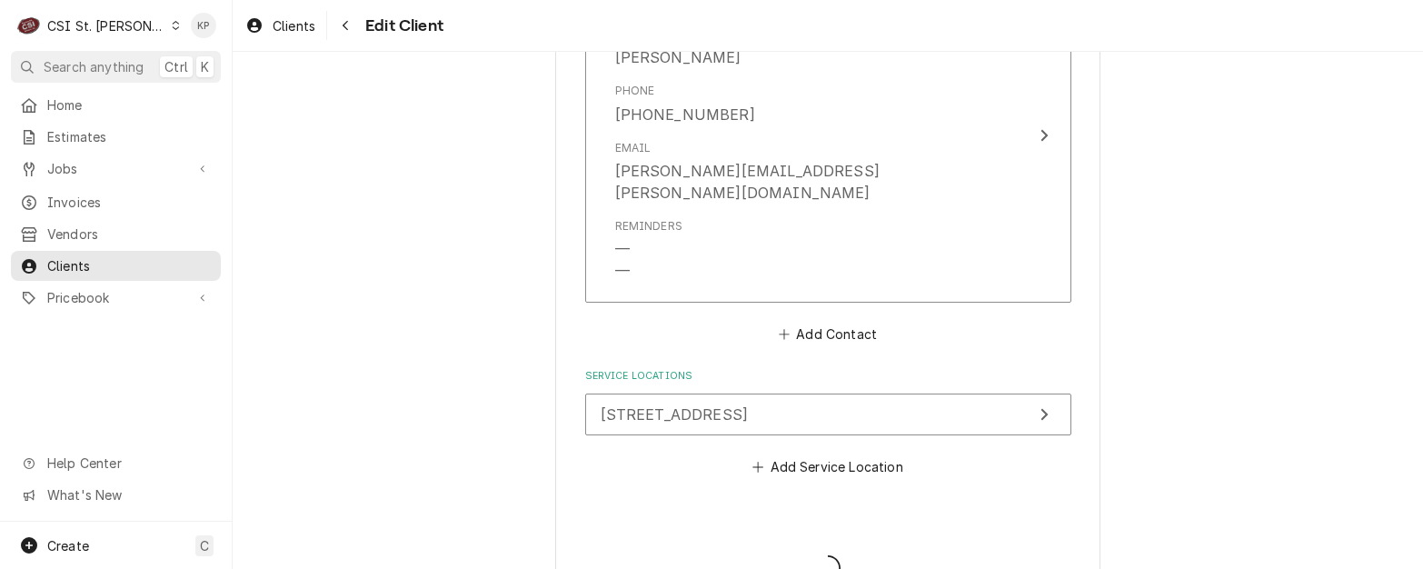
type textarea "x"
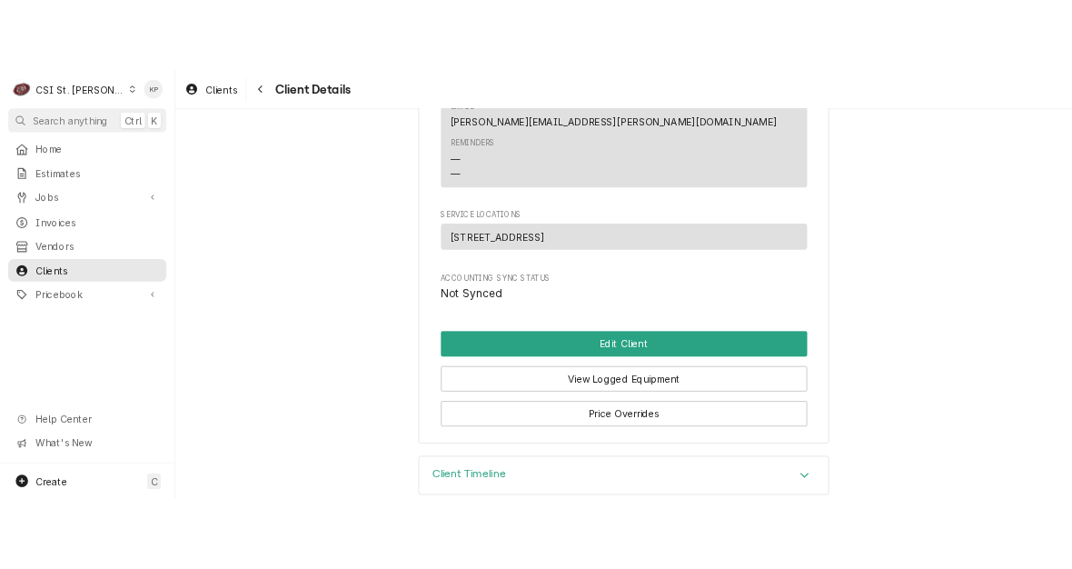
scroll to position [546, 0]
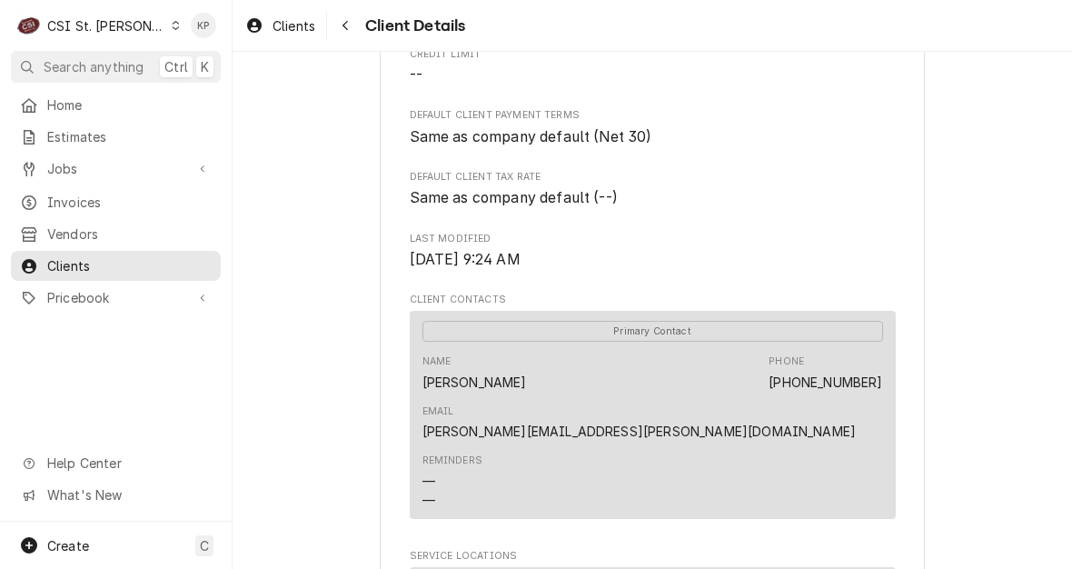
click at [765, 240] on div "Client Type Business Industry Type Commercial Billing Address [STREET_ADDRESS] …" at bounding box center [653, 139] width 486 height 1065
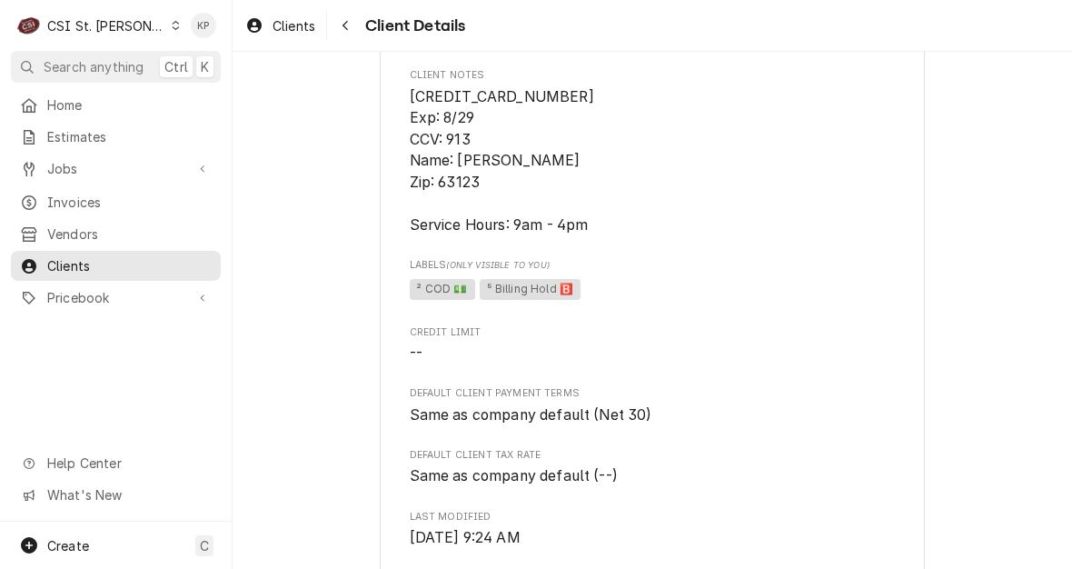
scroll to position [183, 0]
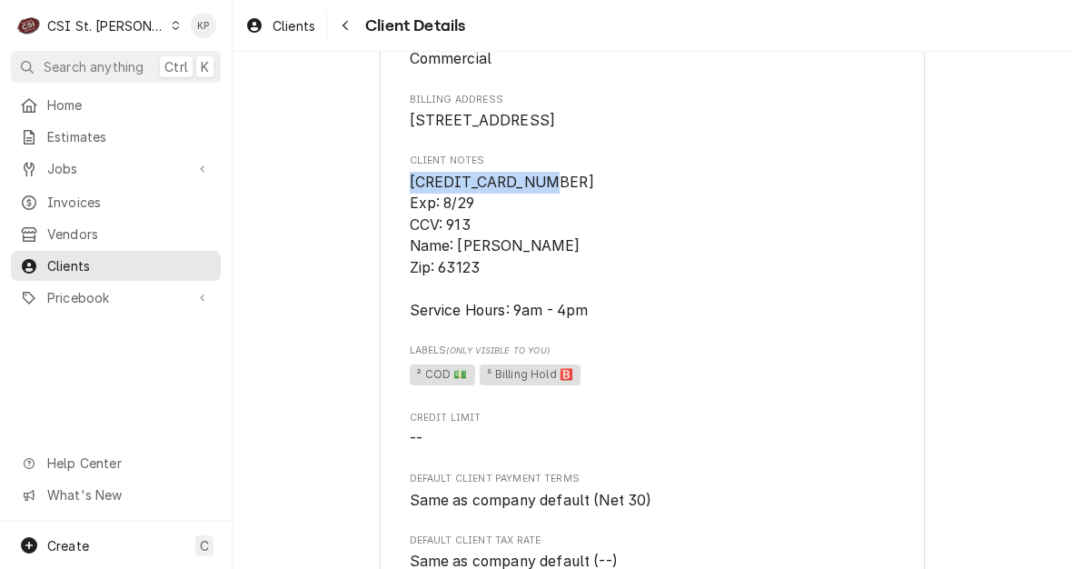
drag, startPoint x: 403, startPoint y: 203, endPoint x: 539, endPoint y: 202, distance: 135.4
click at [539, 202] on span "[CREDIT_CARD_NUMBER] Exp: 8/29 CCV: 913 Name: [PERSON_NAME] Zip: 63123 Service …" at bounding box center [508, 247] width 196 height 146
copy span "[CREDIT_CARD_NUMBER]"
drag, startPoint x: 571, startPoint y: 292, endPoint x: 561, endPoint y: 283, distance: 12.9
click at [571, 291] on span "[CREDIT_CARD_NUMBER] Exp: 8/29 CCV: 913 Name: [PERSON_NAME] Zip: 63123 Service …" at bounding box center [653, 247] width 486 height 150
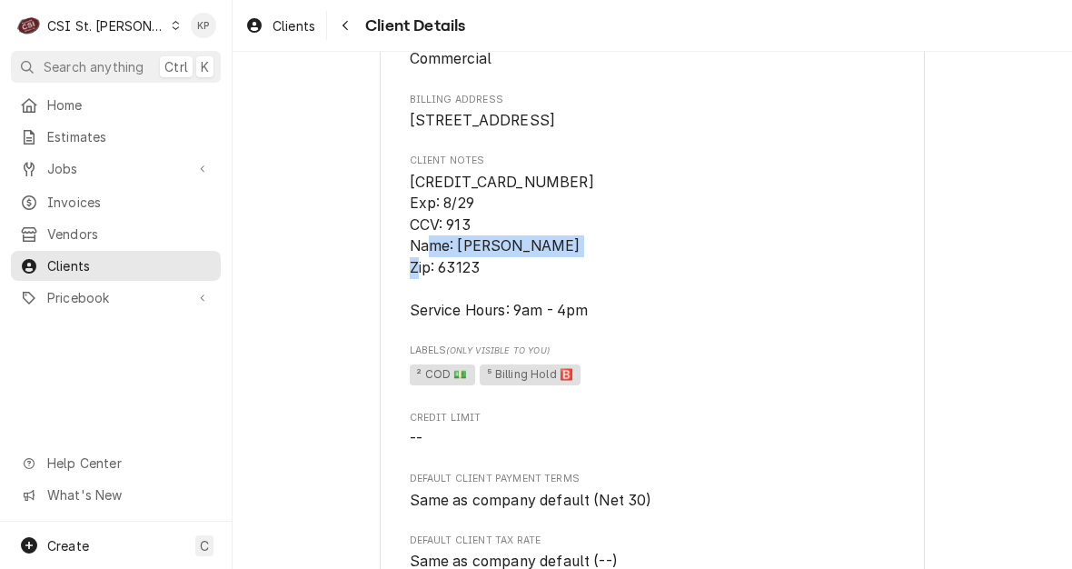
drag, startPoint x: 451, startPoint y: 262, endPoint x: 599, endPoint y: 265, distance: 148.1
click at [599, 265] on span "[CREDIT_CARD_NUMBER] Exp: 8/29 CCV: 913 Name: [PERSON_NAME] Zip: 63123 Service …" at bounding box center [653, 247] width 486 height 150
copy span "Katharine Bushmeyer"
click at [681, 343] on div "Client Type Business Industry Type Commercial Billing Address 7676 Forsyth Blvd…" at bounding box center [653, 502] width 486 height 1065
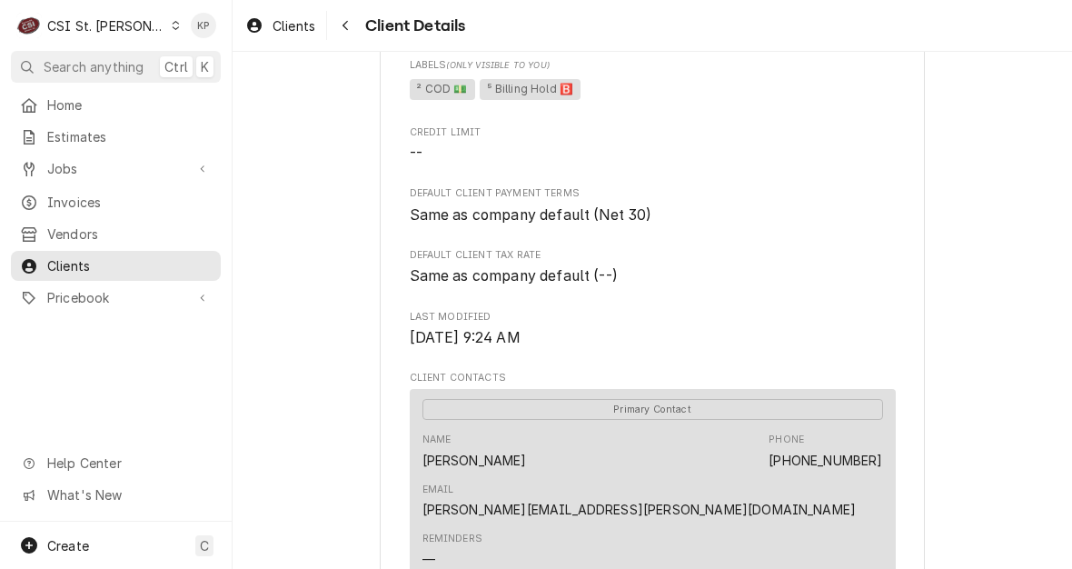
scroll to position [637, 0]
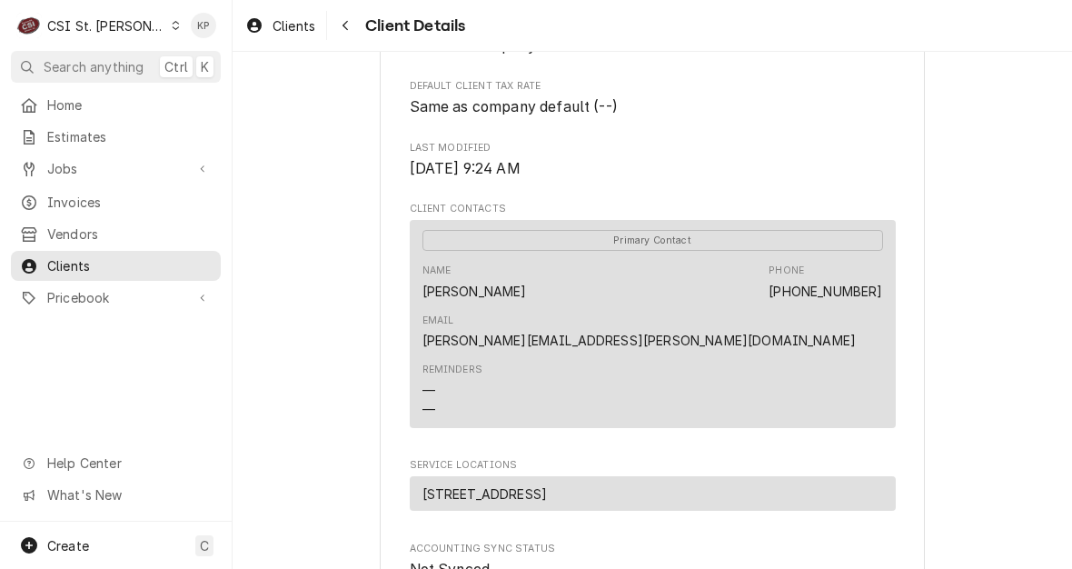
click at [997, 327] on div "Advantage Solutions Client Type Business Industry Type Commercial Billing Addre…" at bounding box center [652, 99] width 839 height 1369
drag, startPoint x: 884, startPoint y: 312, endPoint x: 682, endPoint y: 316, distance: 201.7
click at [682, 316] on div "Primary Contact Name Kate Buchmeyer Phone (636) 448-8857 Email Kate.Bushmeyer@y…" at bounding box center [653, 324] width 486 height 209
drag, startPoint x: 682, startPoint y: 316, endPoint x: 703, endPoint y: 317, distance: 20.9
copy link "[PERSON_NAME][EMAIL_ADDRESS][PERSON_NAME][DOMAIN_NAME]"
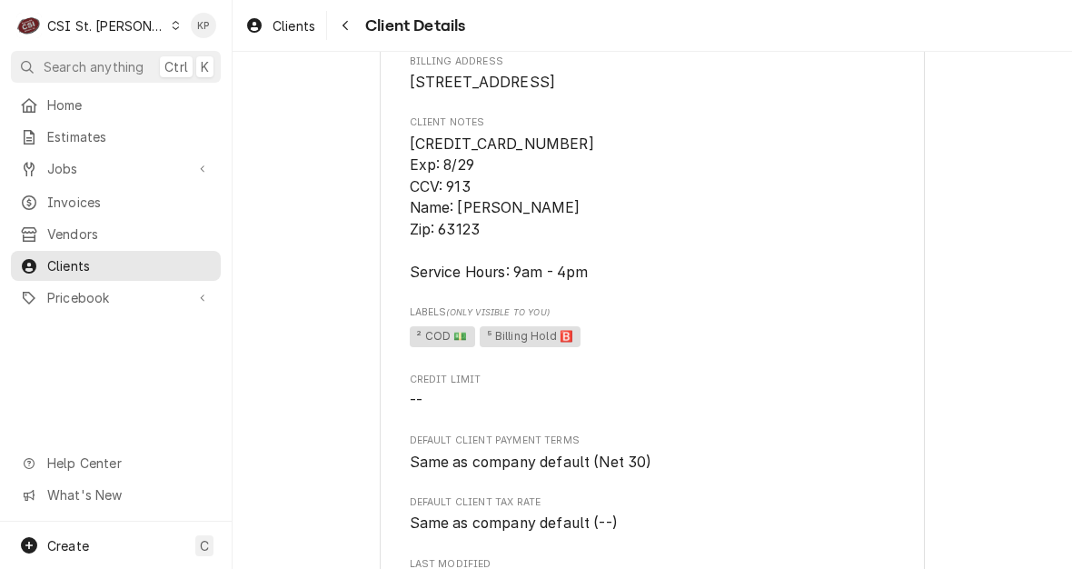
scroll to position [183, 0]
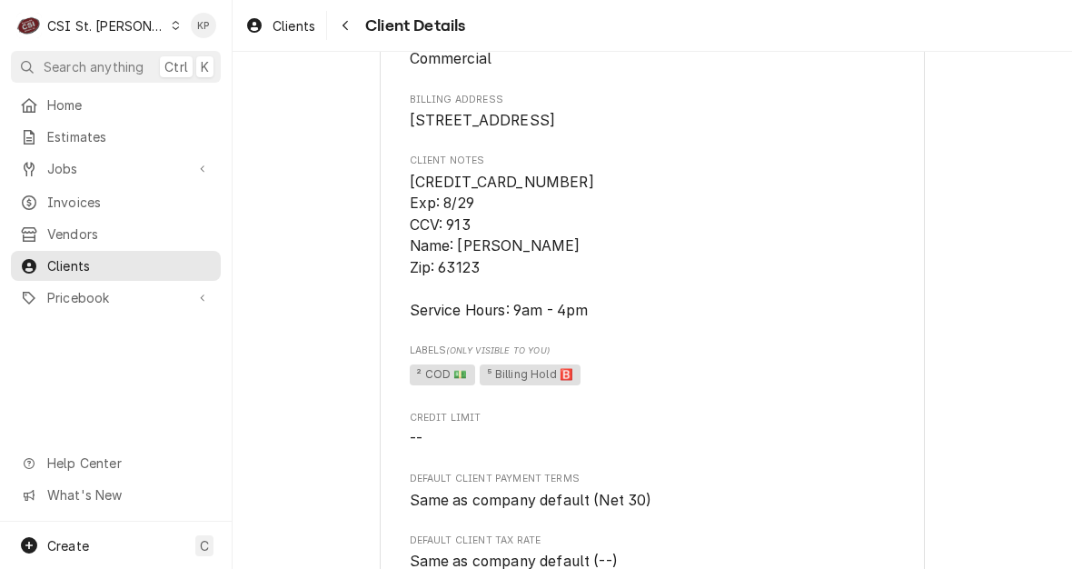
click at [787, 216] on span "[CREDIT_CARD_NUMBER] Exp: 8/29 CCV: 913 Name: [PERSON_NAME] Zip: 63123 Service …" at bounding box center [653, 247] width 486 height 150
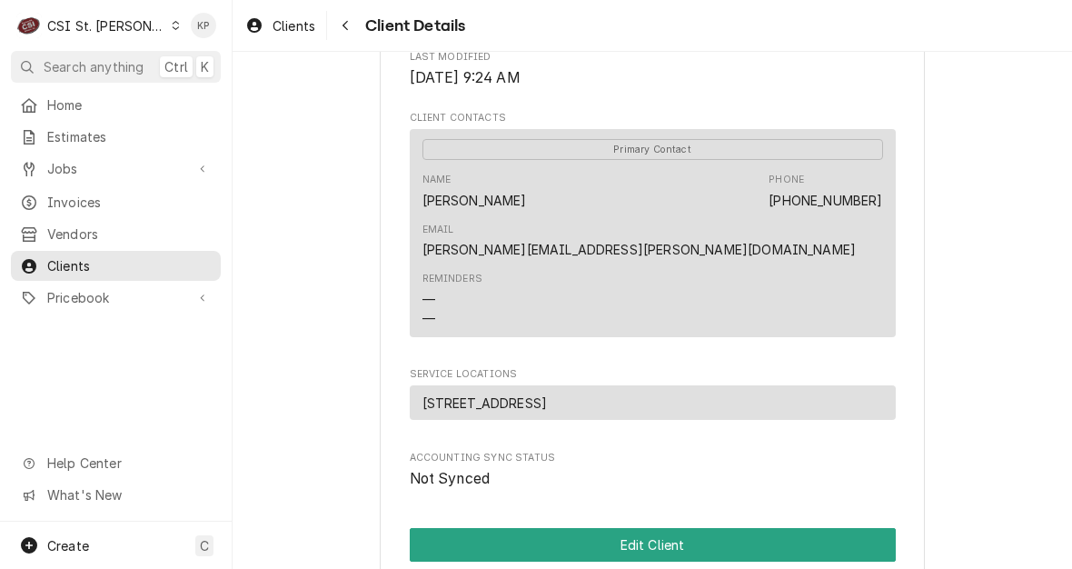
scroll to position [909, 0]
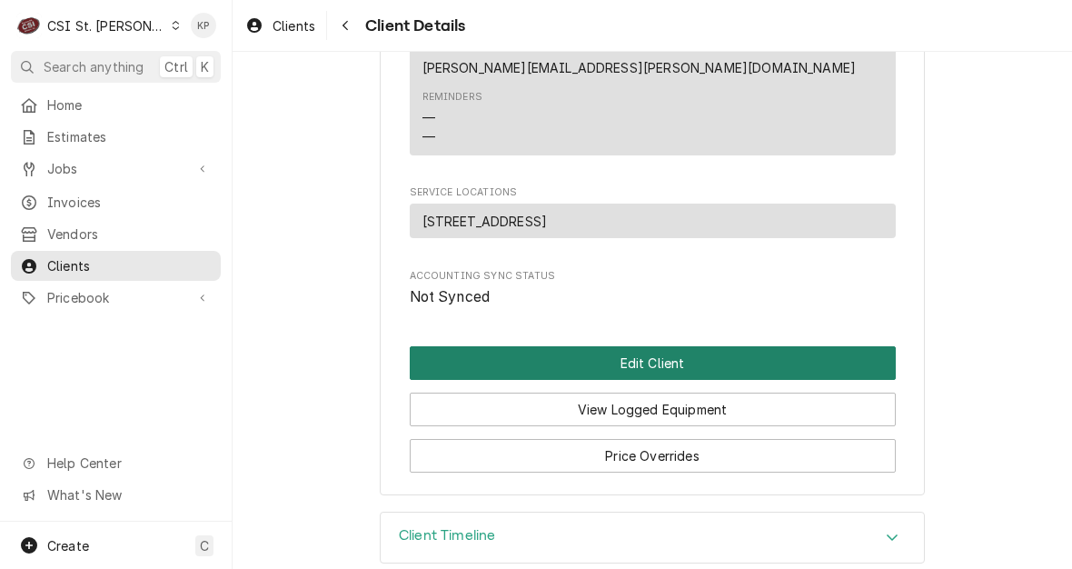
click at [659, 346] on button "Edit Client" at bounding box center [653, 363] width 486 height 34
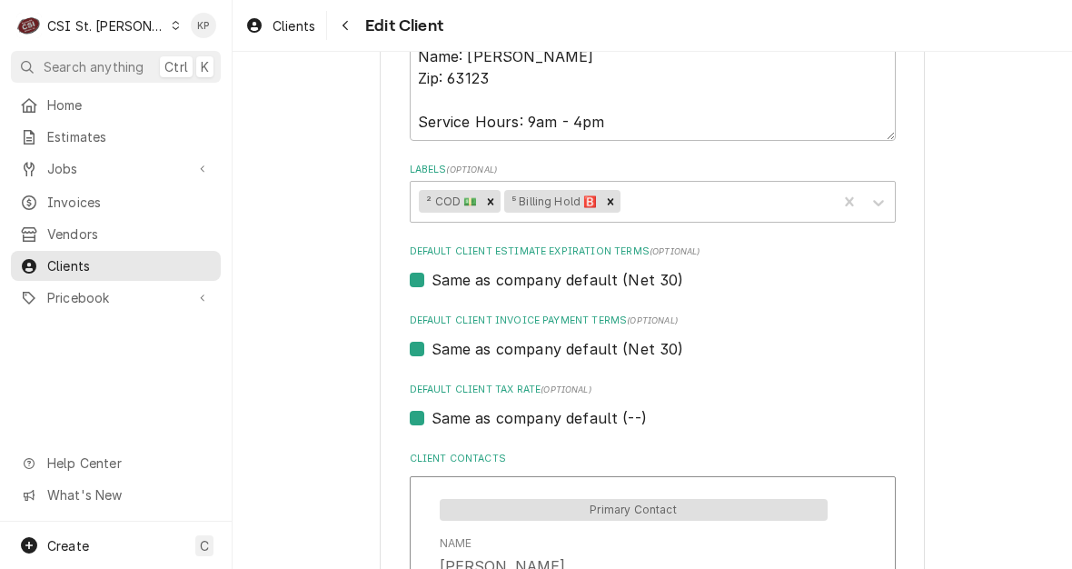
scroll to position [999, 0]
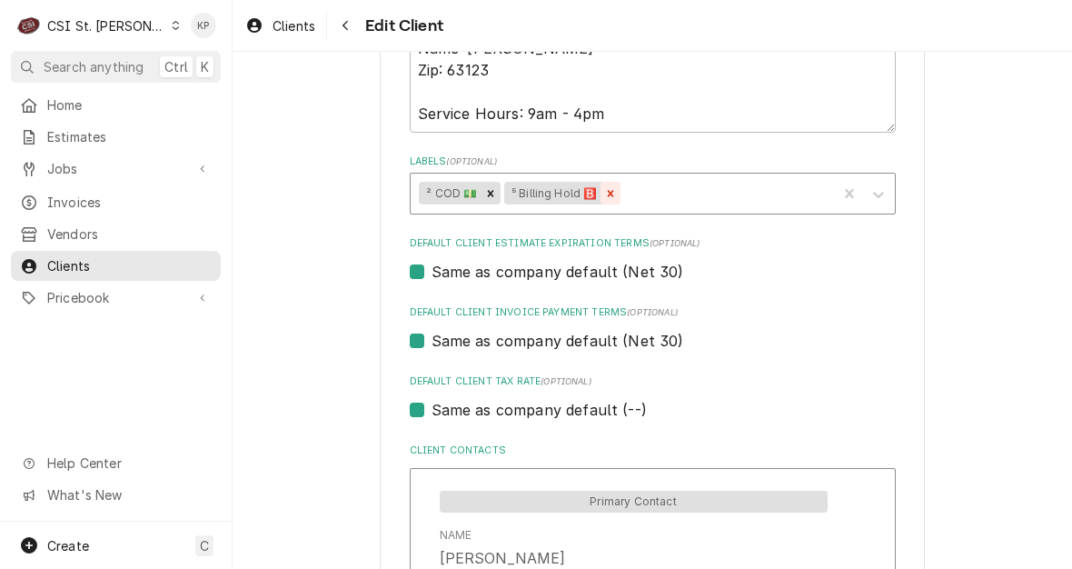
click at [604, 189] on icon "Remove ⁵ Billing Hold 🅱️" at bounding box center [610, 193] width 13 height 13
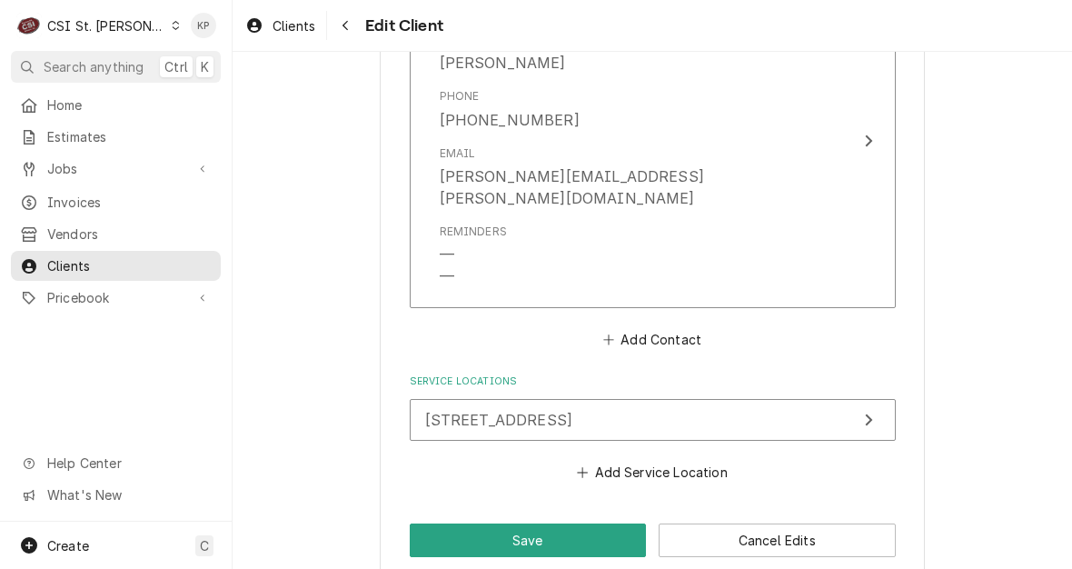
scroll to position [1500, 0]
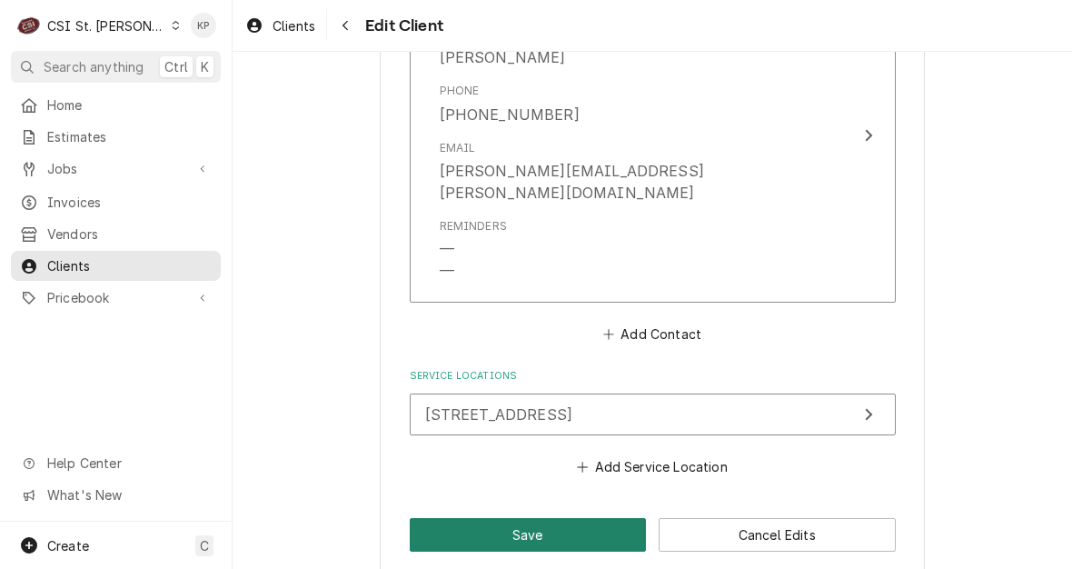
click at [518, 518] on button "Save" at bounding box center [528, 535] width 237 height 34
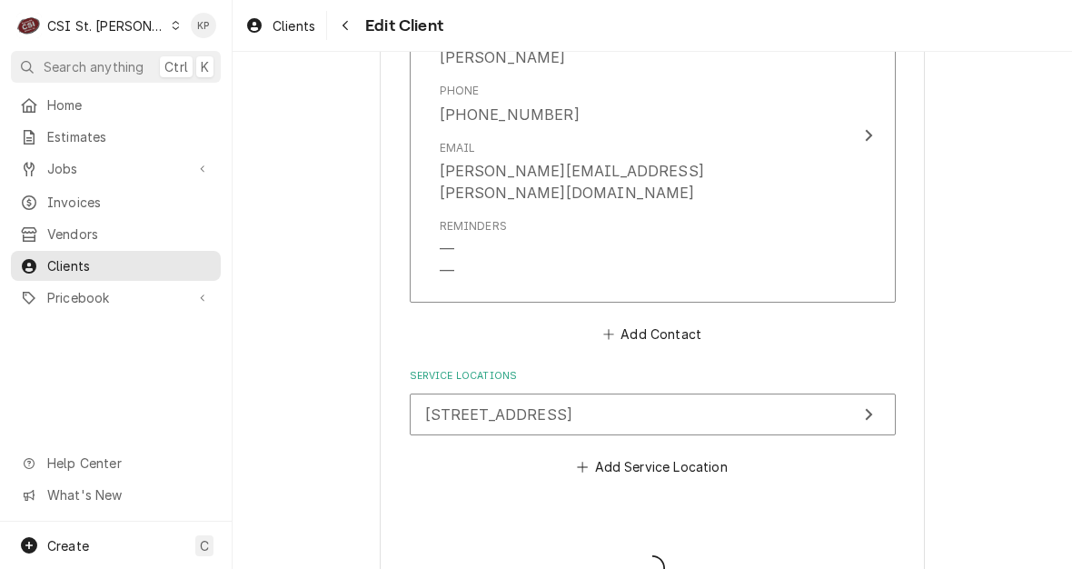
type textarea "x"
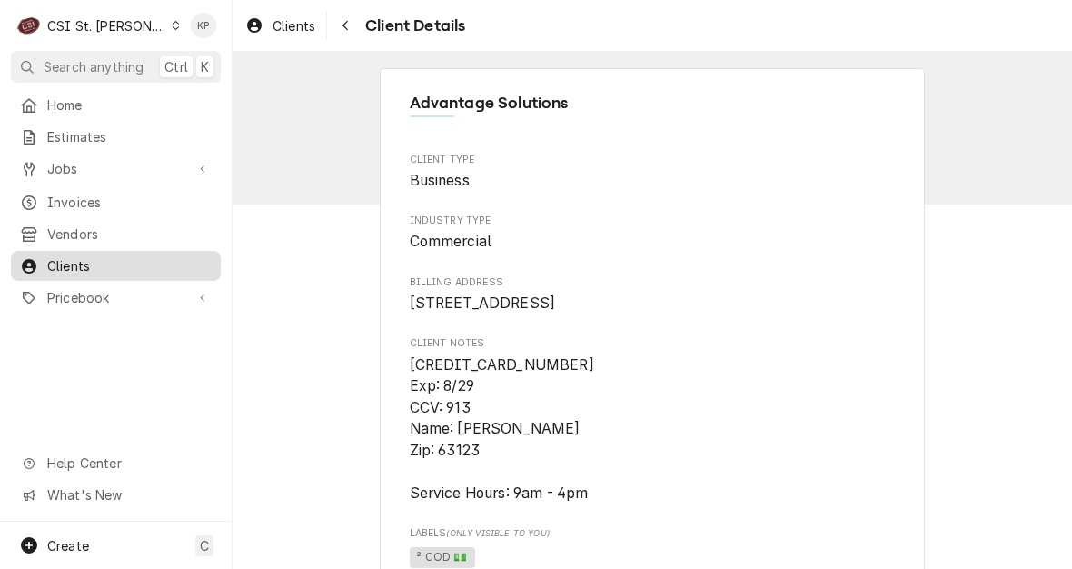
click at [55, 261] on span "Clients" at bounding box center [129, 265] width 164 height 19
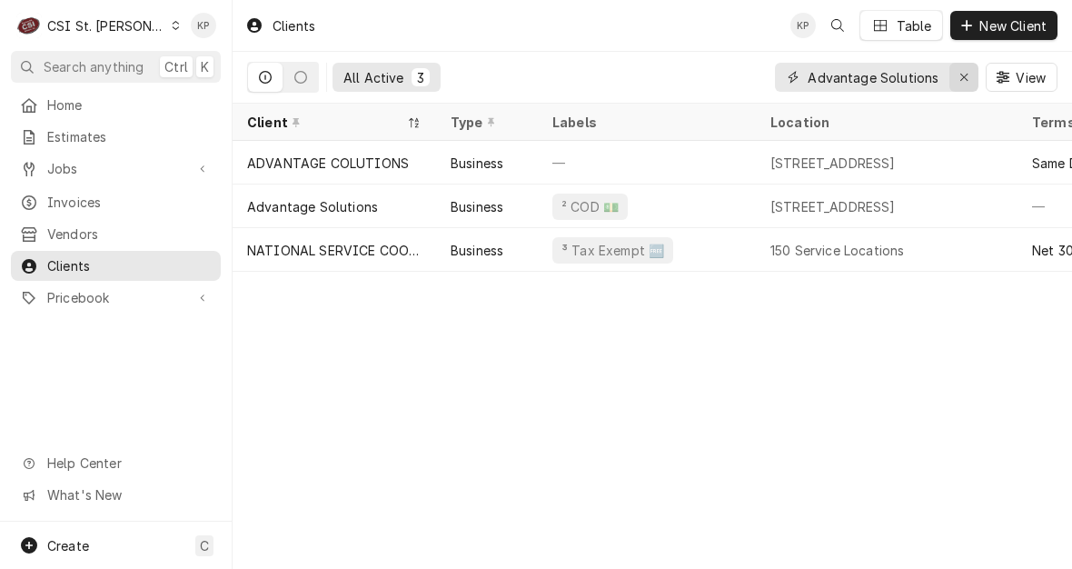
click at [966, 74] on icon "Erase input" at bounding box center [964, 77] width 10 height 13
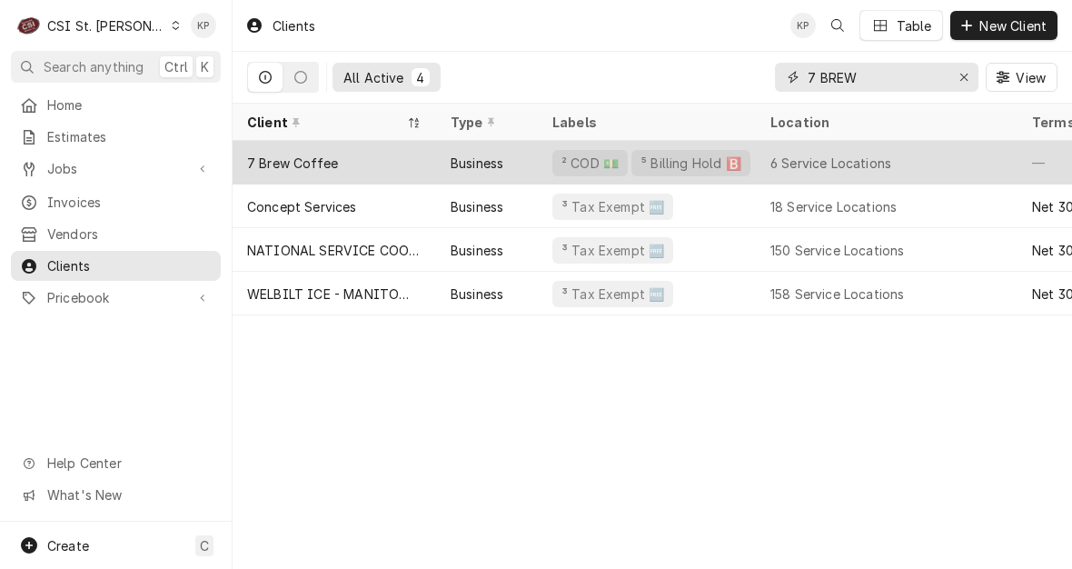
type input "7 BREW"
click at [285, 161] on div "7 Brew Coffee" at bounding box center [292, 163] width 91 height 19
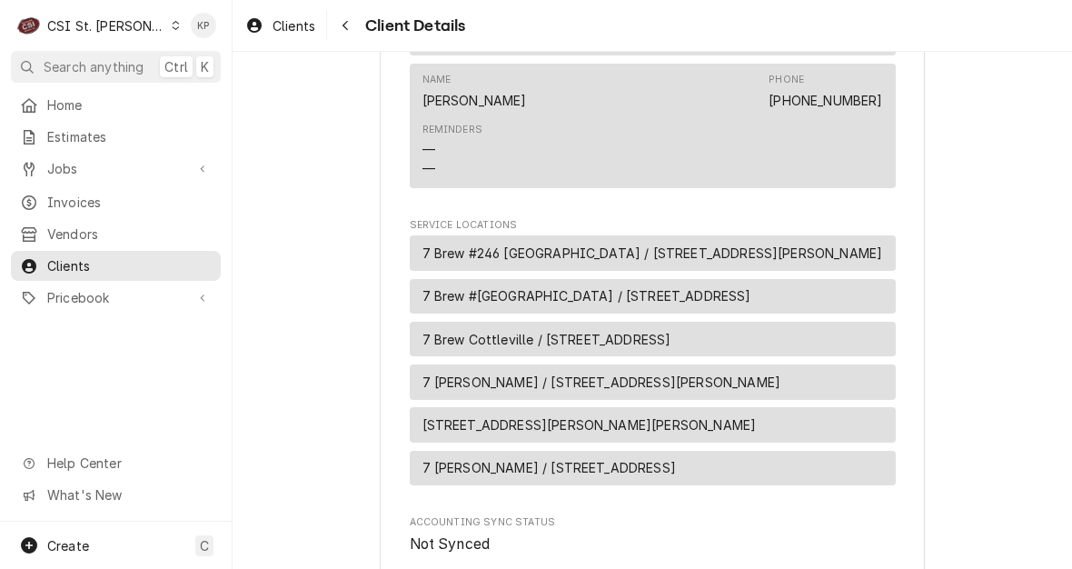
scroll to position [1363, 0]
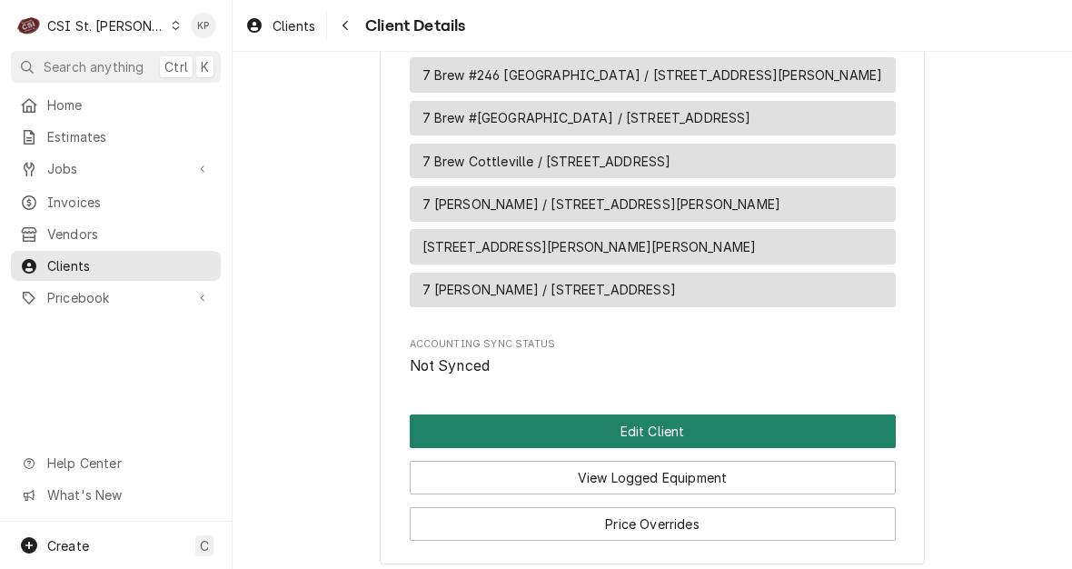
click at [659, 414] on button "Edit Client" at bounding box center [653, 431] width 486 height 34
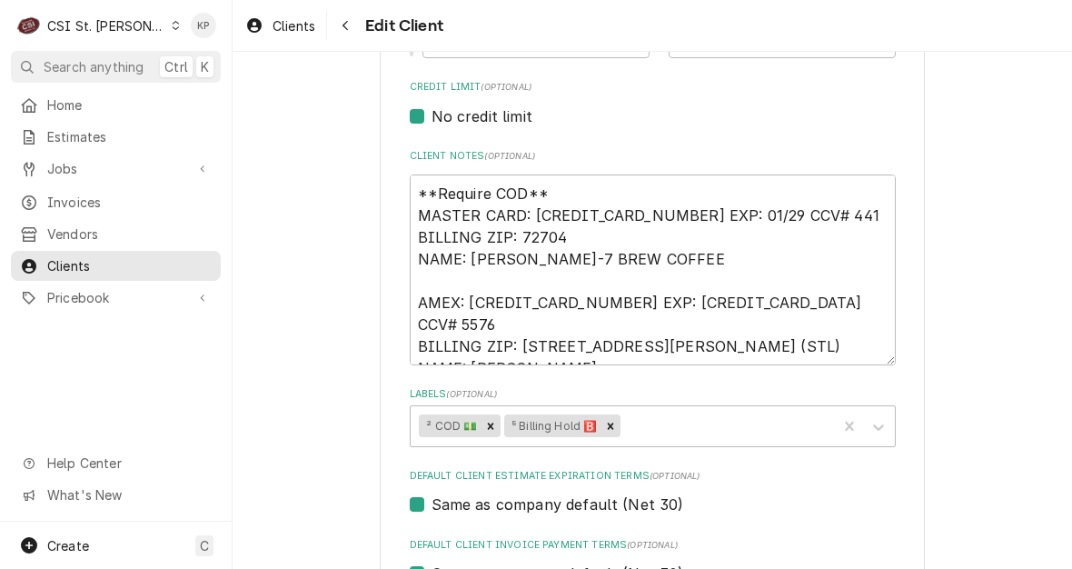
scroll to position [818, 0]
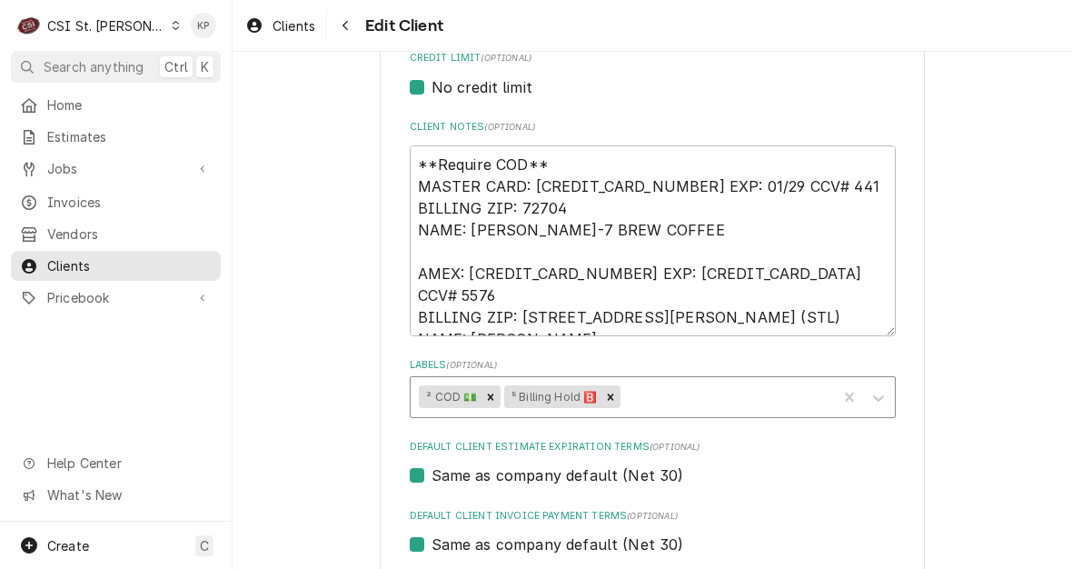
click at [605, 394] on icon "Remove ⁵ Billing Hold 🅱️" at bounding box center [610, 397] width 13 height 13
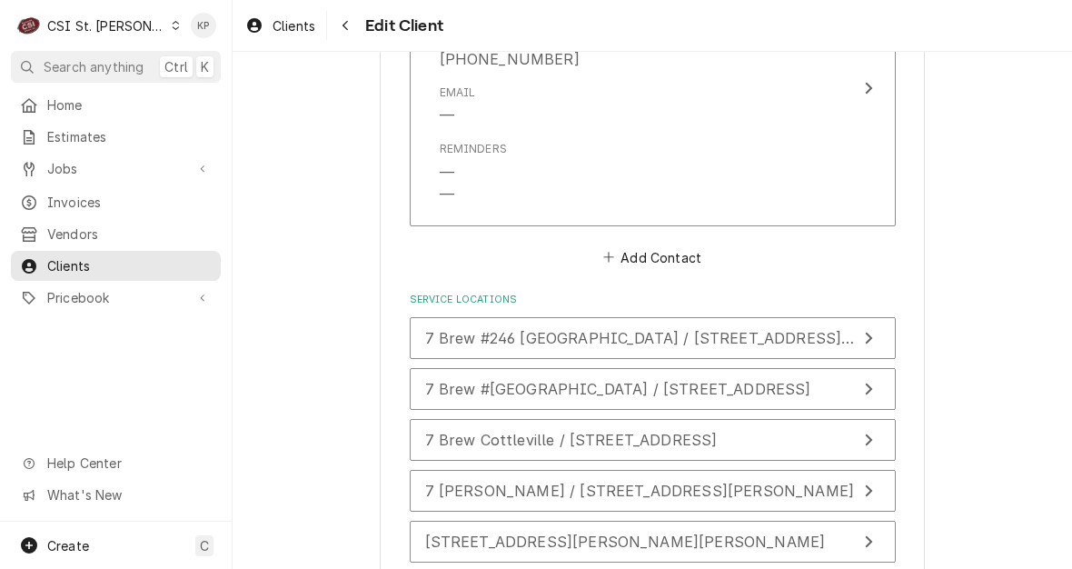
scroll to position [2344, 0]
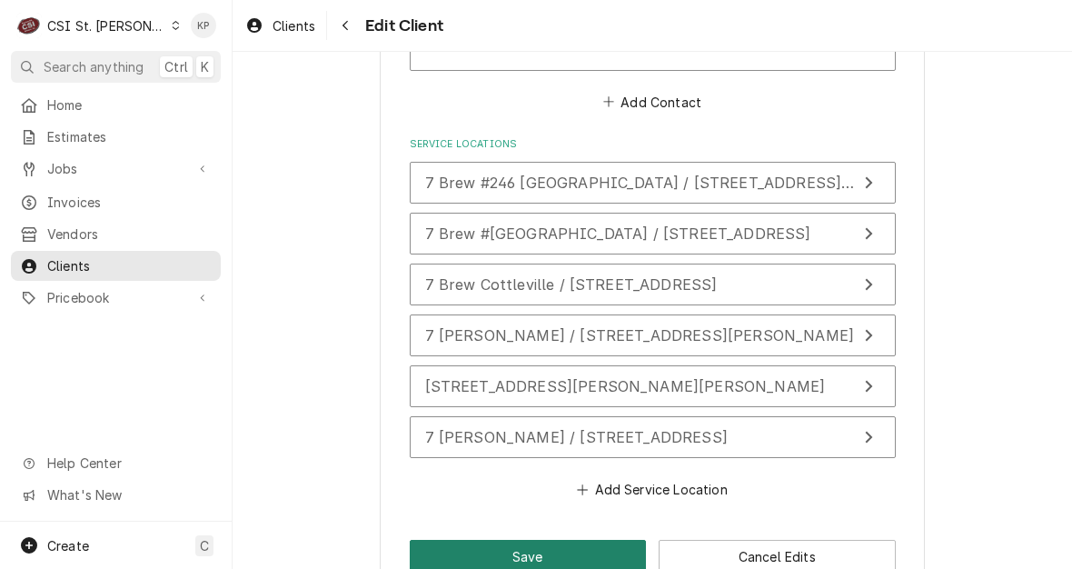
click at [549, 540] on button "Save" at bounding box center [528, 557] width 237 height 34
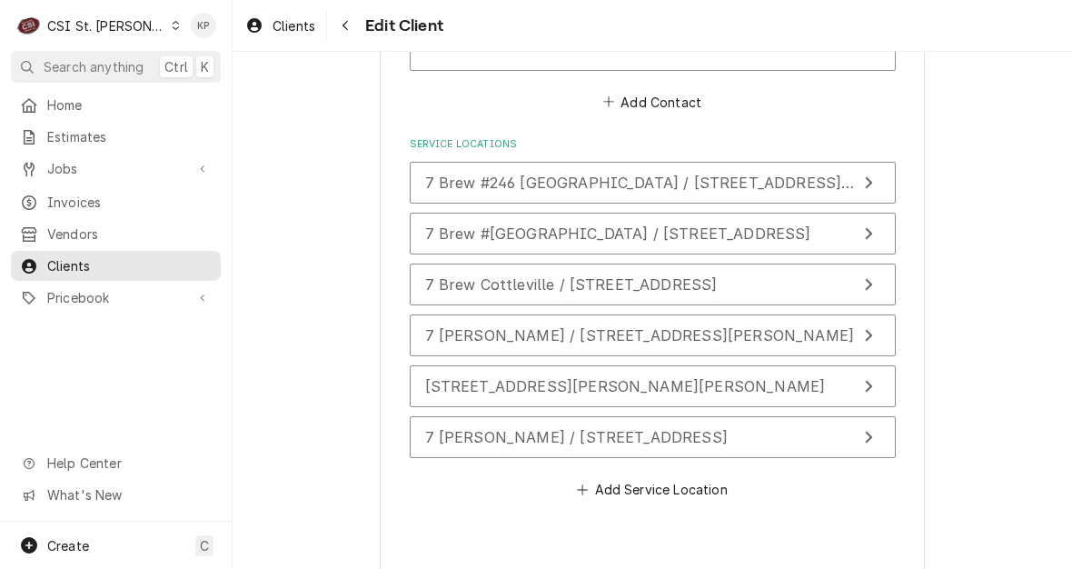
type textarea "x"
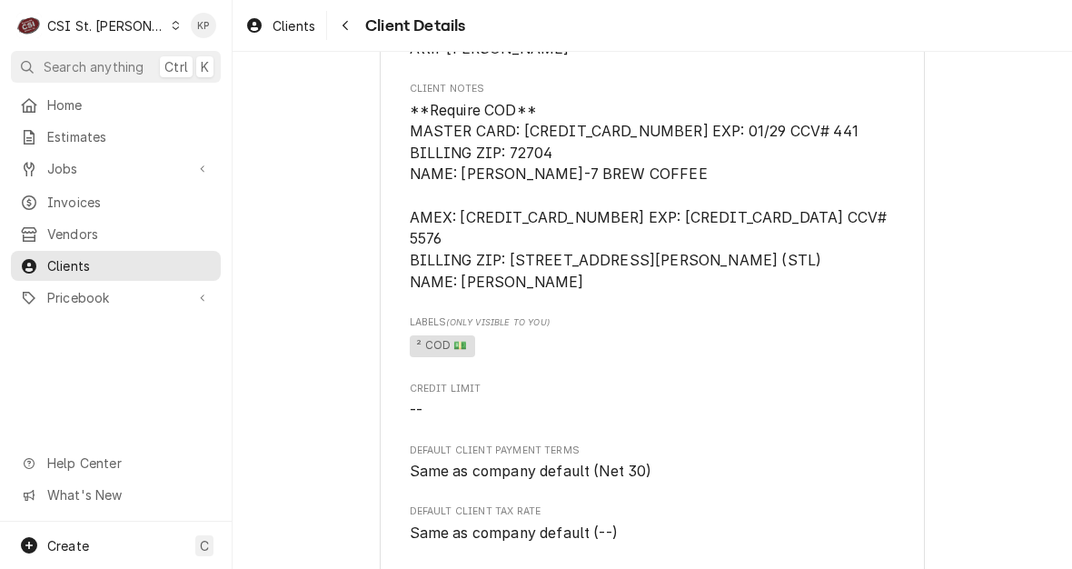
scroll to position [182, 0]
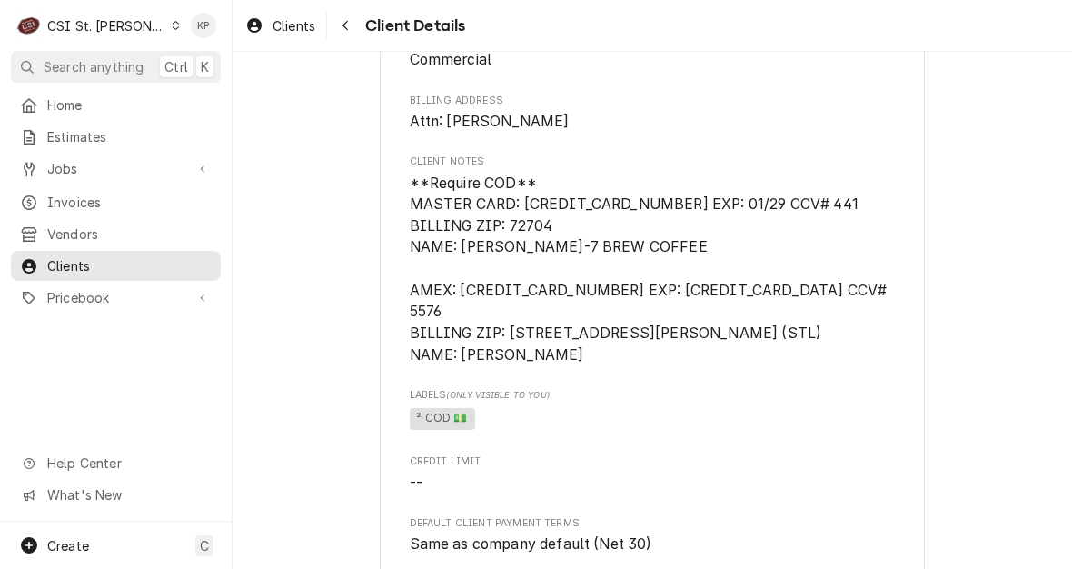
click at [798, 269] on span "**Require COD** MASTER CARD: [CREDIT_CARD_NUMBER] EXP: 01/29 CCV# 441 BILLING Z…" at bounding box center [653, 269] width 486 height 193
drag, startPoint x: 612, startPoint y: 221, endPoint x: 575, endPoint y: 215, distance: 37.6
click at [612, 221] on span "**Require COD** MASTER CARD: [CREDIT_CARD_NUMBER] EXP: 01/29 CCV# 441 BILLING Z…" at bounding box center [653, 269] width 486 height 193
drag, startPoint x: 516, startPoint y: 201, endPoint x: 659, endPoint y: 202, distance: 143.5
click at [659, 202] on span "**Require COD** MASTER CARD: [CREDIT_CARD_NUMBER] EXP: 01/29 CCV# 441 BILLING Z…" at bounding box center [650, 268] width 481 height 189
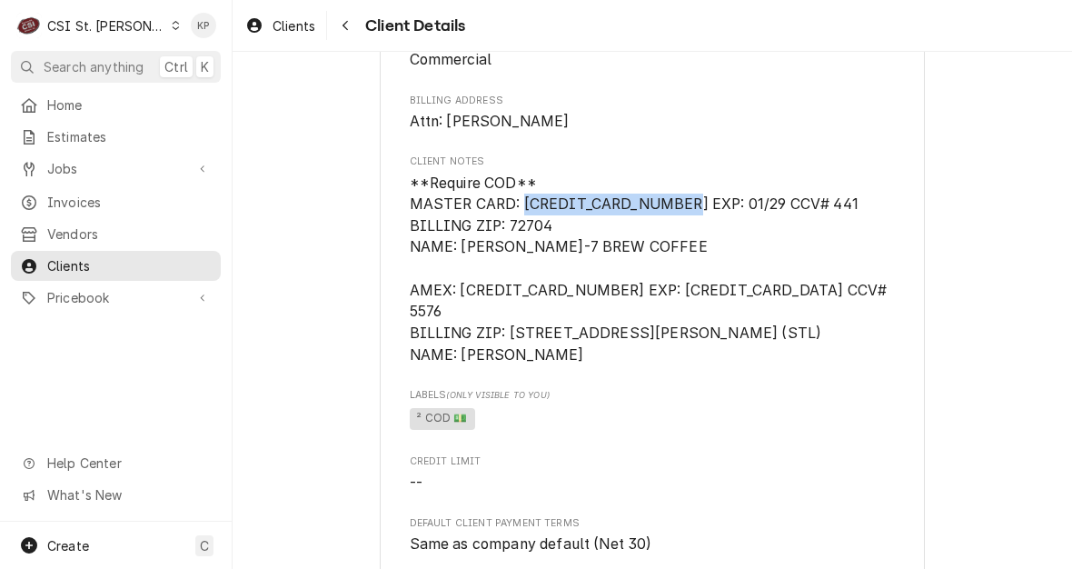
copy span "[CREDIT_CARD_NUMBER]"
click at [788, 245] on span "**Require COD** MASTER CARD: [CREDIT_CARD_NUMBER] EXP: 01/29 CCV# 441 BILLING Z…" at bounding box center [653, 269] width 486 height 193
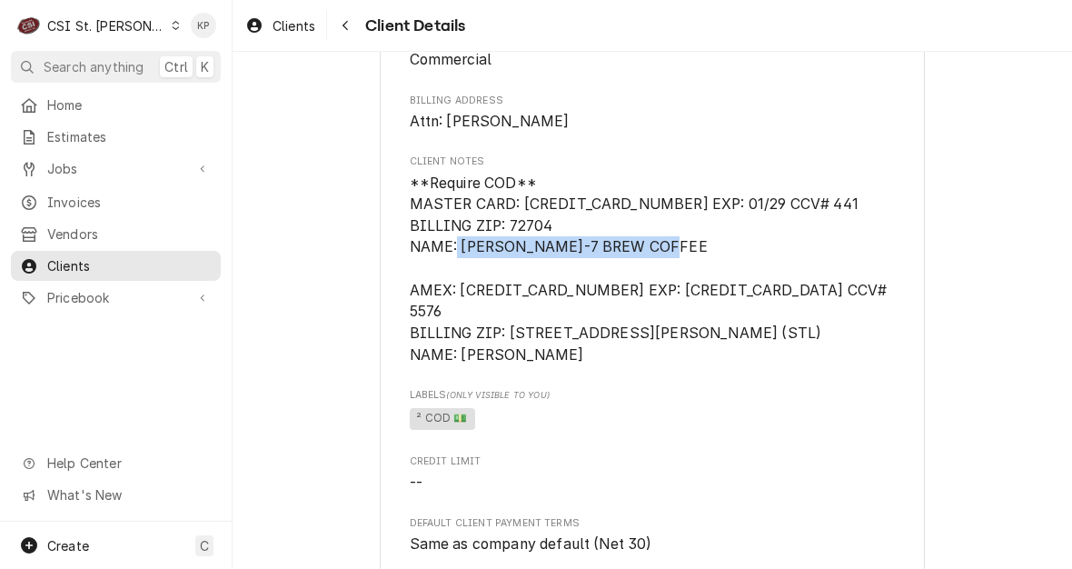
drag, startPoint x: 453, startPoint y: 247, endPoint x: 676, endPoint y: 252, distance: 222.6
click at [676, 252] on span "**Require COD** MASTER CARD: [CREDIT_CARD_NUMBER] EXP: 01/29 CCV# 441 BILLING Z…" at bounding box center [650, 268] width 481 height 189
drag, startPoint x: 676, startPoint y: 252, endPoint x: 664, endPoint y: 249, distance: 12.1
copy span "[PERSON_NAME]-7 BREW COFFEE"
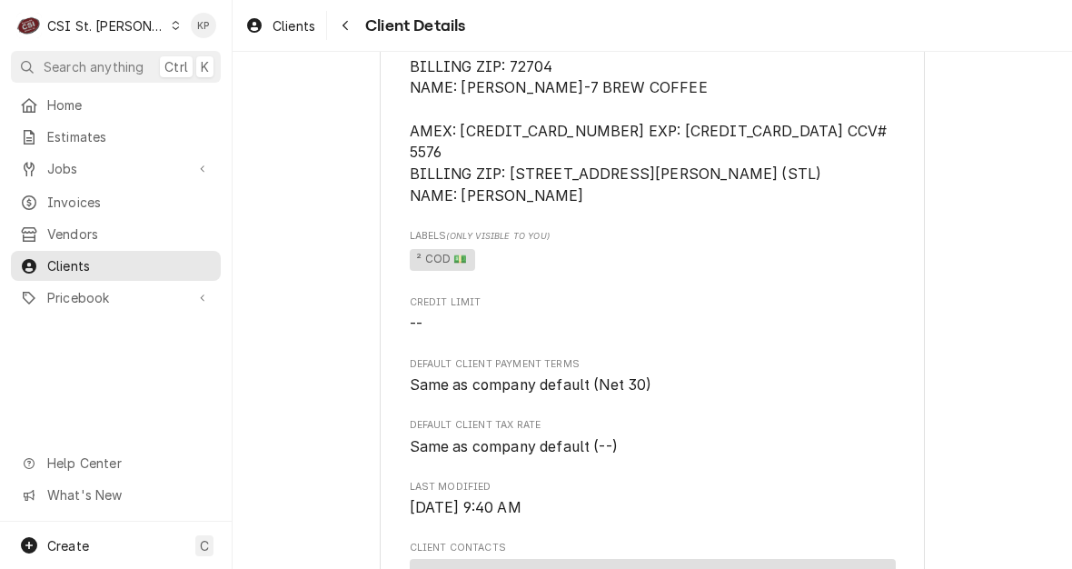
scroll to position [454, 0]
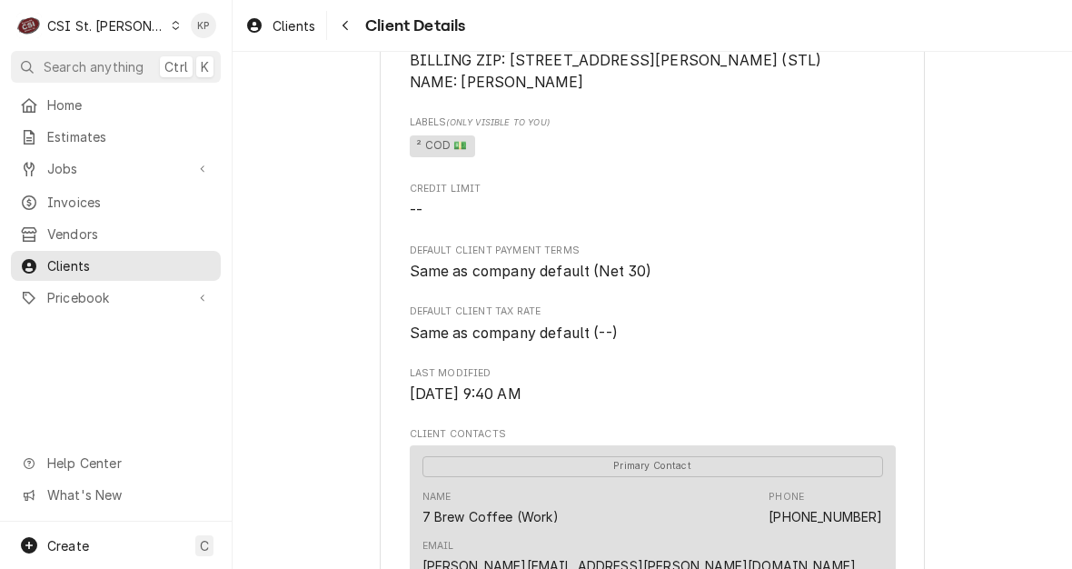
click at [923, 493] on div "7 Brew Coffee Client Type Business Industry Type Commercial Billing Address Att…" at bounding box center [652, 543] width 839 height 1890
drag, startPoint x: 878, startPoint y: 493, endPoint x: 692, endPoint y: 505, distance: 185.7
click at [692, 505] on div "Primary Contact Name 7 Brew Coffee (Work) Phone [PHONE_NUMBER] Email [PERSON_NA…" at bounding box center [653, 549] width 486 height 209
drag, startPoint x: 692, startPoint y: 505, endPoint x: 706, endPoint y: 500, distance: 14.7
copy link "[PERSON_NAME][EMAIL_ADDRESS][PERSON_NAME][DOMAIN_NAME]"
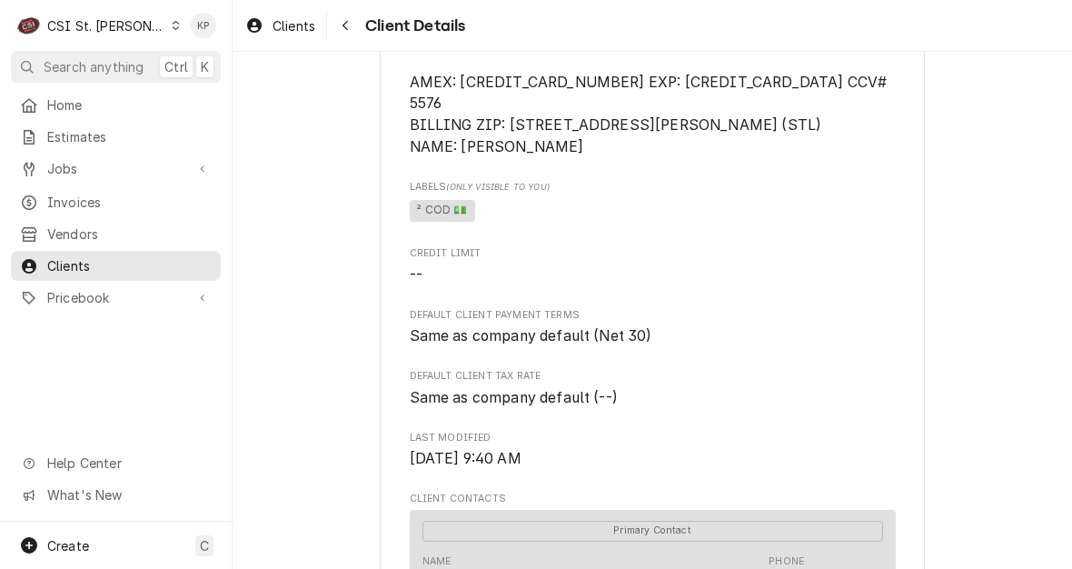
scroll to position [26, 0]
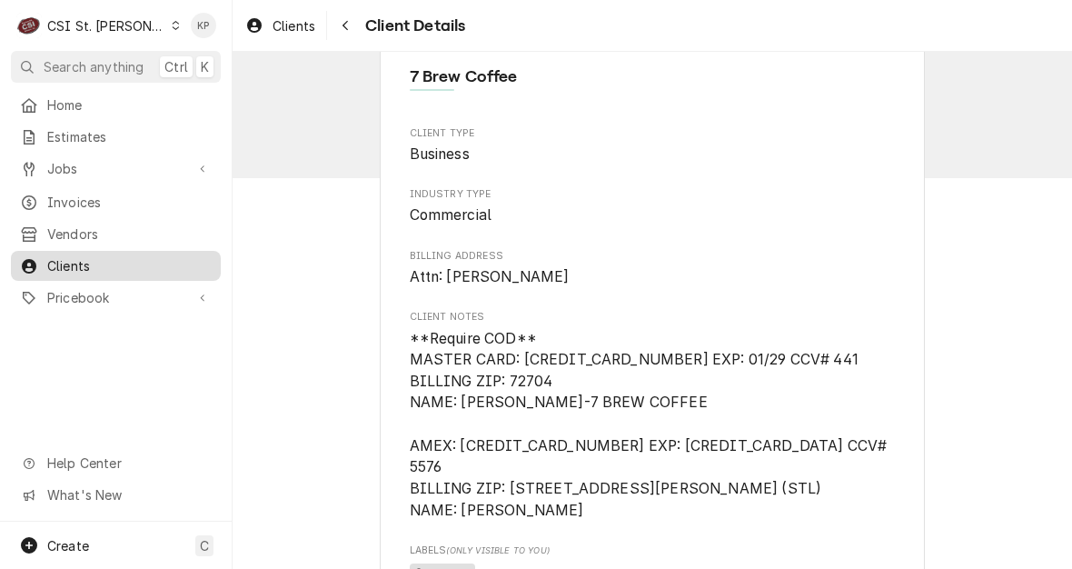
click at [55, 260] on span "Clients" at bounding box center [129, 265] width 164 height 19
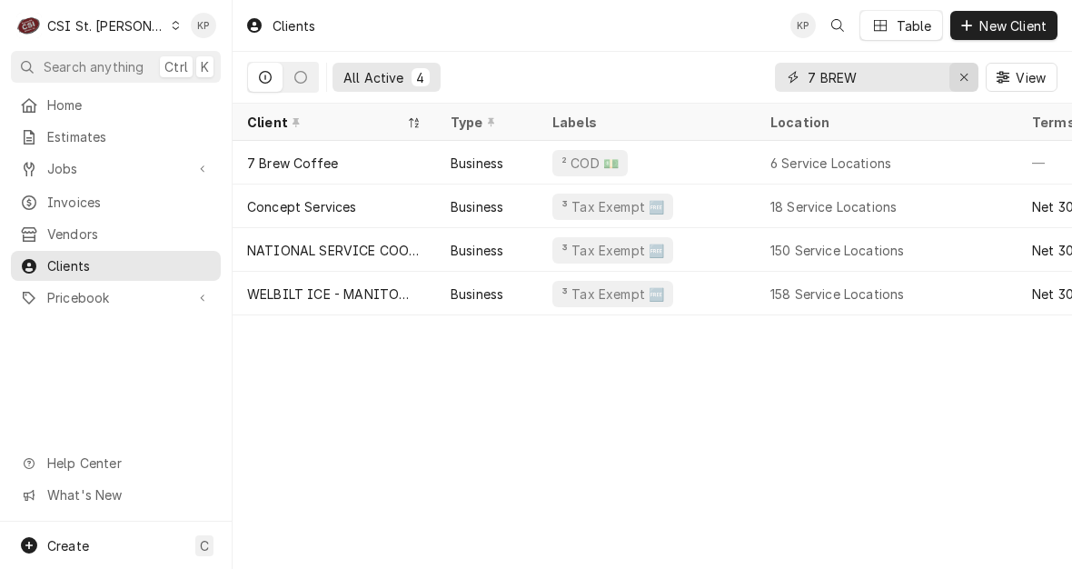
click at [960, 78] on icon "Erase input" at bounding box center [964, 77] width 10 height 13
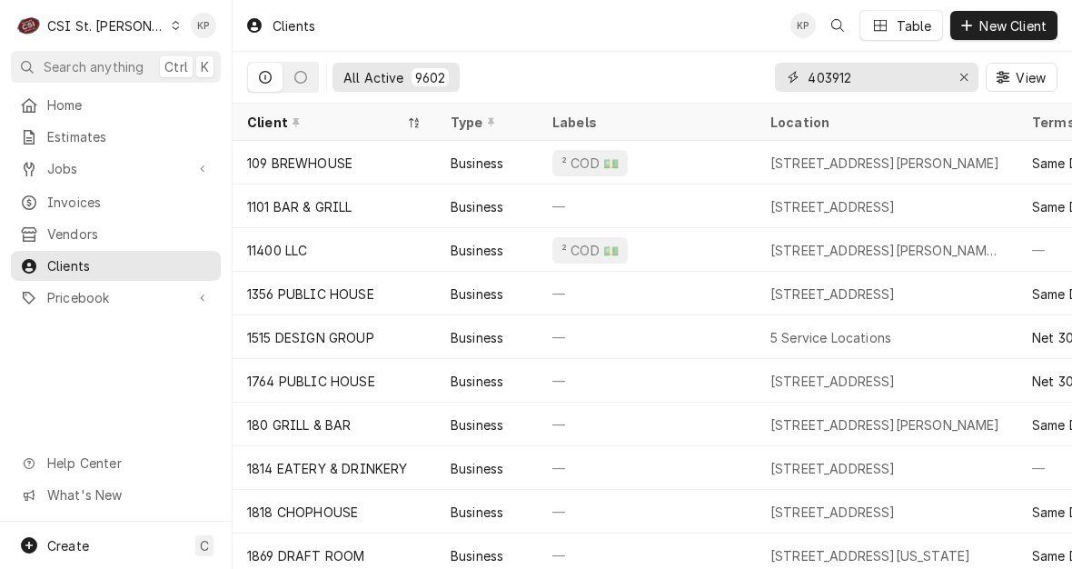
type input "403912"
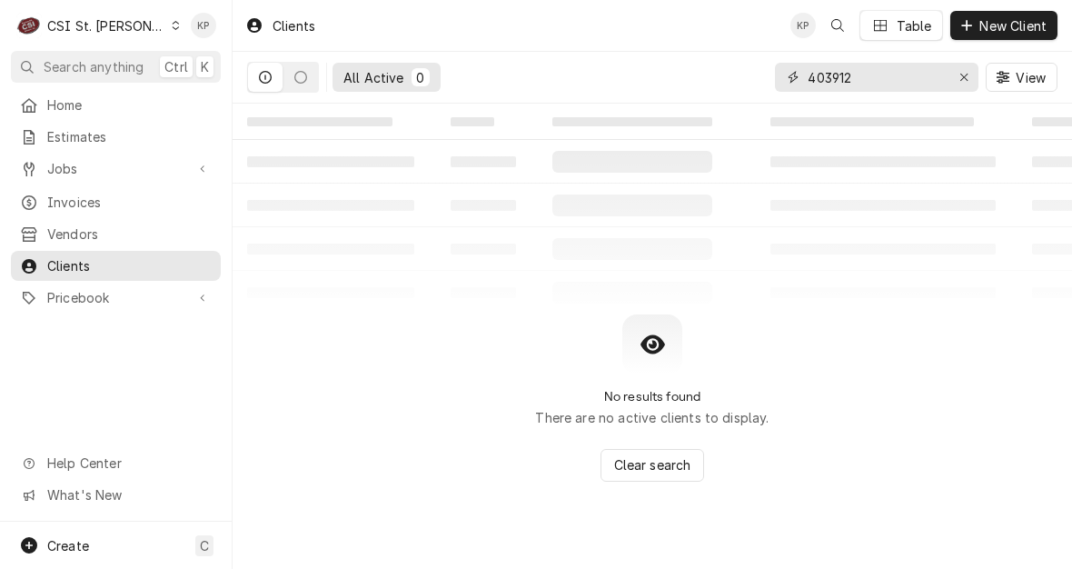
drag, startPoint x: 852, startPoint y: 84, endPoint x: 685, endPoint y: 83, distance: 167.1
click at [685, 83] on div "All Active 0 403912 View" at bounding box center [652, 77] width 810 height 51
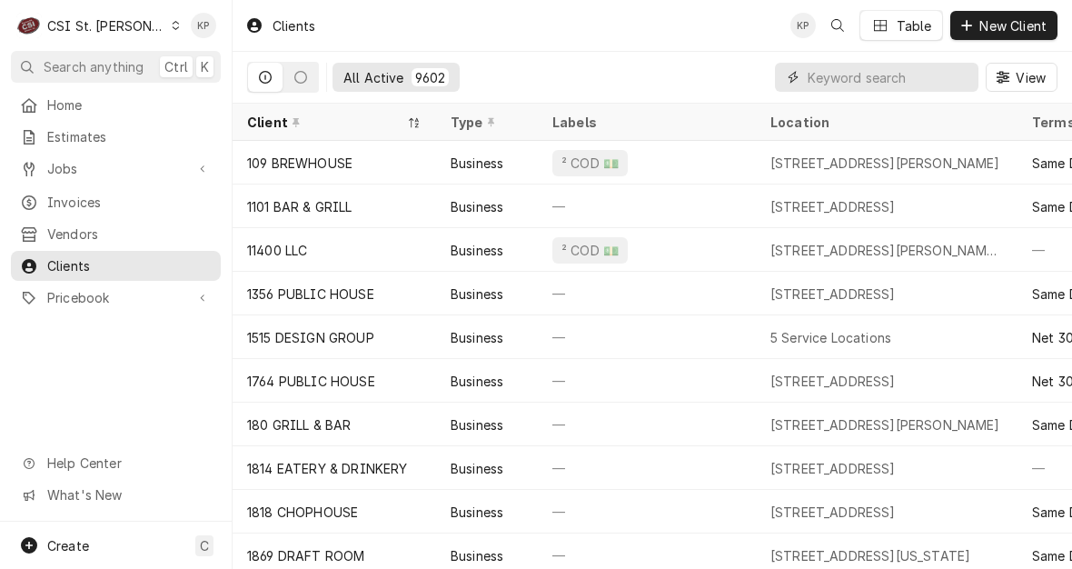
click at [864, 78] on input "Dynamic Content Wrapper" at bounding box center [889, 77] width 162 height 29
paste input "[PERSON_NAME] Residence"
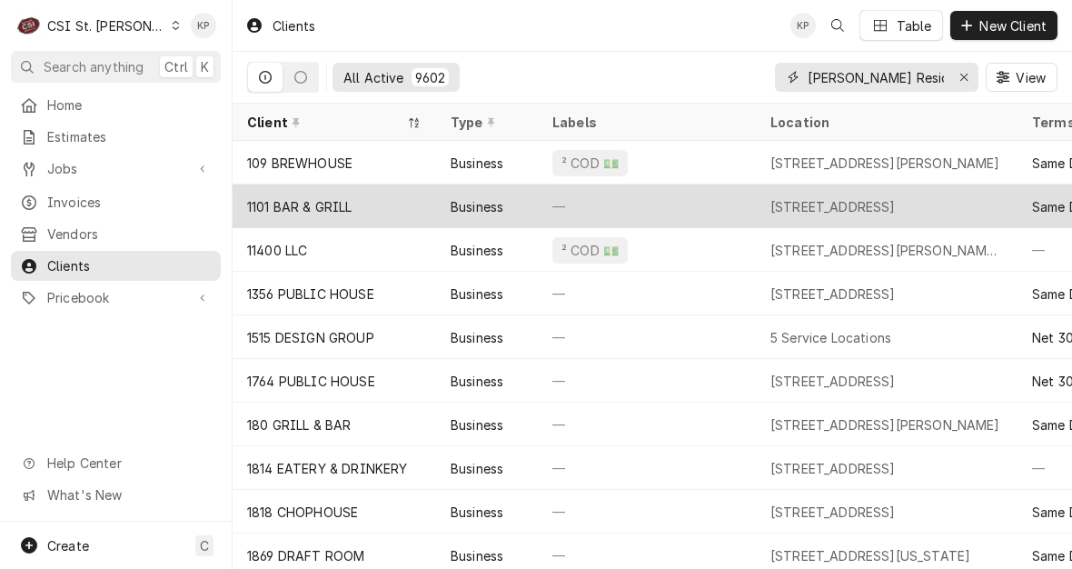
scroll to position [0, 33]
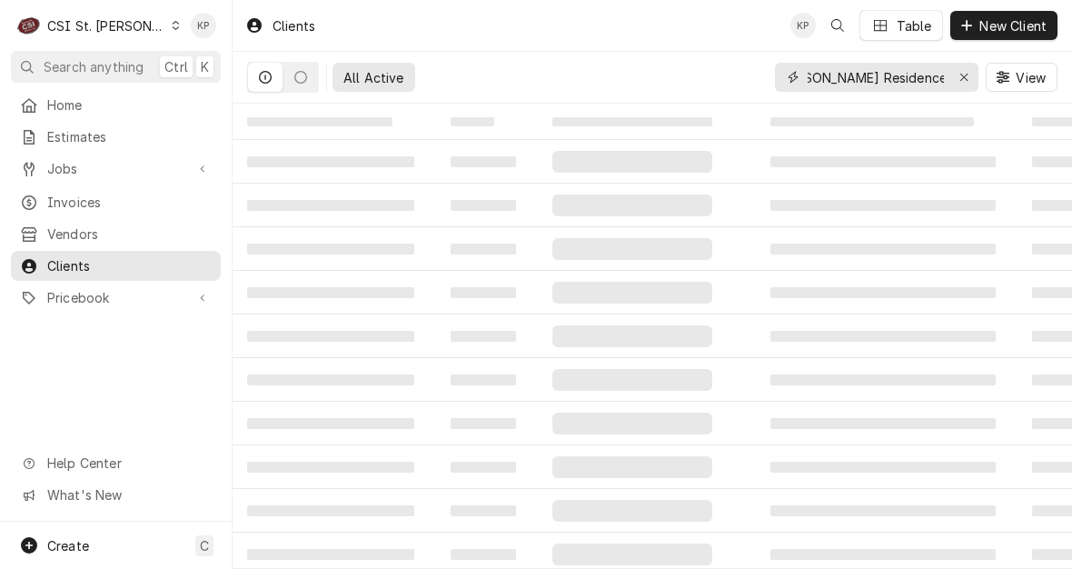
type input "[PERSON_NAME] Residence"
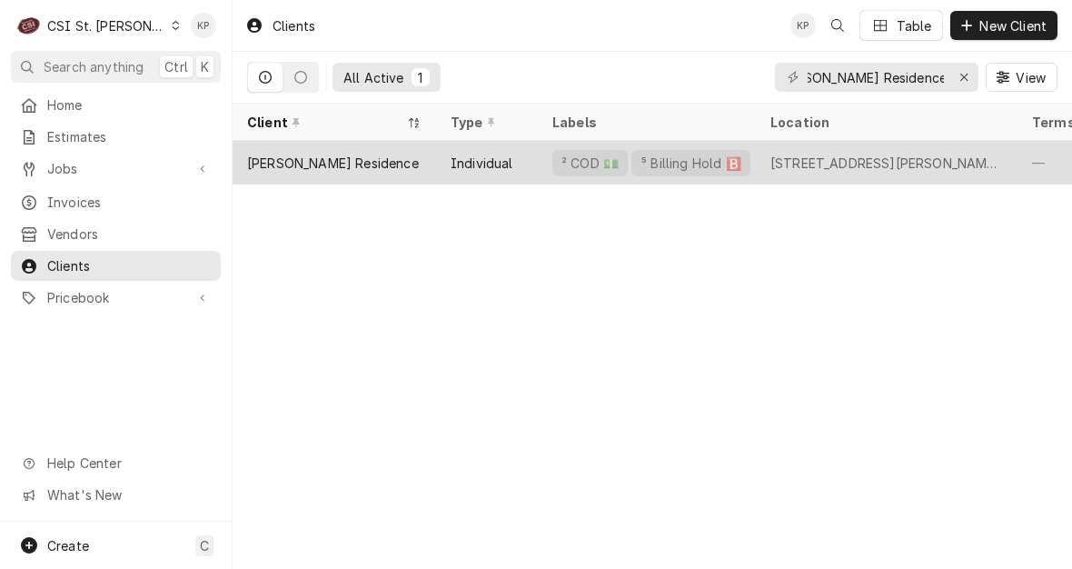
scroll to position [0, 0]
click at [344, 166] on div "[PERSON_NAME] Residence" at bounding box center [333, 163] width 172 height 19
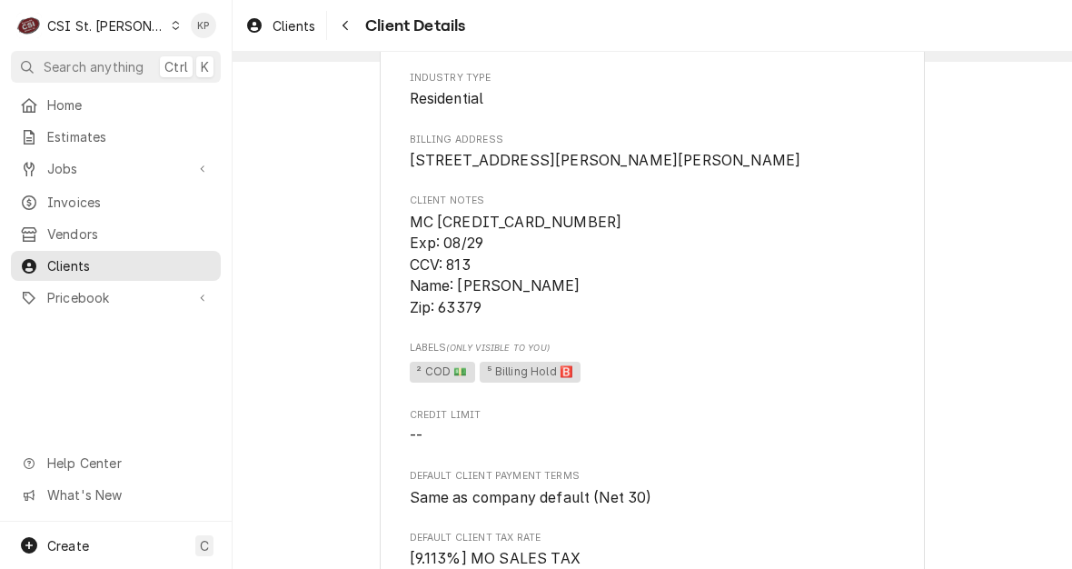
scroll to position [140, 0]
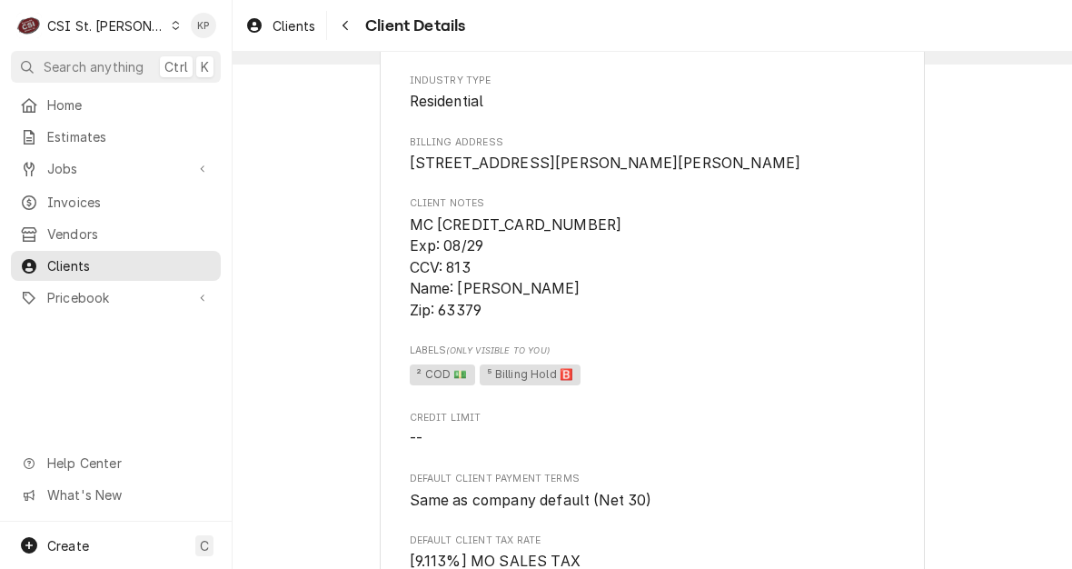
click at [635, 280] on span "MC [CREDIT_CARD_NUMBER] Exp: 08/29 CCV: 813 Name: [PERSON_NAME] Zip: 63379" at bounding box center [653, 267] width 486 height 107
drag, startPoint x: 434, startPoint y: 243, endPoint x: 573, endPoint y: 248, distance: 139.1
click at [573, 248] on span "MC [CREDIT_CARD_NUMBER] Exp: 08/29 CCV: 813 Name: [PERSON_NAME] Zip: 63379" at bounding box center [653, 267] width 486 height 107
copy span "[CREDIT_CARD_NUMBER]"
click at [584, 322] on span "MC [CREDIT_CARD_NUMBER] Exp: 08/29 CCV: 813 Name: [PERSON_NAME] Zip: 63379" at bounding box center [653, 267] width 486 height 107
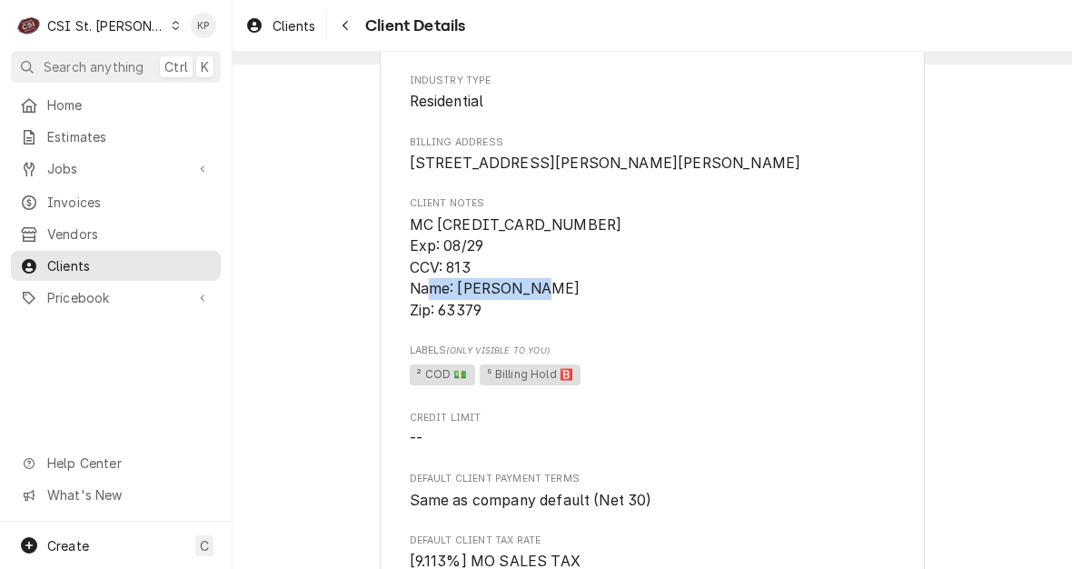
drag, startPoint x: 453, startPoint y: 312, endPoint x: 562, endPoint y: 309, distance: 109.1
click at [562, 309] on span "MC [CREDIT_CARD_NUMBER] Exp: 08/29 CCV: 813 Name: [PERSON_NAME] Zip: 63379" at bounding box center [516, 268] width 213 height 104
drag, startPoint x: 562, startPoint y: 309, endPoint x: 547, endPoint y: 313, distance: 16.1
copy span "[PERSON_NAME]"
click at [712, 313] on span "MC [CREDIT_CARD_NUMBER] Exp: 08/29 CCV: 813 Name: [PERSON_NAME] Zip: 63379" at bounding box center [653, 267] width 486 height 107
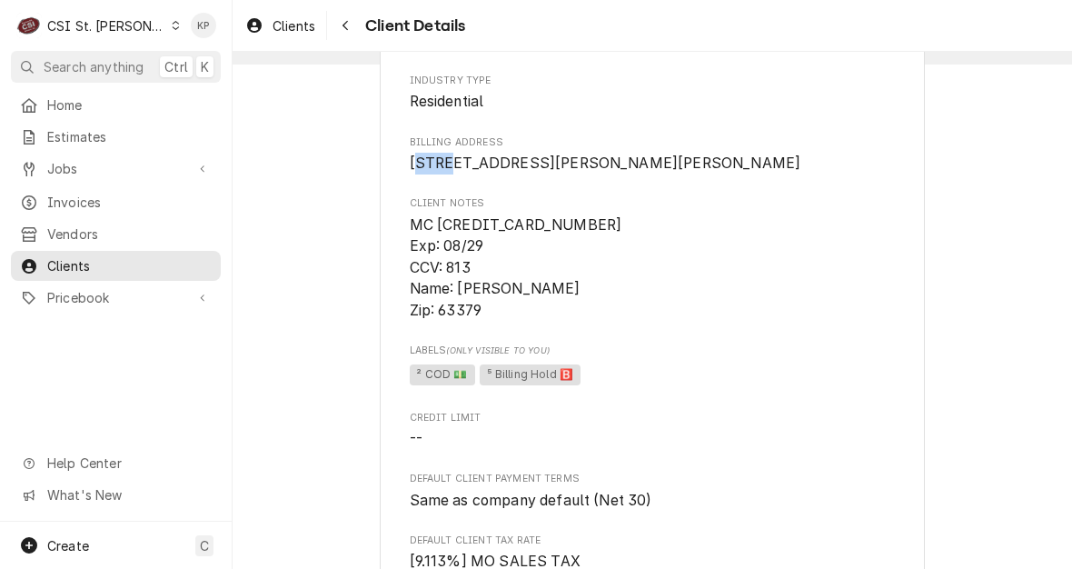
drag, startPoint x: 408, startPoint y: 155, endPoint x: 444, endPoint y: 156, distance: 36.3
click at [444, 156] on span "[STREET_ADDRESS][PERSON_NAME][PERSON_NAME]" at bounding box center [606, 162] width 392 height 17
drag, startPoint x: 444, startPoint y: 156, endPoint x: 511, endPoint y: 162, distance: 67.4
click at [511, 161] on span "[STREET_ADDRESS][PERSON_NAME][PERSON_NAME]" at bounding box center [606, 162] width 392 height 17
drag, startPoint x: 531, startPoint y: 163, endPoint x: 400, endPoint y: 171, distance: 131.1
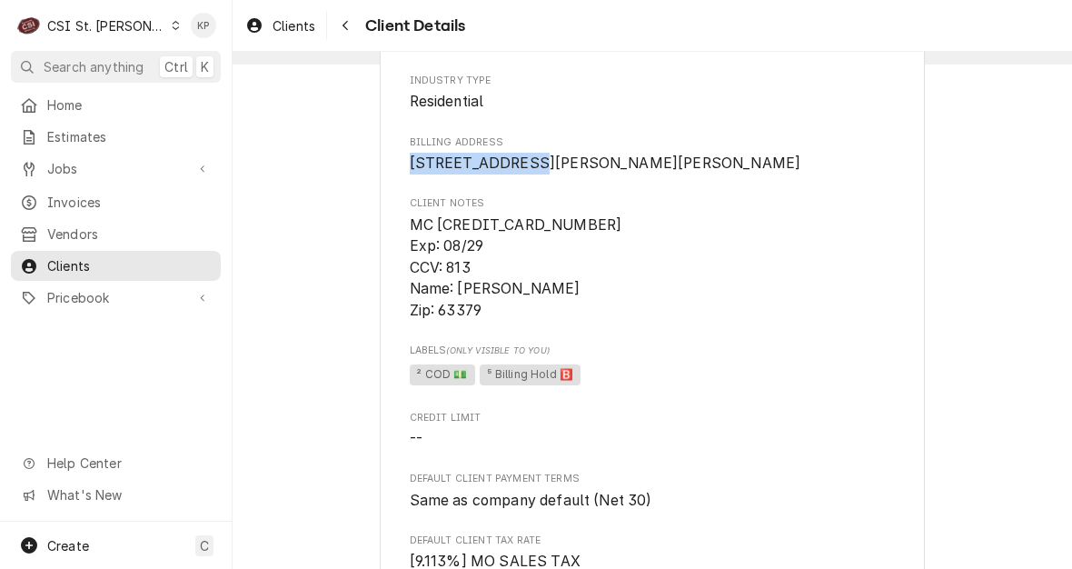
click at [400, 171] on div "[PERSON_NAME] Residence Client Type Individual Industry Type Residential Billin…" at bounding box center [652, 560] width 545 height 1264
drag, startPoint x: 400, startPoint y: 171, endPoint x: 432, endPoint y: 171, distance: 32.7
copy span "[STREET_ADDRESS][PERSON_NAME]"
click at [672, 389] on span "² COD 💵 ⁵ Billing Hold 🅱️" at bounding box center [653, 375] width 486 height 27
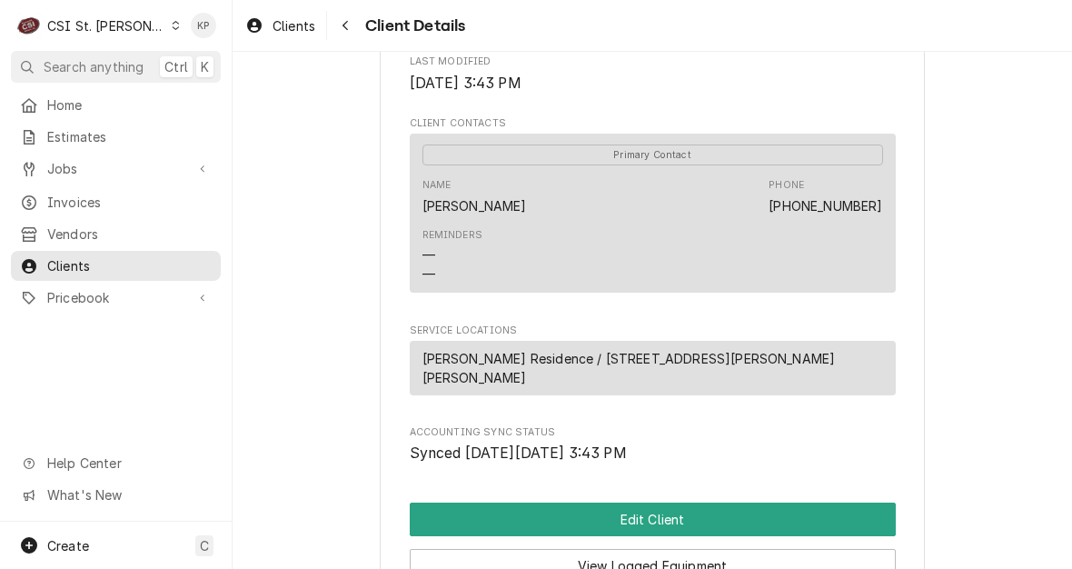
scroll to position [685, 0]
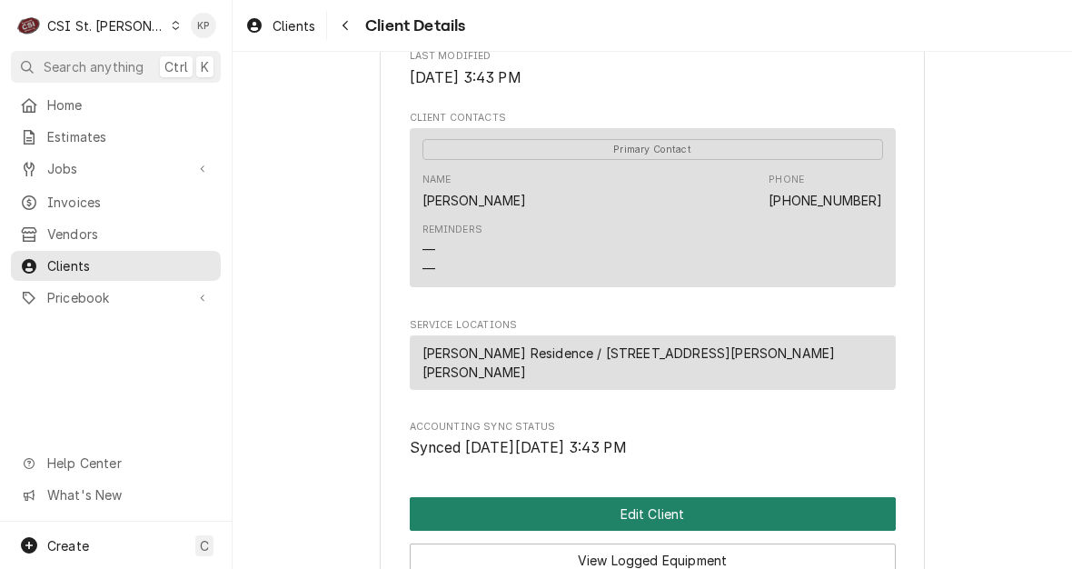
click at [670, 512] on button "Edit Client" at bounding box center [653, 514] width 486 height 34
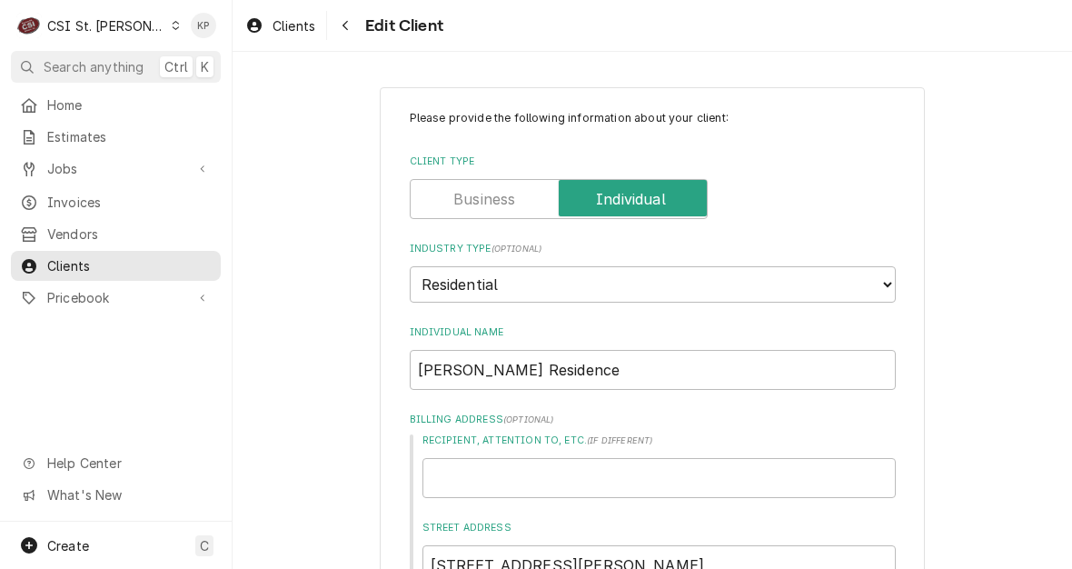
type textarea "x"
drag, startPoint x: 521, startPoint y: 372, endPoint x: 408, endPoint y: 371, distance: 112.6
click at [410, 371] on input "[PERSON_NAME] Residence" at bounding box center [653, 370] width 486 height 40
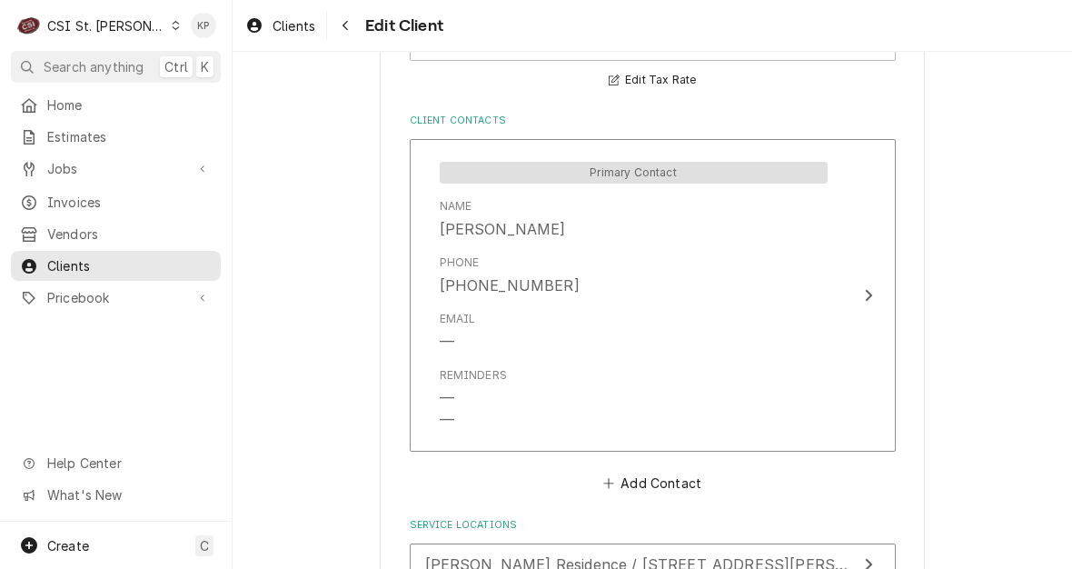
scroll to position [1363, 0]
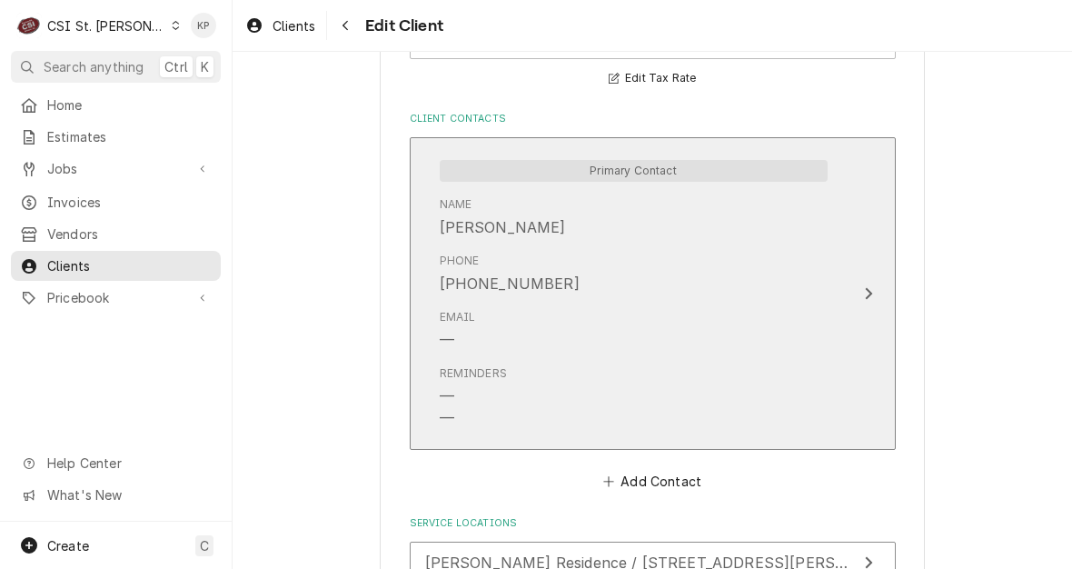
click at [857, 293] on div "Update Contact" at bounding box center [869, 294] width 24 height 22
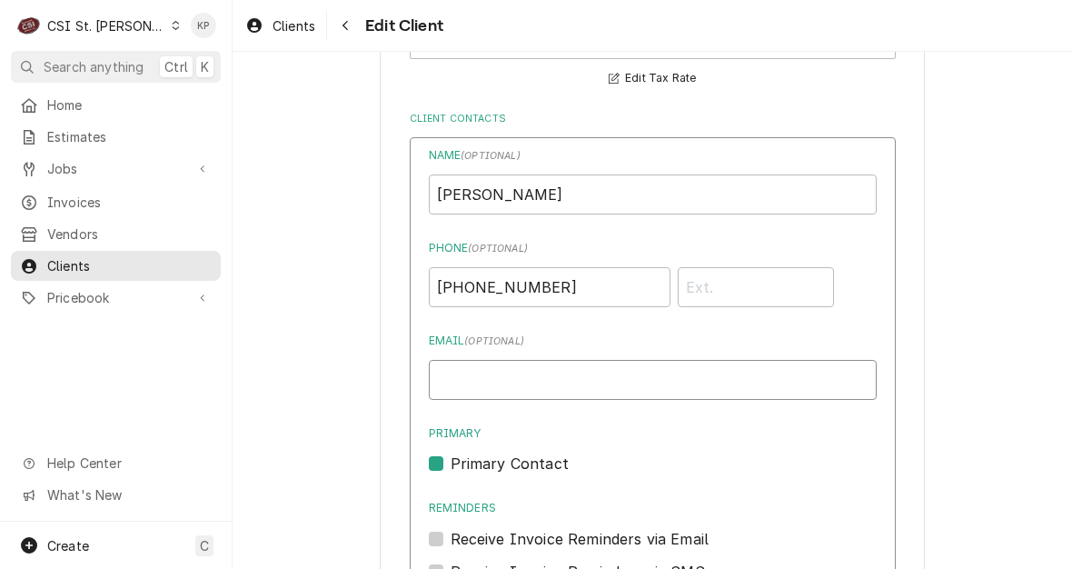
paste input "[PERSON_NAME]"
click at [455, 381] on input "[PERSON_NAME]" at bounding box center [653, 380] width 448 height 40
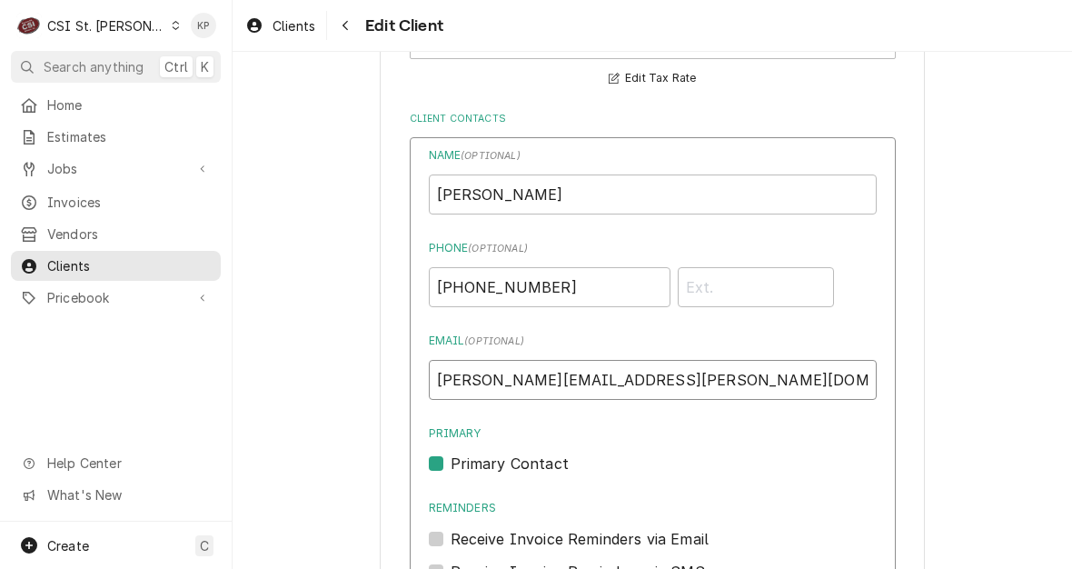
type input "[PERSON_NAME][EMAIL_ADDRESS][PERSON_NAME][DOMAIN_NAME]"
click at [609, 441] on label "Primary" at bounding box center [653, 433] width 448 height 16
click at [609, 452] on input "Primary" at bounding box center [675, 472] width 448 height 40
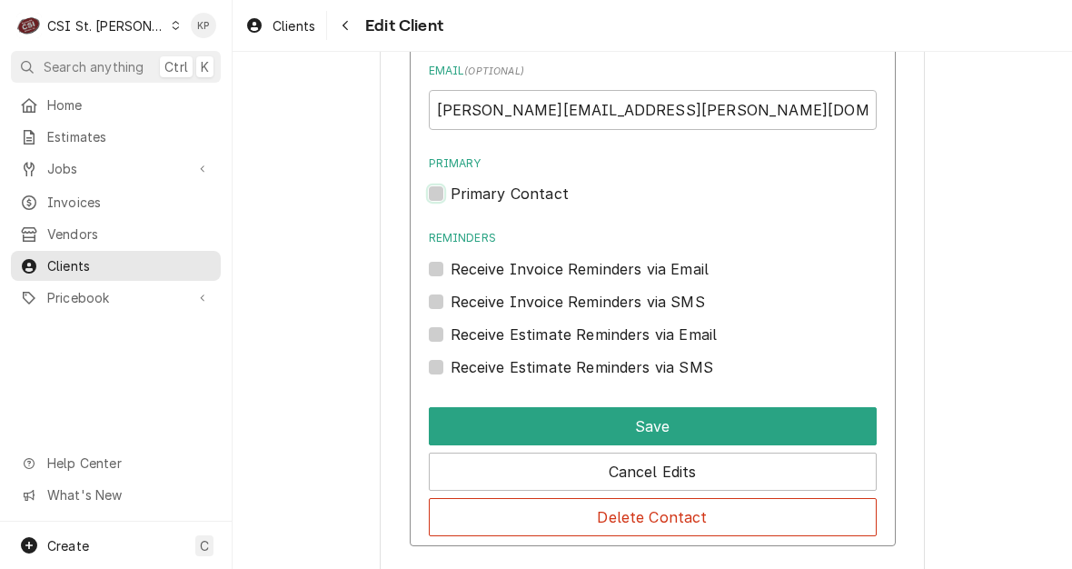
scroll to position [1635, 0]
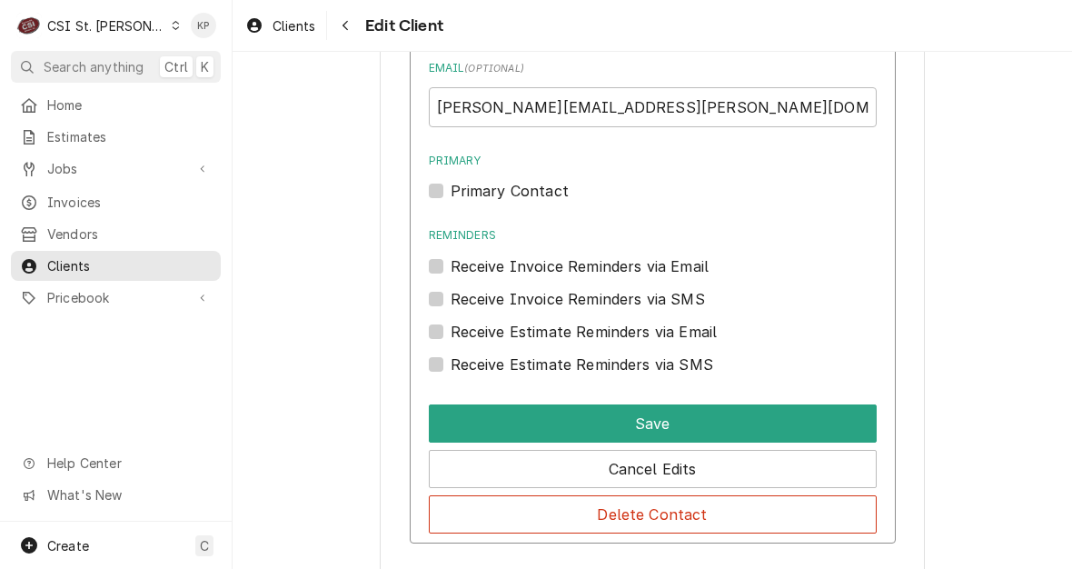
click at [451, 191] on label "Primary Contact" at bounding box center [510, 191] width 118 height 22
click at [451, 191] on input "Primary" at bounding box center [675, 200] width 448 height 40
checkbox input "true"
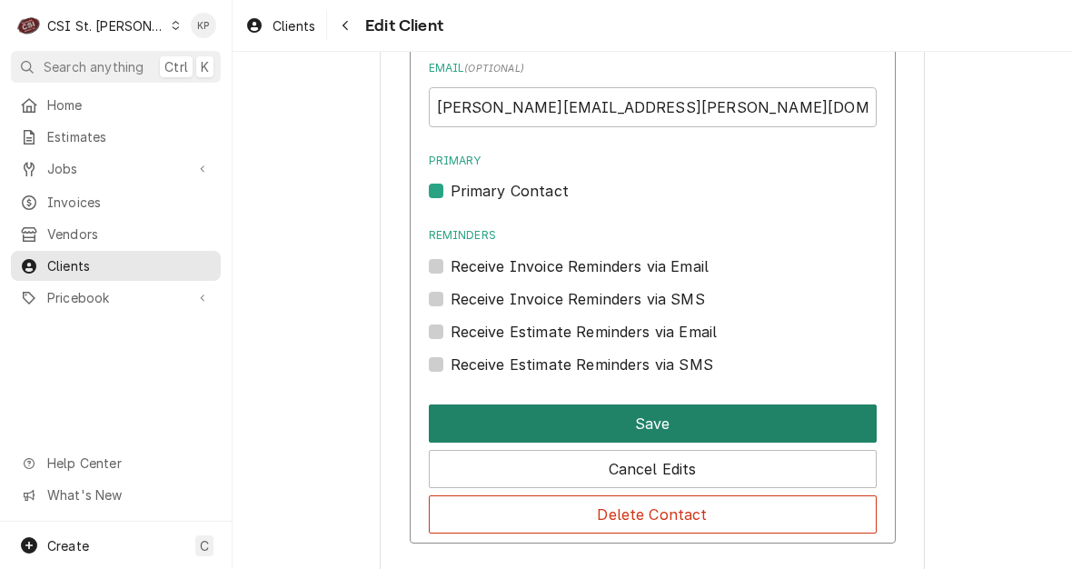
click at [504, 414] on button "Save" at bounding box center [653, 423] width 448 height 38
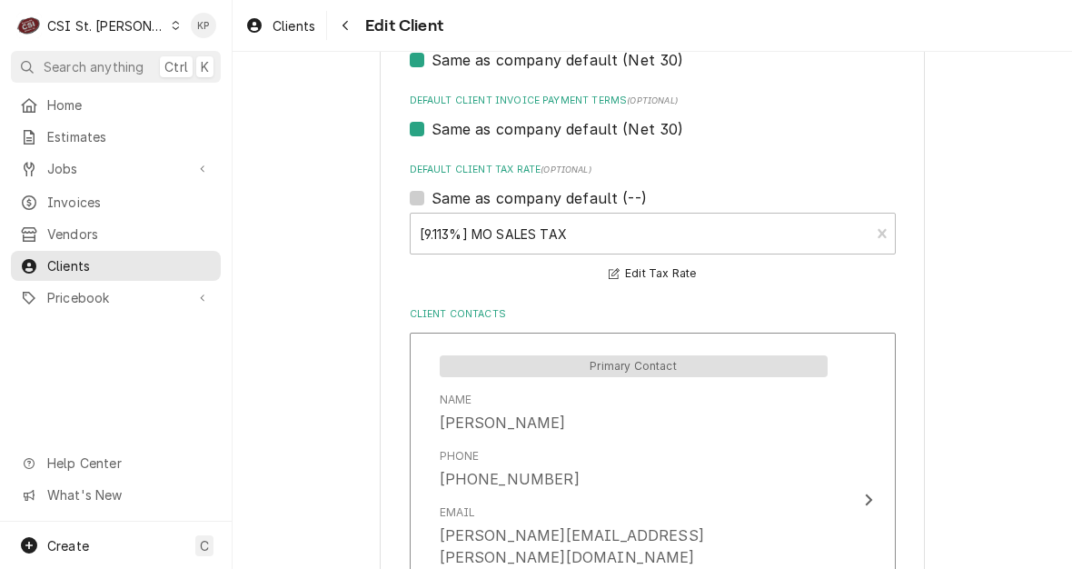
scroll to position [987, 0]
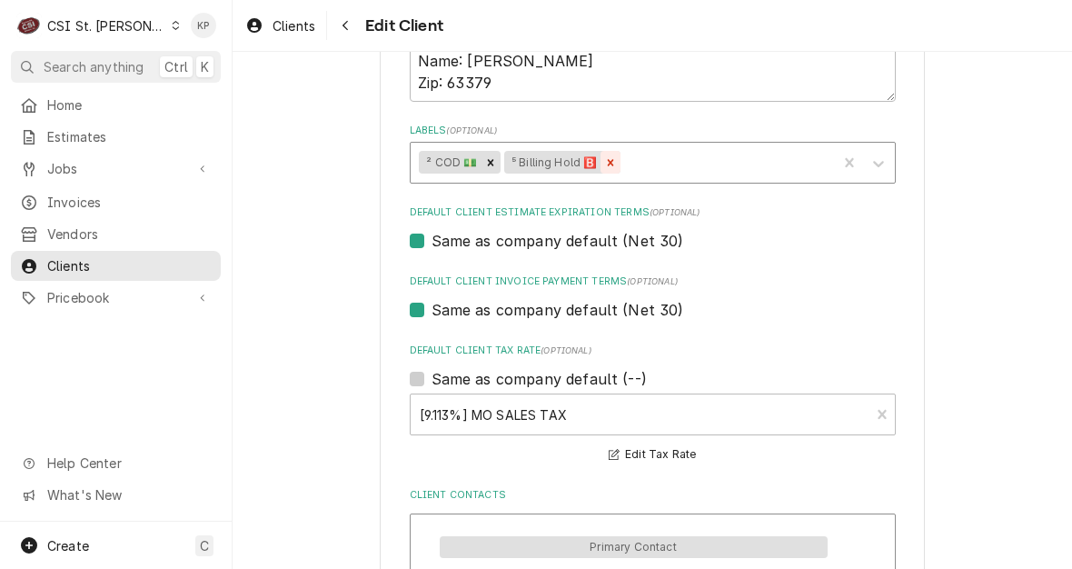
click at [604, 164] on icon "Remove ⁵ Billing Hold 🅱️" at bounding box center [610, 162] width 13 height 13
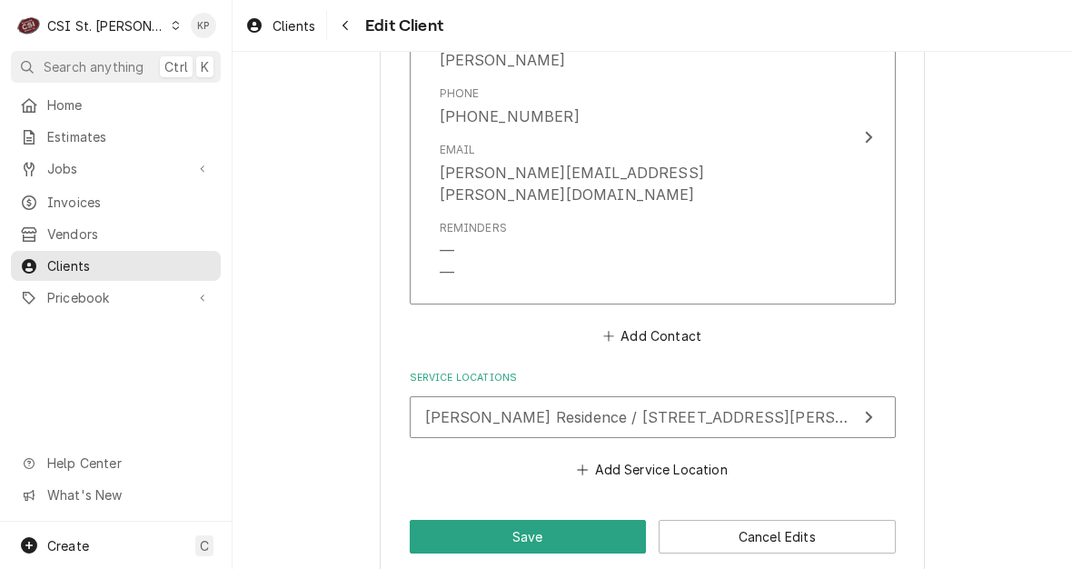
scroll to position [1532, 0]
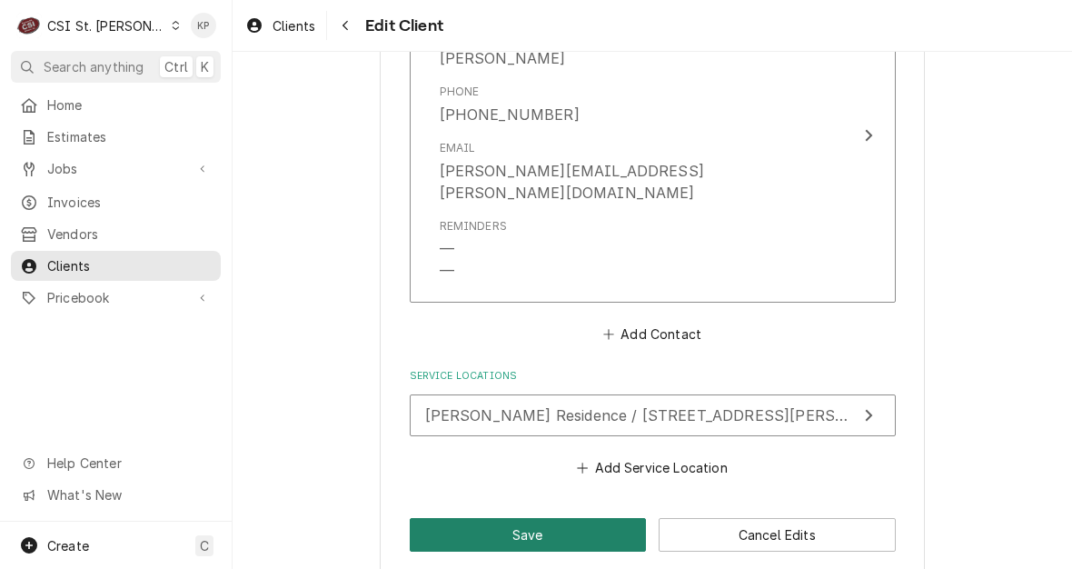
click at [503, 518] on button "Save" at bounding box center [528, 535] width 237 height 34
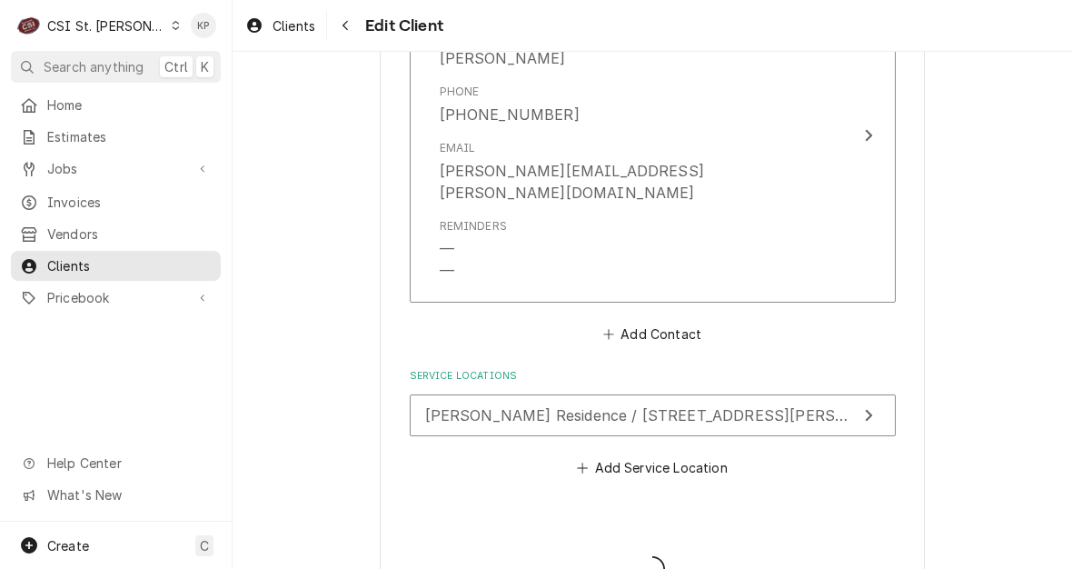
type textarea "x"
